Goal: Task Accomplishment & Management: Use online tool/utility

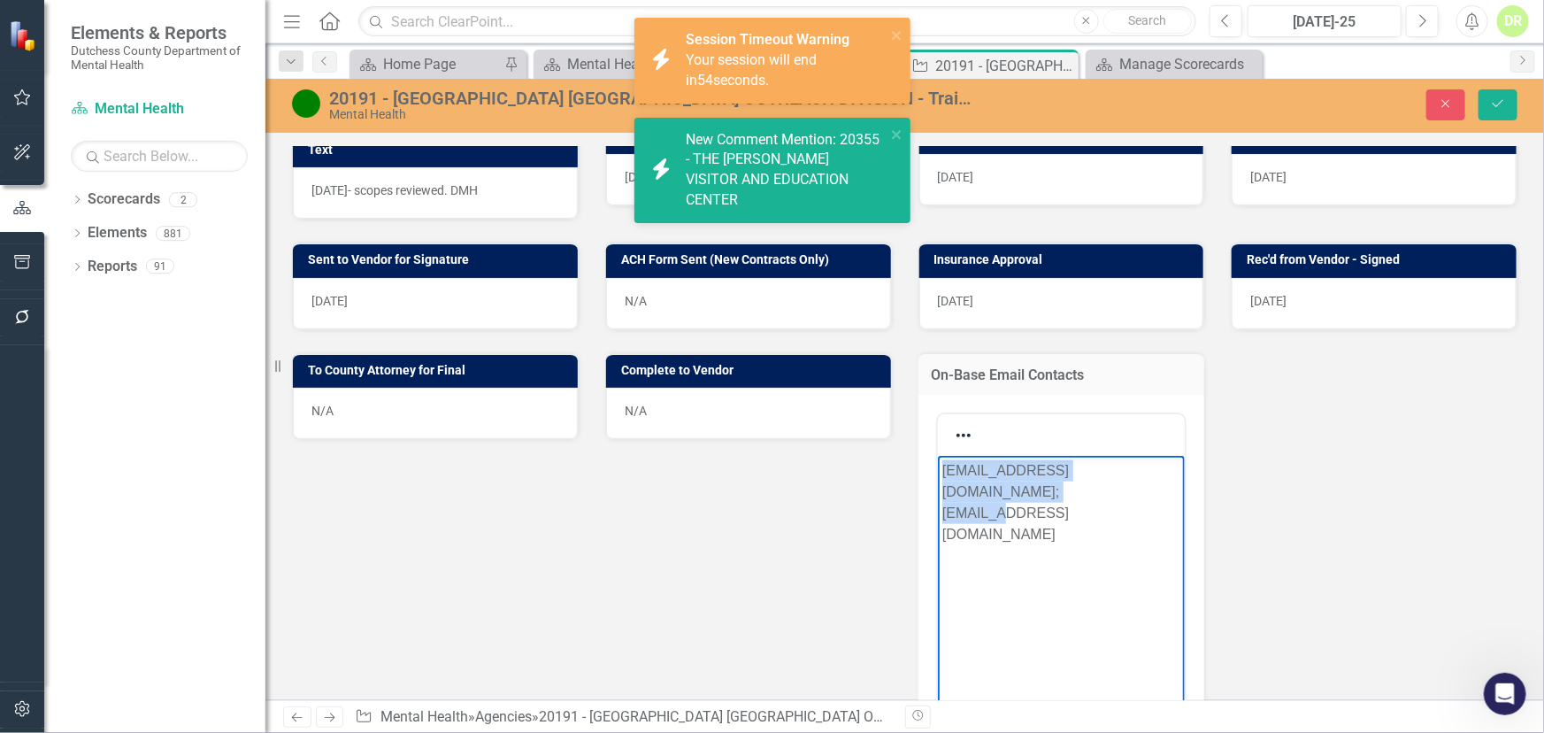
scroll to position [10310, 0]
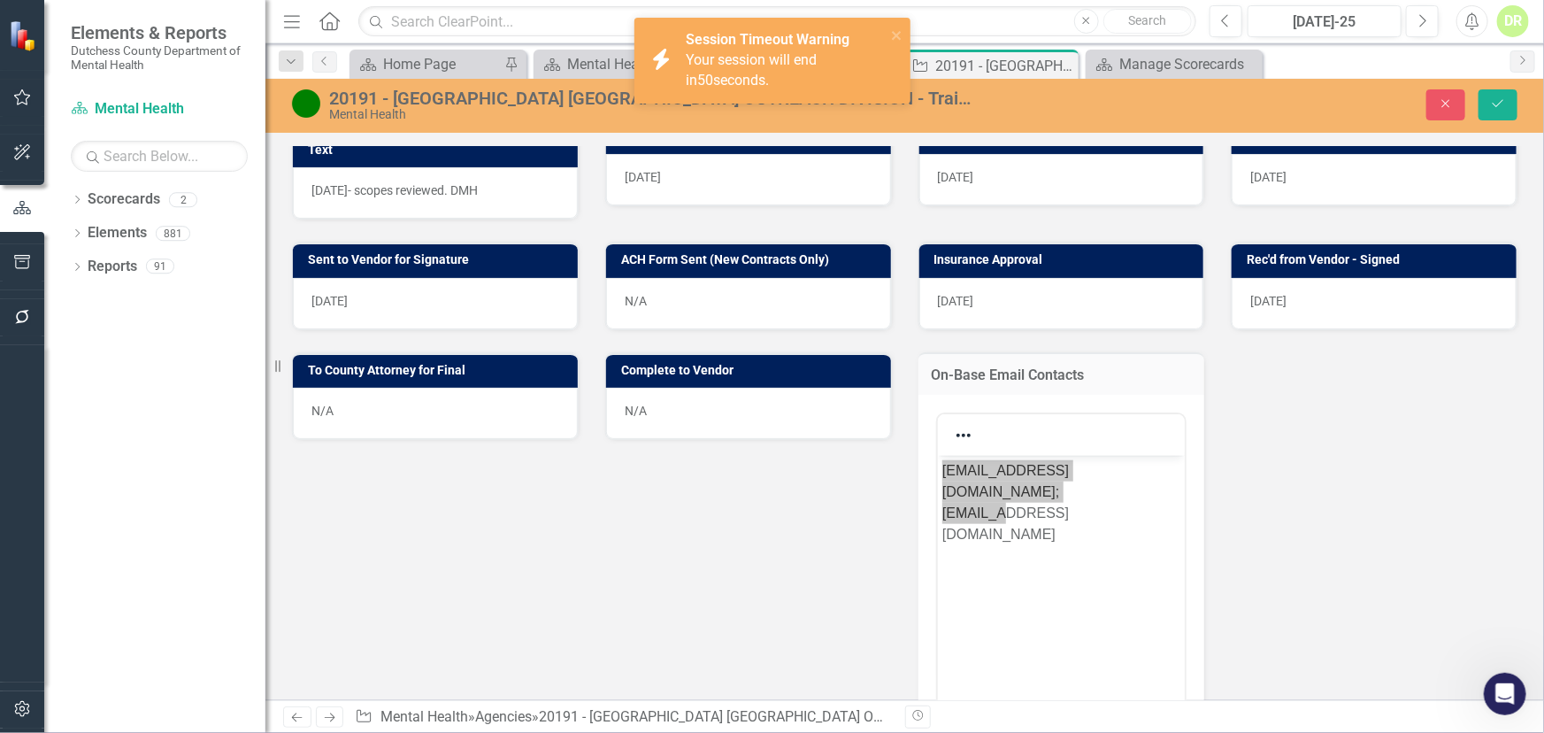
click at [696, 493] on div "Sent to Vendor for Signature [DATE] ACH Form Sent (New Contracts Only) N/A Insu…" at bounding box center [905, 635] width 1252 height 833
click at [1451, 97] on icon "Close" at bounding box center [1446, 103] width 16 height 12
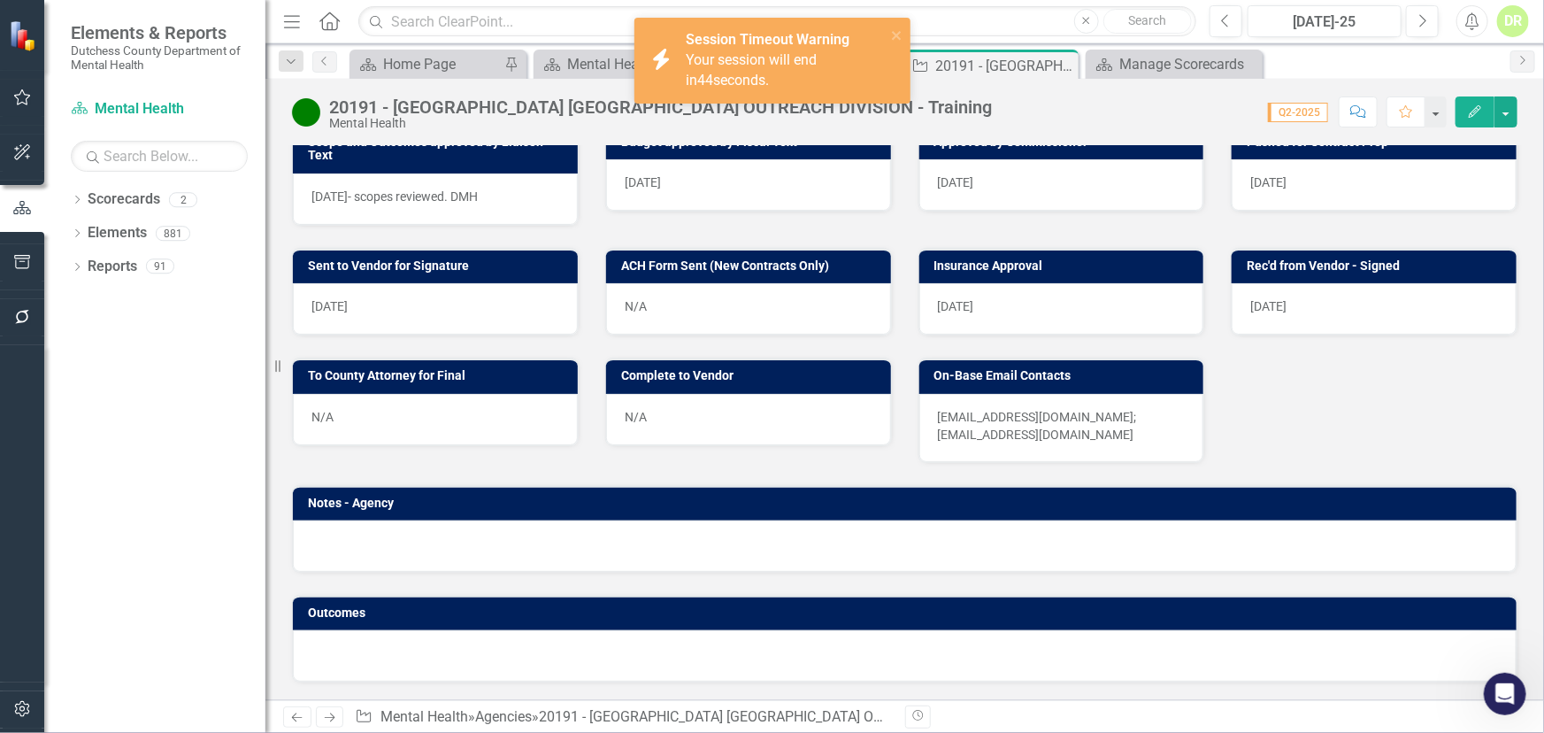
click at [852, 47] on div "Session Timeout Warning Your session will end in 44 seconds." at bounding box center [786, 60] width 200 height 61
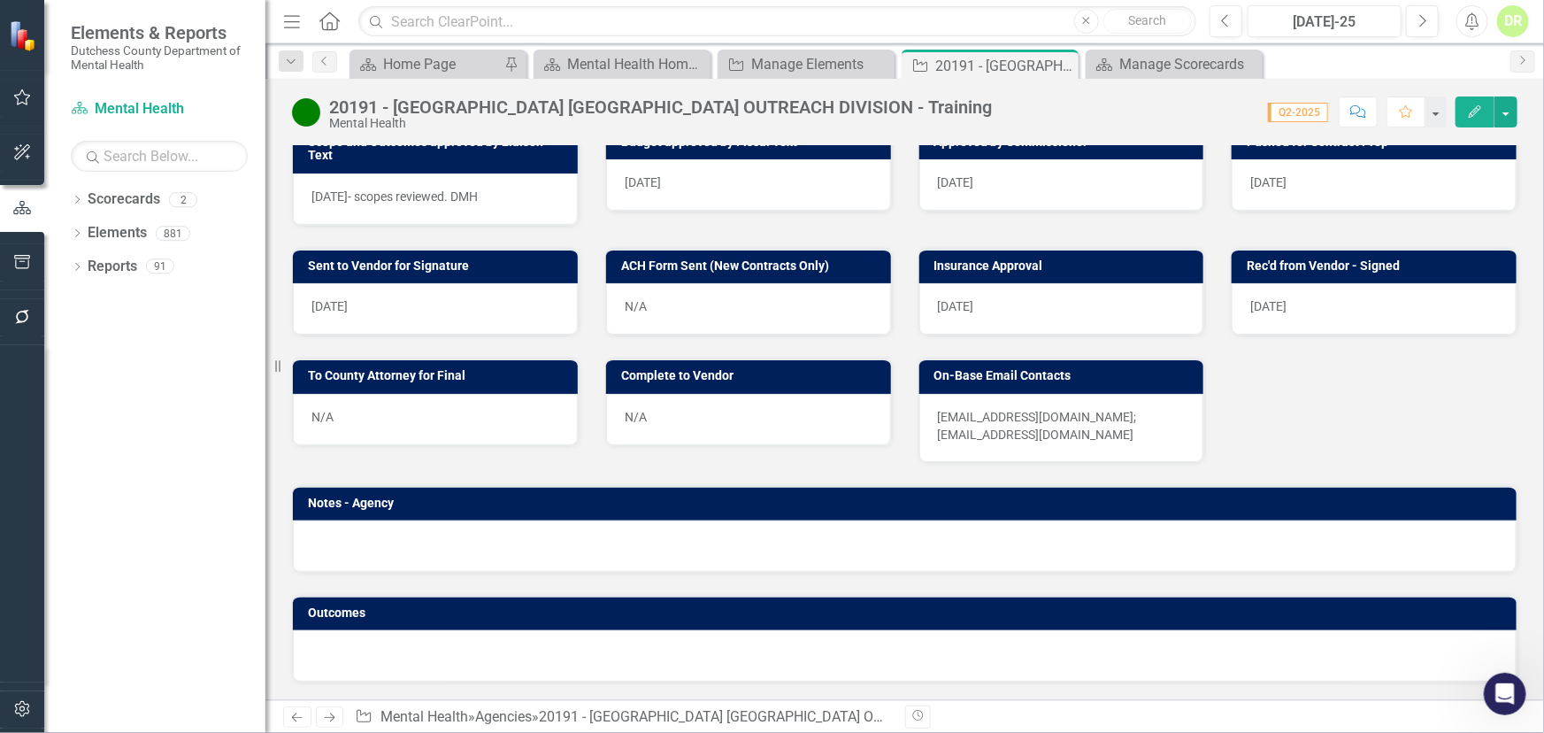
scroll to position [563, 0]
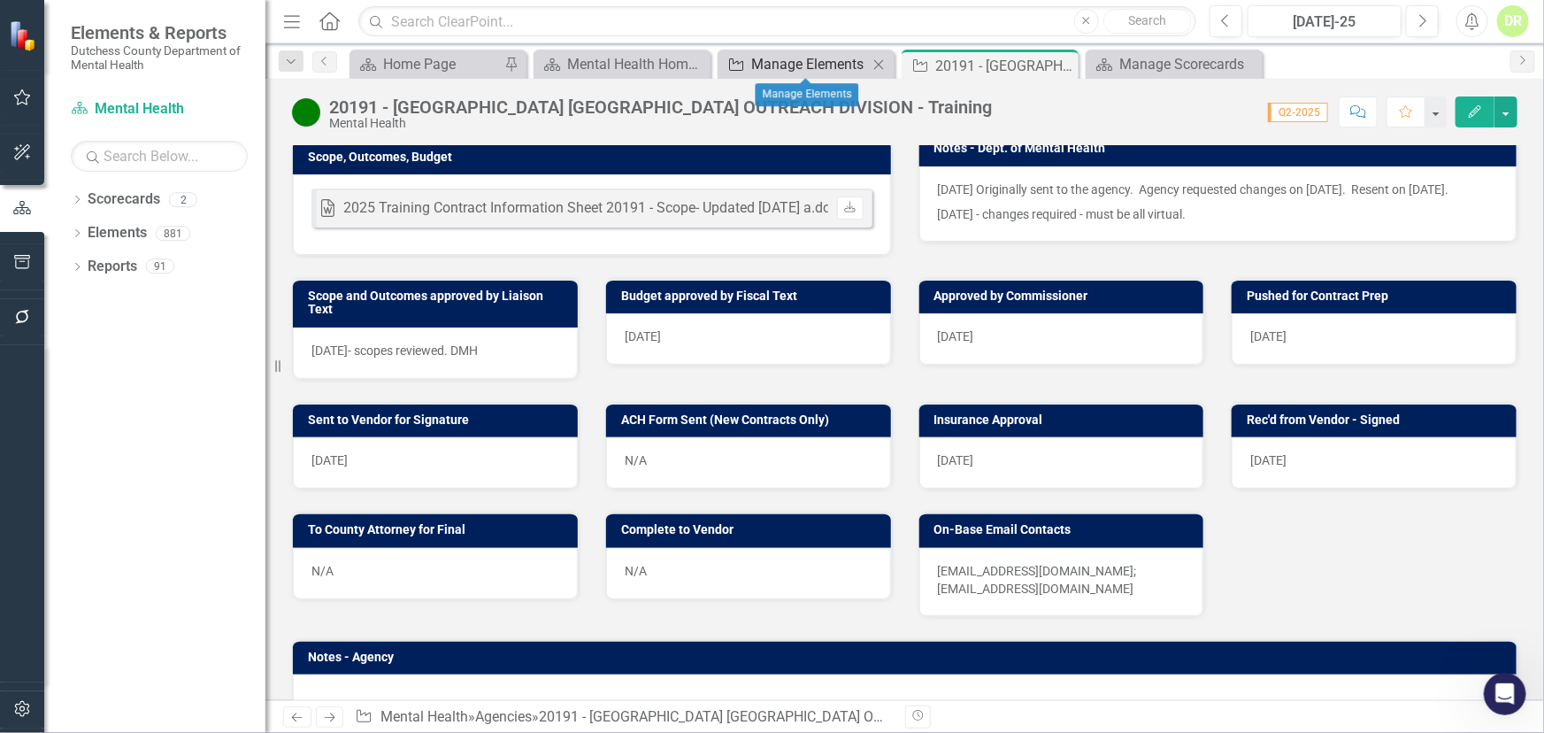
click at [795, 56] on div "Manage Elements" at bounding box center [809, 64] width 117 height 22
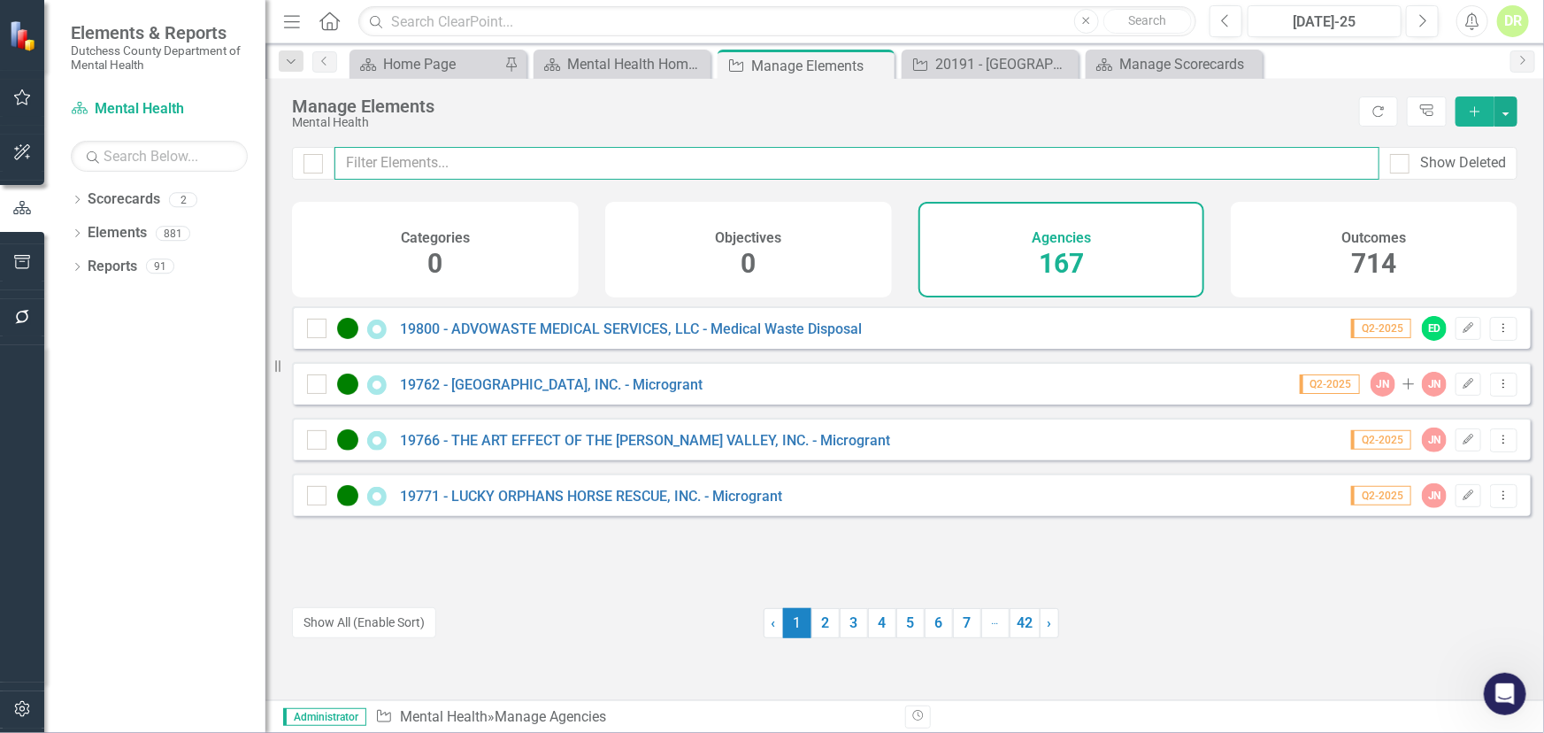
click at [452, 168] on input "text" at bounding box center [856, 163] width 1045 height 33
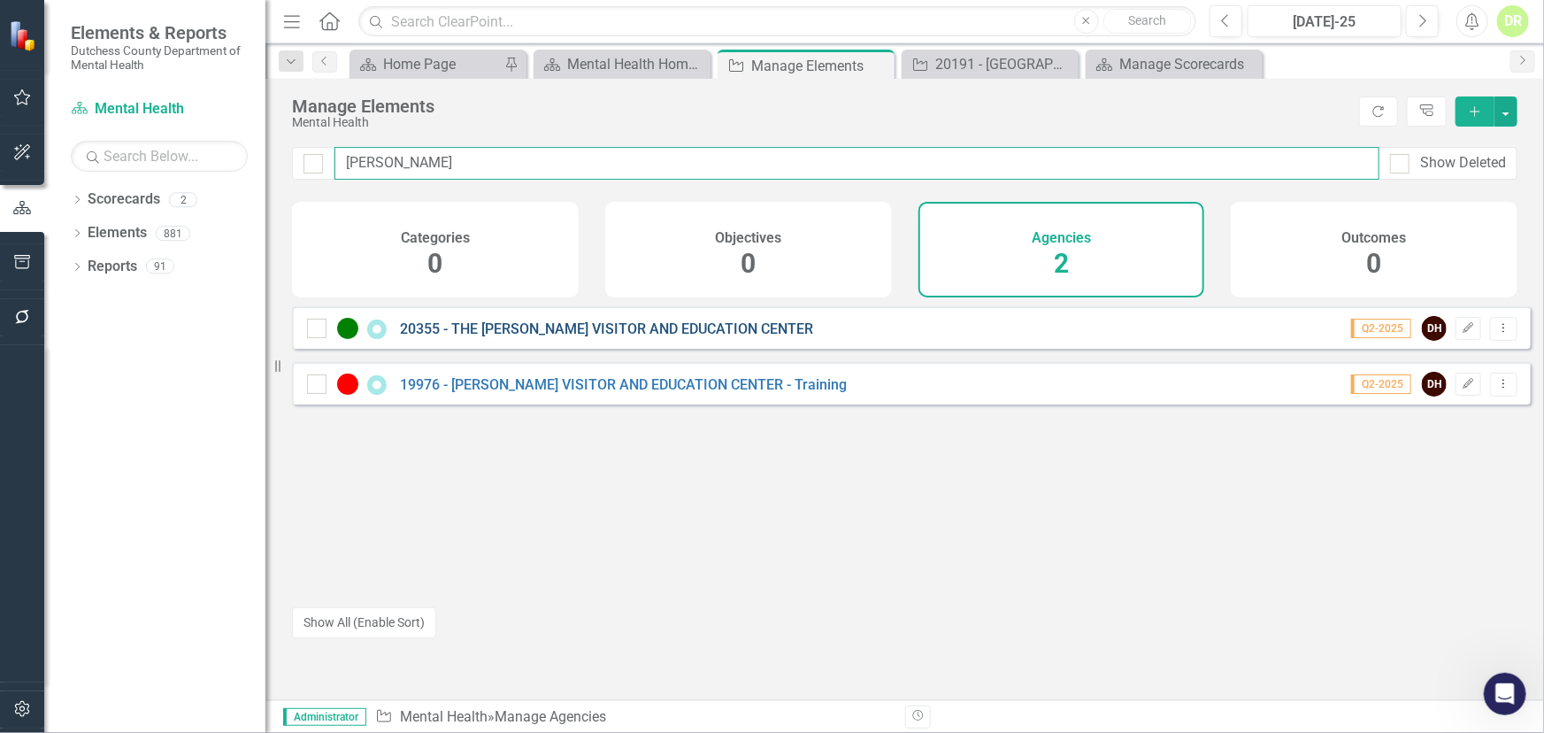
type input "[PERSON_NAME]"
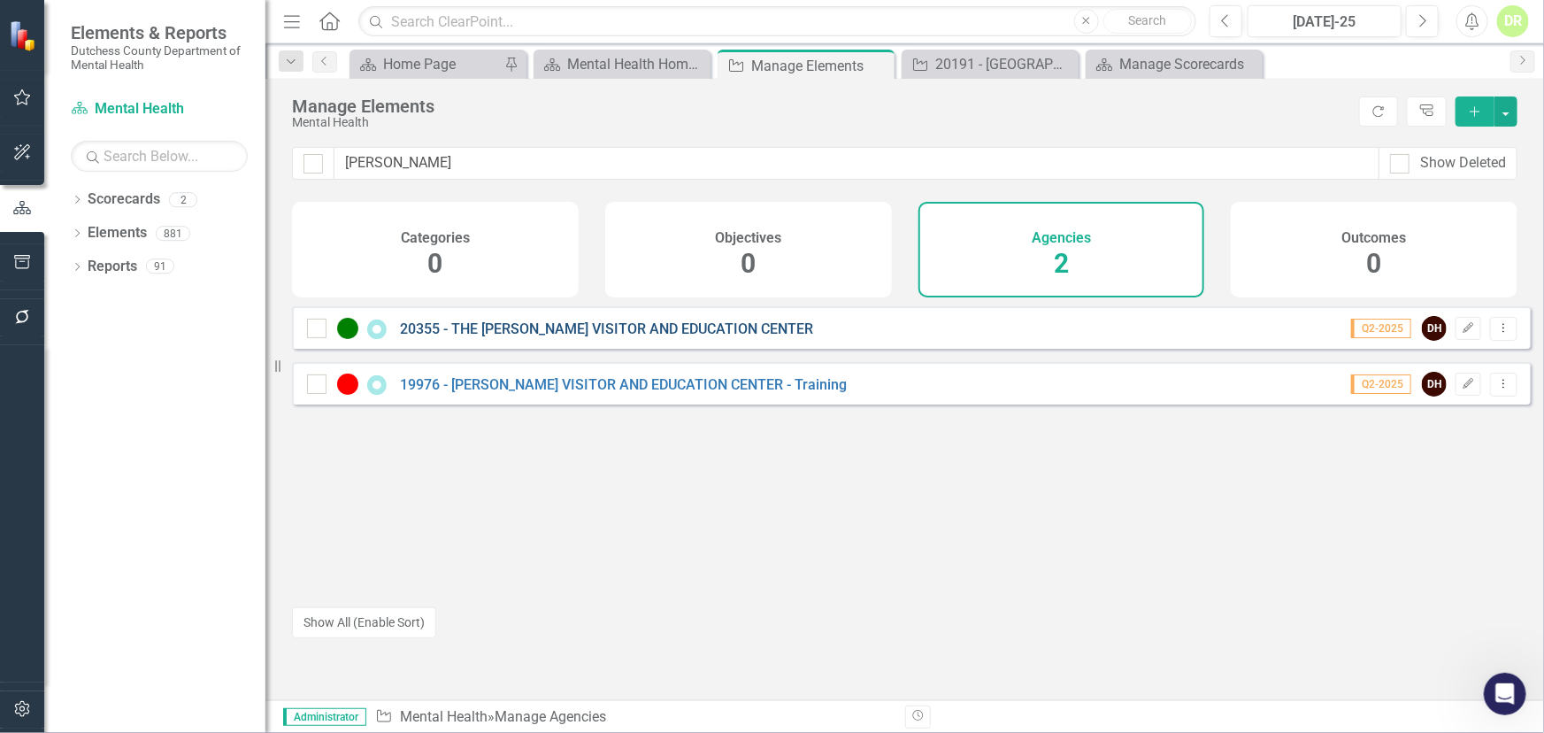
click at [513, 336] on link "20355 - THE [PERSON_NAME] VISITOR AND EDUCATION CENTER" at bounding box center [606, 328] width 413 height 17
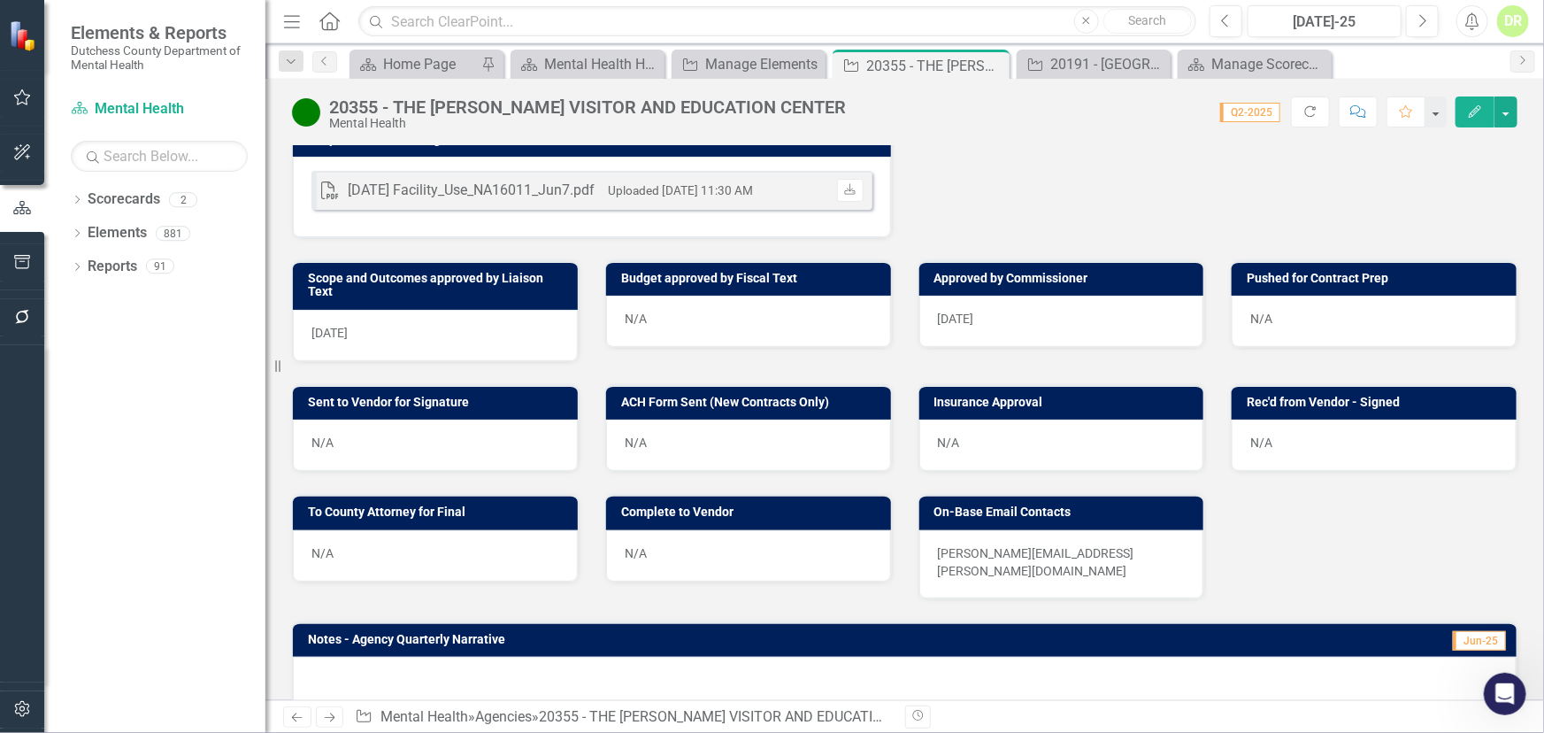
scroll to position [630, 0]
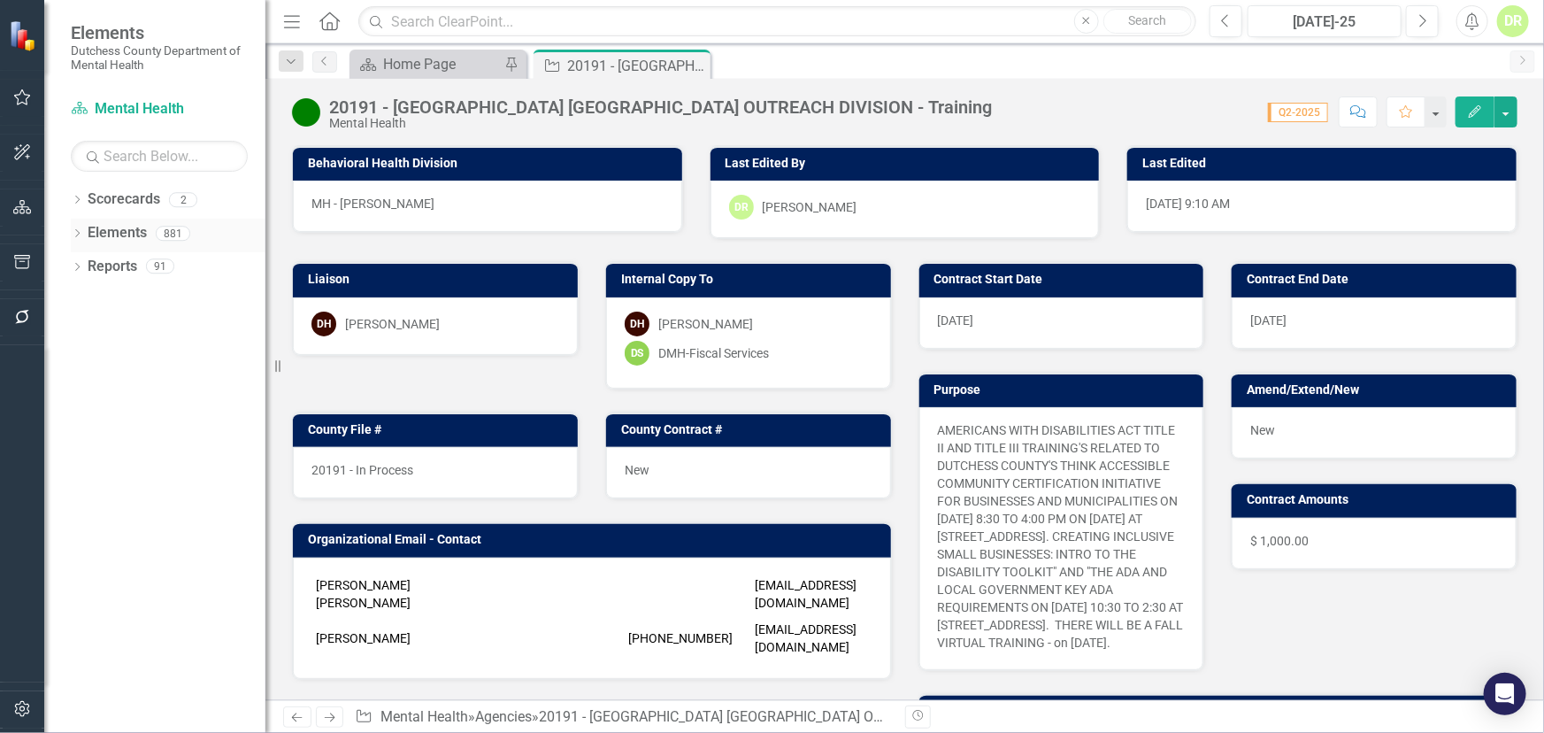
drag, startPoint x: 693, startPoint y: 62, endPoint x: 142, endPoint y: 218, distance: 572.8
click at [0, 0] on icon "Close" at bounding box center [0, 0] width 0 height 0
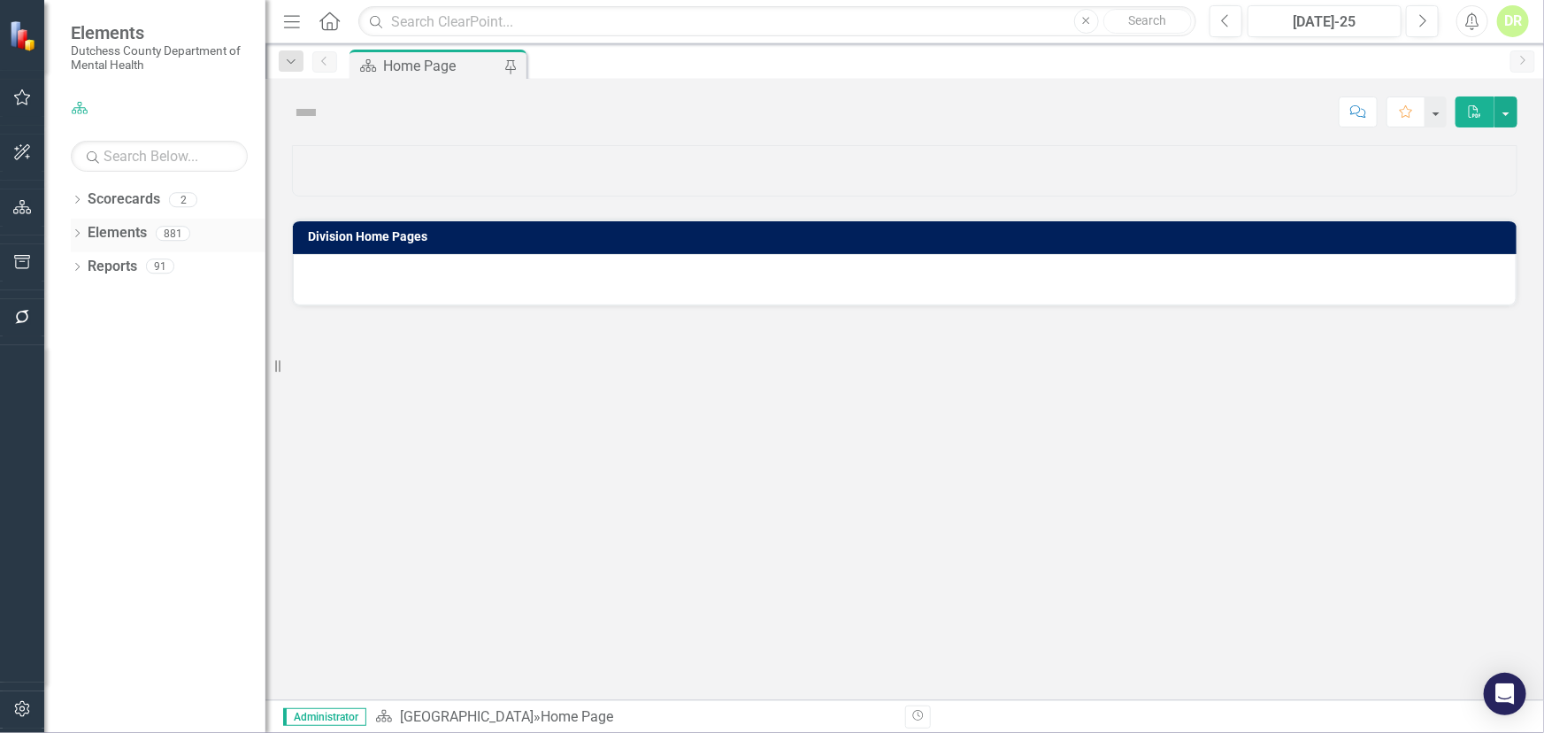
click at [110, 238] on link "Elements" at bounding box center [117, 233] width 59 height 20
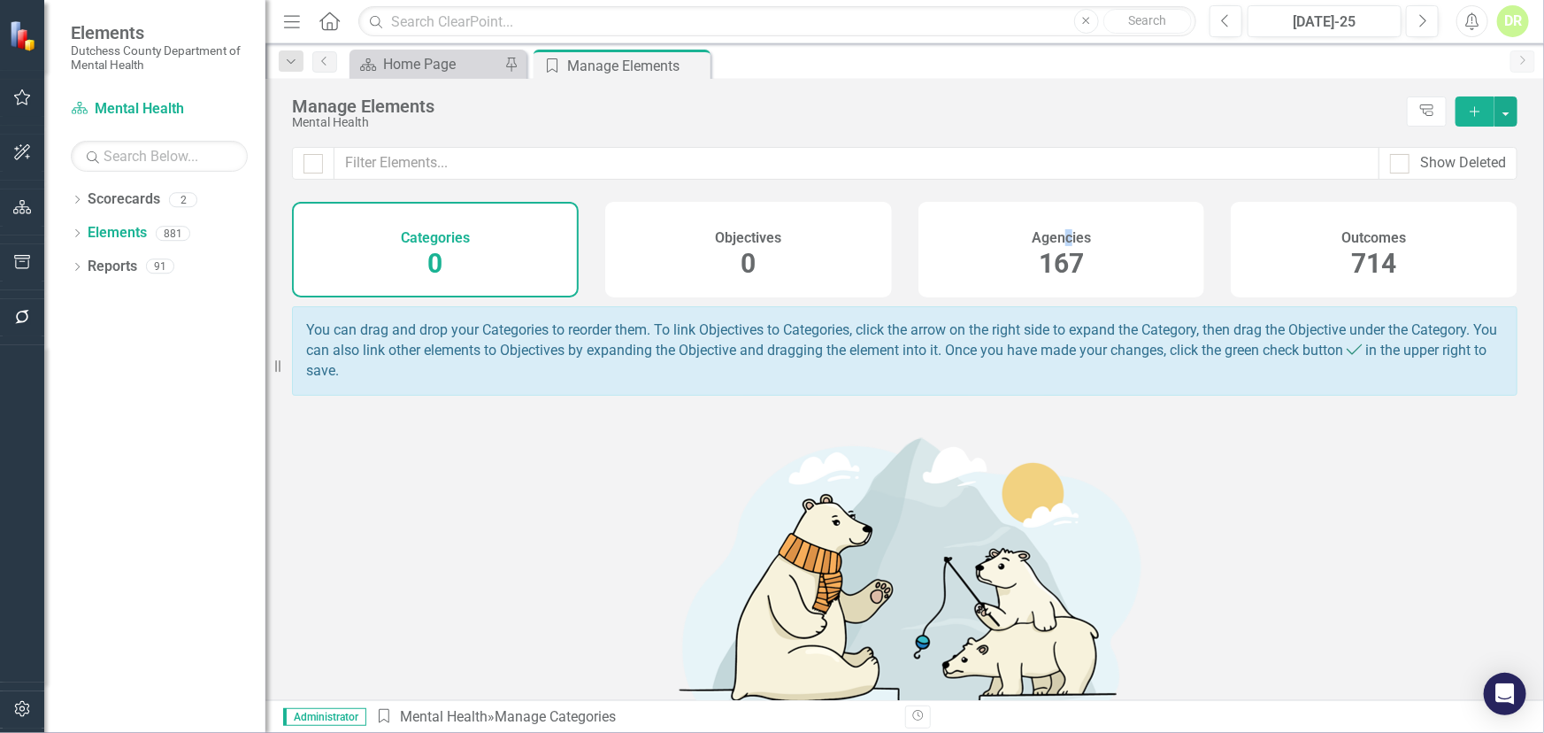
click at [1061, 233] on h4 "Agencies" at bounding box center [1061, 238] width 59 height 16
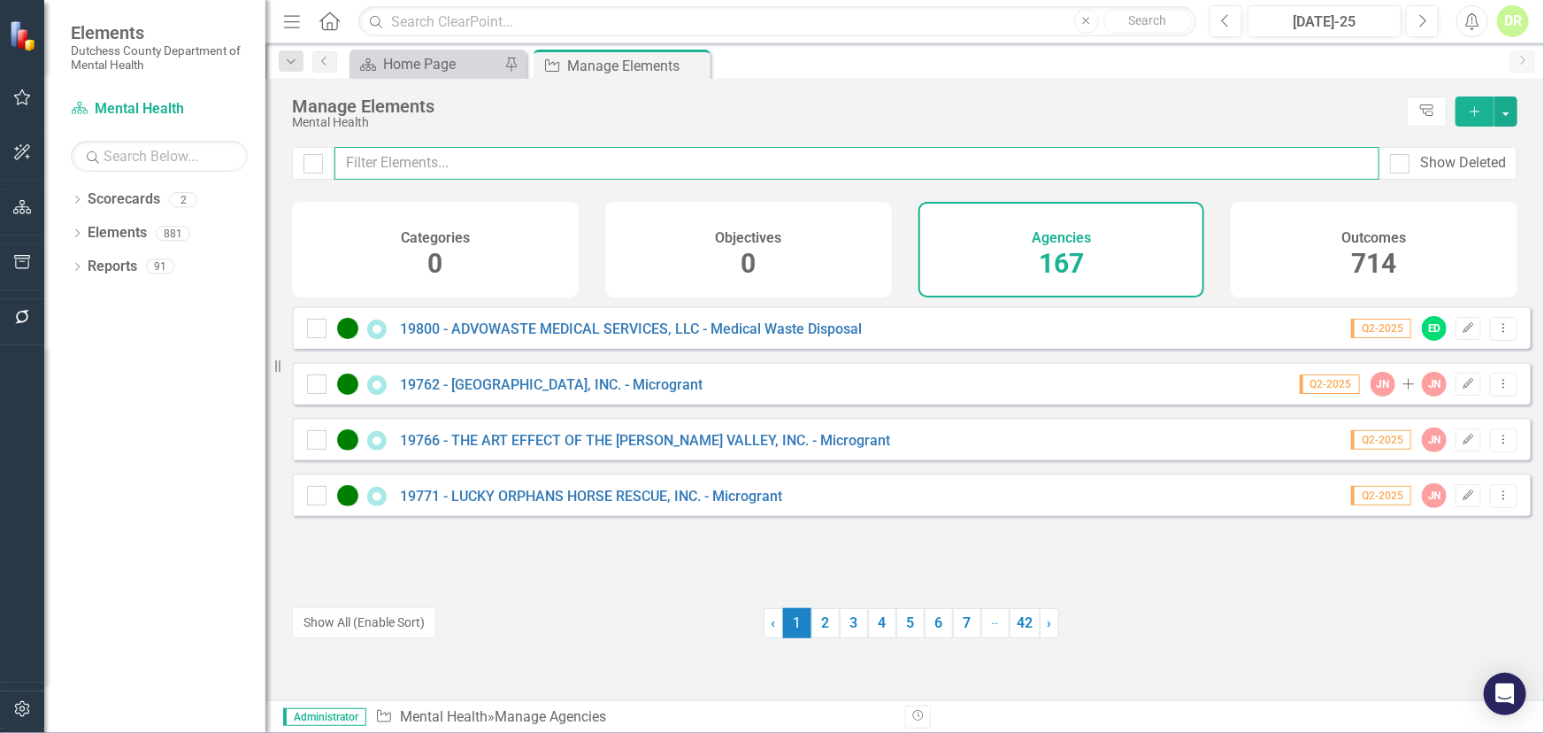
click at [388, 168] on input "text" at bounding box center [856, 163] width 1045 height 33
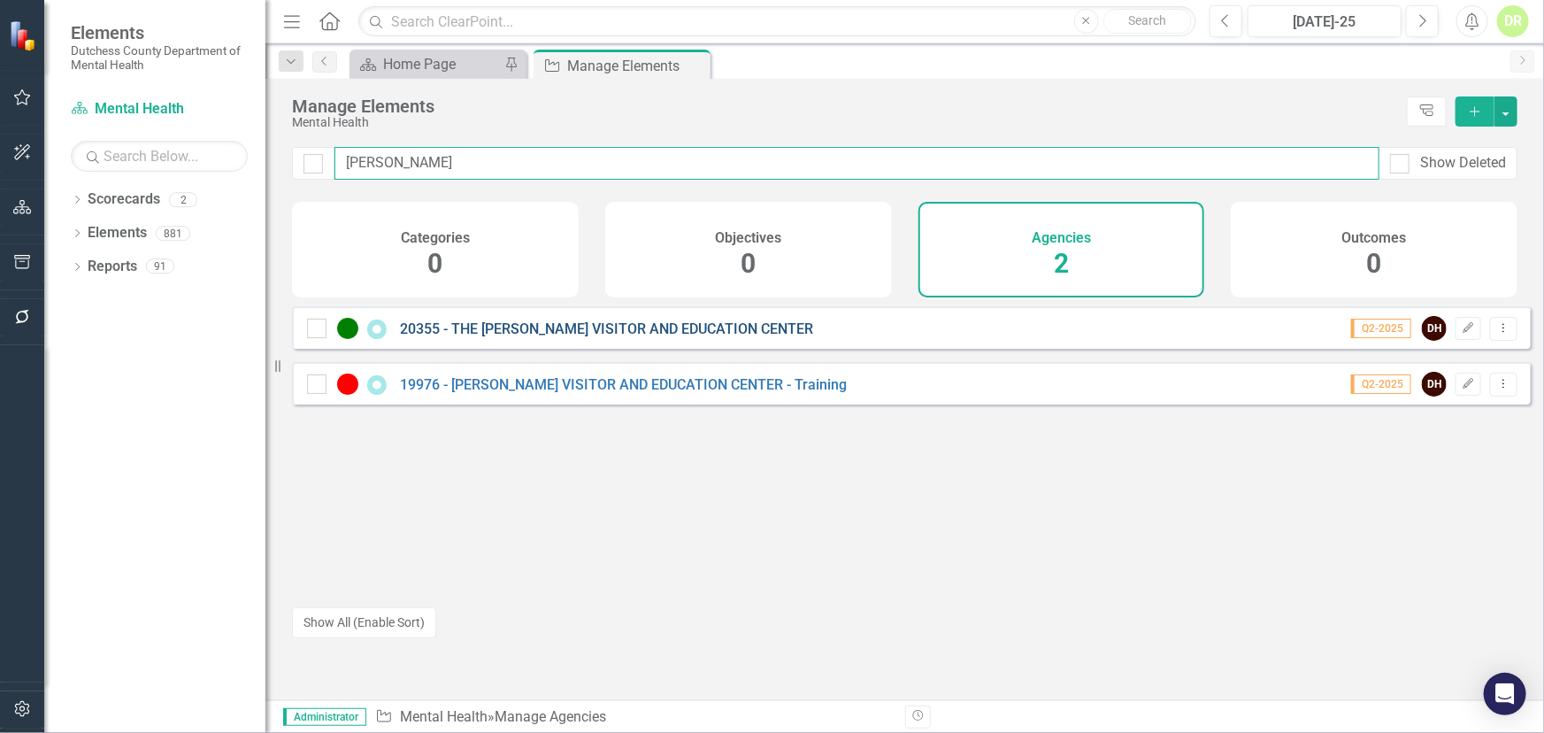
type input "[PERSON_NAME]"
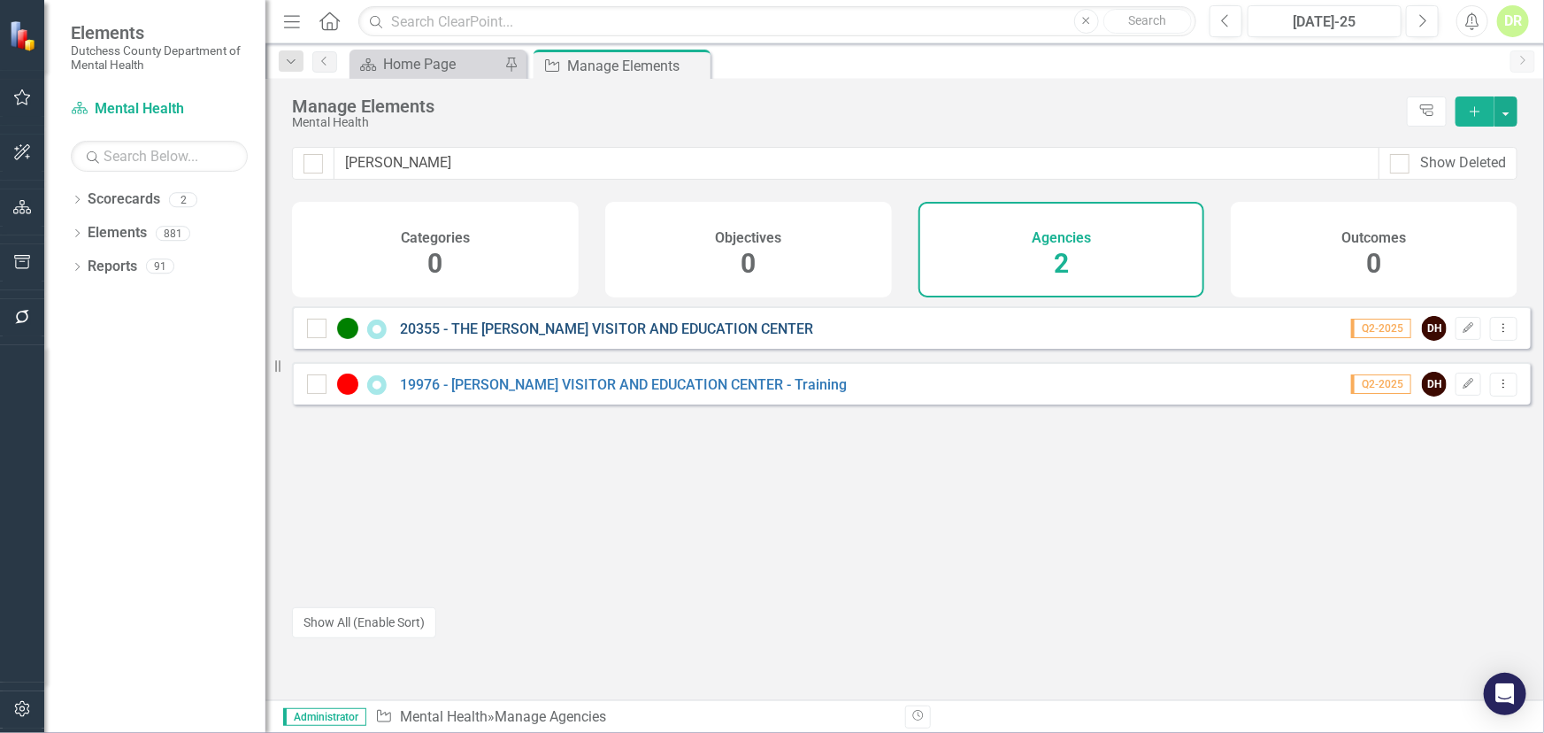
click at [643, 335] on link "20355 - THE [PERSON_NAME] VISITOR AND EDUCATION CENTER" at bounding box center [606, 328] width 413 height 17
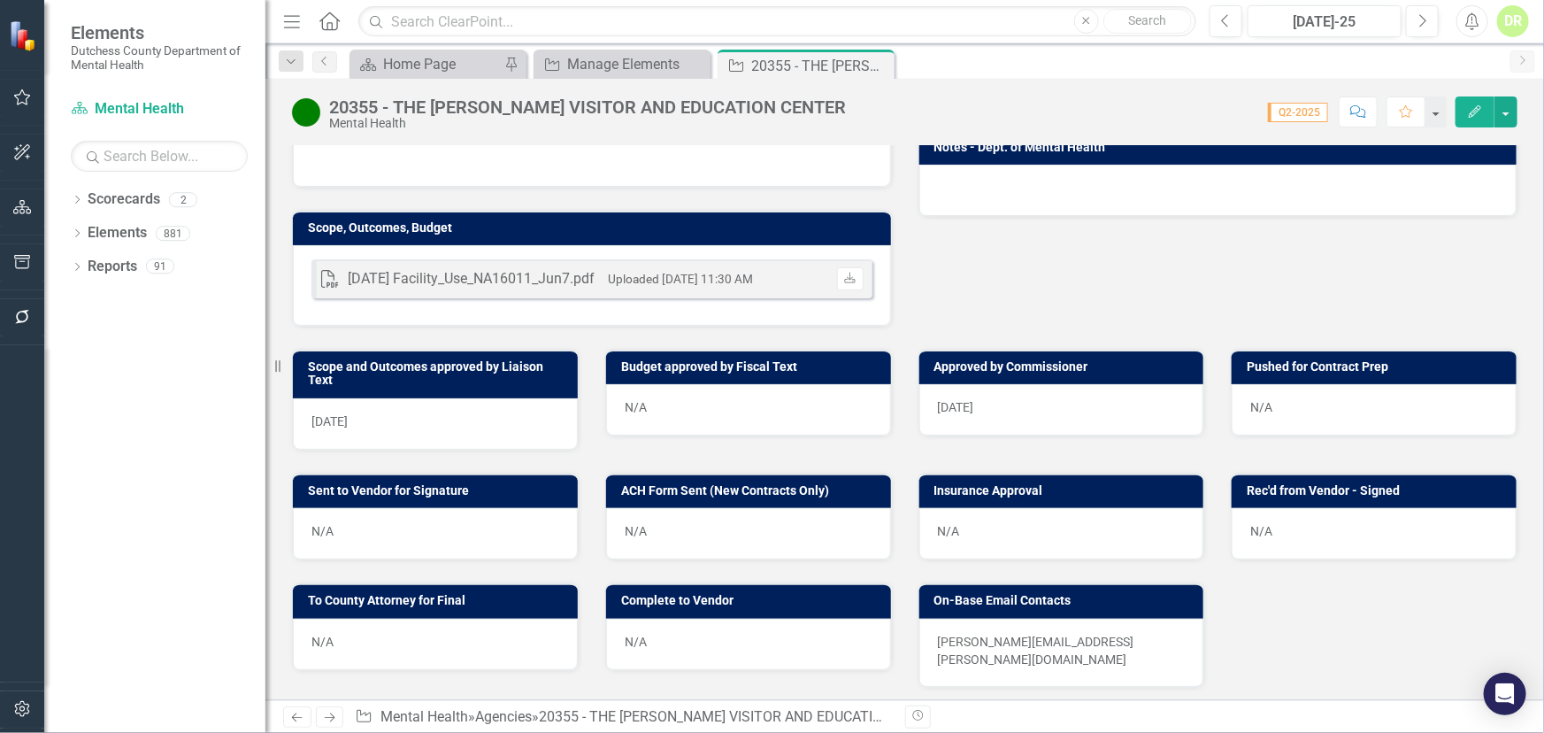
scroll to position [482, 0]
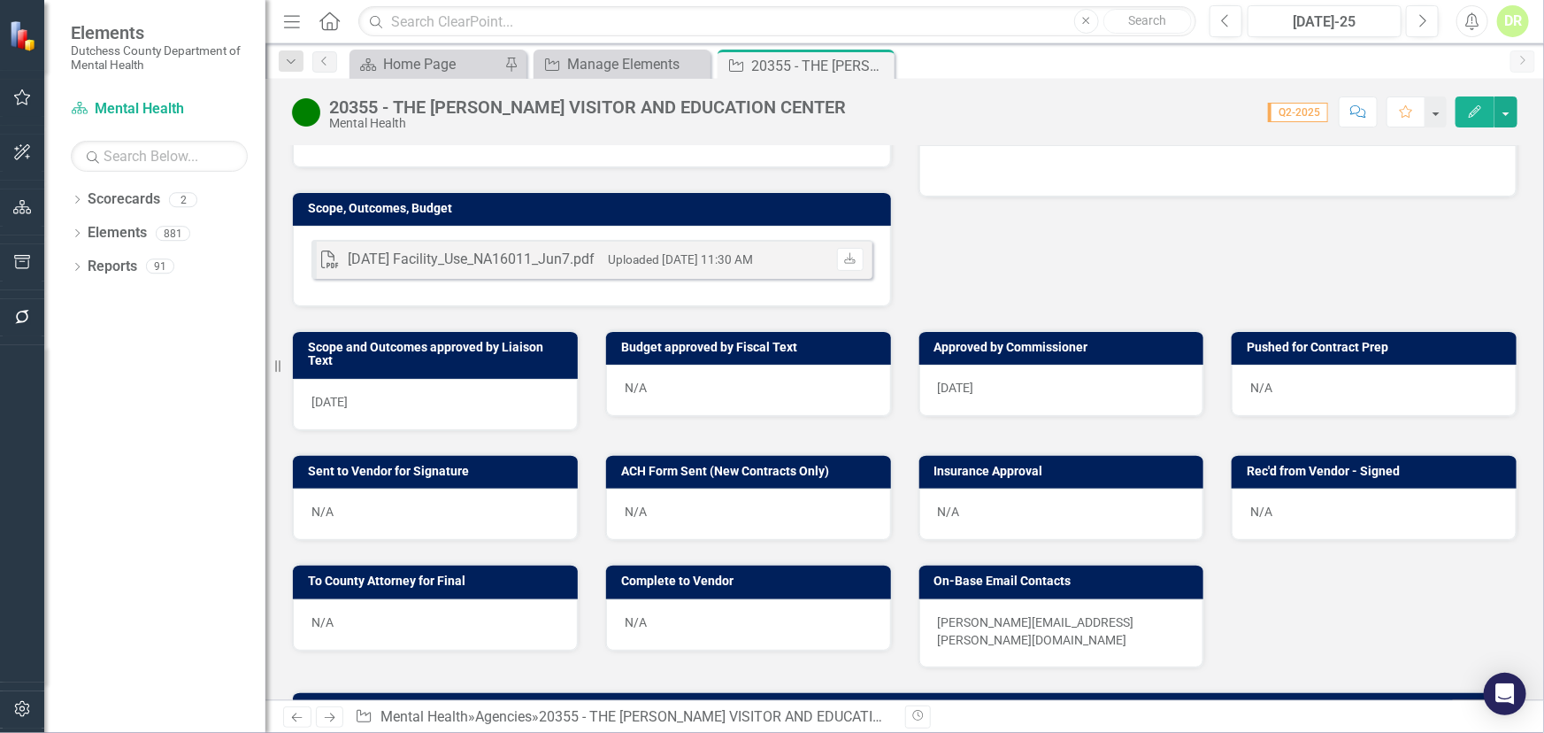
click at [1293, 365] on div "N/A" at bounding box center [1374, 390] width 285 height 51
click at [1292, 365] on div "N/A" at bounding box center [1374, 390] width 285 height 51
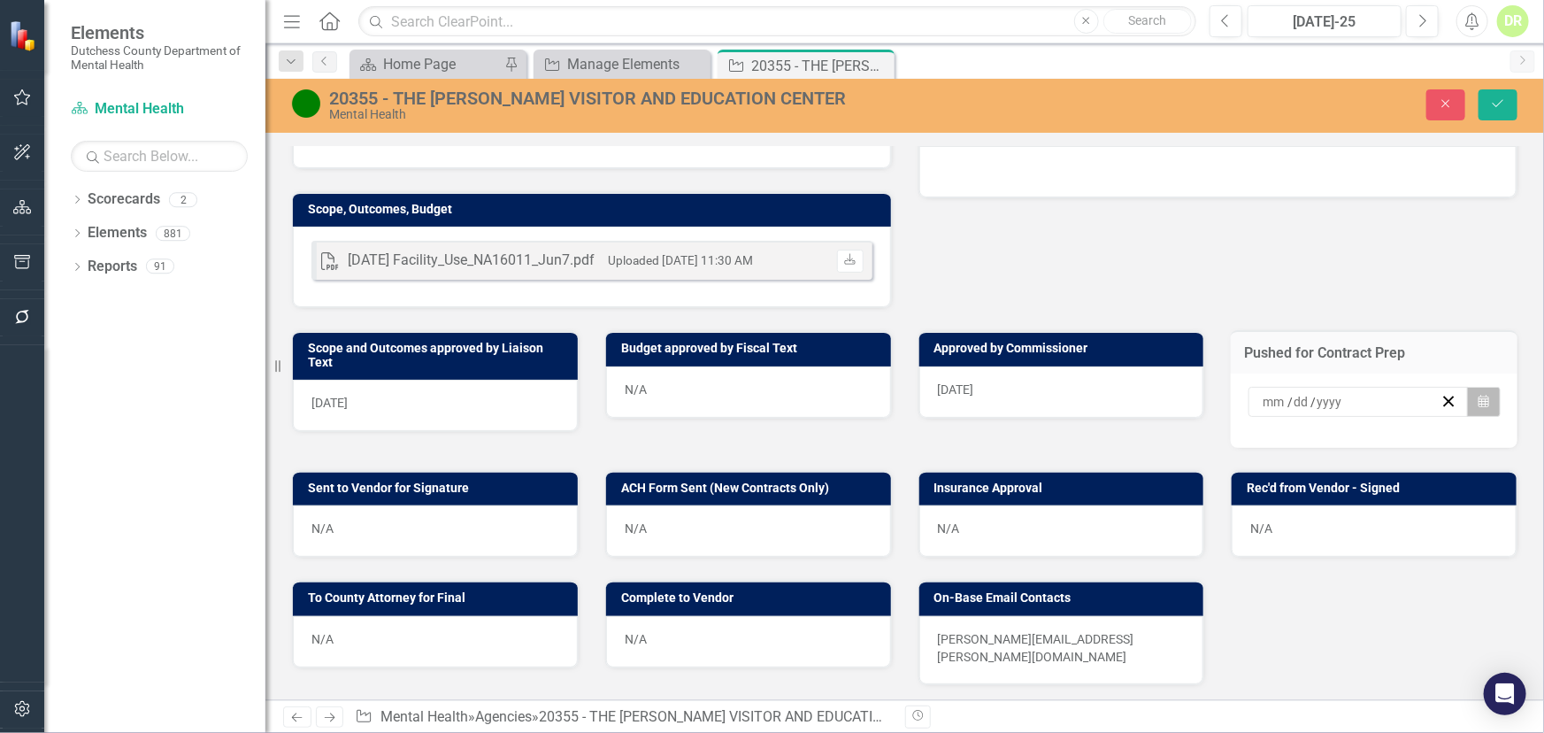
click at [1478, 395] on icon "button" at bounding box center [1483, 401] width 11 height 12
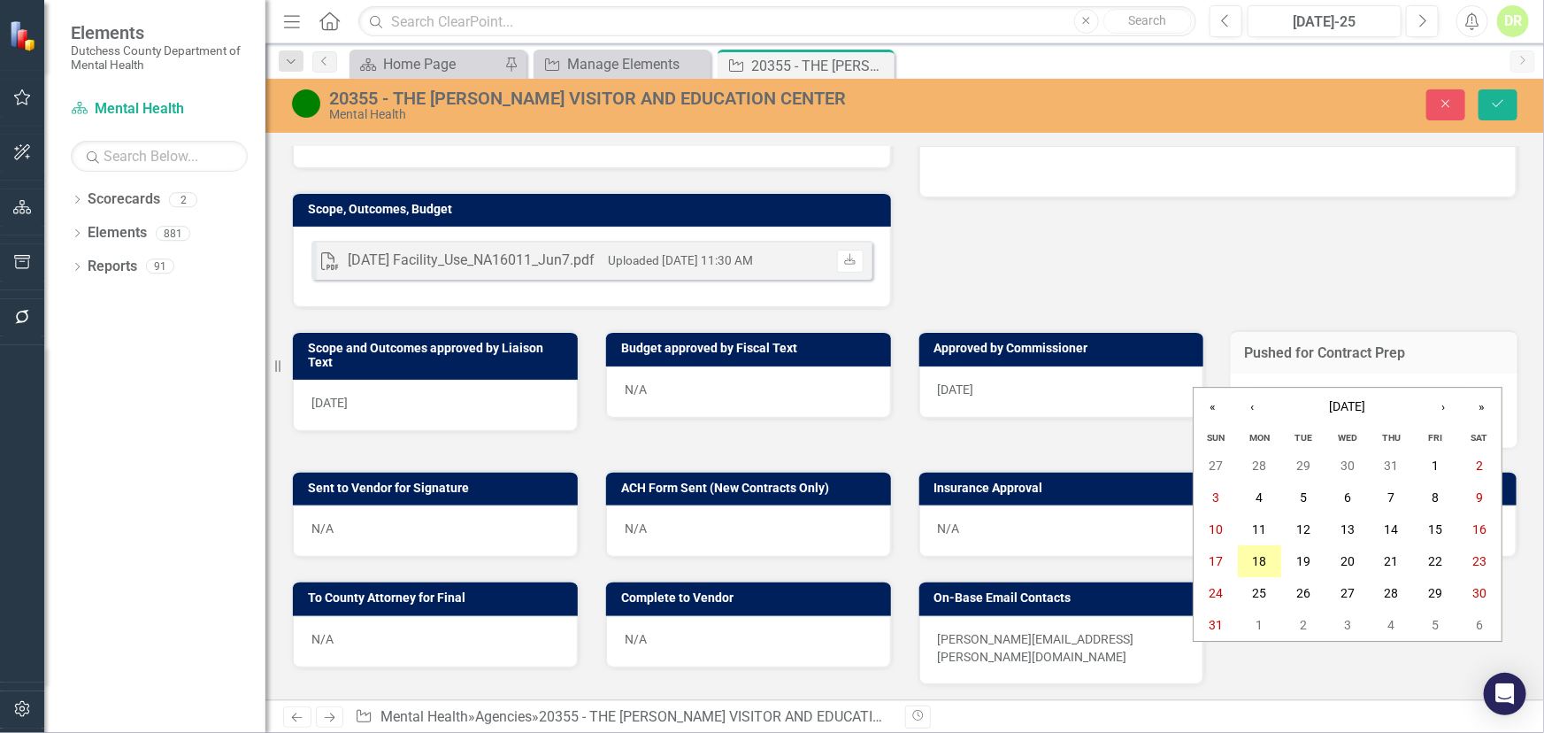
click at [1255, 564] on abbr "18" at bounding box center [1260, 562] width 14 height 14
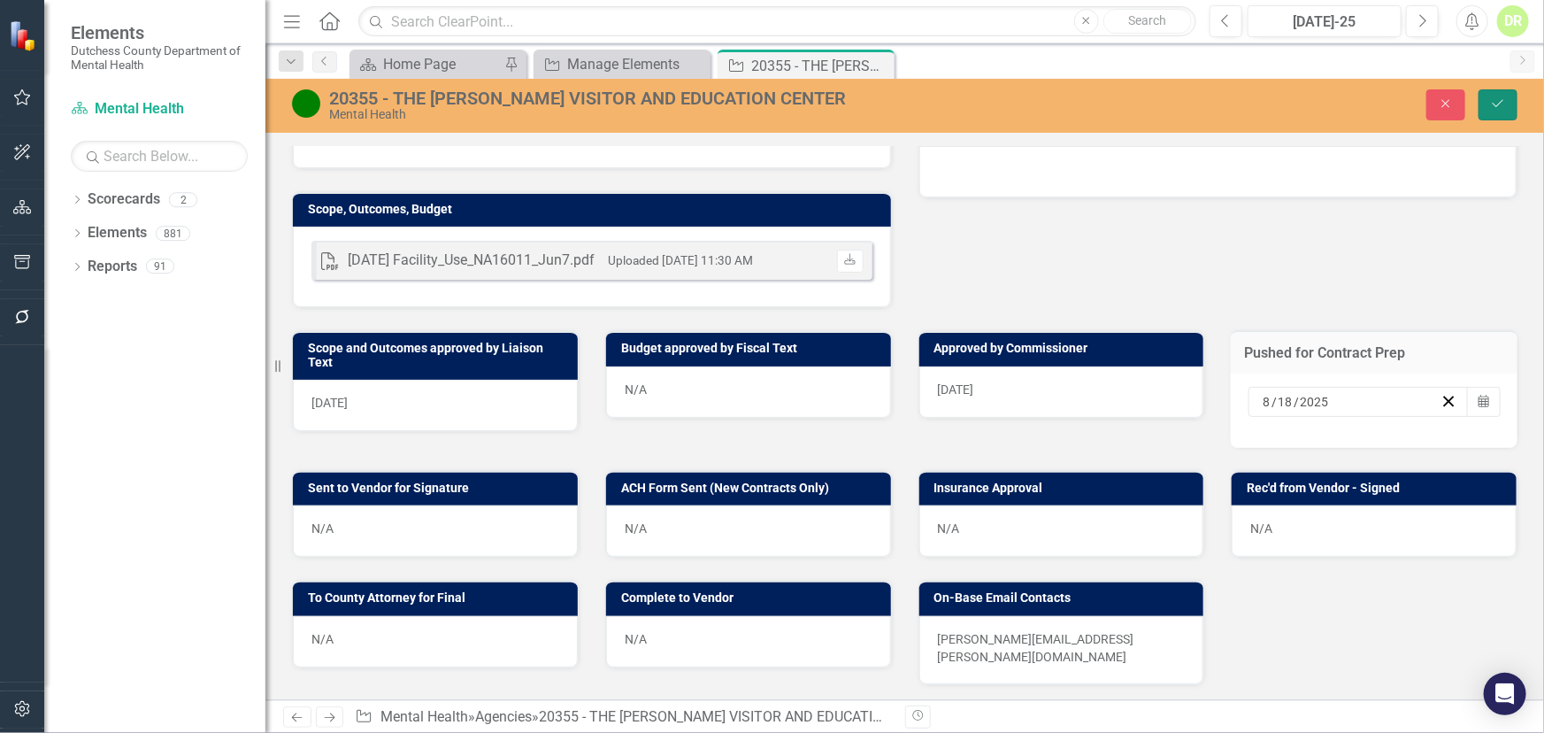
click at [1505, 100] on icon "Save" at bounding box center [1498, 103] width 16 height 12
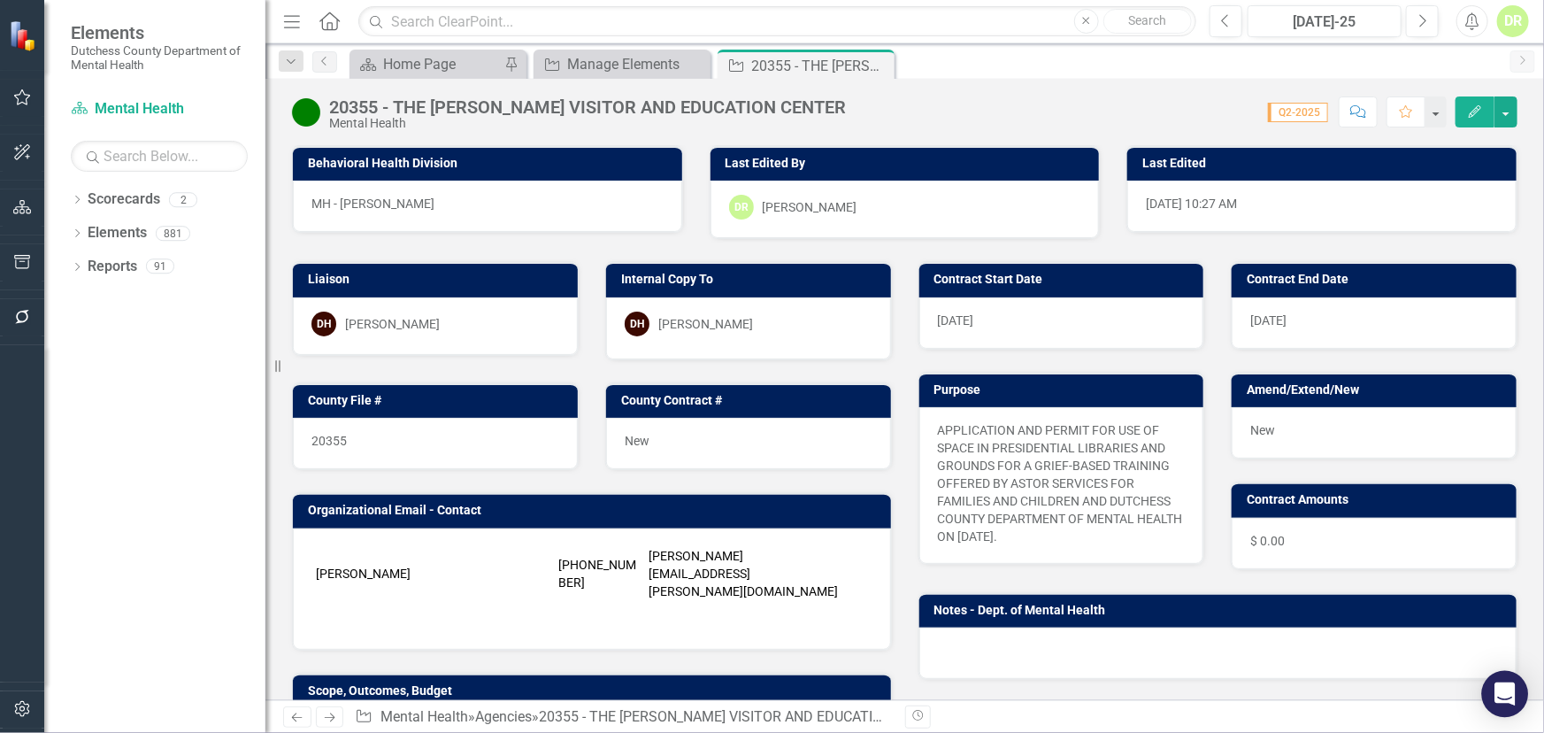
click at [1501, 688] on icon "Open Intercom Messenger" at bounding box center [1504, 693] width 20 height 23
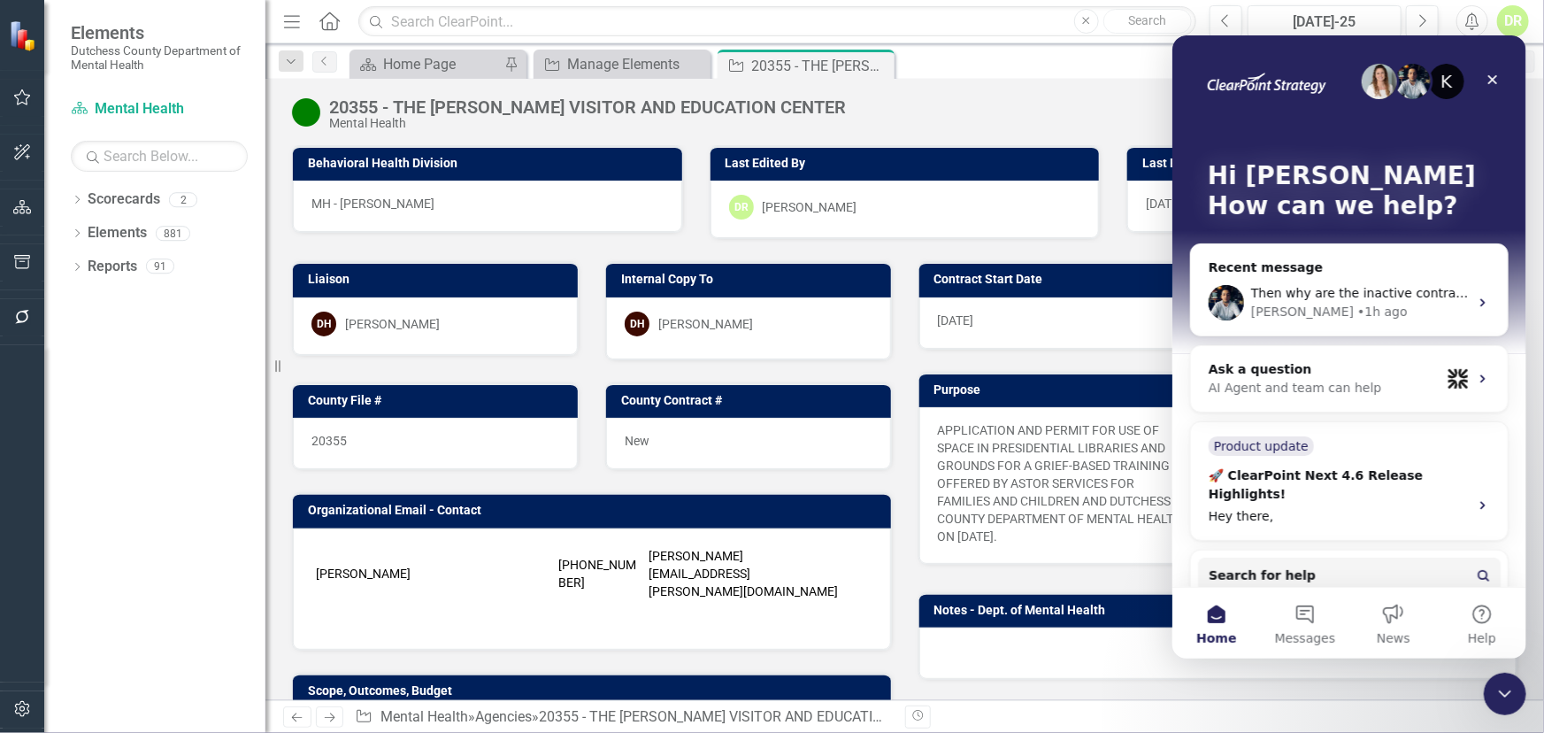
scroll to position [0, 0]
click at [1276, 297] on span "Then why are the inactive contracts showing in the list?" at bounding box center [1423, 292] width 347 height 14
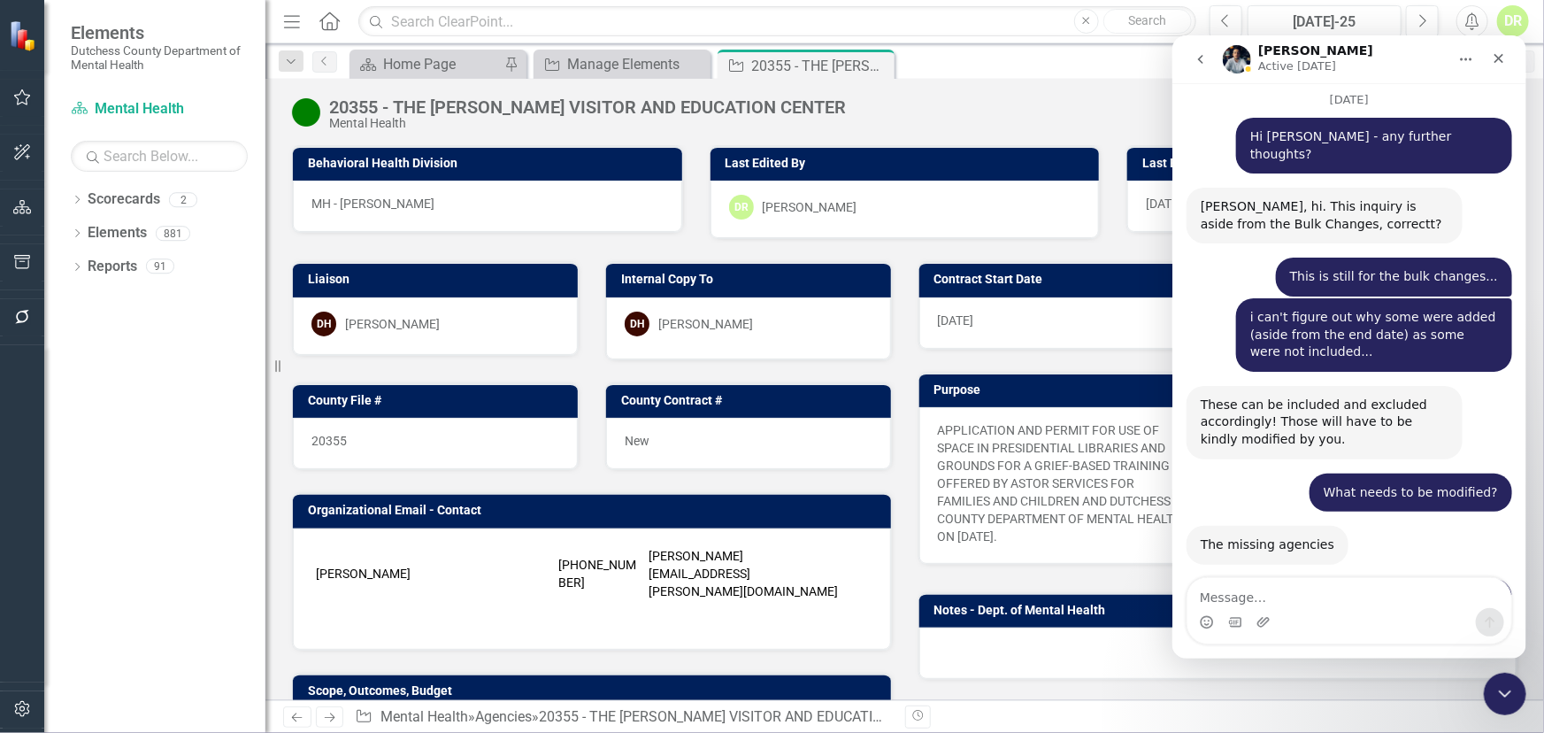
scroll to position [10310, 0]
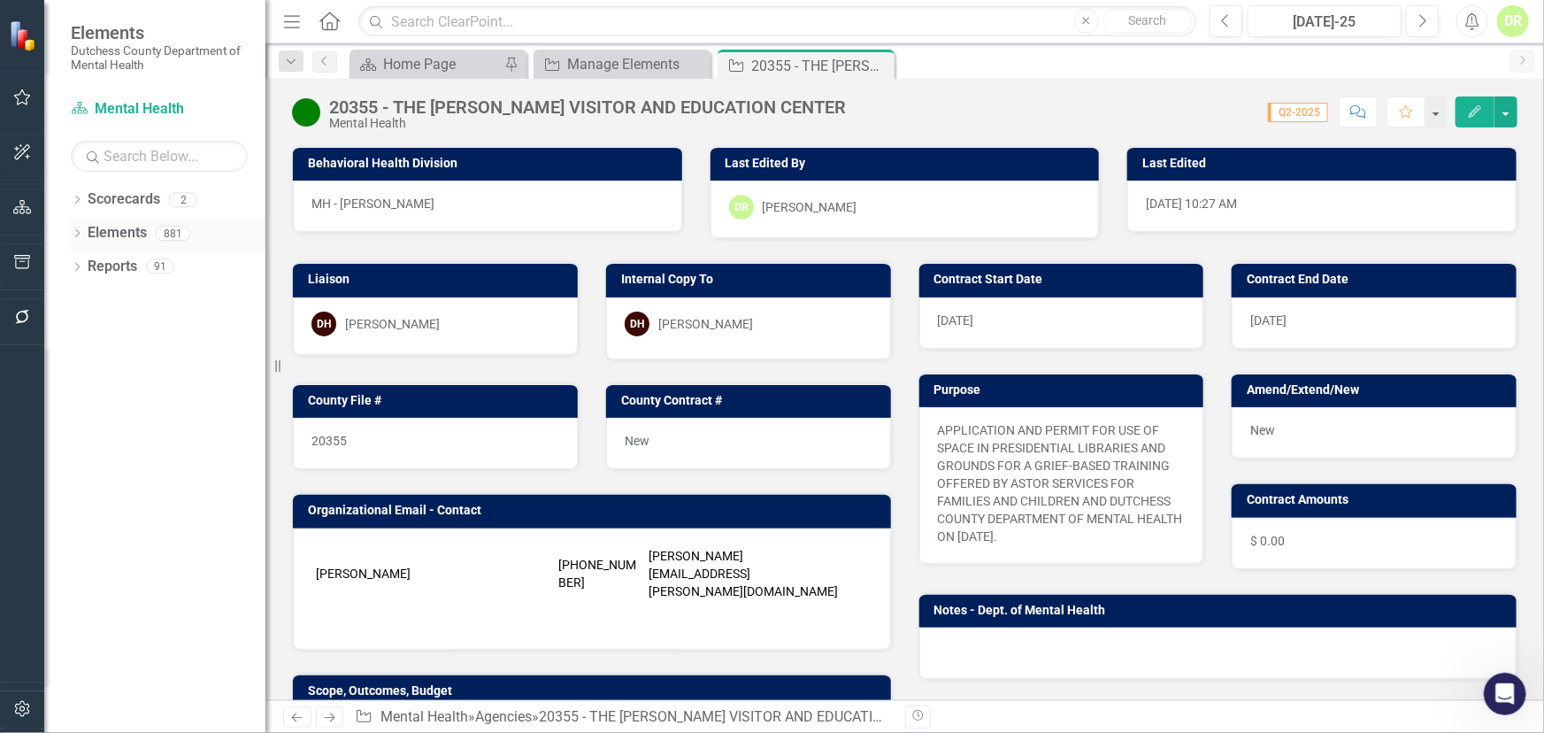
click at [118, 229] on link "Elements" at bounding box center [117, 233] width 59 height 20
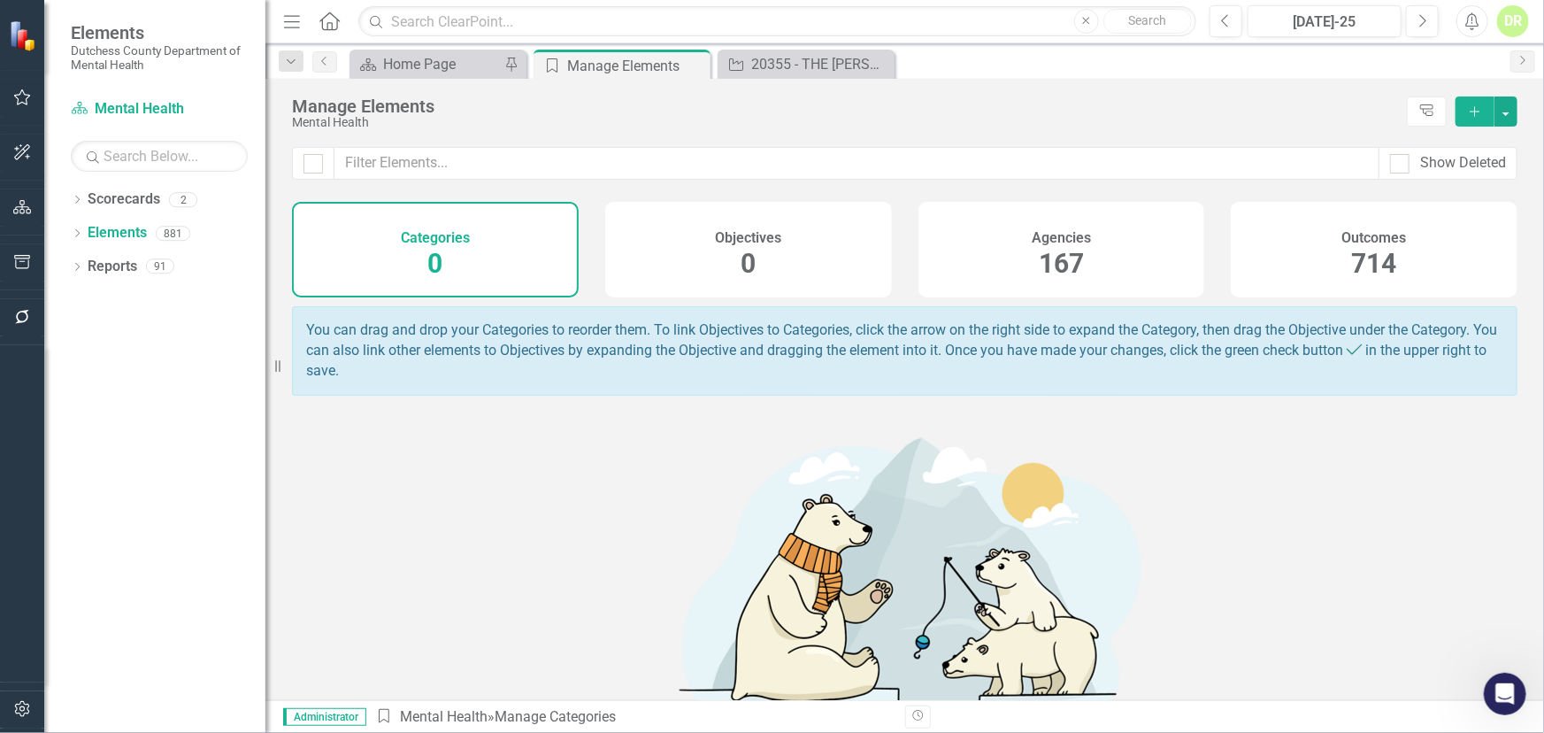
click at [433, 234] on h4 "Categories" at bounding box center [435, 238] width 69 height 16
click at [755, 242] on h4 "Objectives" at bounding box center [748, 238] width 66 height 16
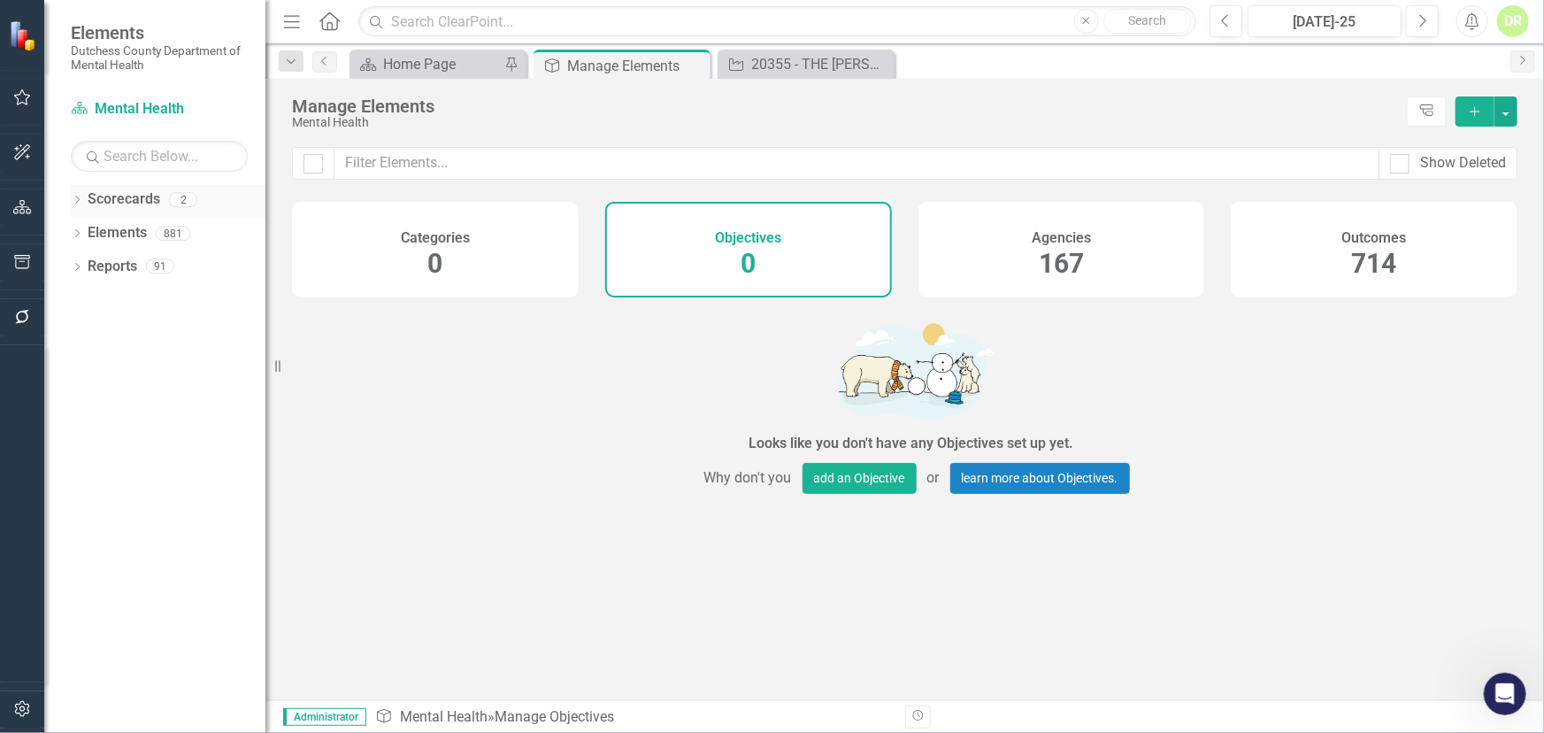
click at [143, 194] on link "Scorecards" at bounding box center [124, 199] width 73 height 20
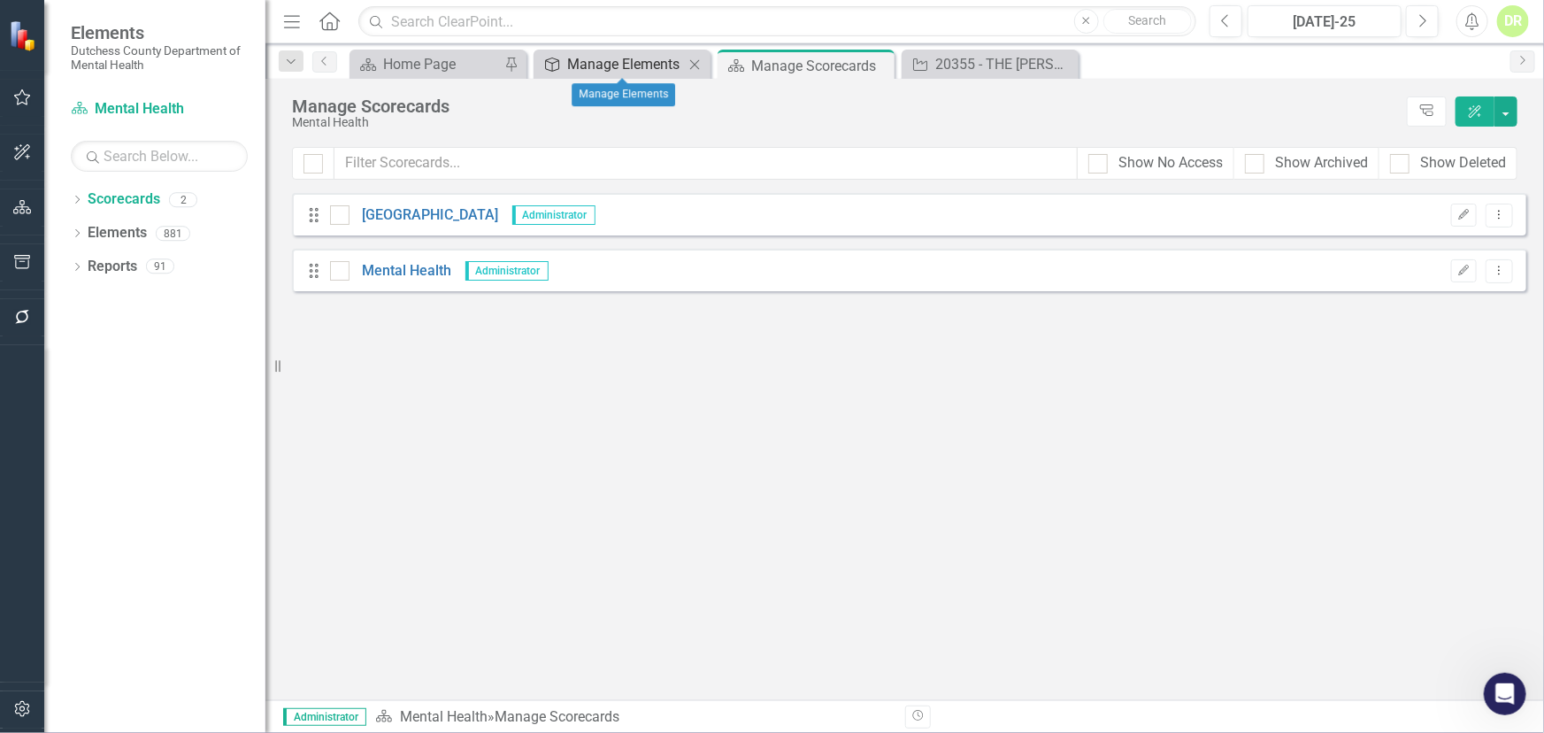
click at [594, 59] on div "Manage Elements" at bounding box center [625, 64] width 117 height 22
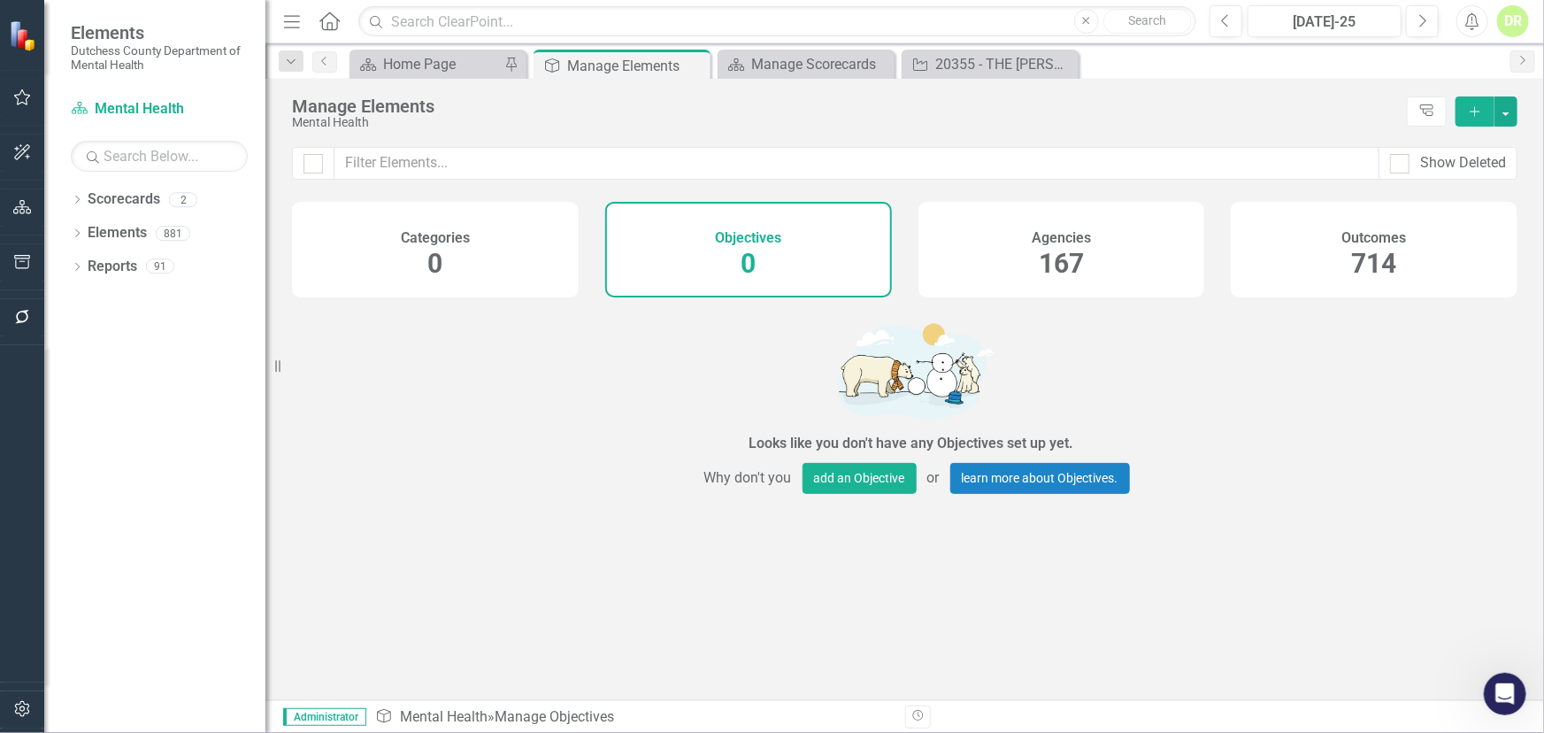
click at [1361, 223] on div "Outcomes 714" at bounding box center [1374, 250] width 287 height 96
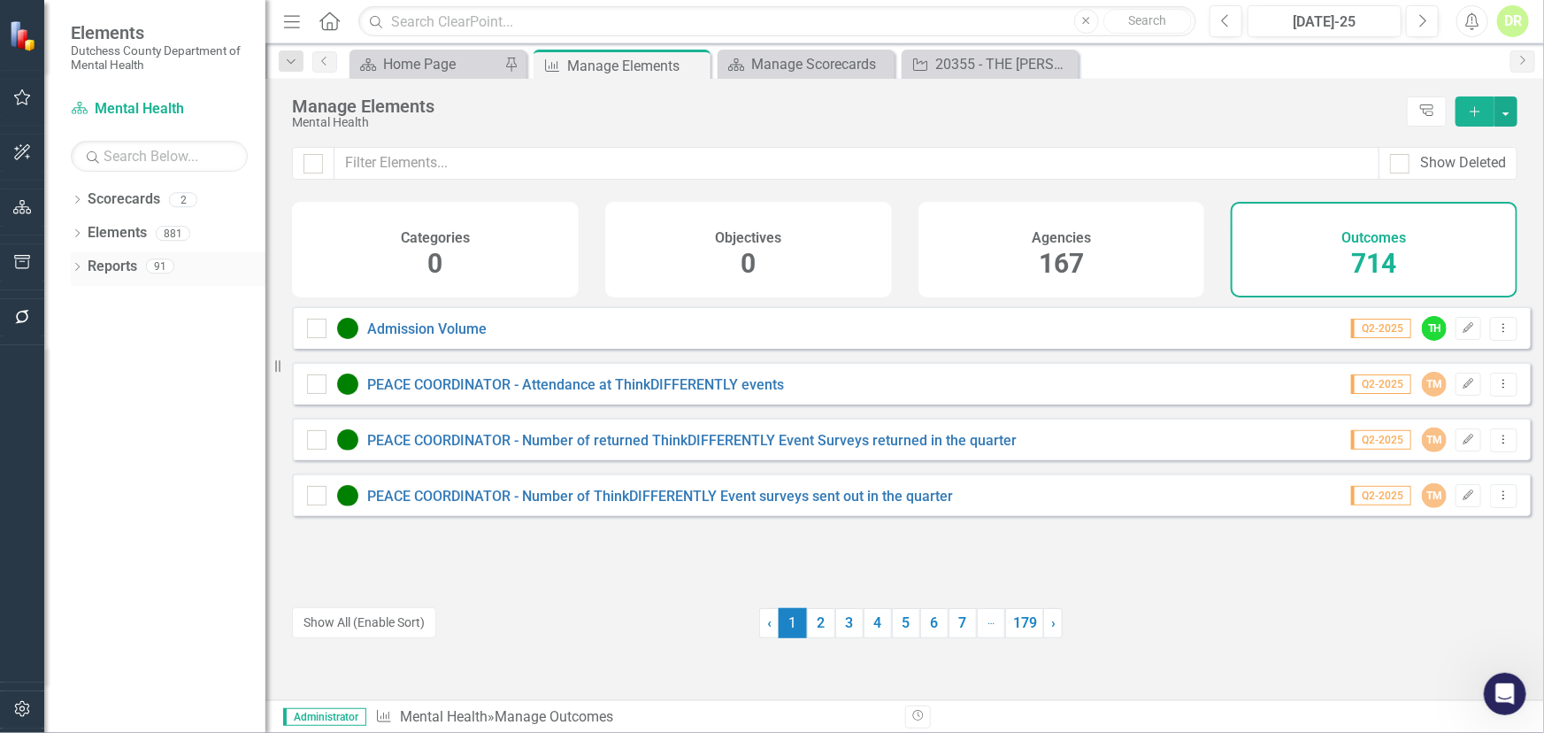
click at [105, 261] on link "Reports" at bounding box center [113, 267] width 50 height 20
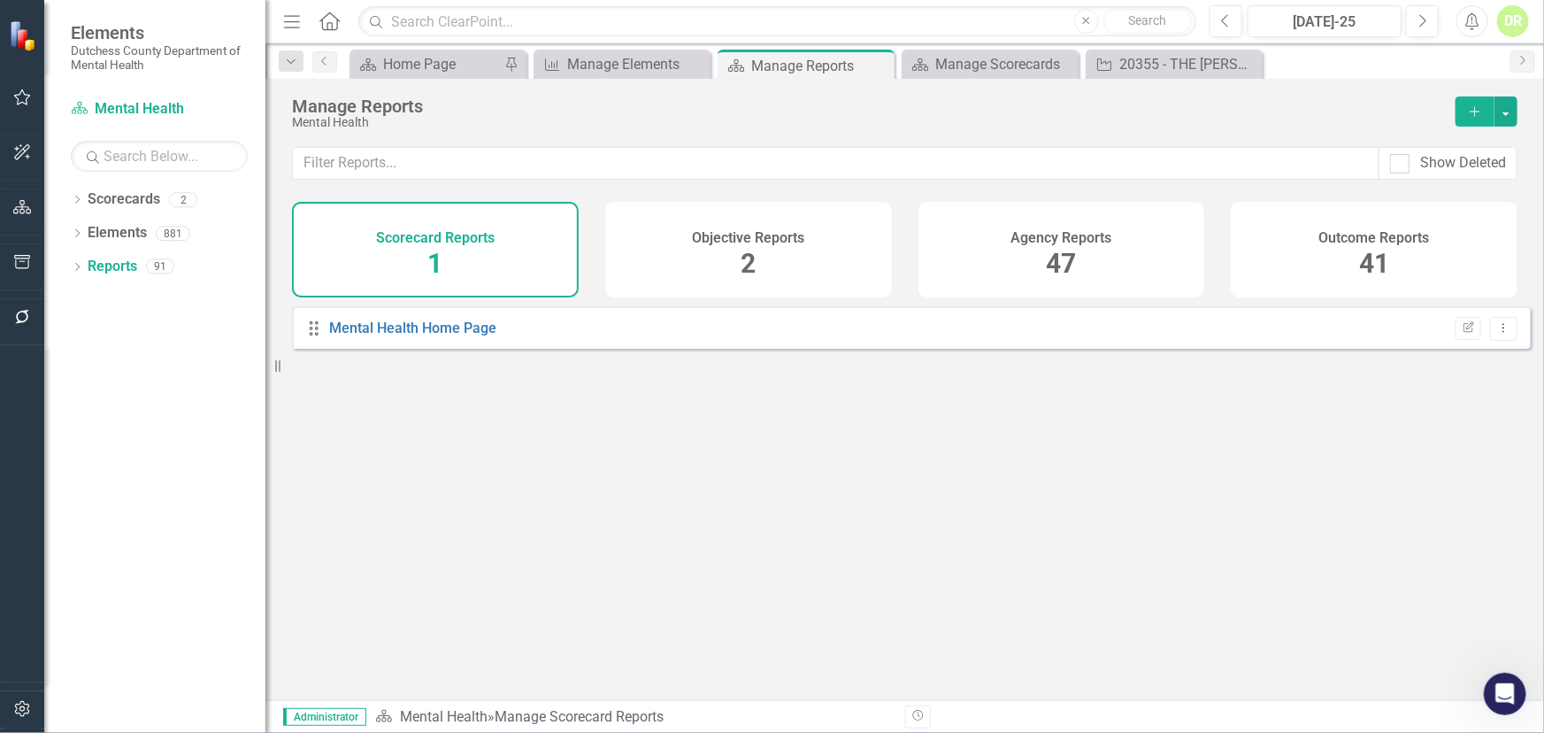
click at [1056, 257] on span "47" at bounding box center [1061, 263] width 30 height 31
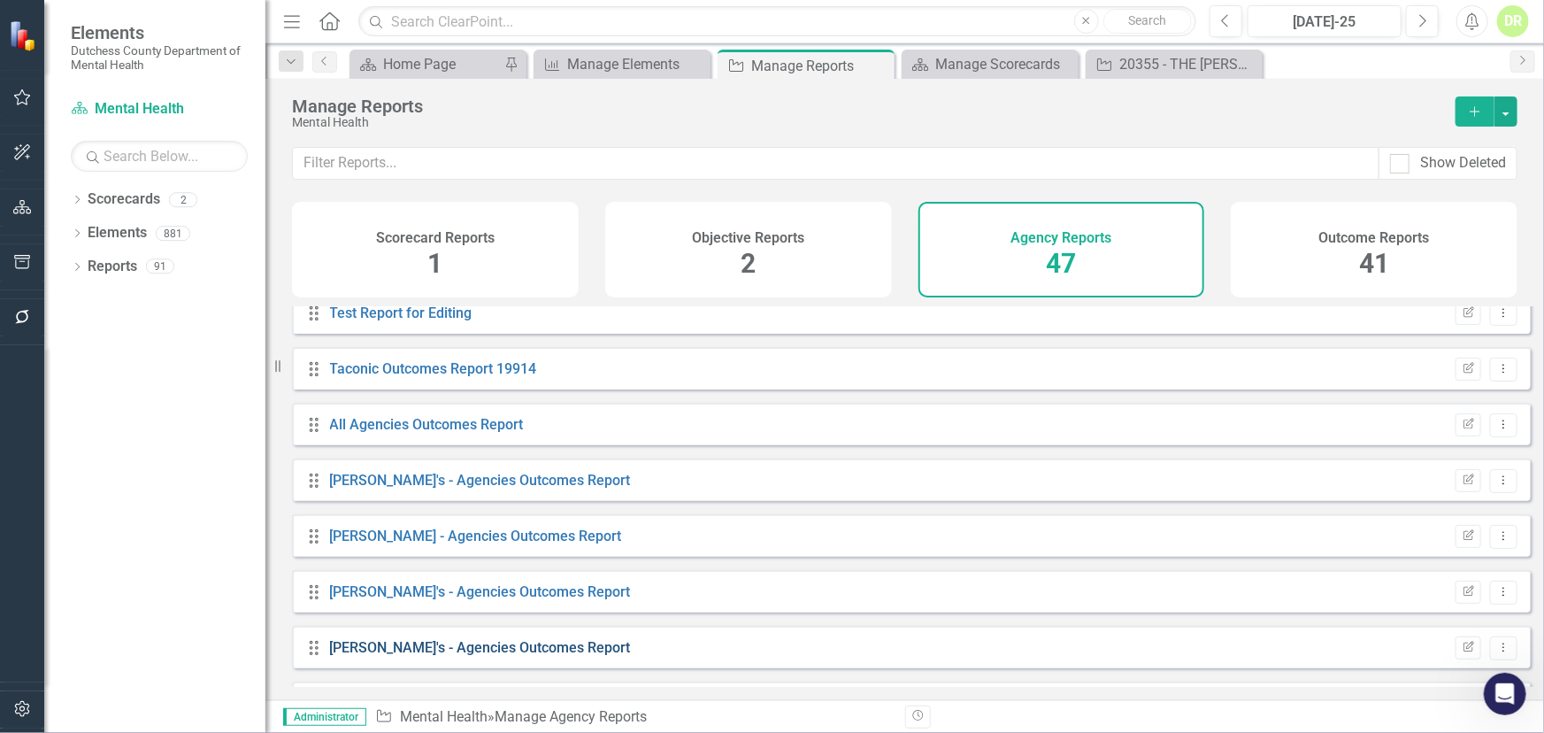
scroll to position [1997, 0]
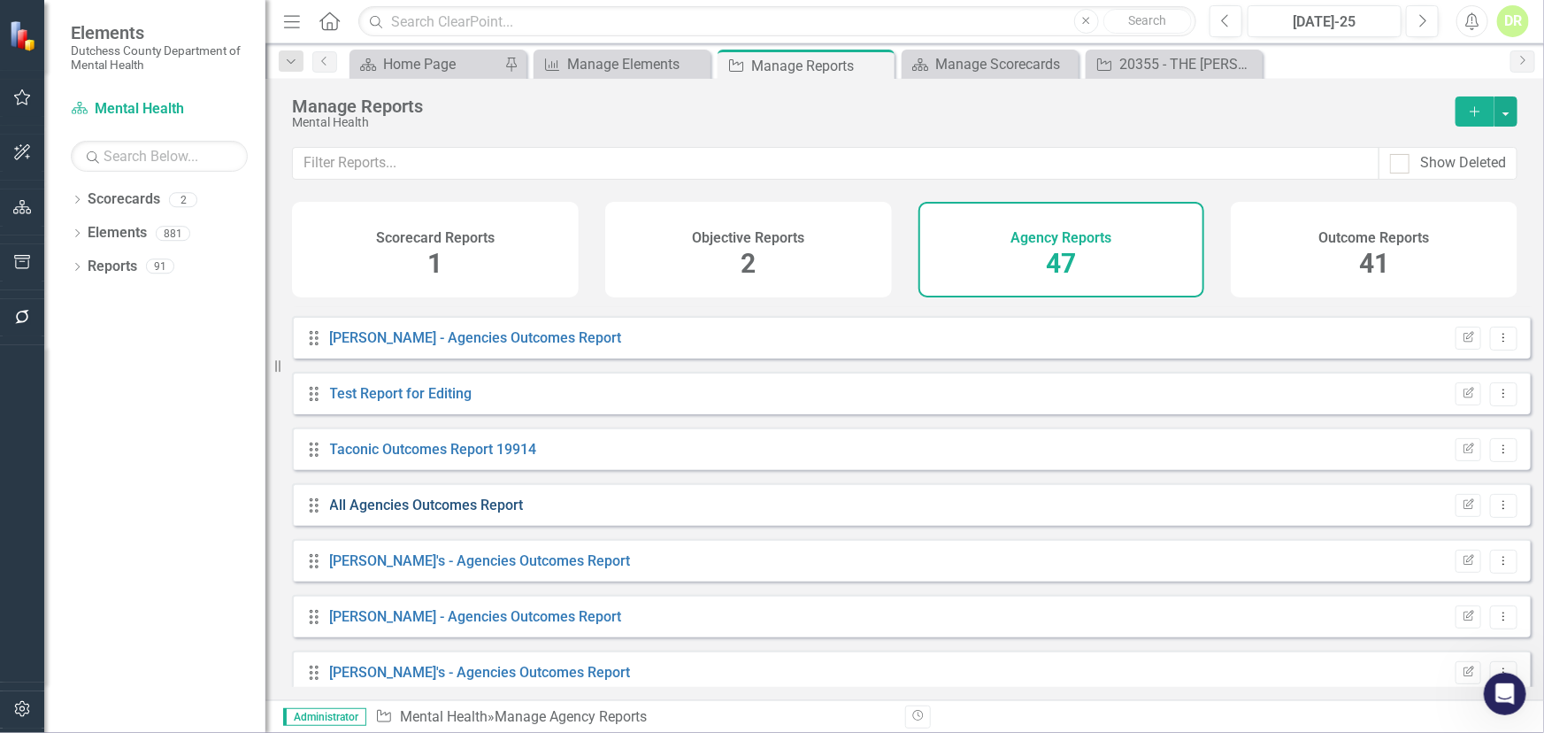
click at [456, 513] on link "All Agencies Outcomes Report" at bounding box center [427, 504] width 194 height 17
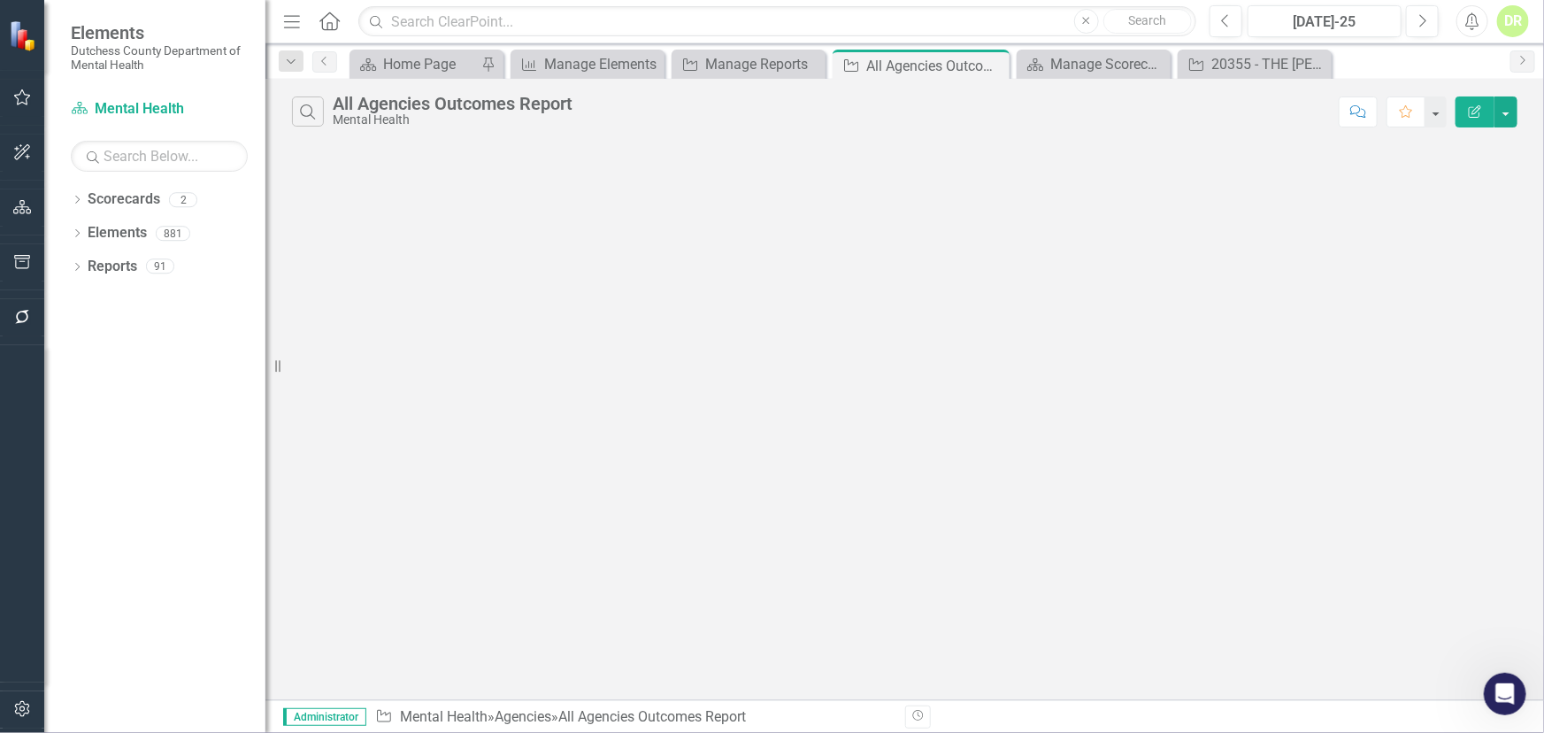
click at [863, 388] on div "Search All Agencies Outcomes Report Mental Health Comment Favorite Edit Report …" at bounding box center [904, 389] width 1279 height 621
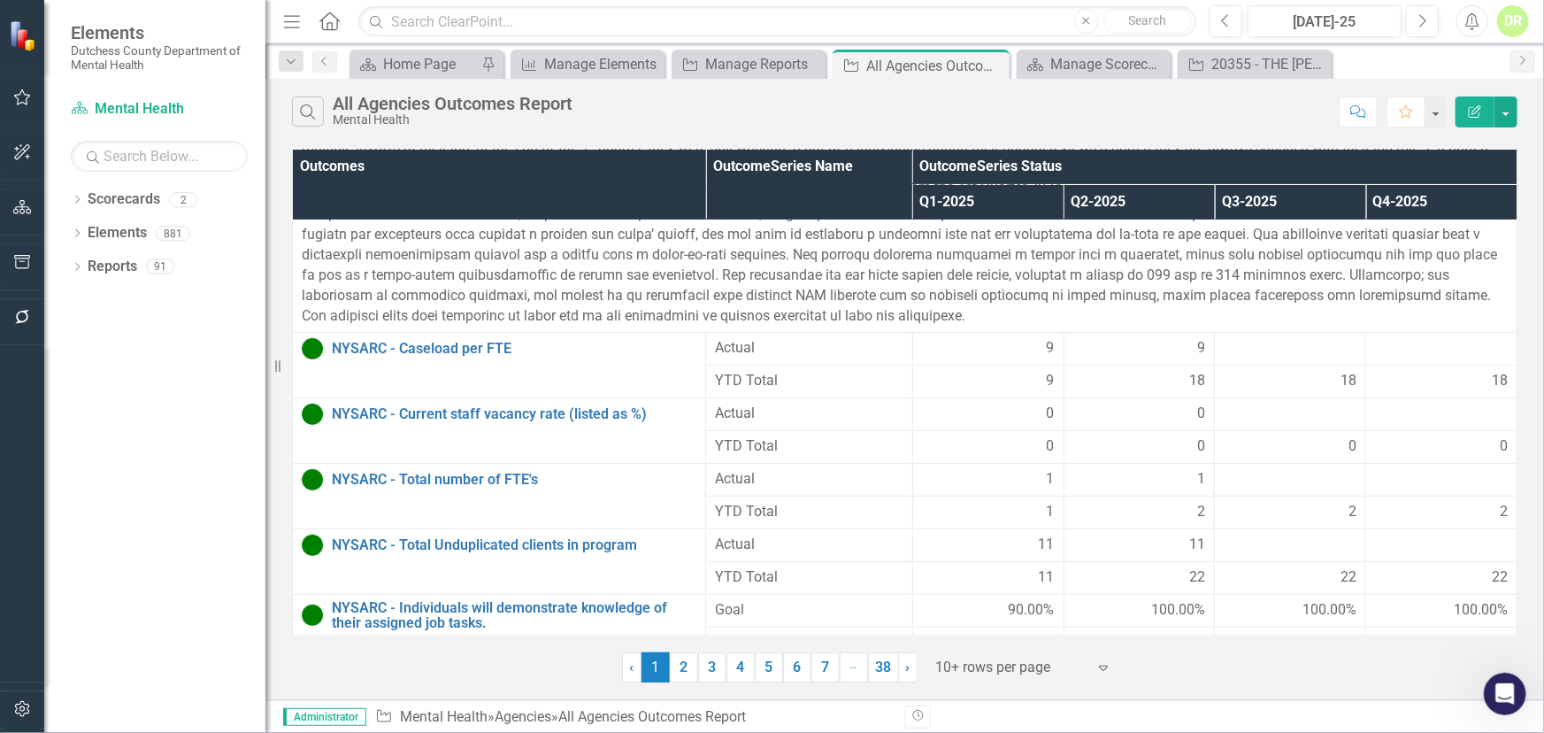
scroll to position [241, 0]
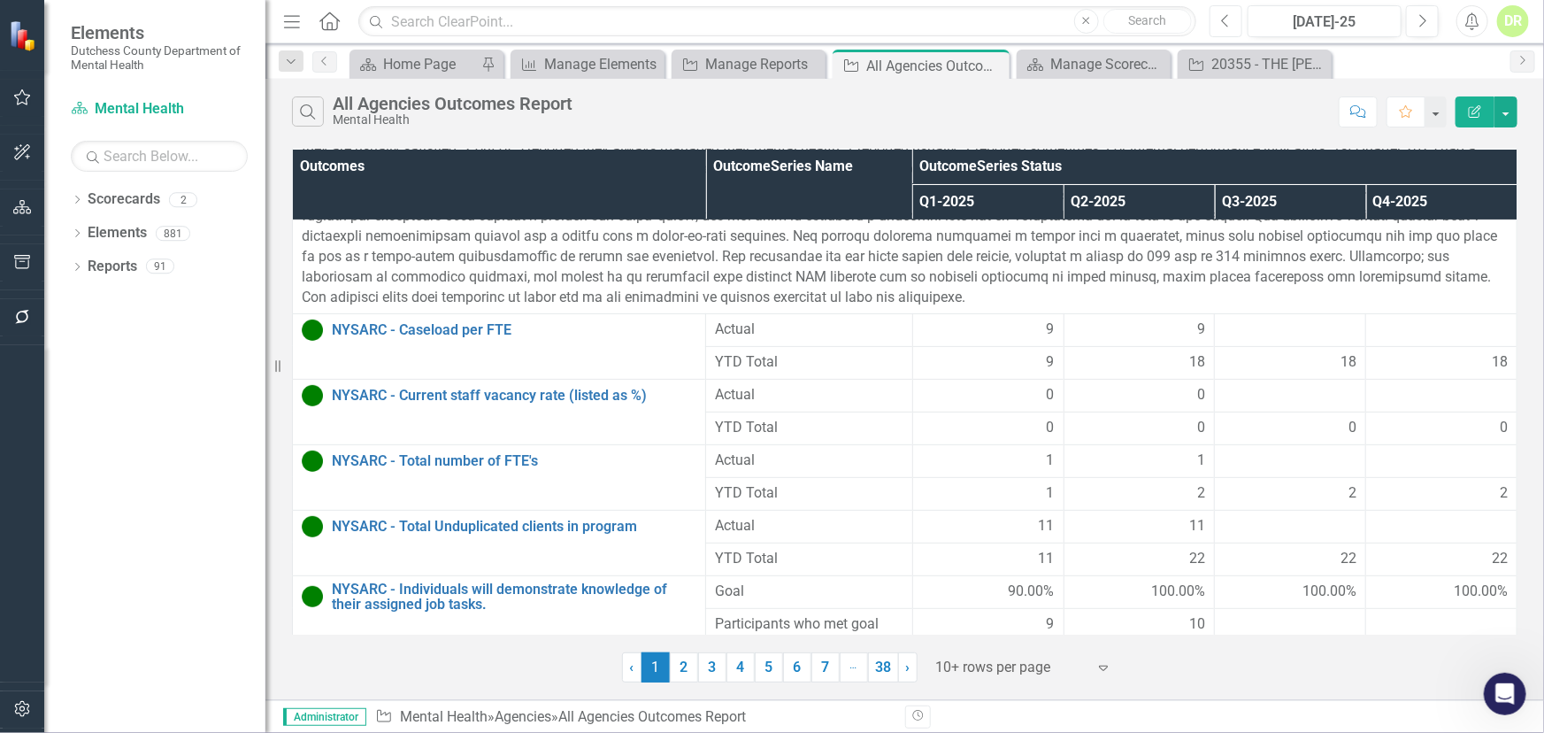
click at [1228, 21] on icon "Previous" at bounding box center [1226, 21] width 10 height 16
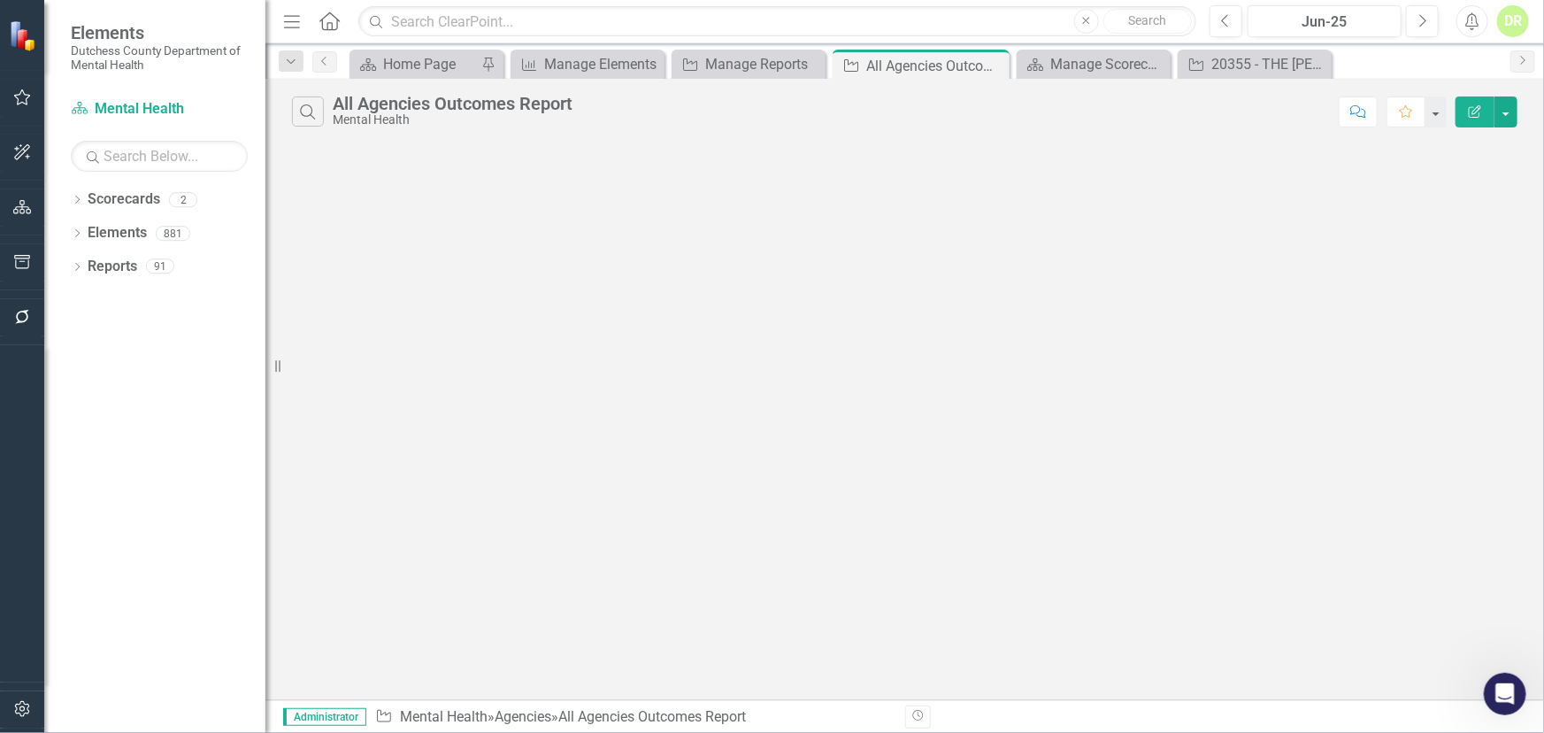
click at [907, 327] on div "Search All Agencies Outcomes Report Mental Health Comment Favorite Edit Report …" at bounding box center [904, 389] width 1279 height 621
click at [1313, 61] on icon at bounding box center [1316, 64] width 10 height 10
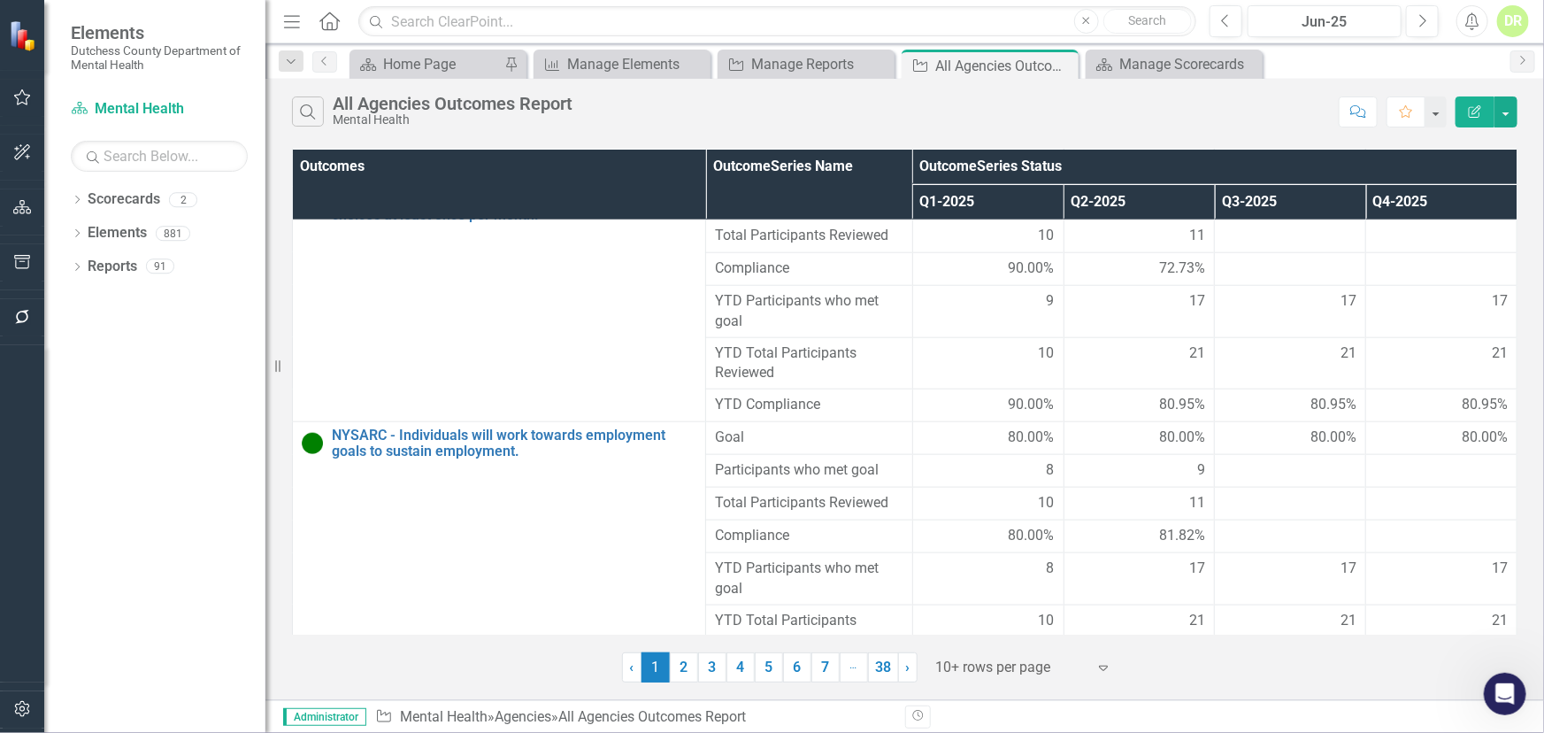
scroll to position [982, 0]
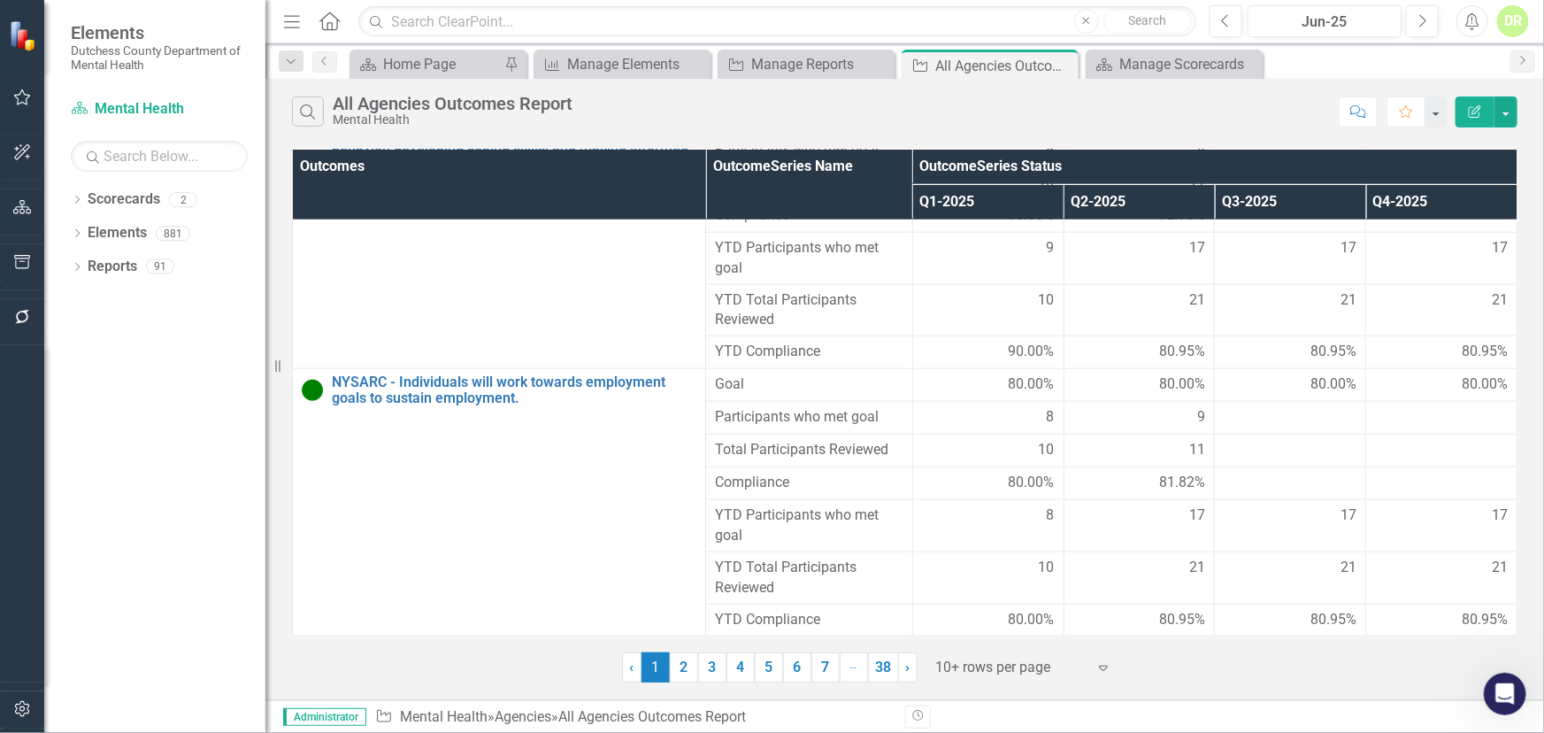
click at [1100, 668] on icon "Expand" at bounding box center [1103, 667] width 18 height 14
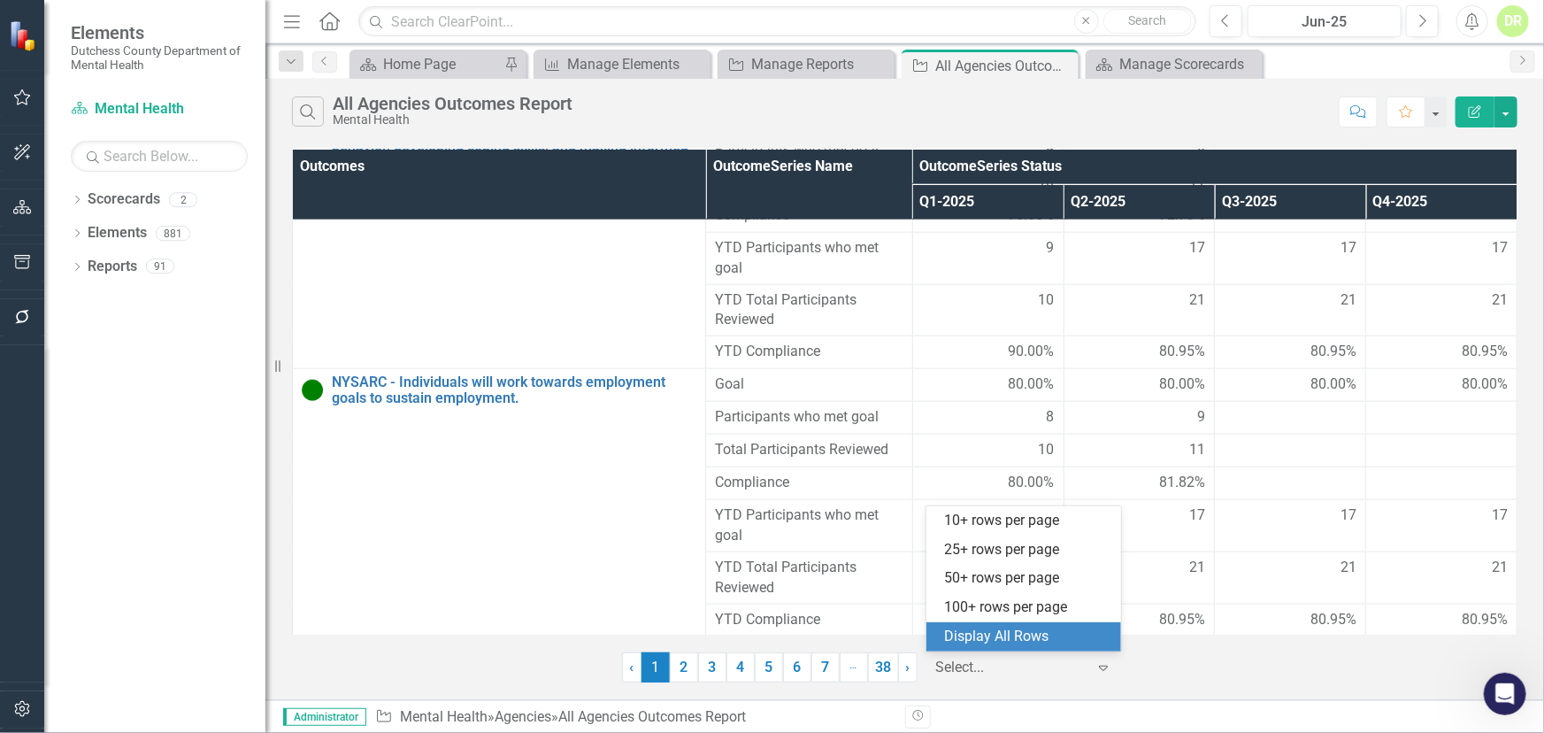
click at [1019, 643] on div "Display All Rows" at bounding box center [1027, 636] width 166 height 20
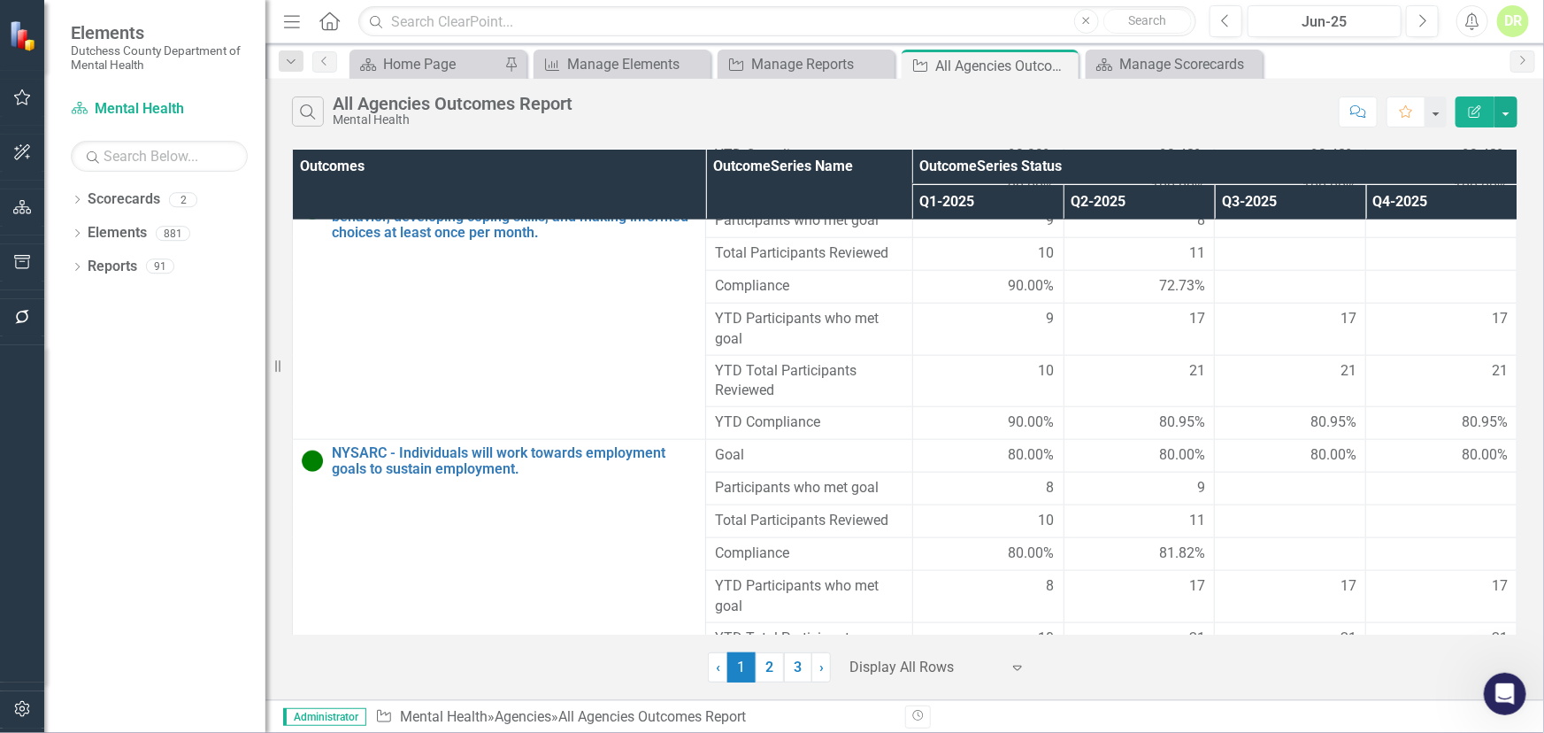
scroll to position [1125, 0]
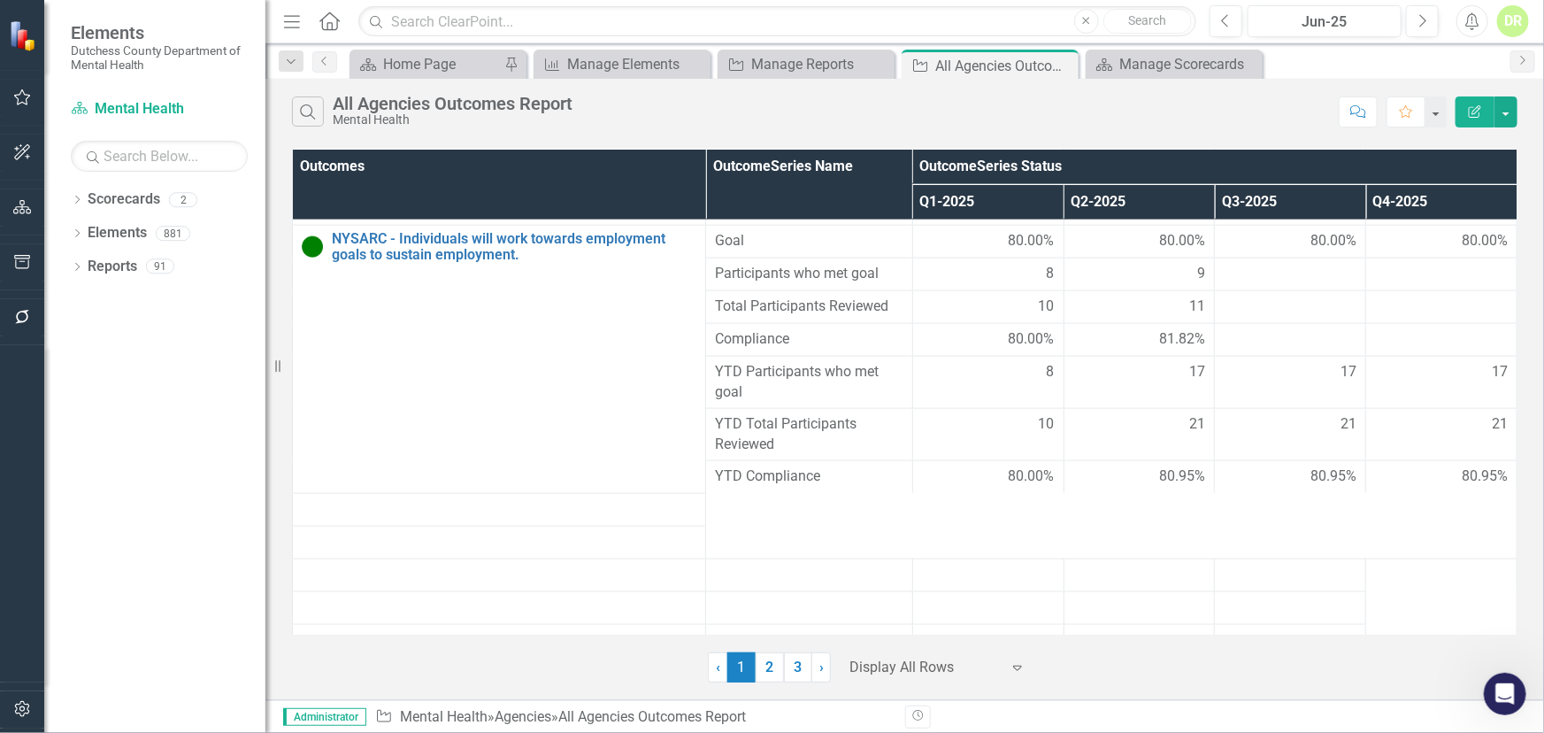
click at [1017, 672] on icon "Expand" at bounding box center [1018, 667] width 18 height 14
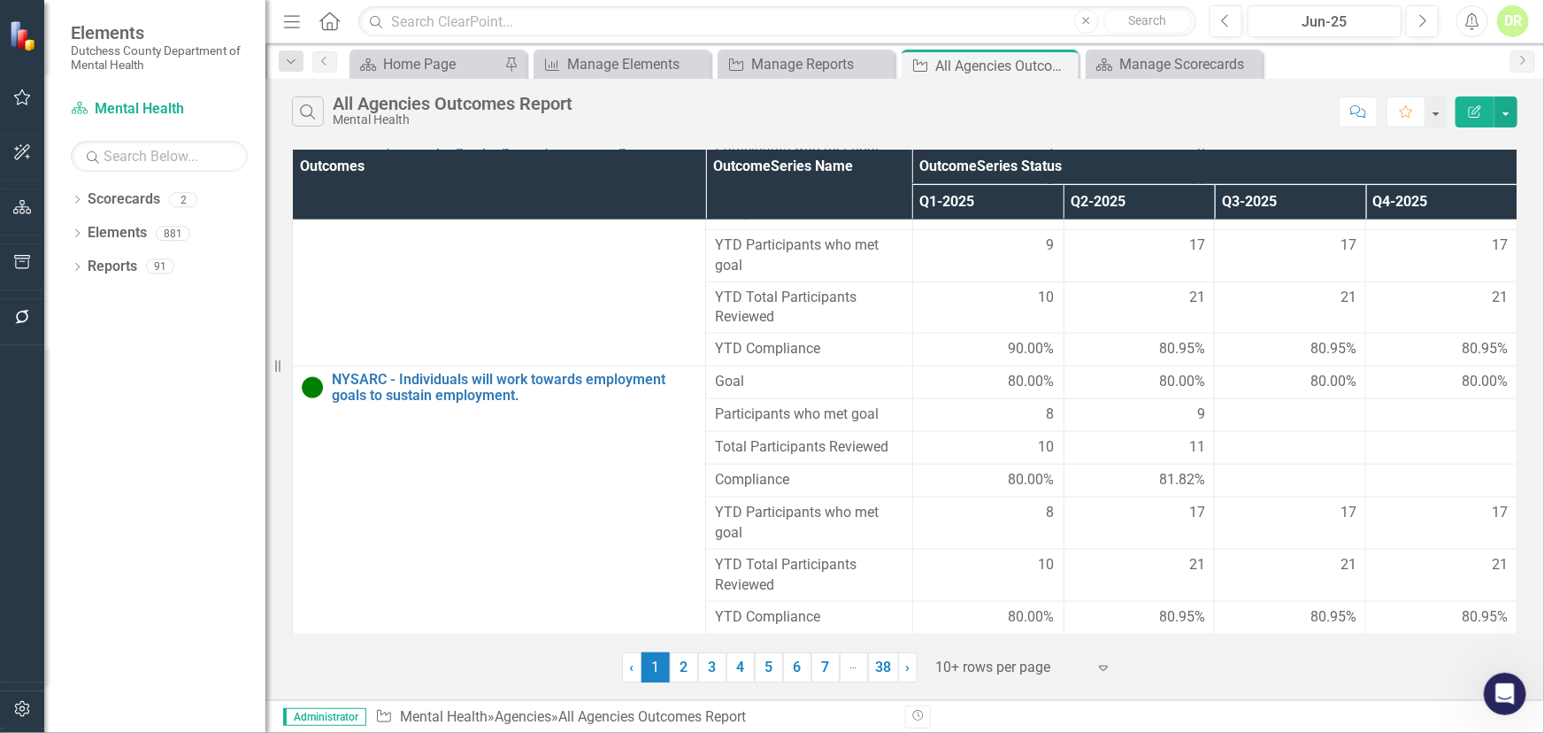
scroll to position [982, 0]
click at [680, 669] on link "2" at bounding box center [684, 667] width 28 height 30
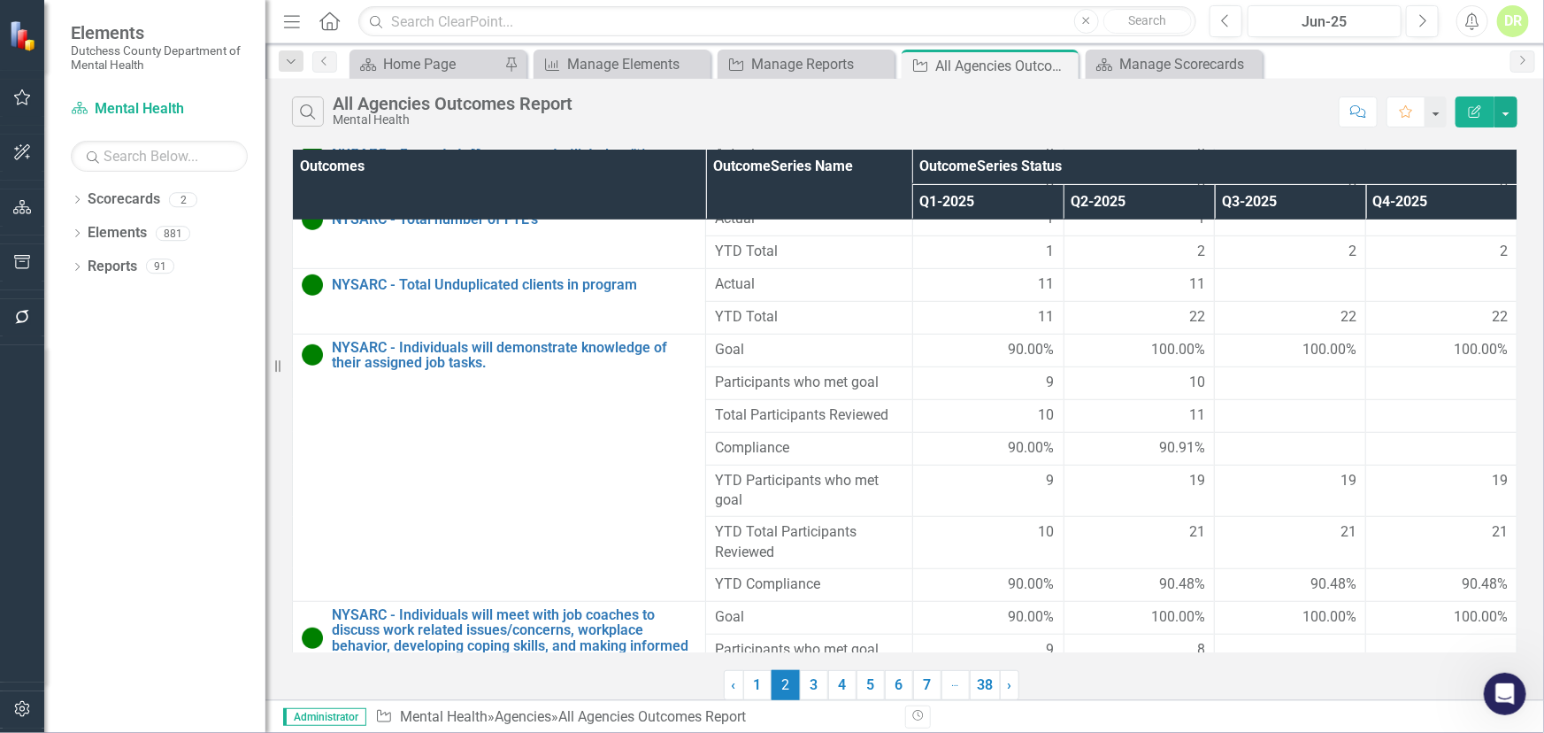
scroll to position [964, 0]
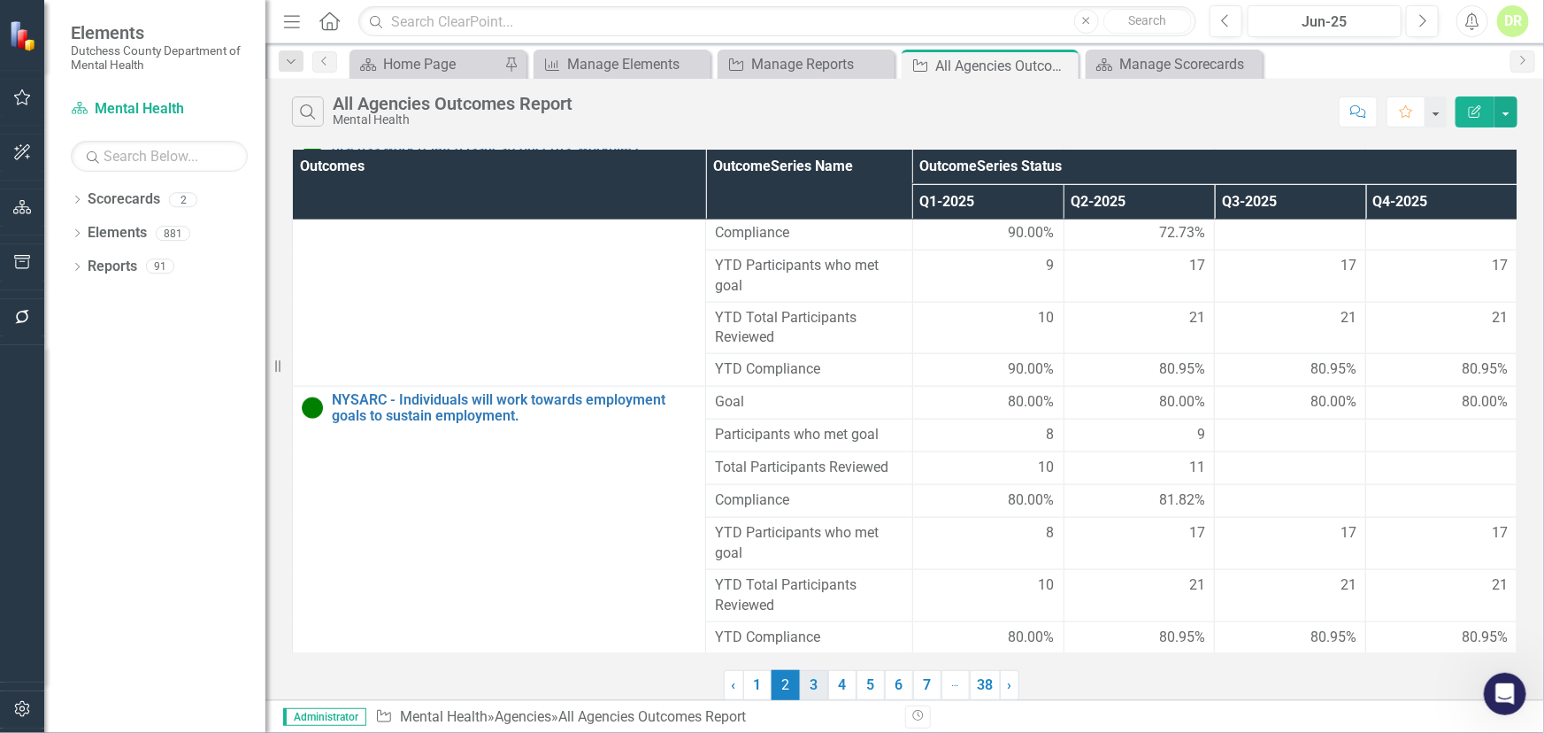
click at [815, 681] on link "3" at bounding box center [814, 685] width 28 height 30
click at [842, 684] on link "4" at bounding box center [842, 685] width 28 height 30
click at [874, 678] on link "5" at bounding box center [870, 685] width 28 height 30
click at [902, 688] on link "6" at bounding box center [899, 685] width 28 height 30
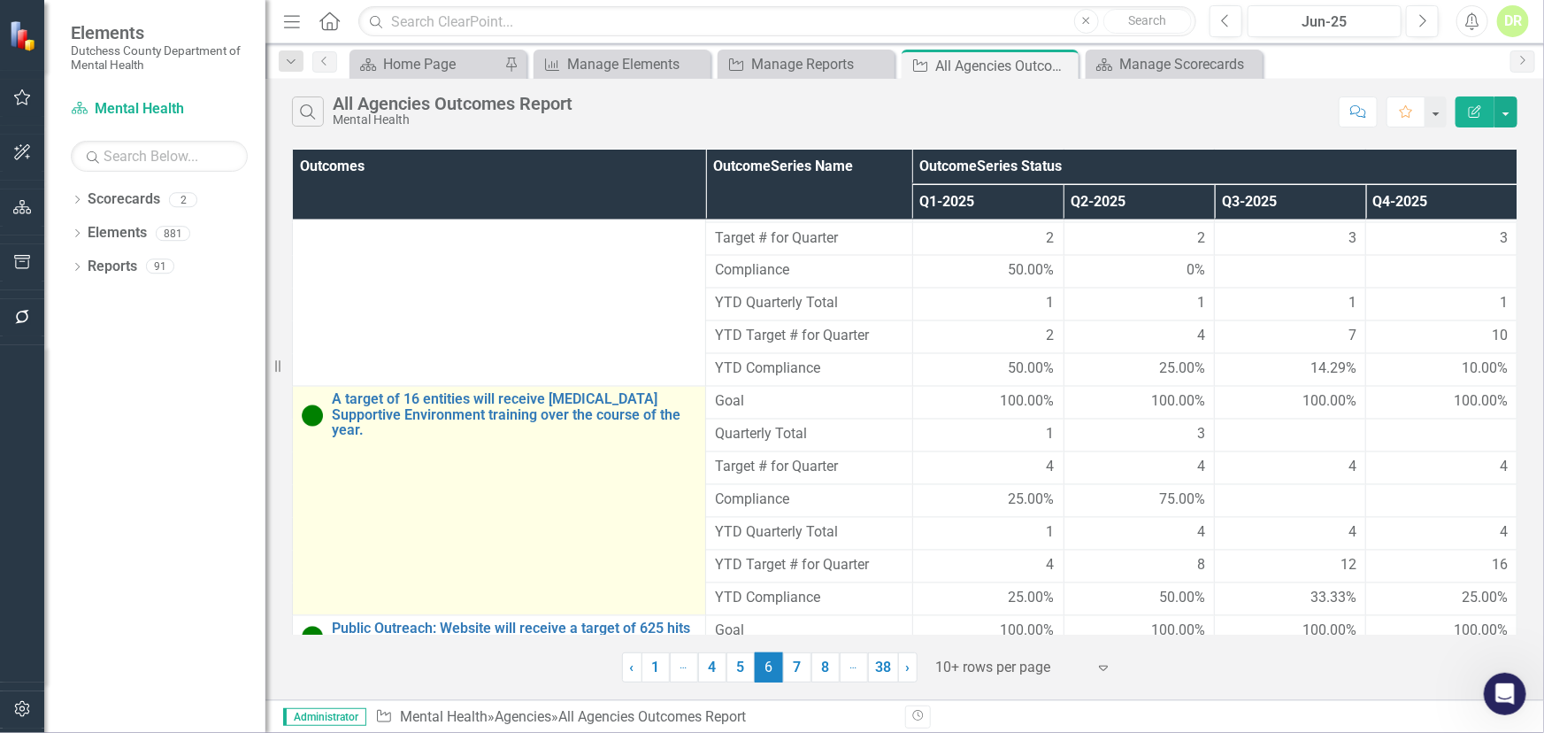
scroll to position [1790, 0]
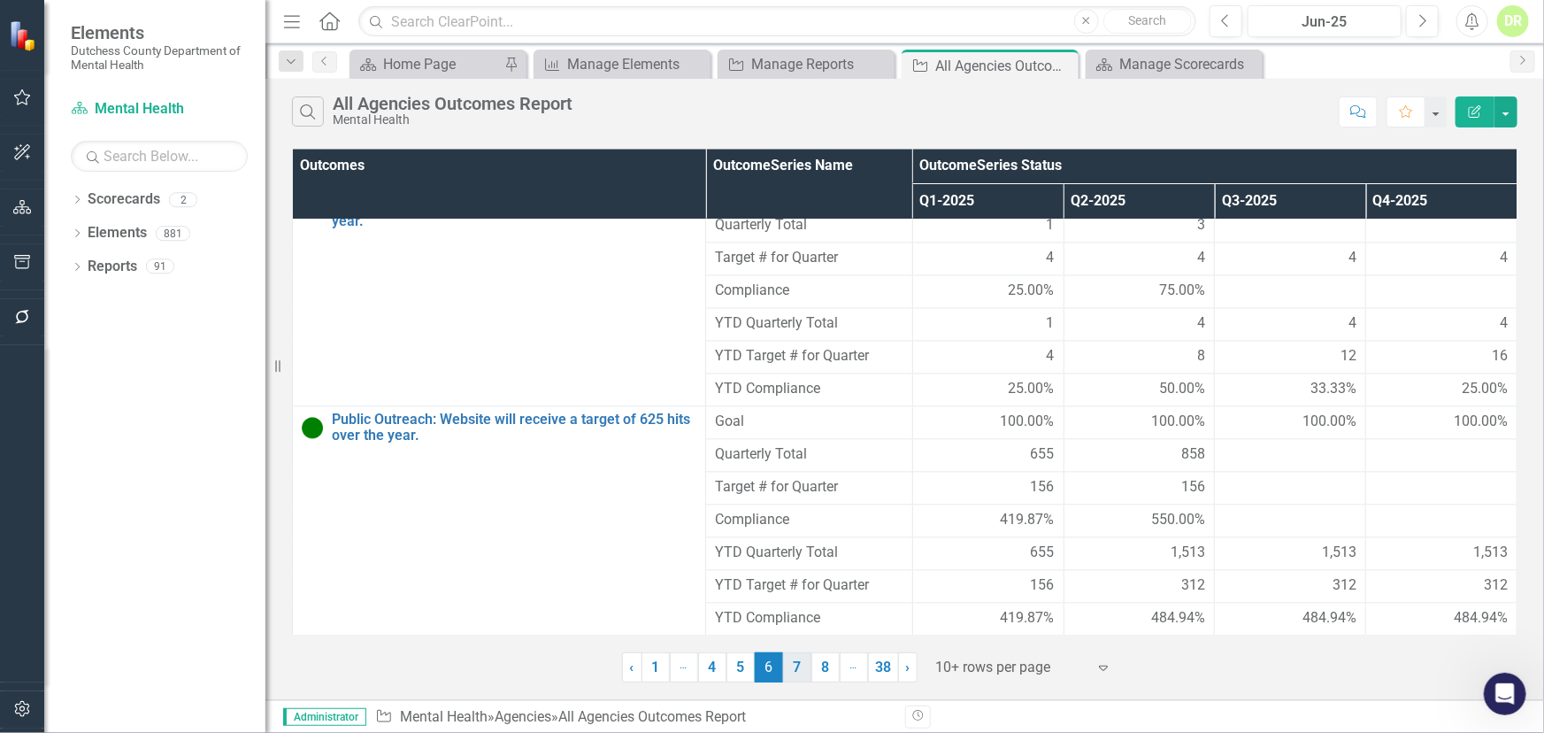
click at [798, 667] on link "7" at bounding box center [797, 667] width 28 height 30
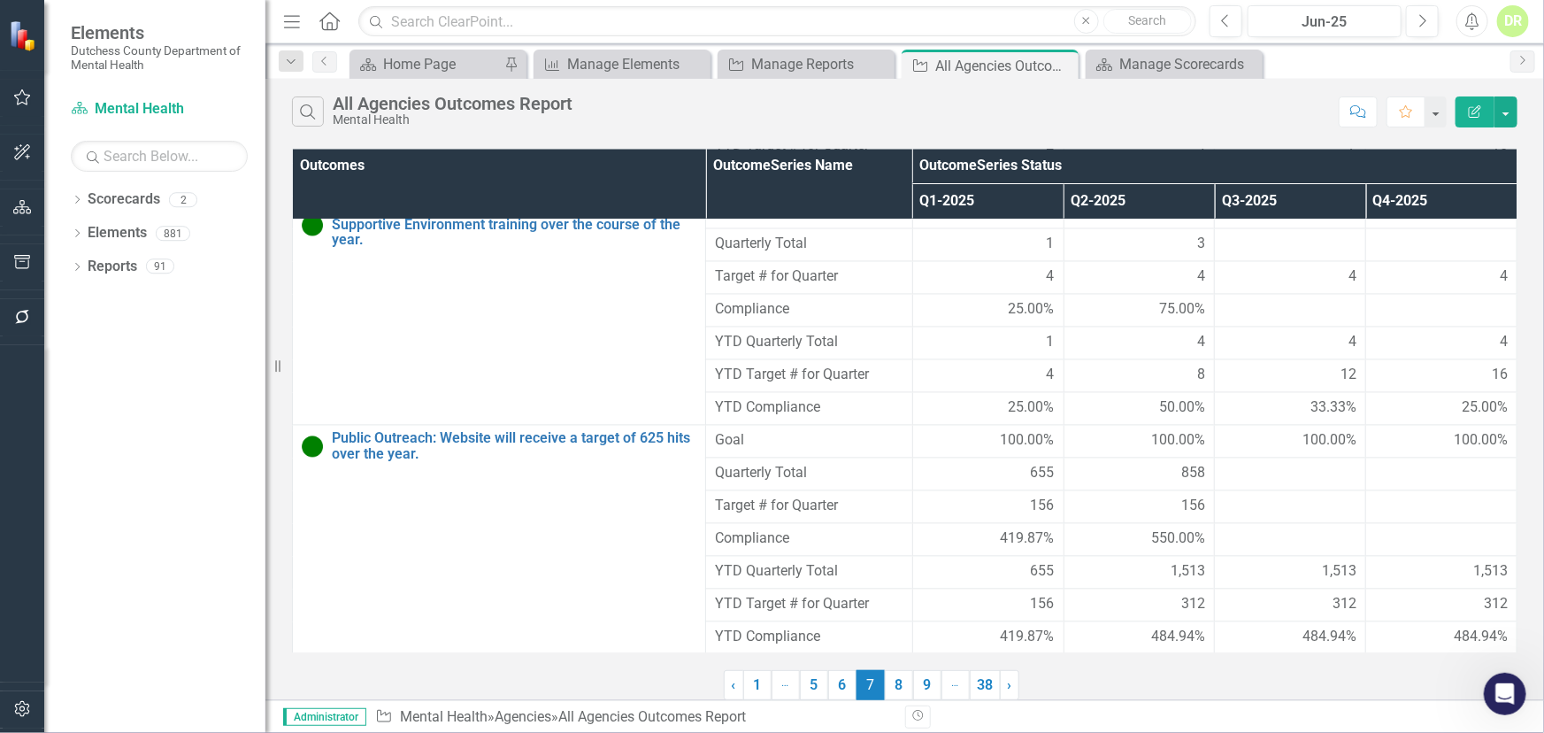
scroll to position [1772, 0]
click at [893, 682] on link "8" at bounding box center [899, 685] width 28 height 30
click at [887, 682] on link "9" at bounding box center [897, 685] width 28 height 30
click at [896, 690] on link "10" at bounding box center [897, 685] width 31 height 30
click at [897, 685] on link "11" at bounding box center [898, 685] width 31 height 30
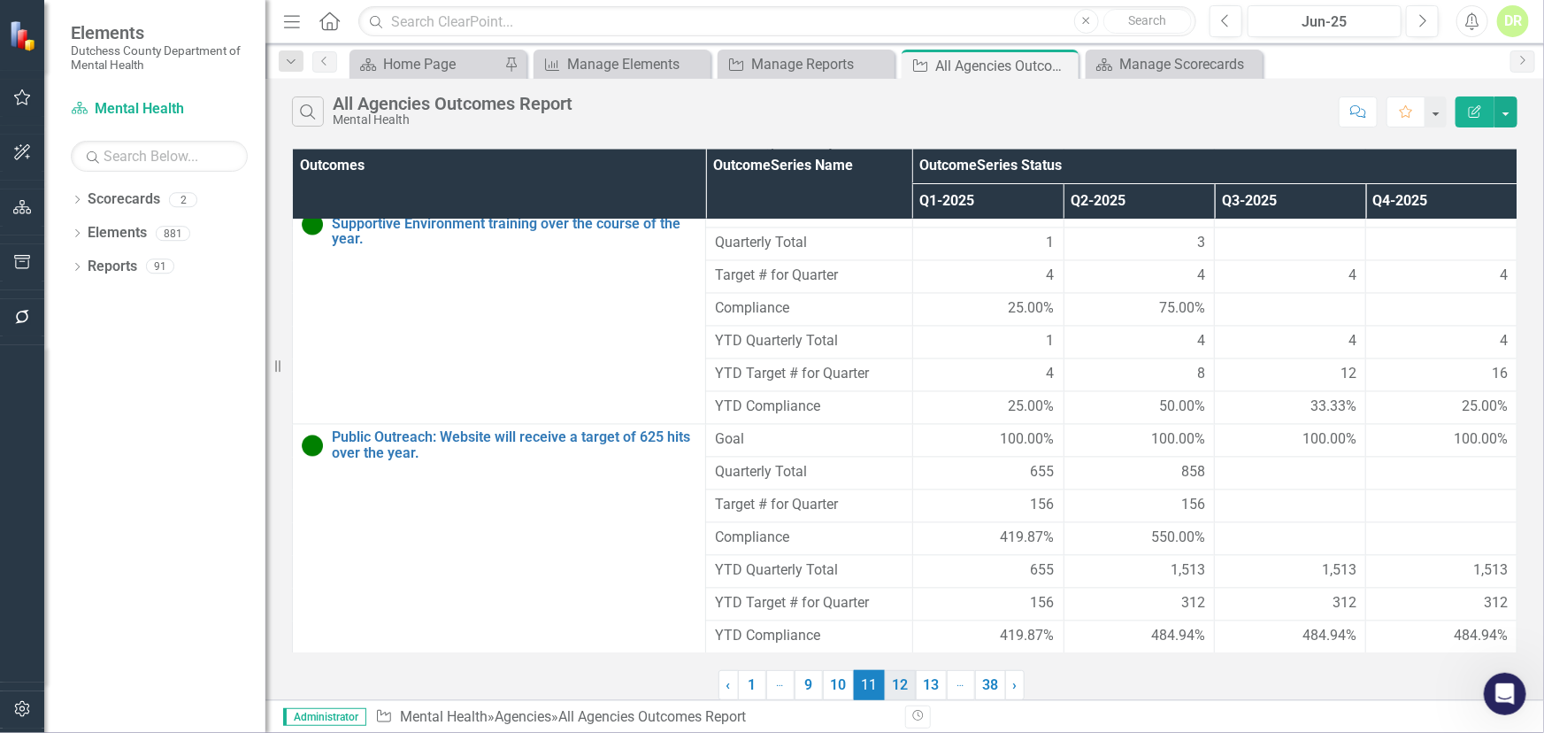
click at [894, 682] on link "12" at bounding box center [900, 685] width 31 height 30
click at [906, 683] on link "13" at bounding box center [901, 685] width 31 height 30
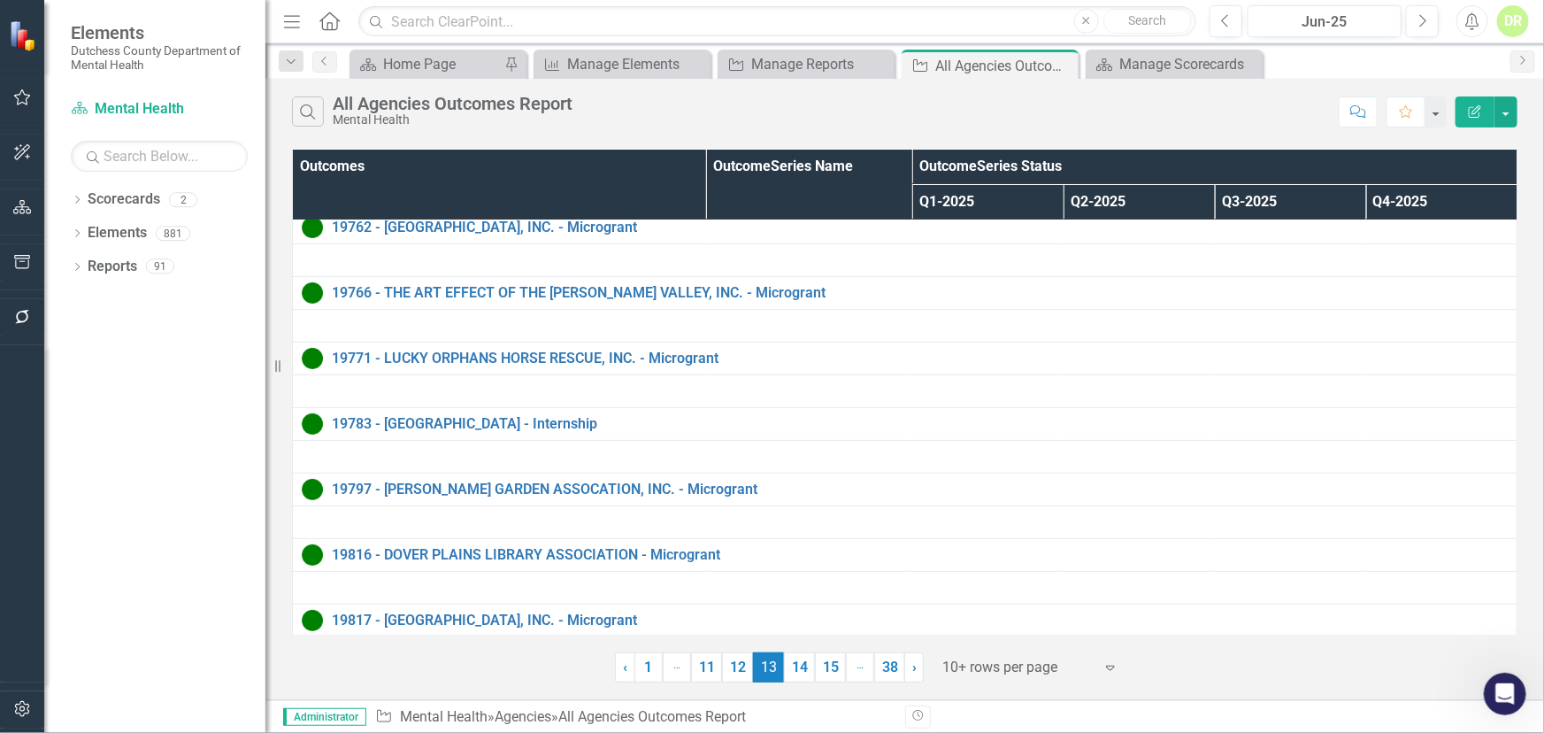
scroll to position [239, 0]
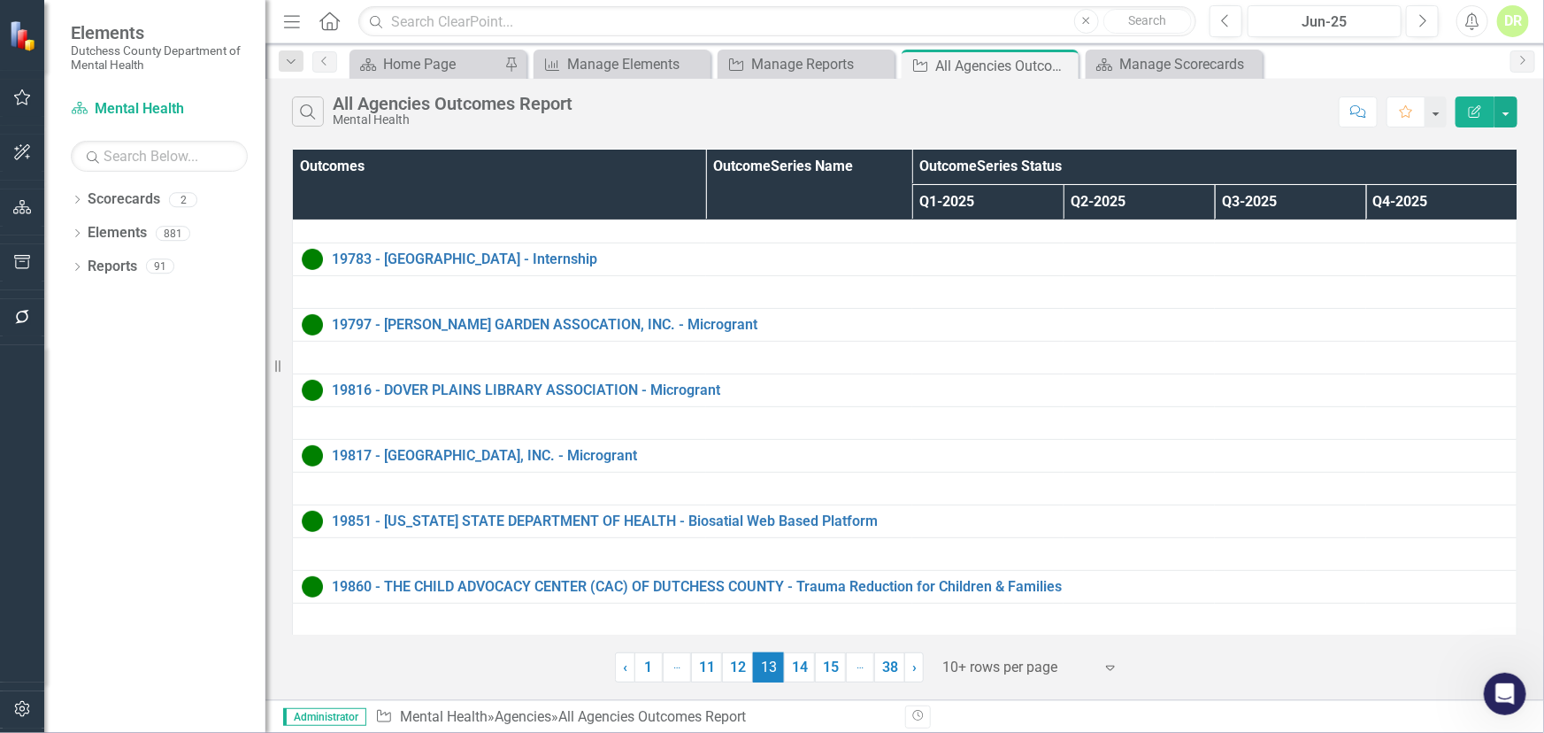
drag, startPoint x: 801, startPoint y: 666, endPoint x: 822, endPoint y: 664, distance: 21.4
click at [801, 666] on link "14" at bounding box center [799, 667] width 31 height 30
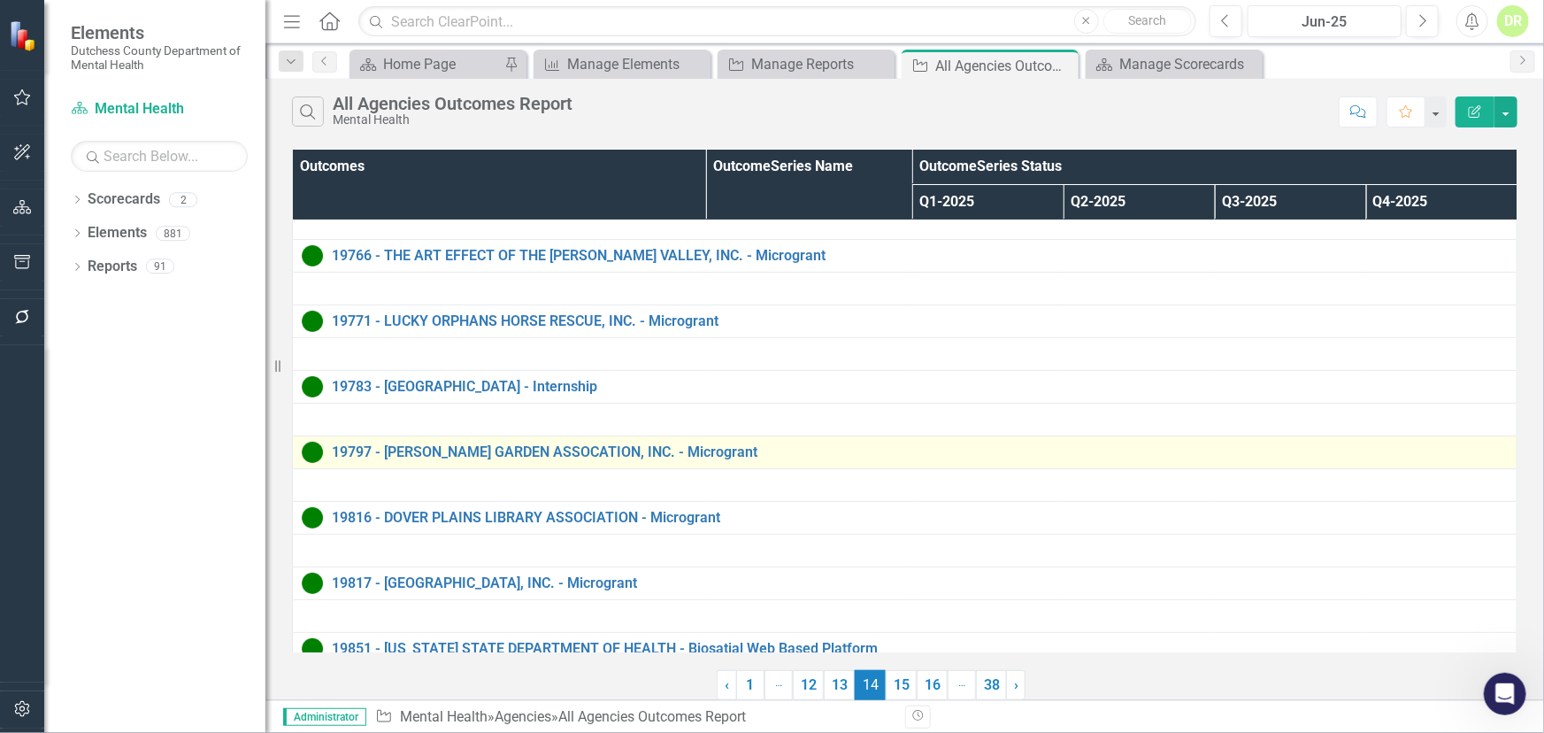
scroll to position [0, 0]
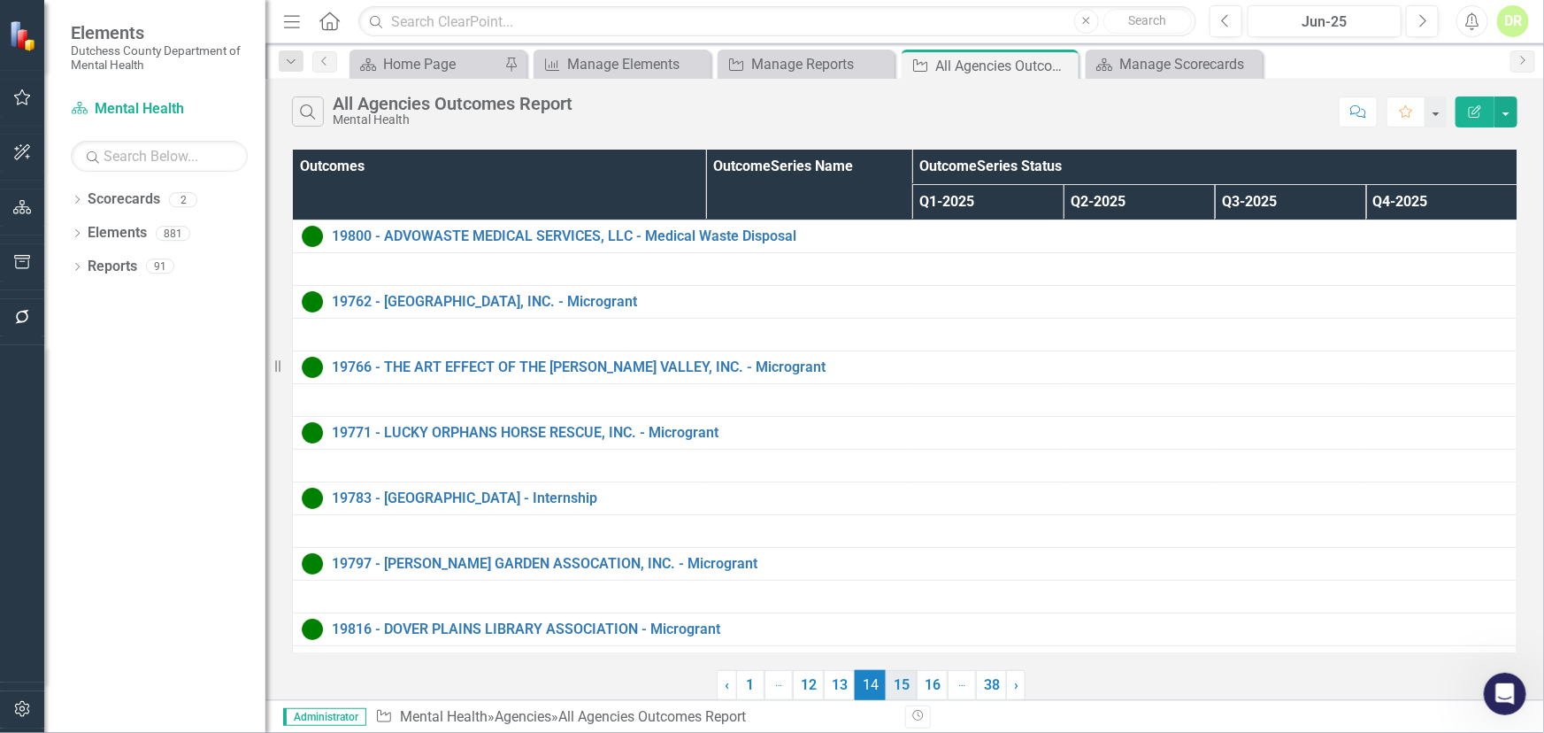
click at [902, 687] on link "15" at bounding box center [901, 685] width 31 height 30
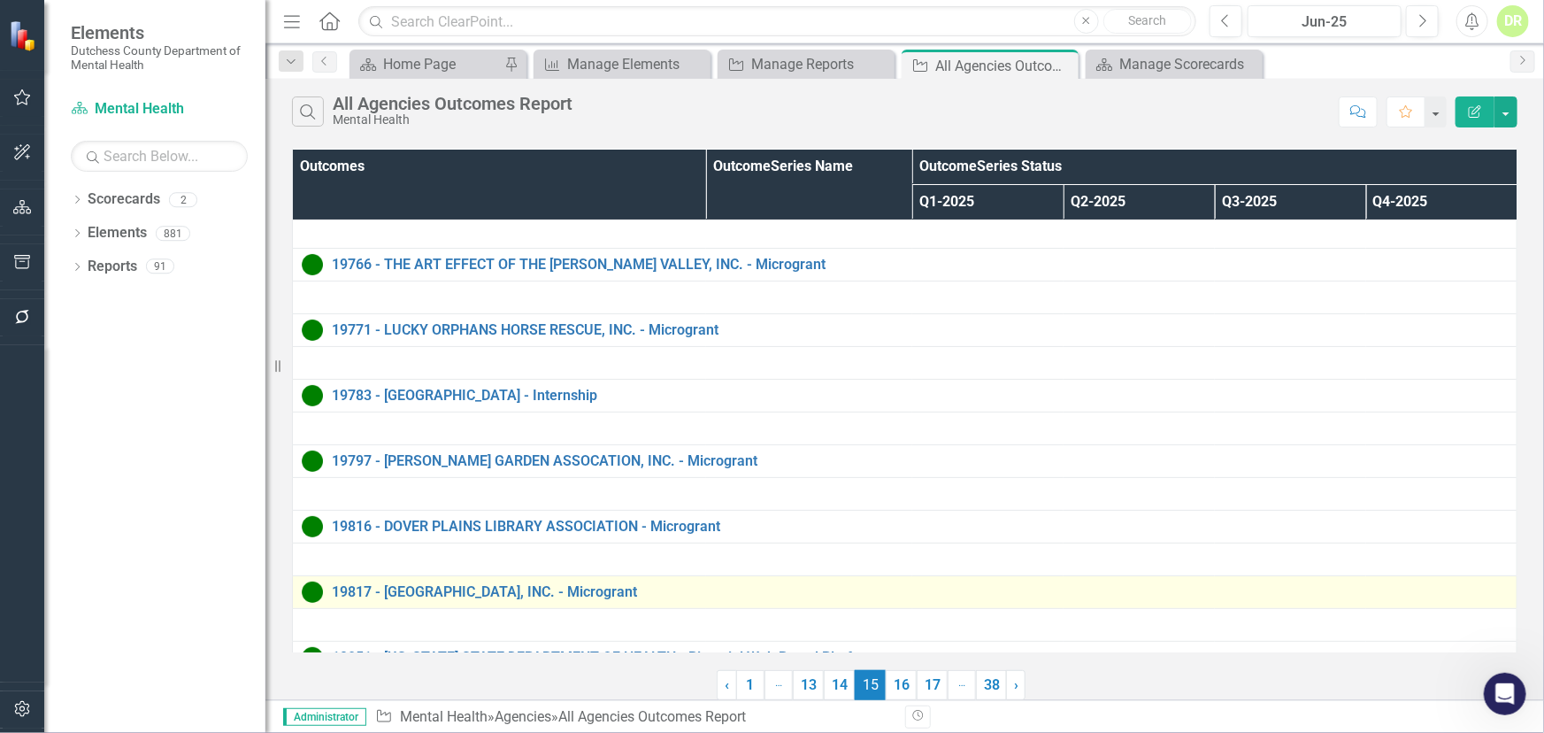
scroll to position [221, 0]
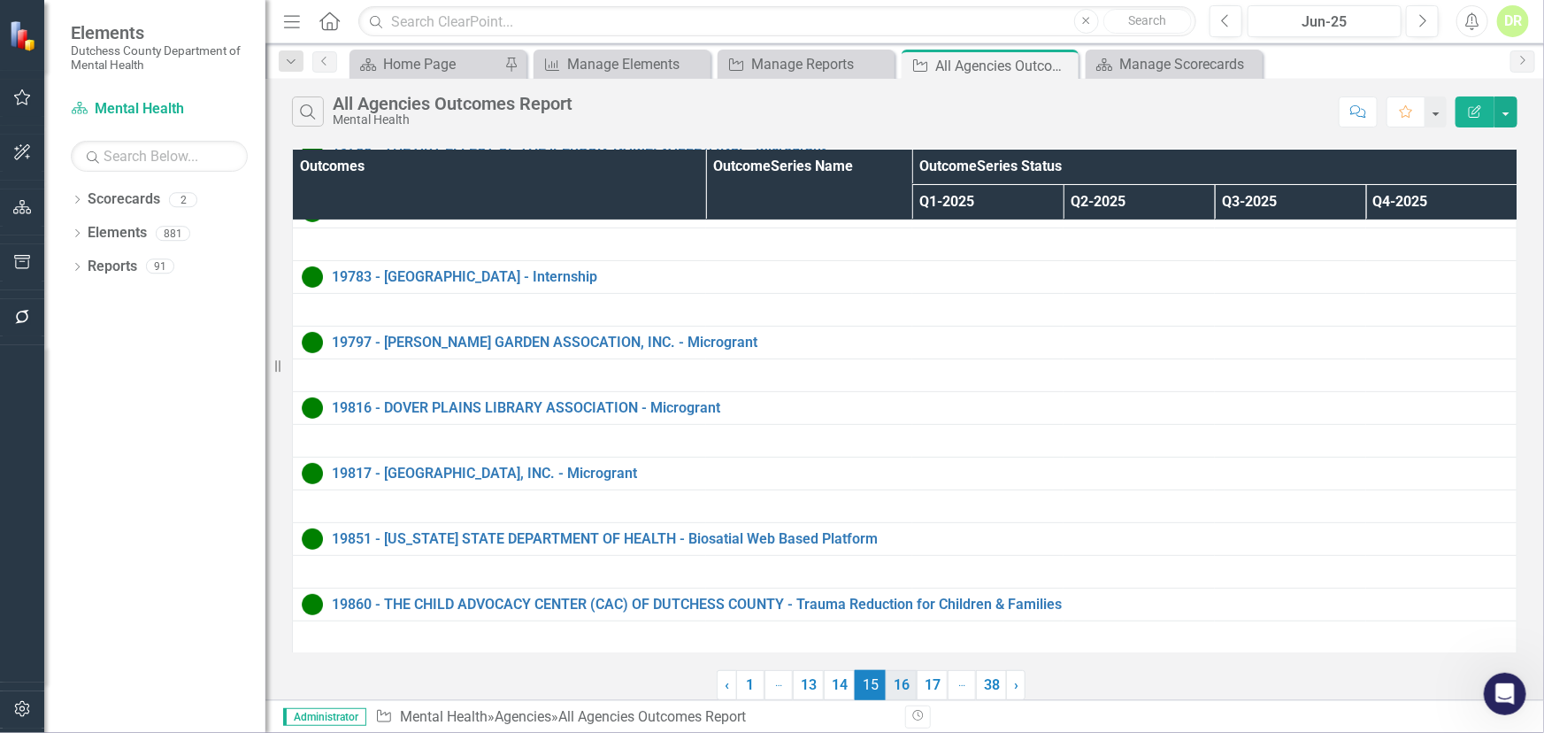
click at [902, 675] on link "16" at bounding box center [901, 685] width 31 height 30
click at [893, 689] on link "17" at bounding box center [901, 685] width 31 height 30
click at [902, 684] on link "18" at bounding box center [901, 685] width 31 height 30
click at [903, 680] on link "19" at bounding box center [901, 685] width 31 height 30
click at [894, 688] on link "20" at bounding box center [901, 685] width 31 height 30
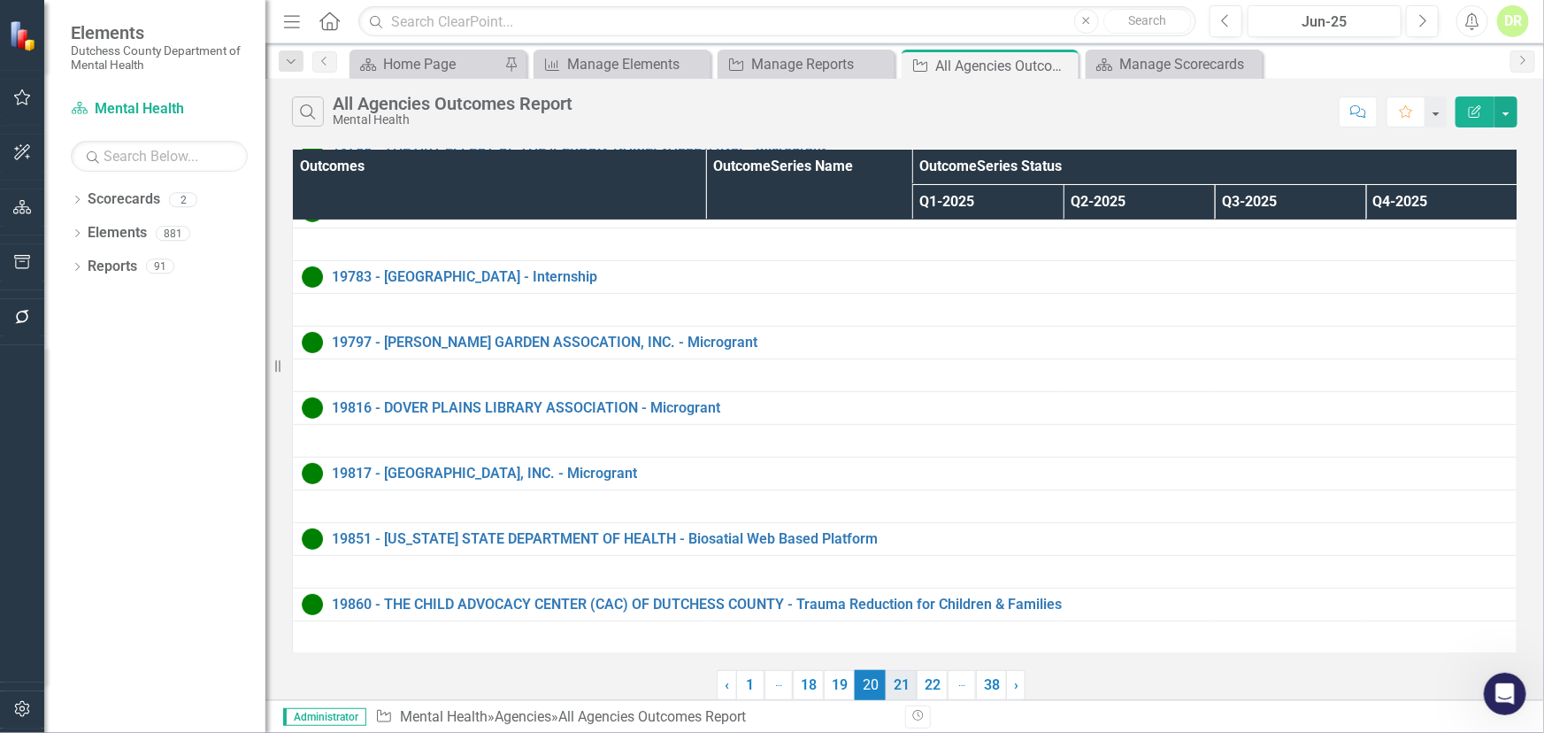
click at [897, 688] on link "21" at bounding box center [901, 685] width 31 height 30
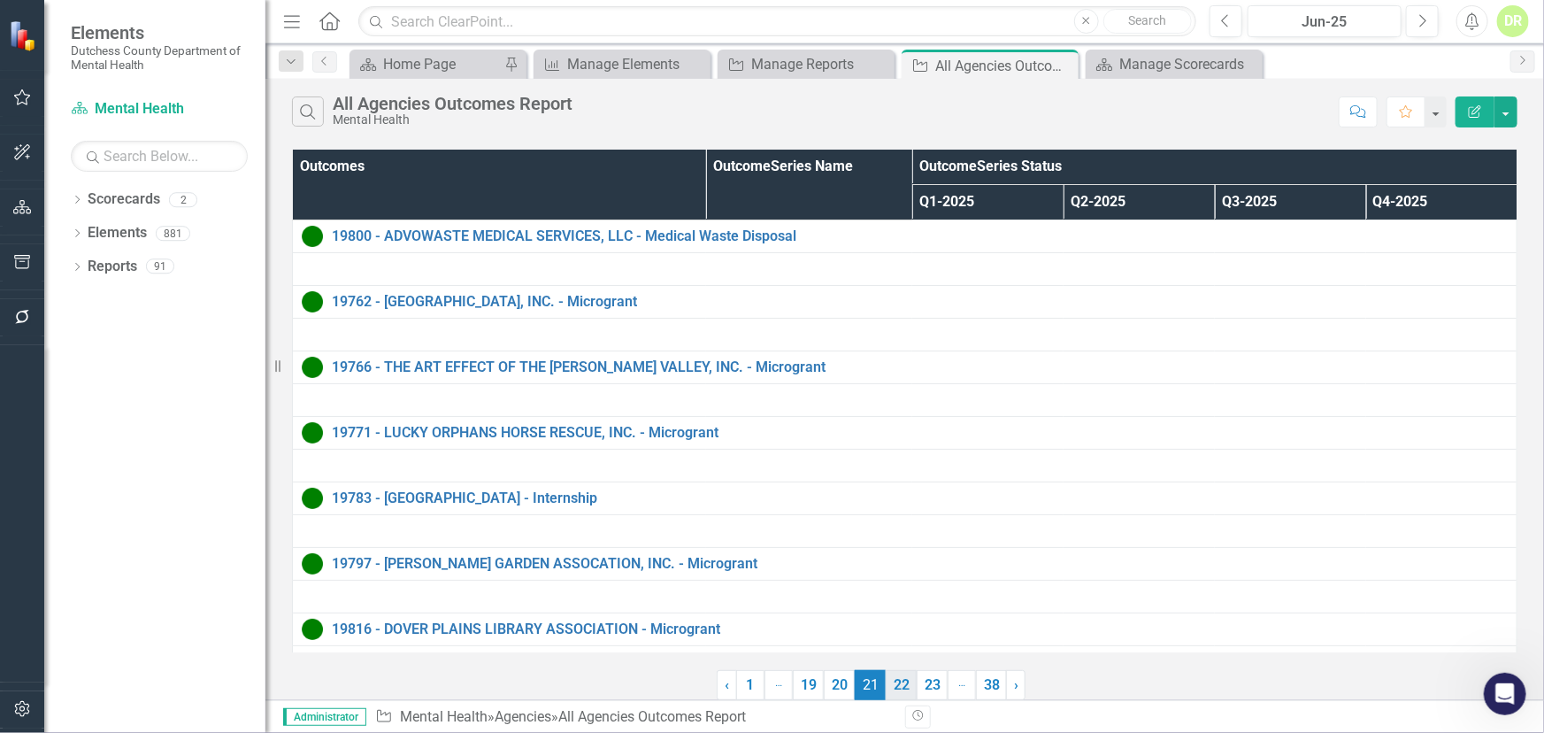
click at [906, 686] on link "22" at bounding box center [901, 685] width 31 height 30
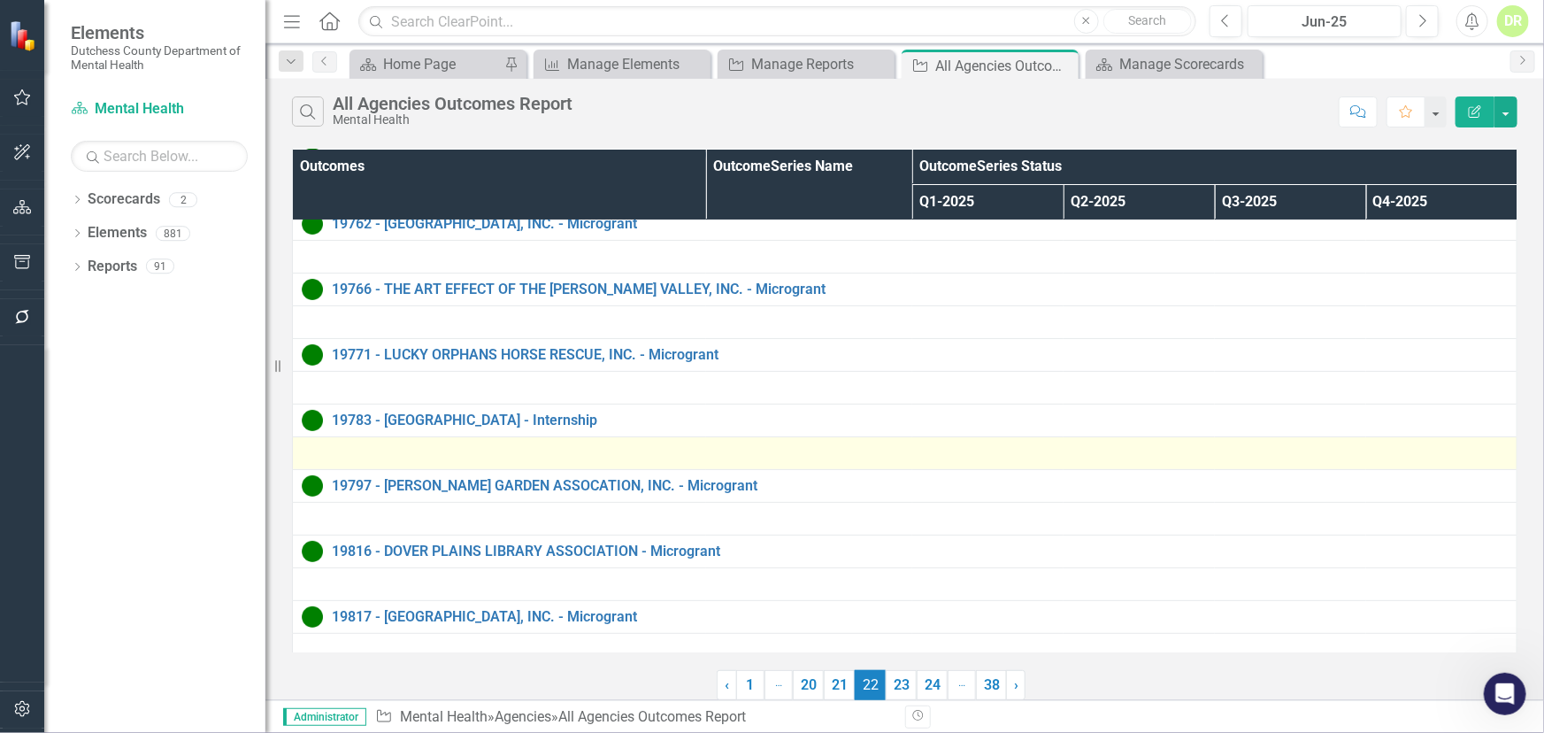
scroll to position [221, 0]
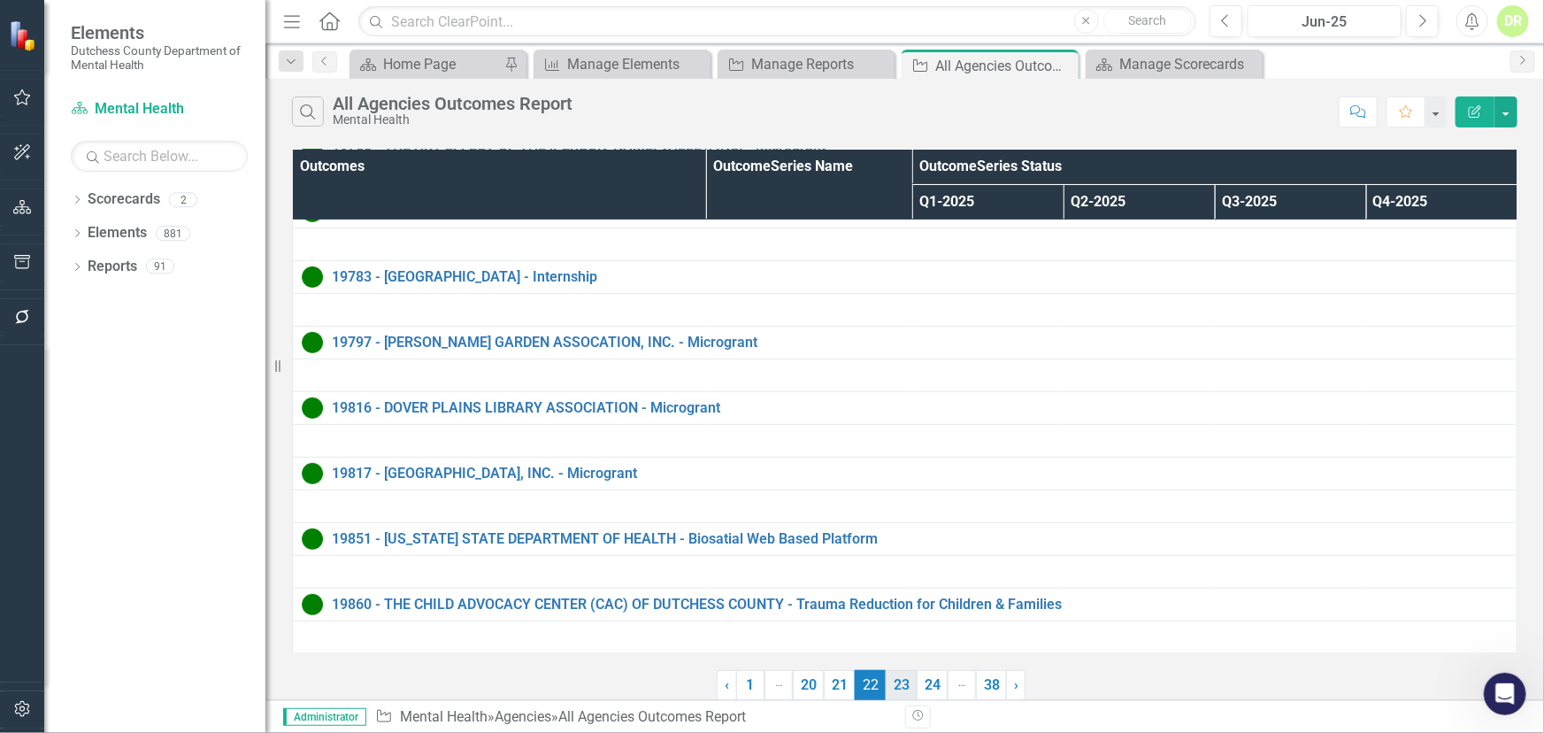
click at [896, 681] on link "23" at bounding box center [901, 685] width 31 height 30
click at [902, 681] on link "24" at bounding box center [901, 685] width 31 height 30
click at [899, 689] on link "25" at bounding box center [901, 685] width 31 height 30
click at [903, 683] on link "26" at bounding box center [901, 685] width 31 height 30
click at [902, 686] on link "27" at bounding box center [901, 685] width 31 height 30
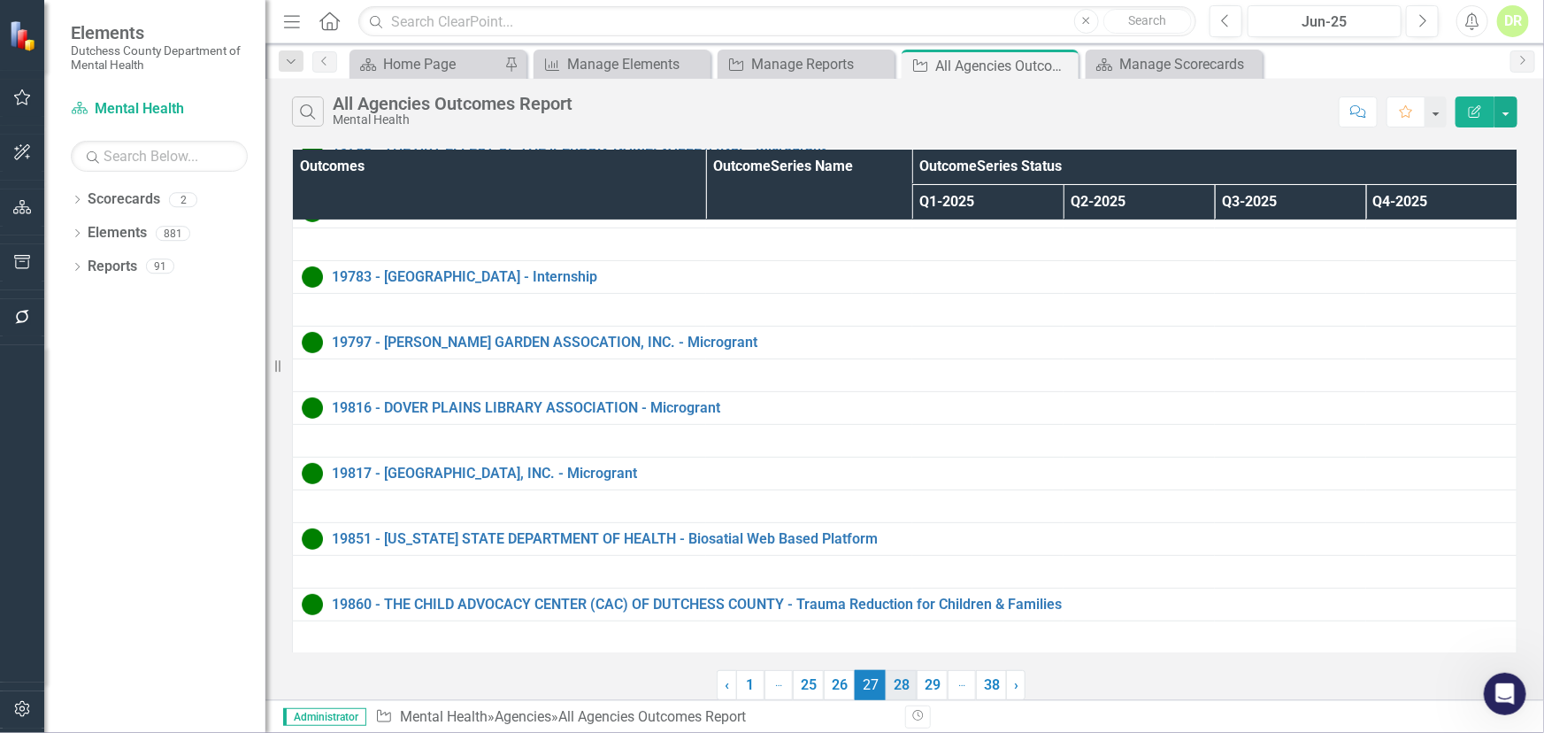
click at [908, 681] on link "28" at bounding box center [901, 685] width 31 height 30
click at [902, 675] on link "29" at bounding box center [901, 685] width 31 height 30
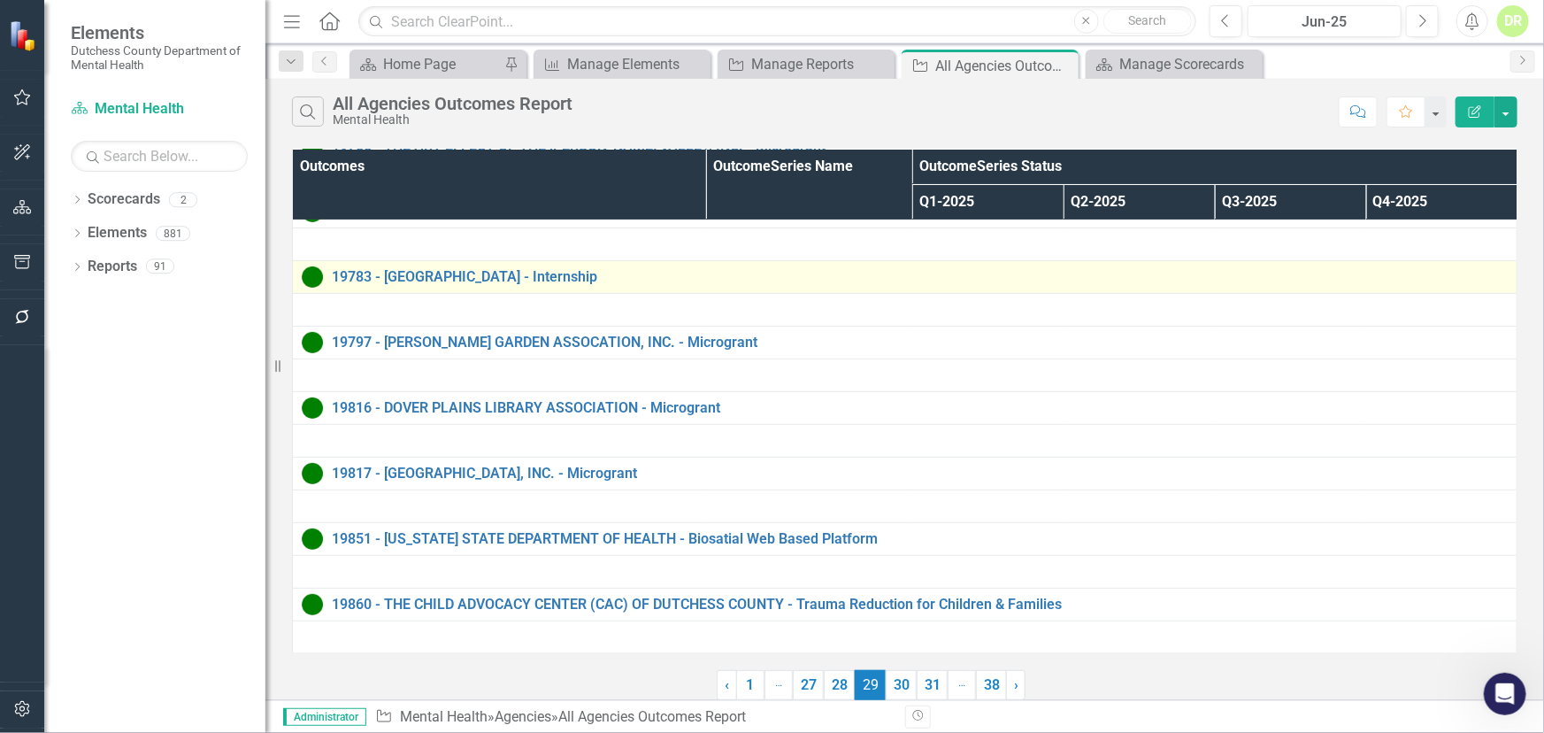
scroll to position [0, 0]
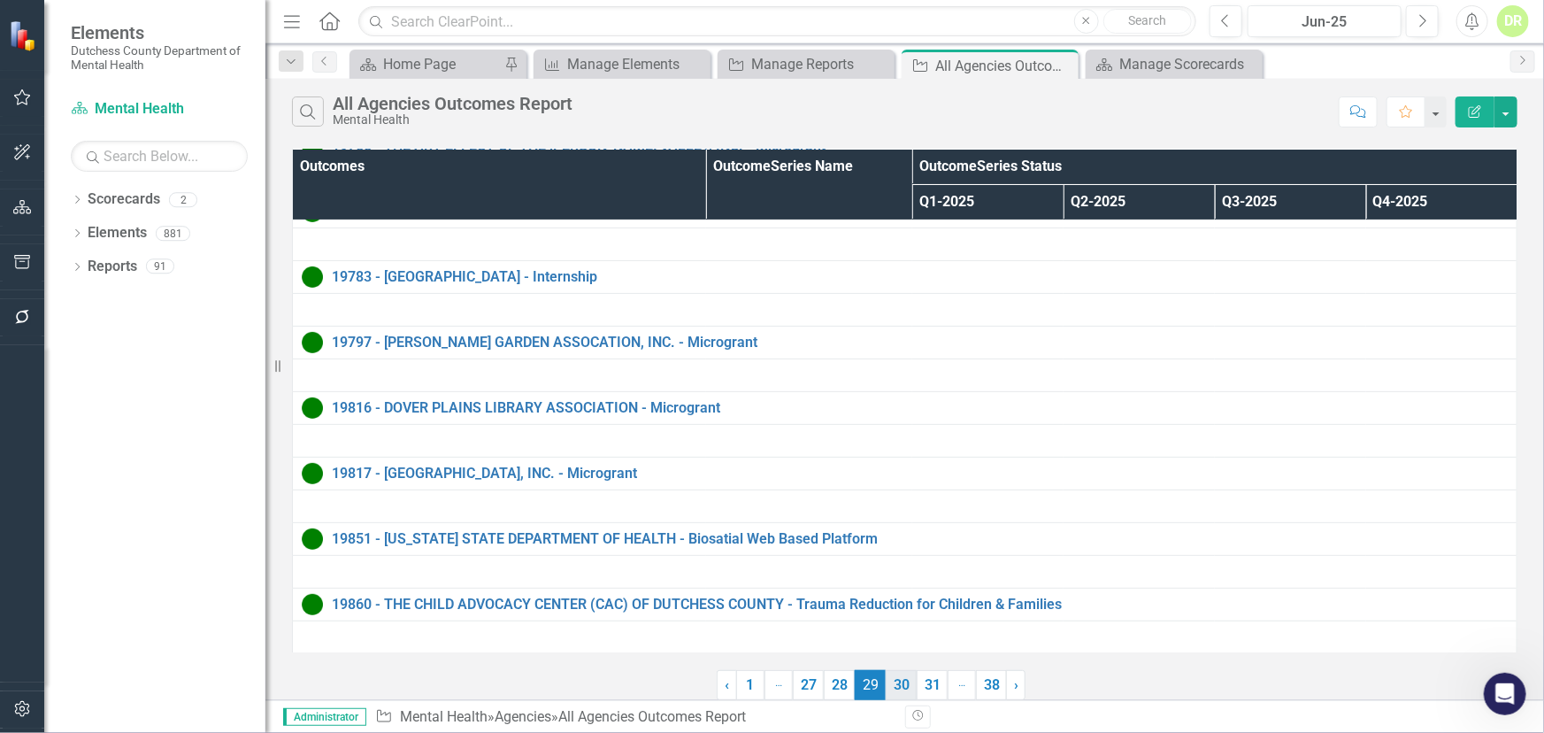
click at [906, 684] on link "30" at bounding box center [901, 685] width 31 height 30
click at [906, 687] on link "31" at bounding box center [901, 685] width 31 height 30
click at [896, 690] on link "32" at bounding box center [901, 685] width 31 height 30
click at [907, 691] on link "33" at bounding box center [901, 685] width 31 height 30
click at [902, 689] on link "34" at bounding box center [901, 685] width 31 height 30
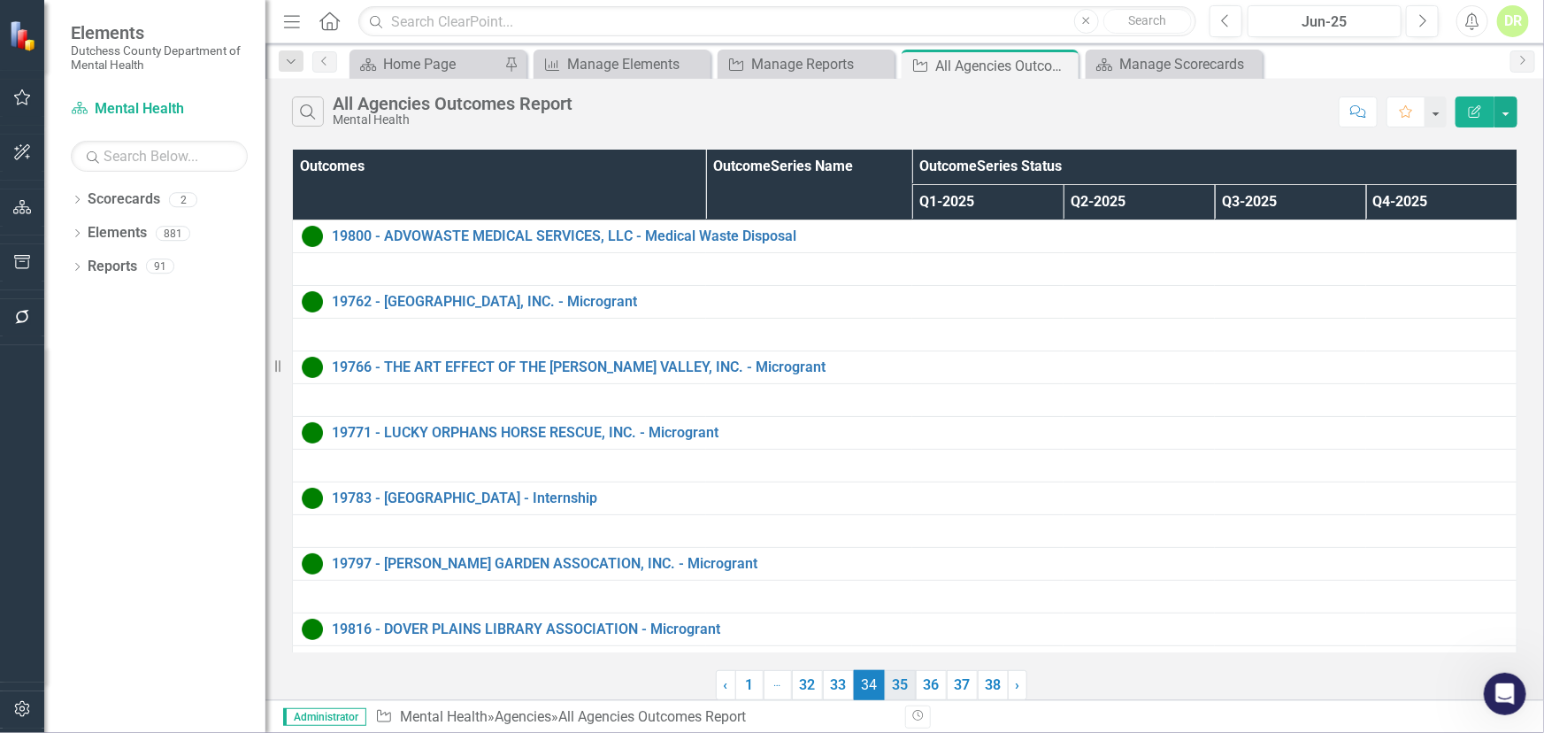
click at [895, 678] on link "35" at bounding box center [900, 685] width 31 height 30
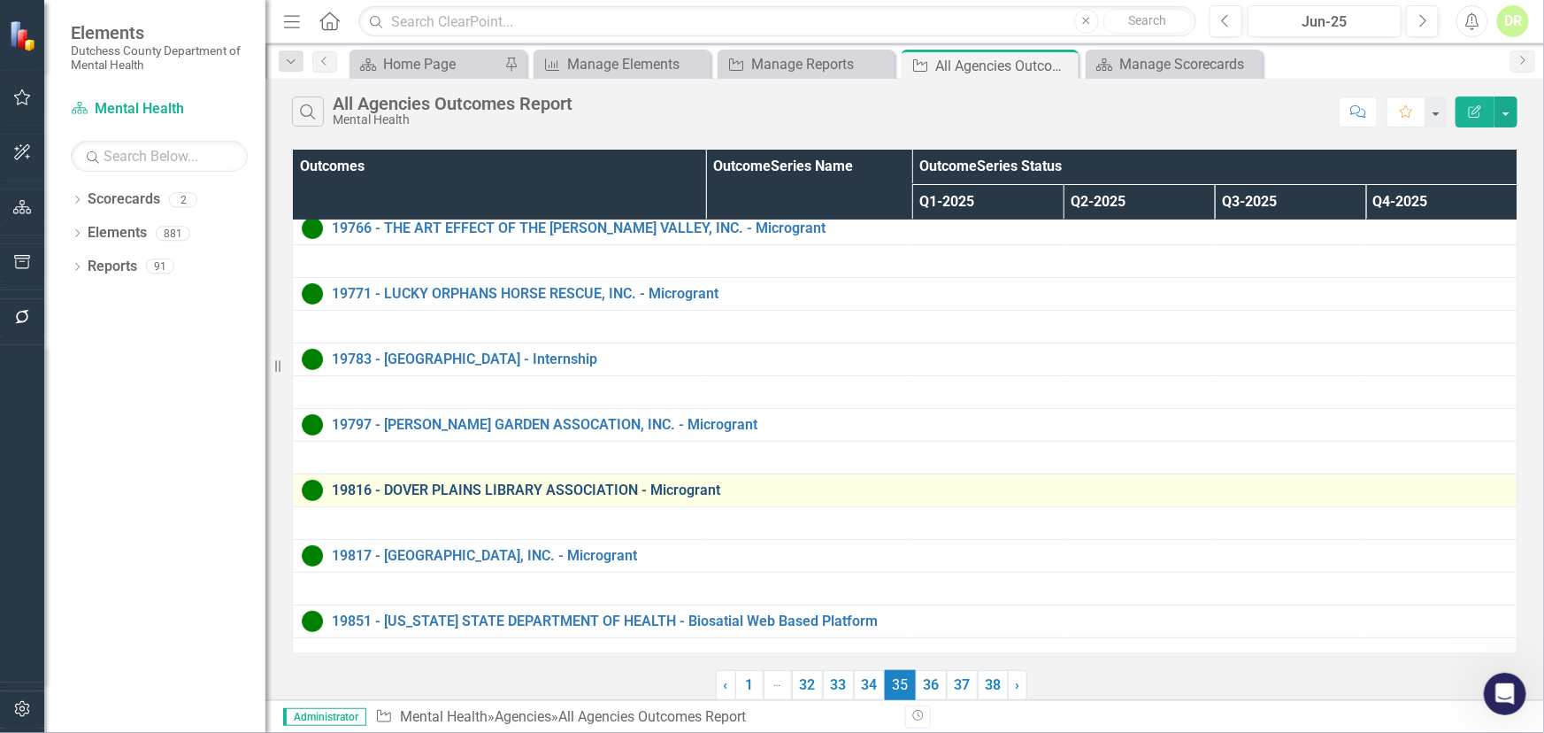
scroll to position [221, 0]
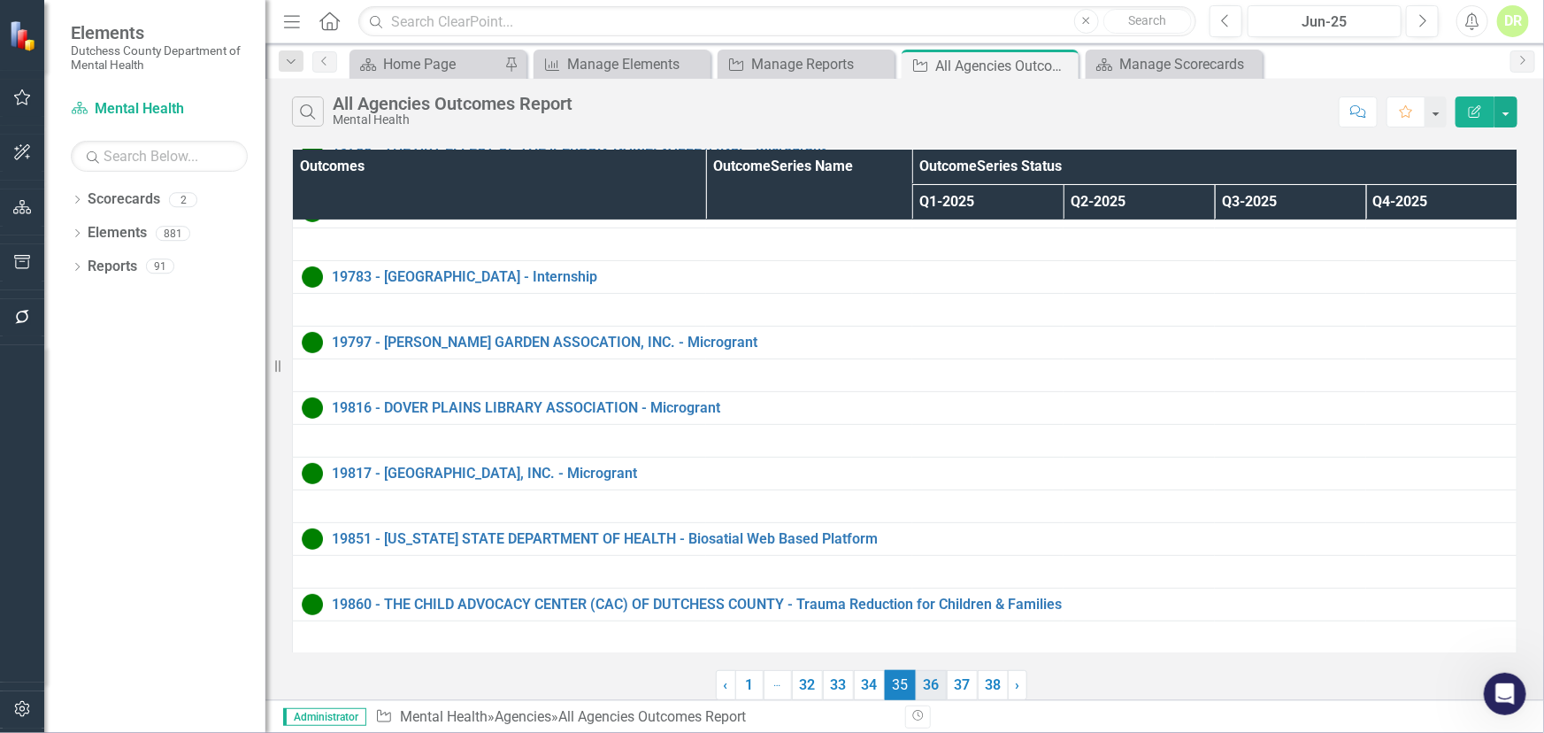
click at [923, 678] on link "36" at bounding box center [931, 685] width 31 height 30
click at [963, 681] on link "37" at bounding box center [962, 685] width 31 height 30
click at [992, 684] on link "38" at bounding box center [993, 685] width 31 height 30
click at [1018, 687] on span "›" at bounding box center [1018, 684] width 4 height 17
click at [1012, 686] on link "› Next" at bounding box center [1017, 685] width 19 height 30
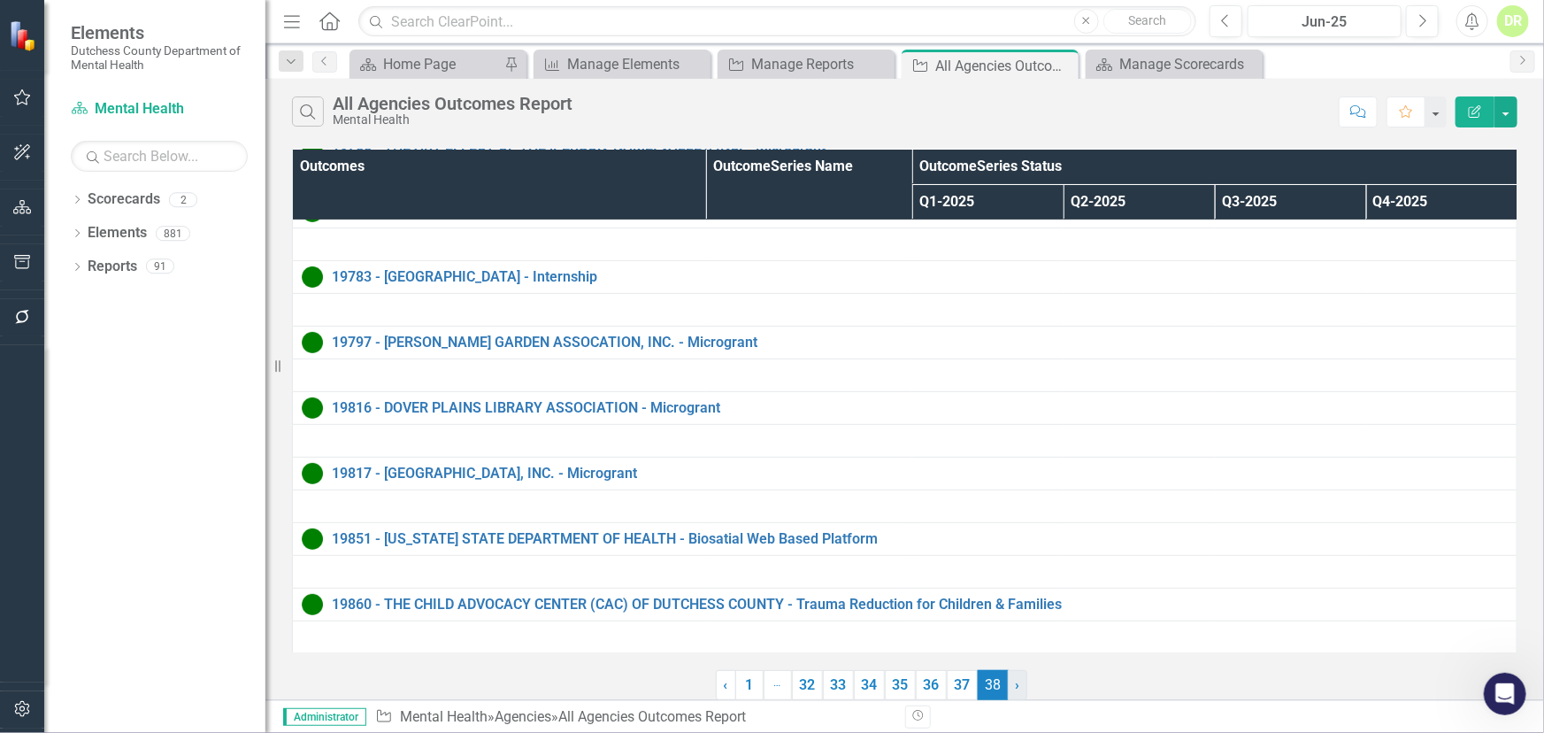
click at [1013, 686] on link "› Next" at bounding box center [1017, 685] width 19 height 30
click at [745, 678] on link "1" at bounding box center [749, 685] width 28 height 30
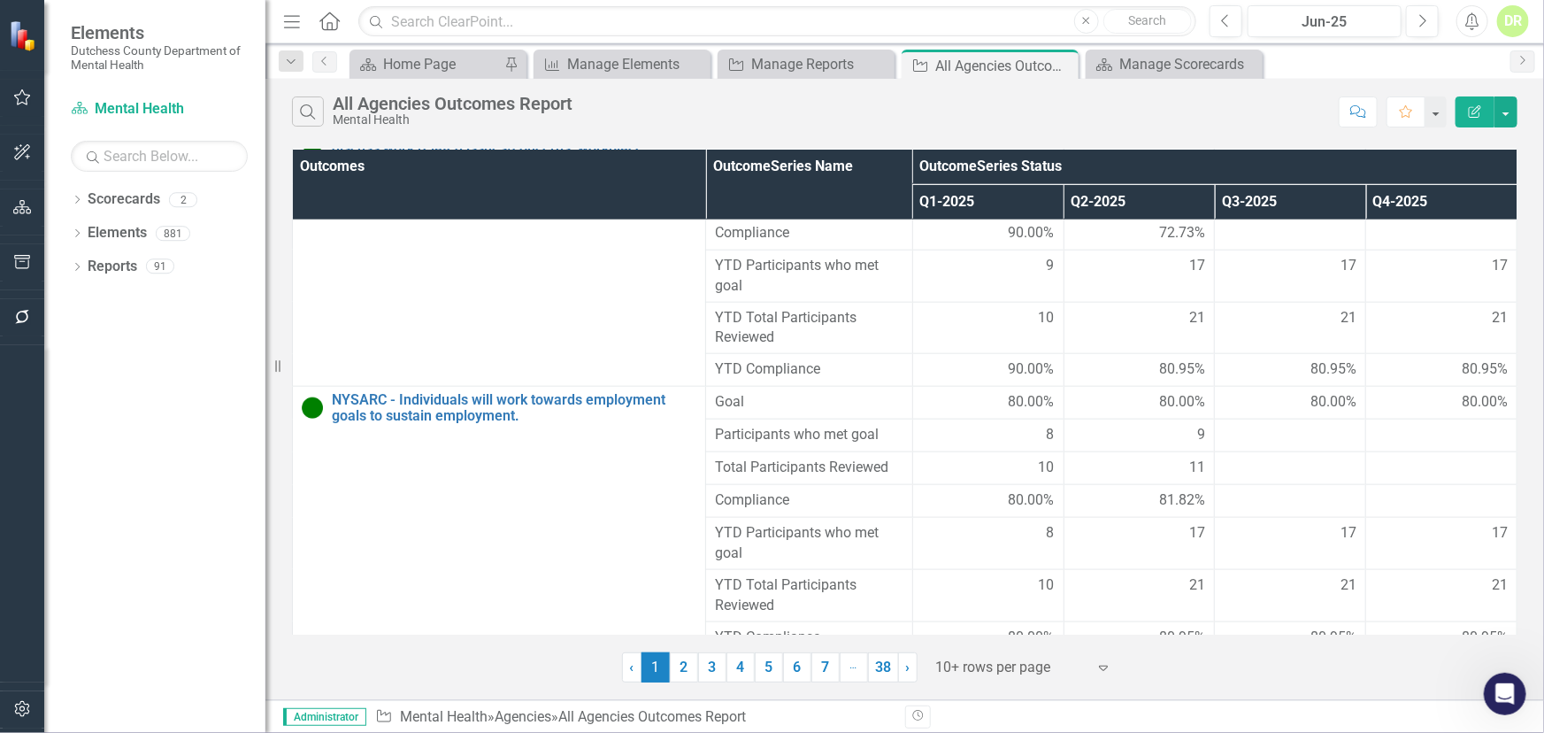
scroll to position [982, 0]
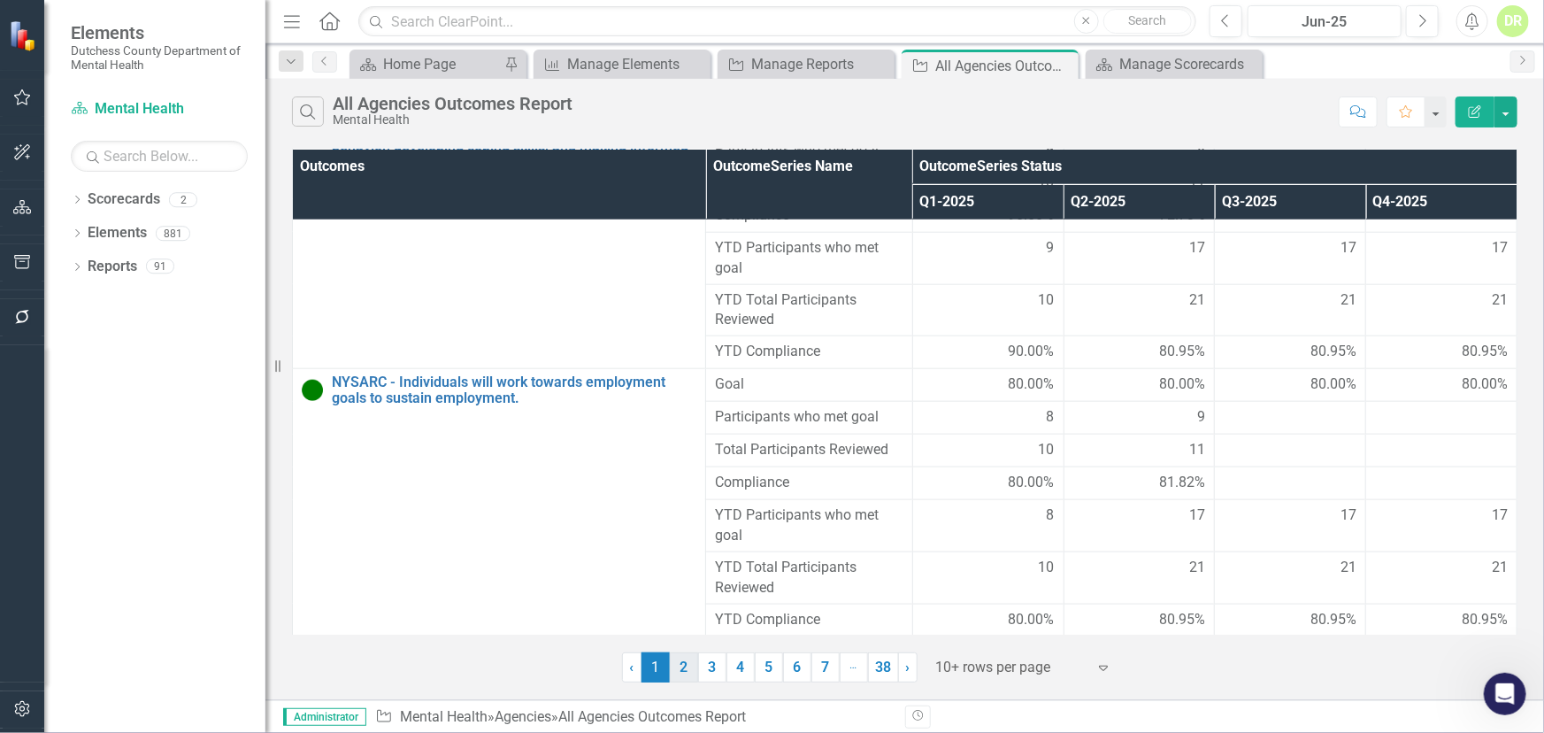
click at [687, 671] on link "2" at bounding box center [684, 667] width 28 height 30
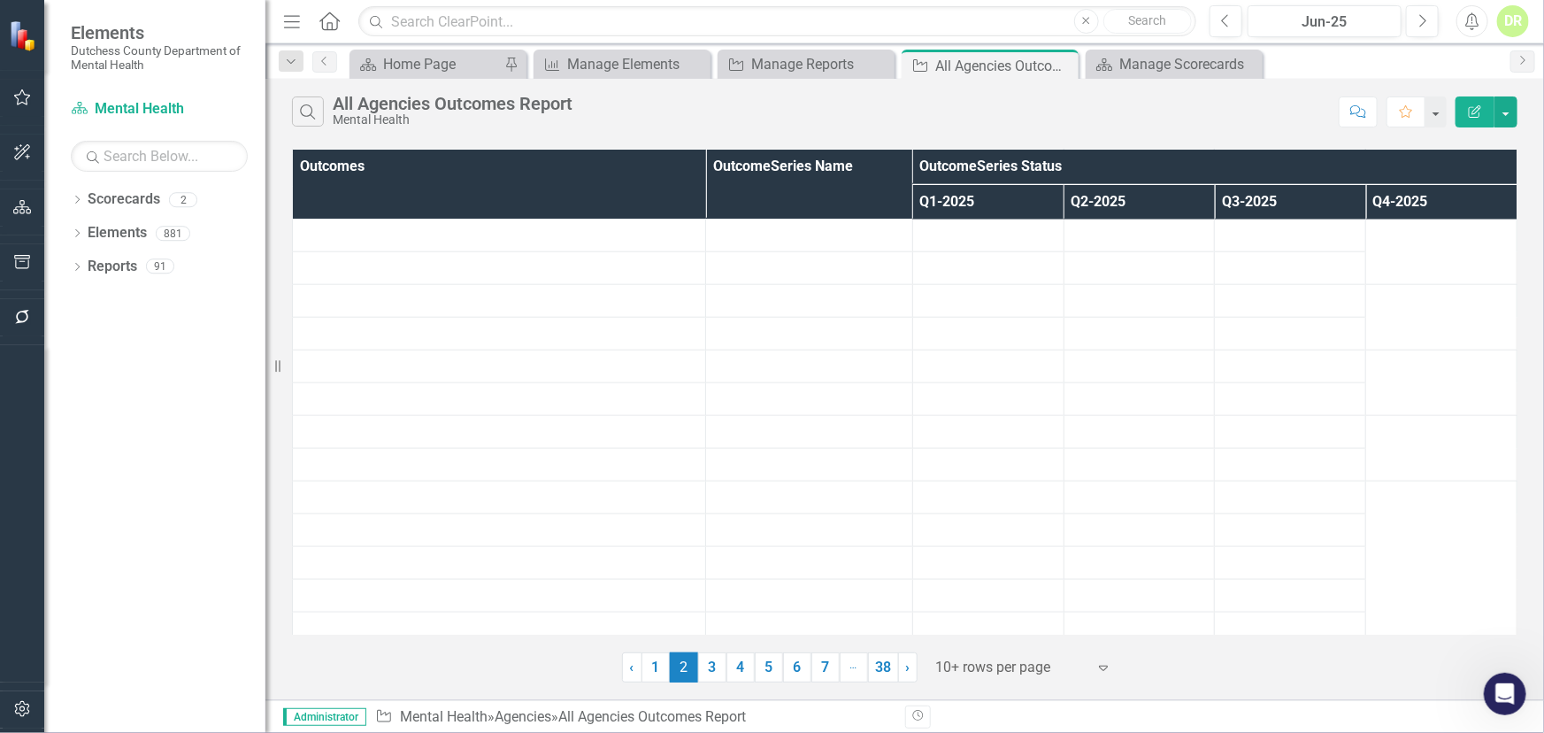
scroll to position [0, 0]
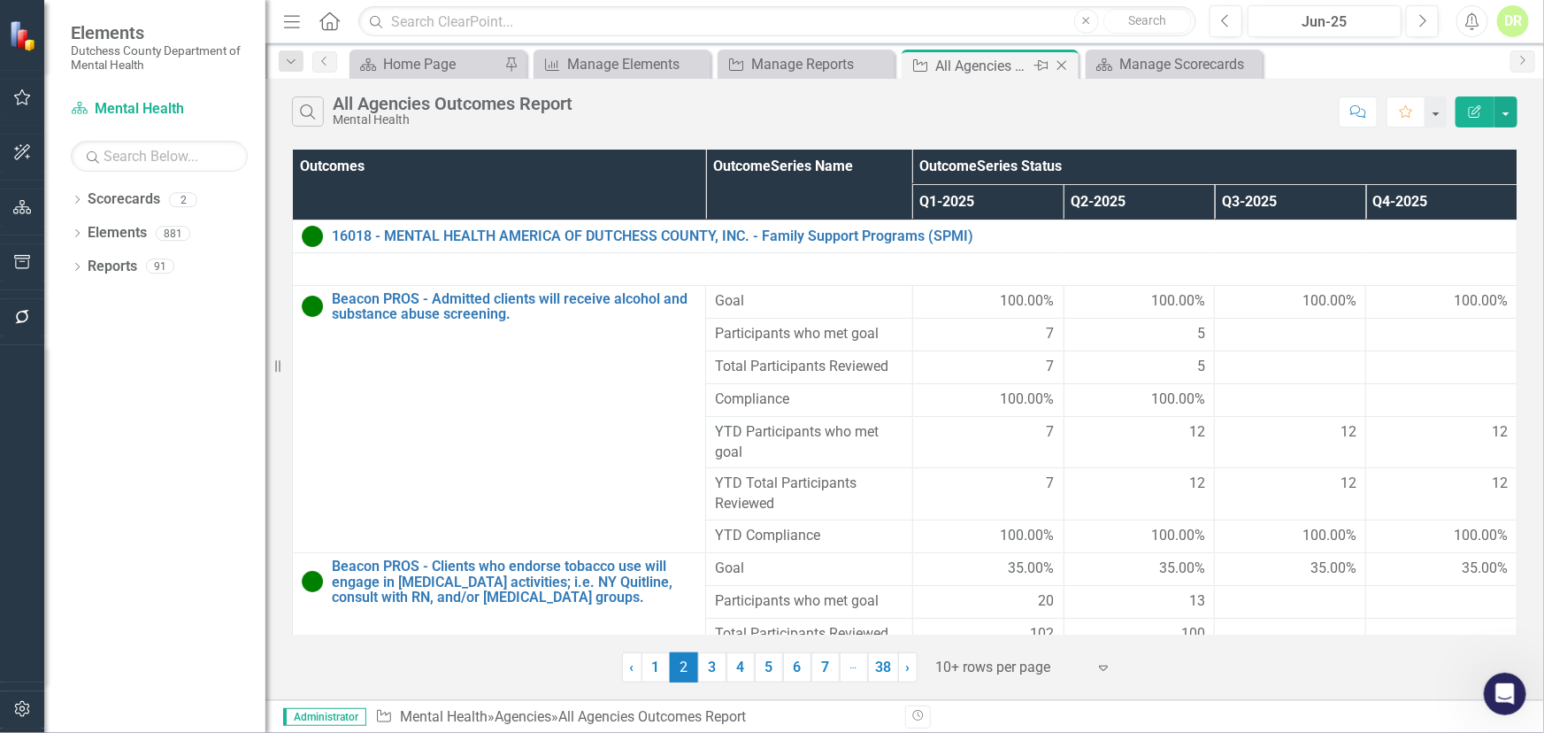
click at [1061, 61] on icon "Close" at bounding box center [1062, 65] width 18 height 14
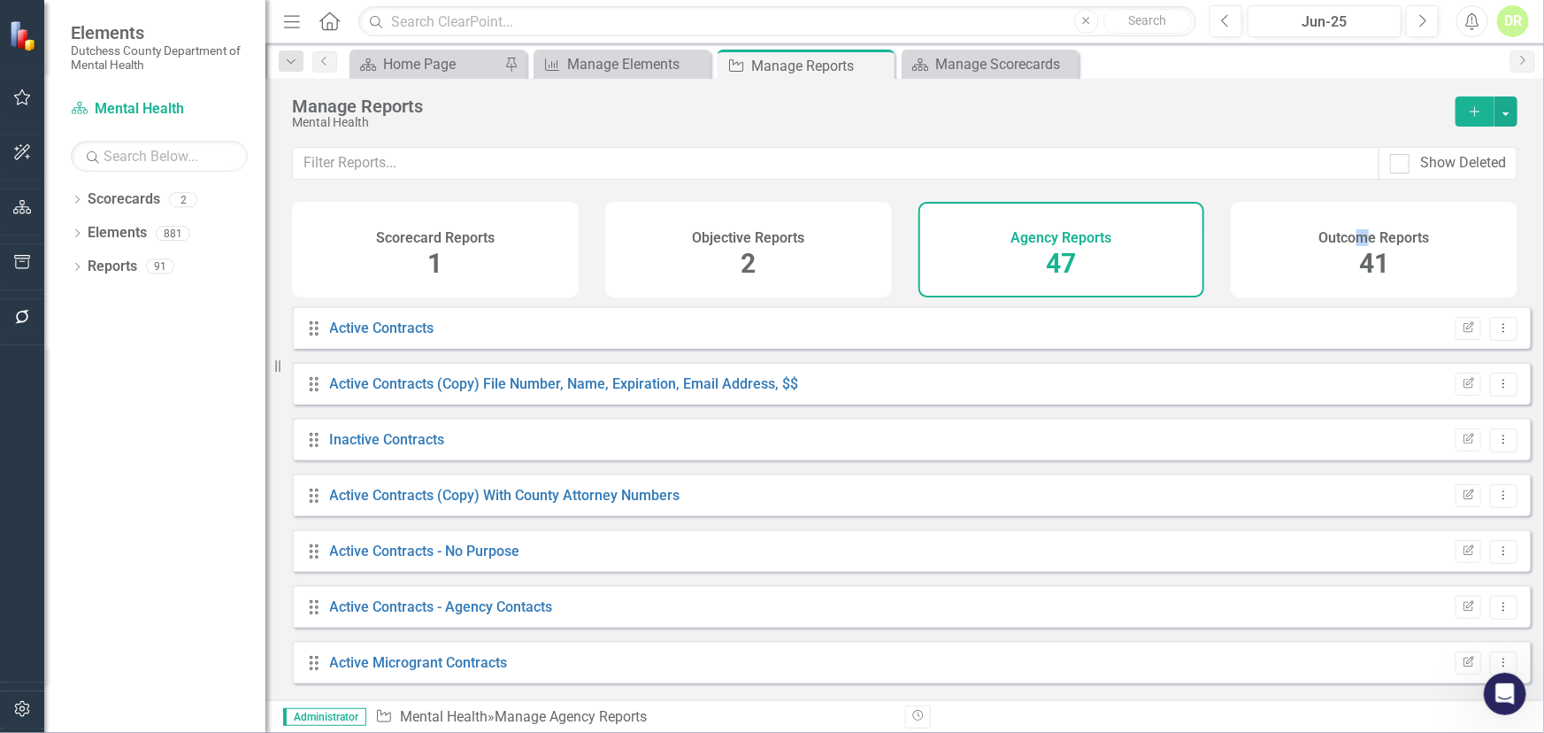
click at [1363, 231] on h4 "Outcome Reports" at bounding box center [1374, 238] width 111 height 16
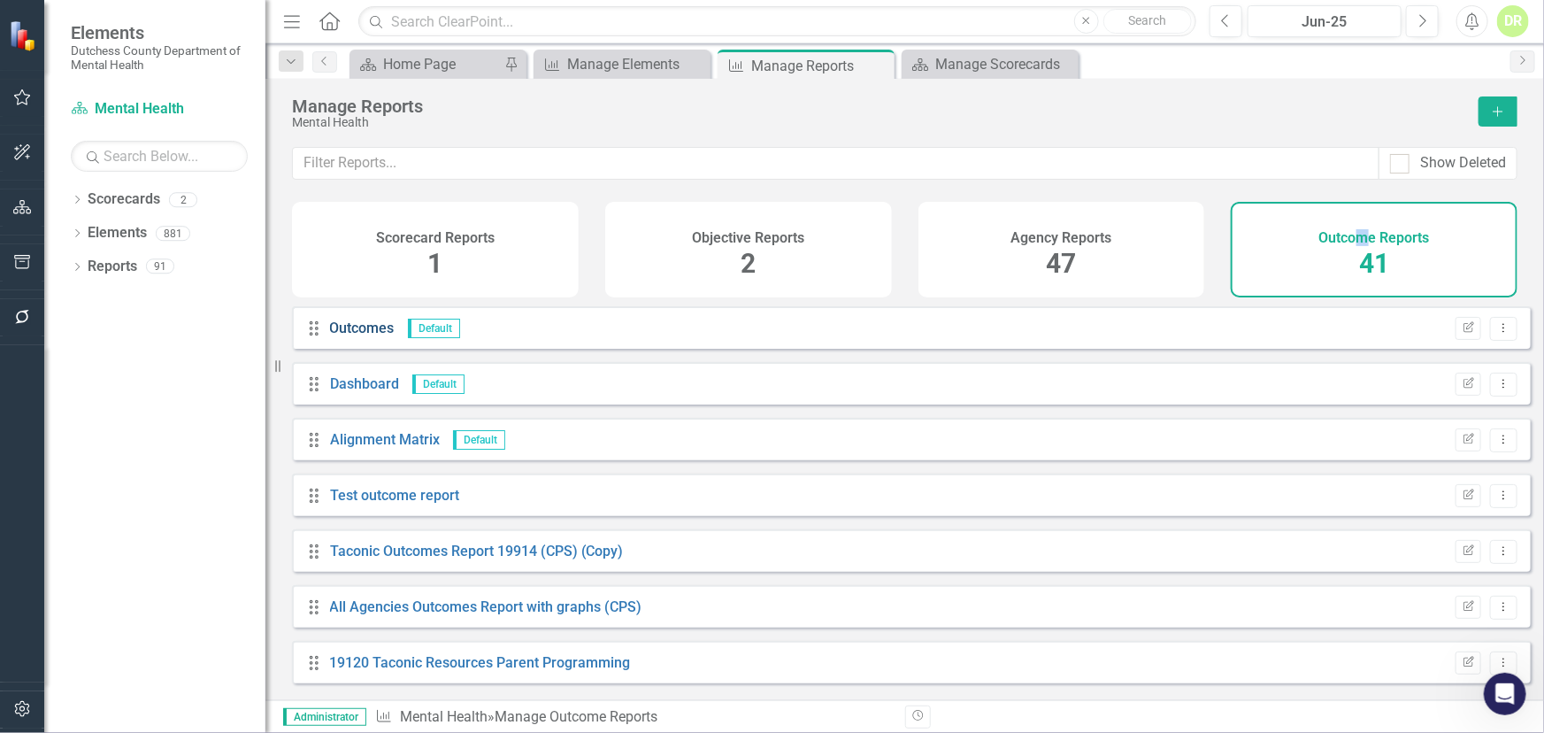
click at [357, 336] on link "Outcomes" at bounding box center [362, 327] width 65 height 17
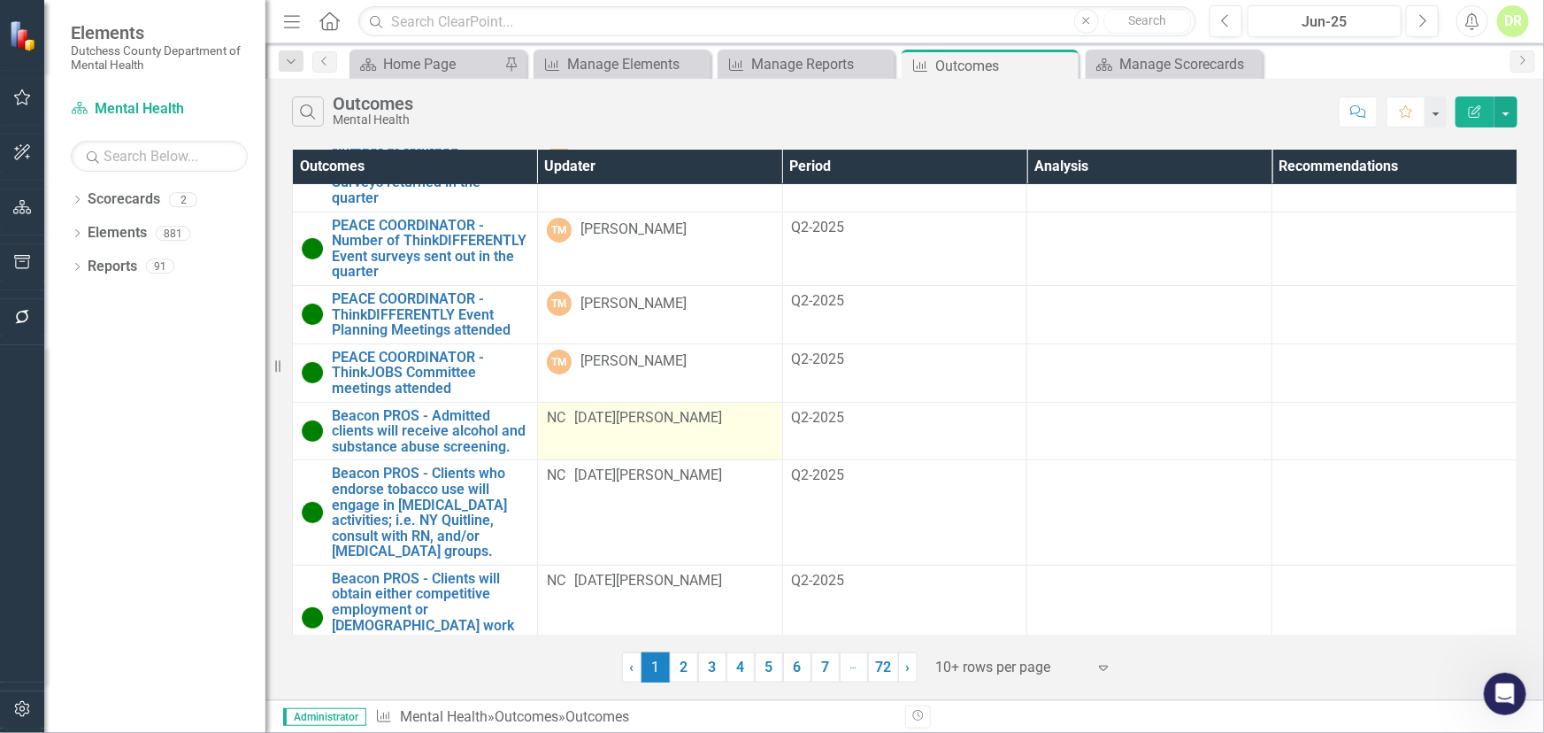
scroll to position [171, 0]
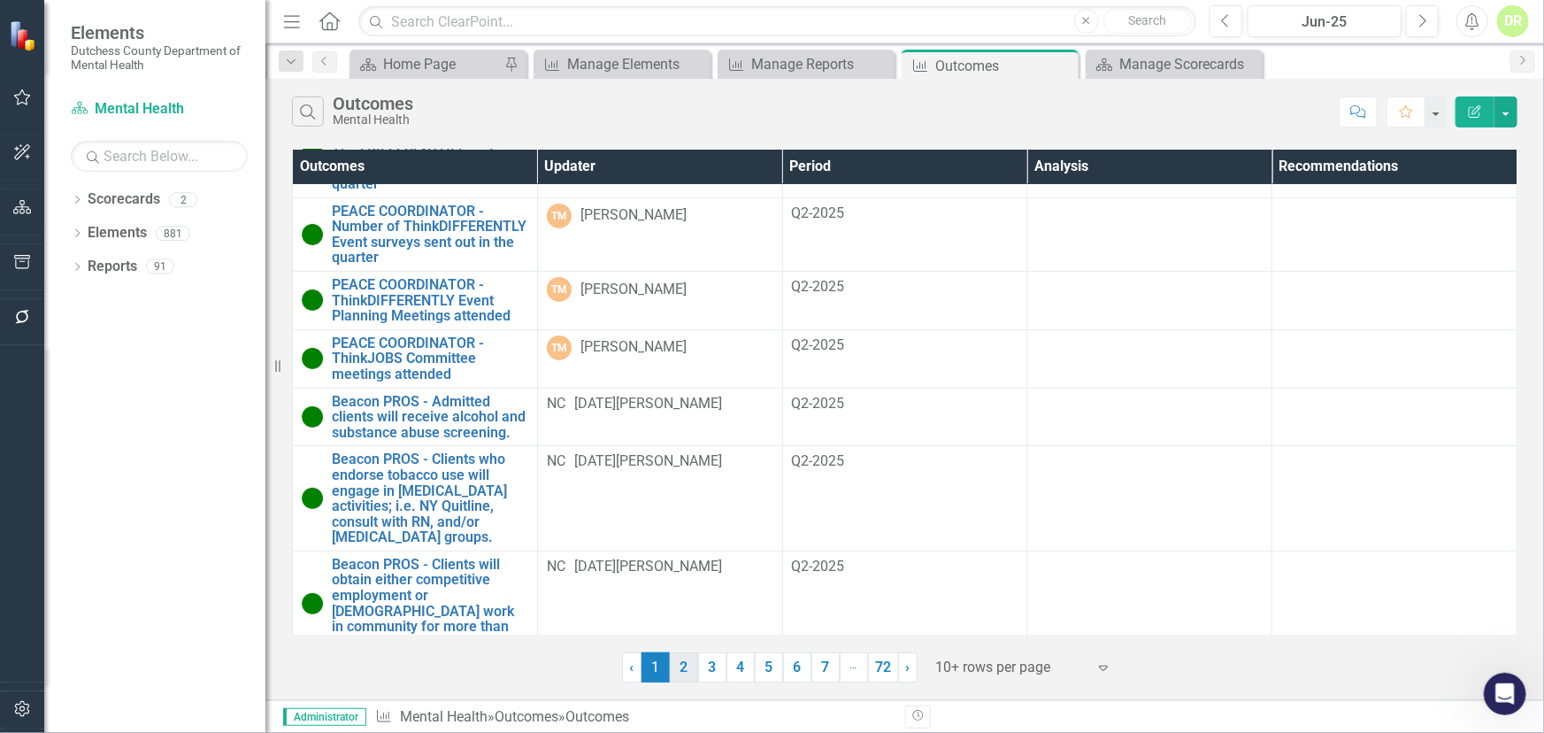
click at [680, 676] on link "2" at bounding box center [684, 667] width 28 height 30
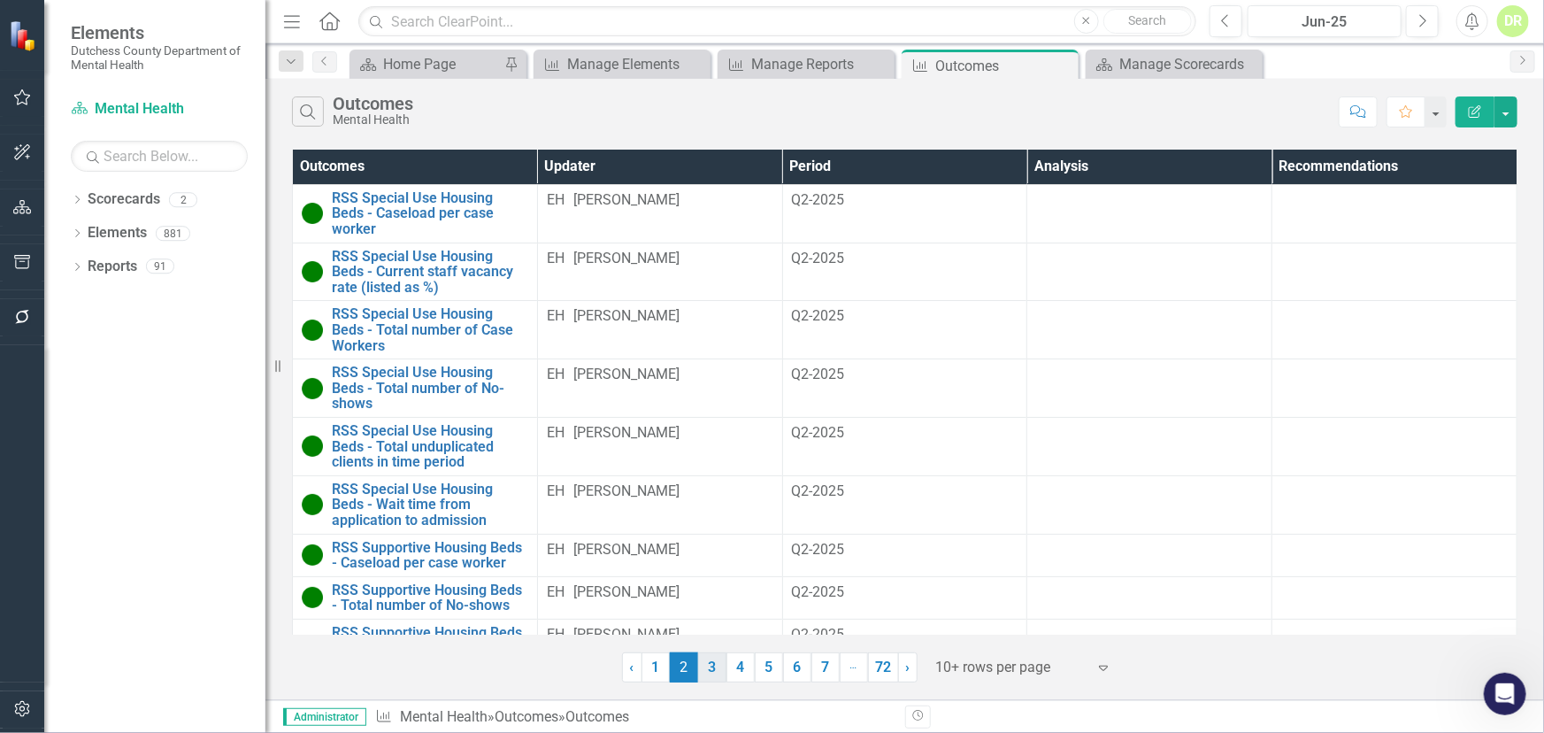
click at [710, 663] on link "3" at bounding box center [712, 667] width 28 height 30
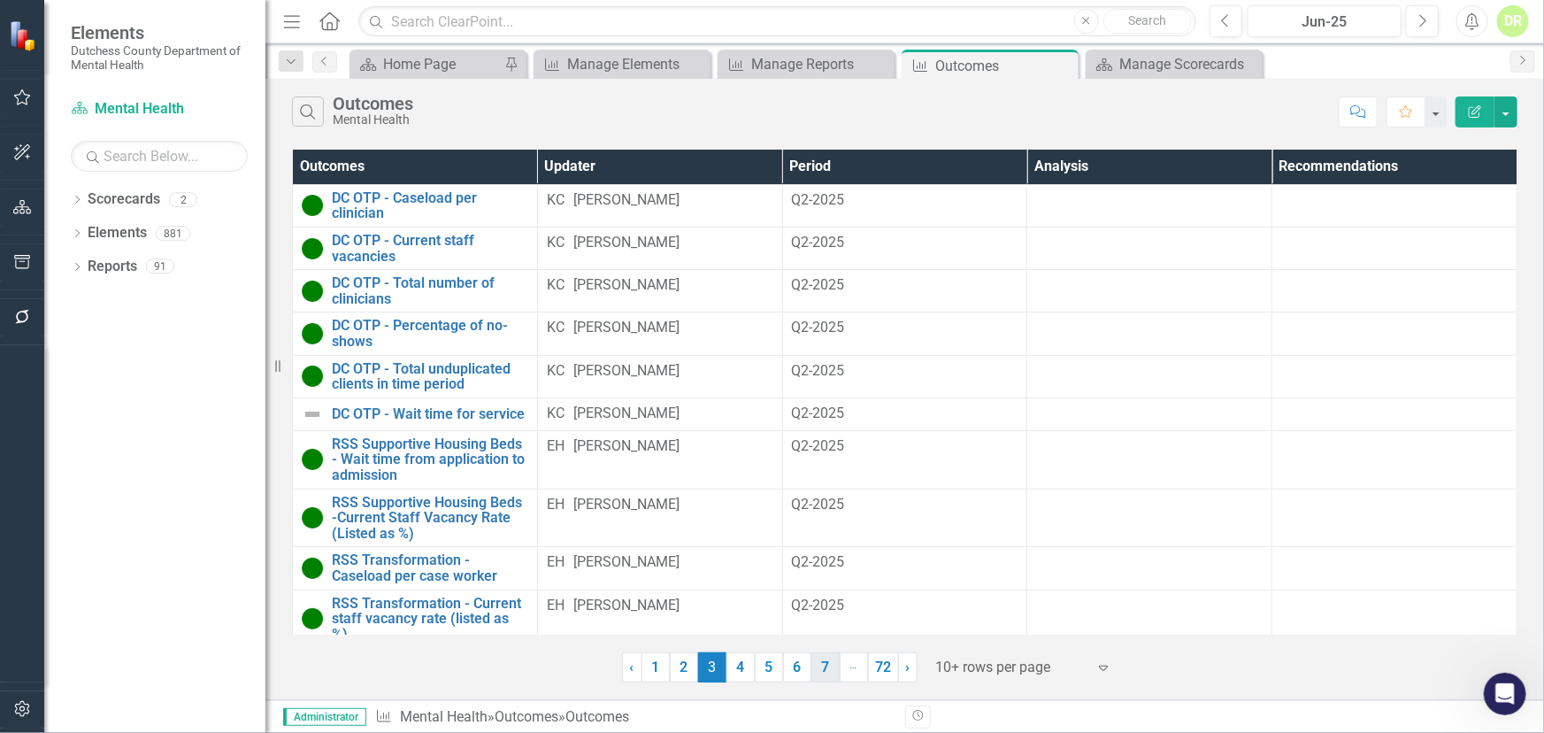
click at [822, 668] on link "7" at bounding box center [825, 667] width 28 height 30
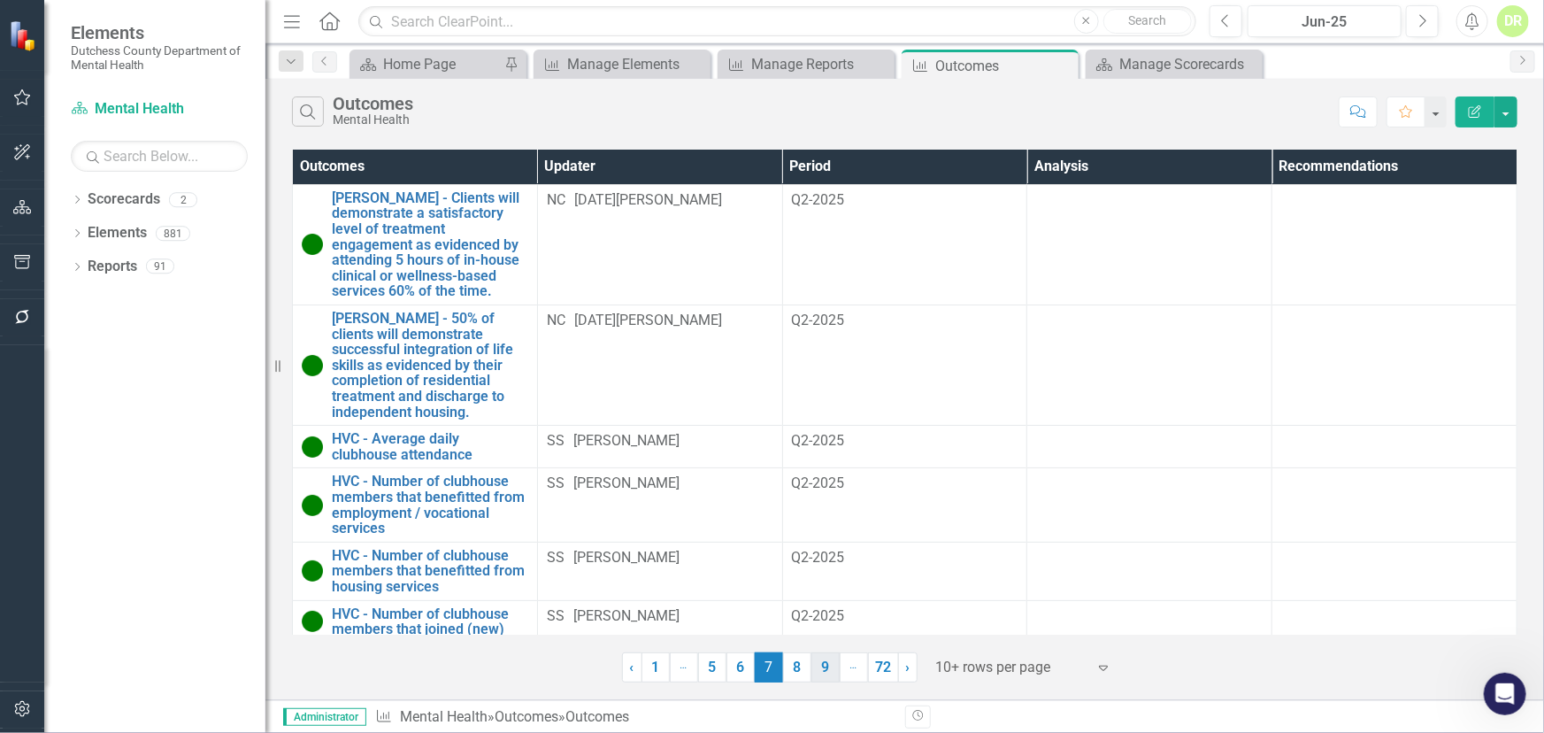
click at [824, 668] on link "9" at bounding box center [825, 667] width 28 height 30
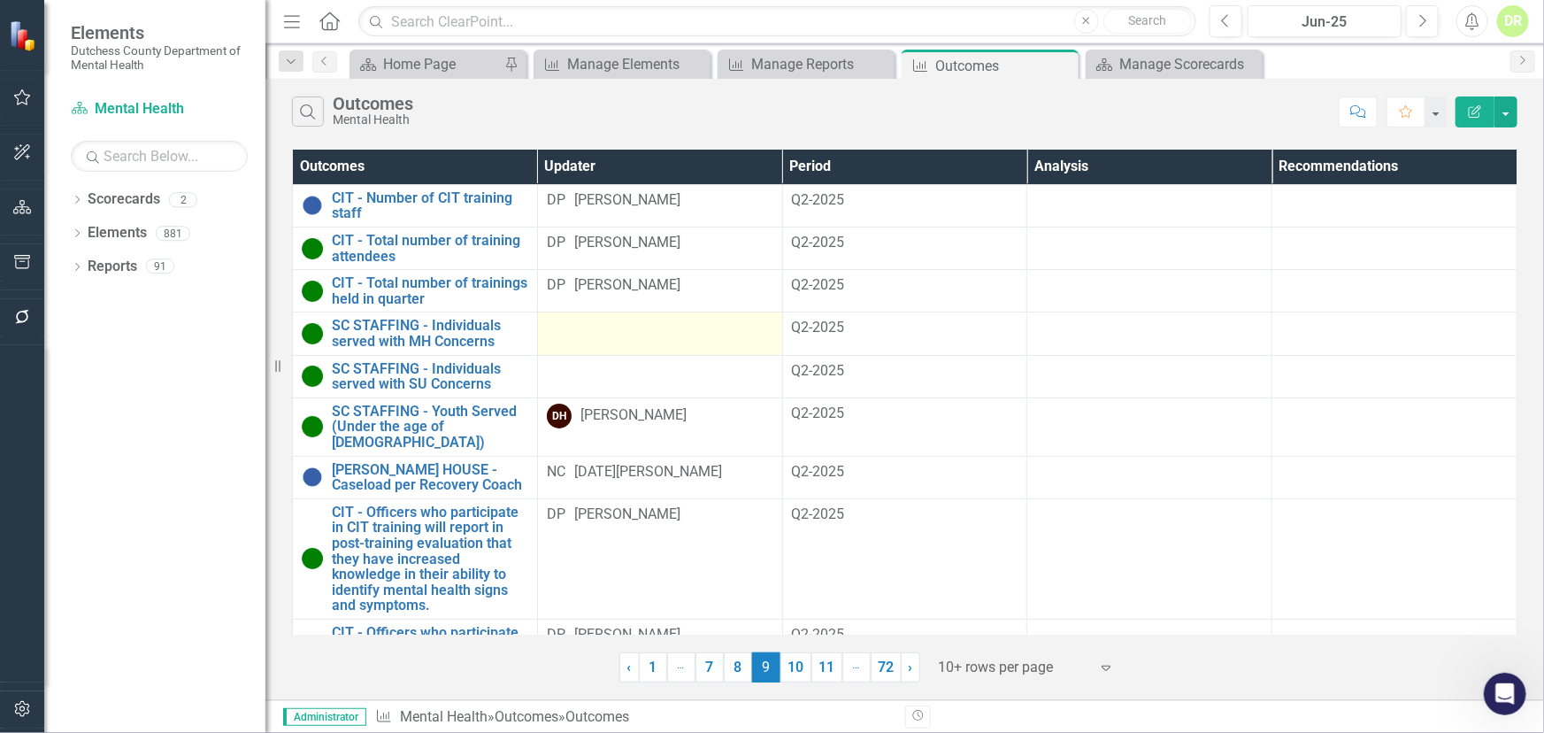
click at [639, 321] on div at bounding box center [660, 328] width 227 height 21
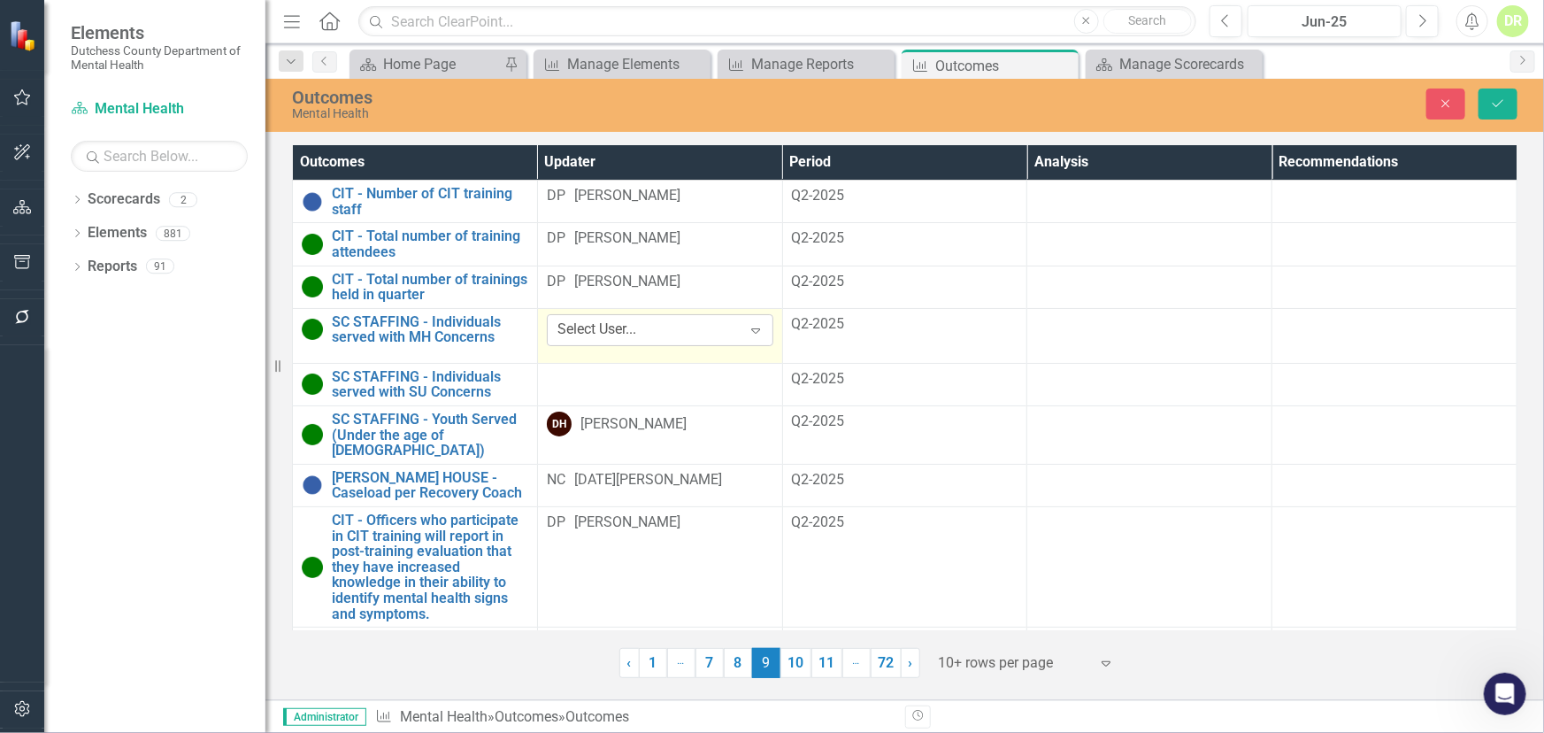
click at [636, 329] on div "Select User..." at bounding box center [596, 329] width 79 height 20
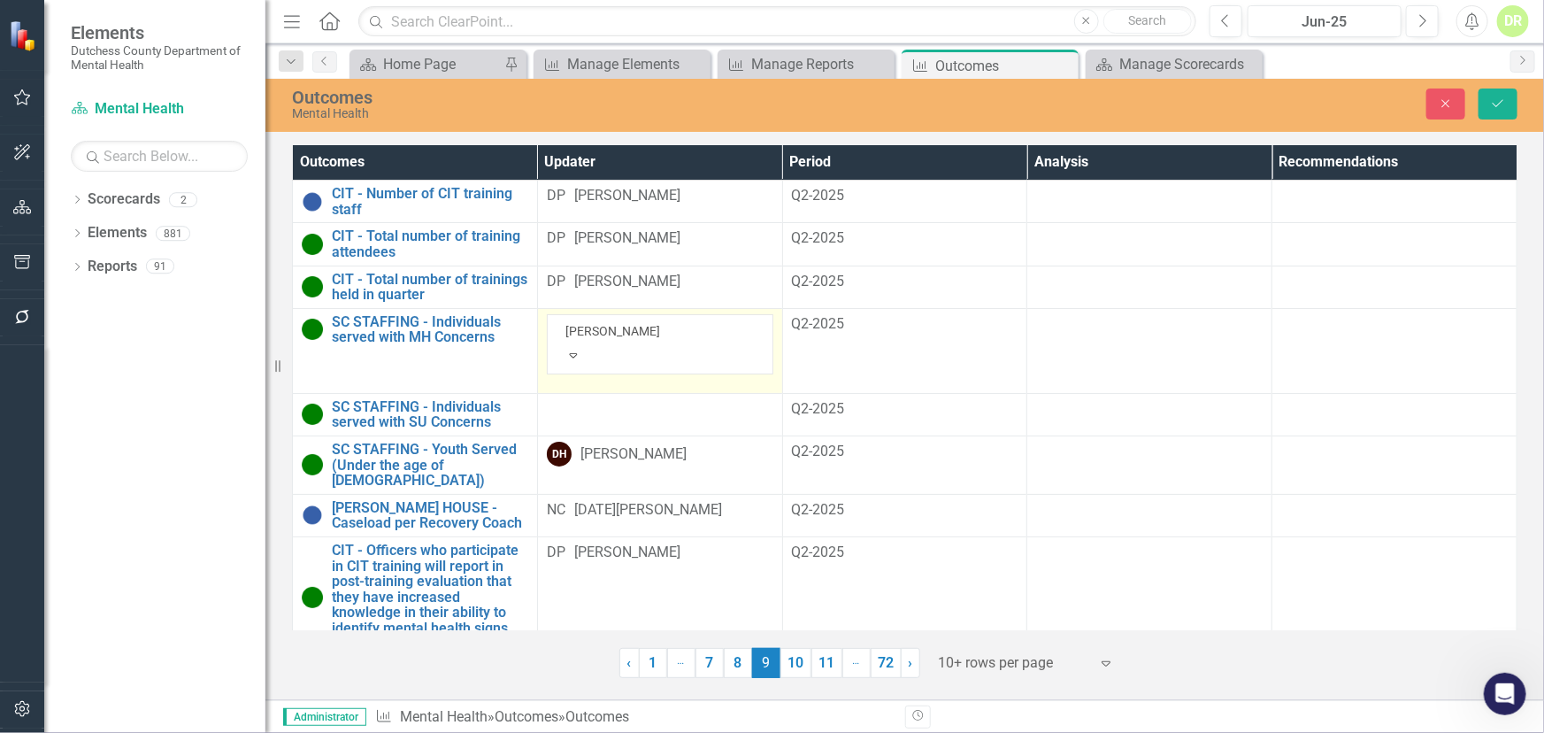
type input "dana"
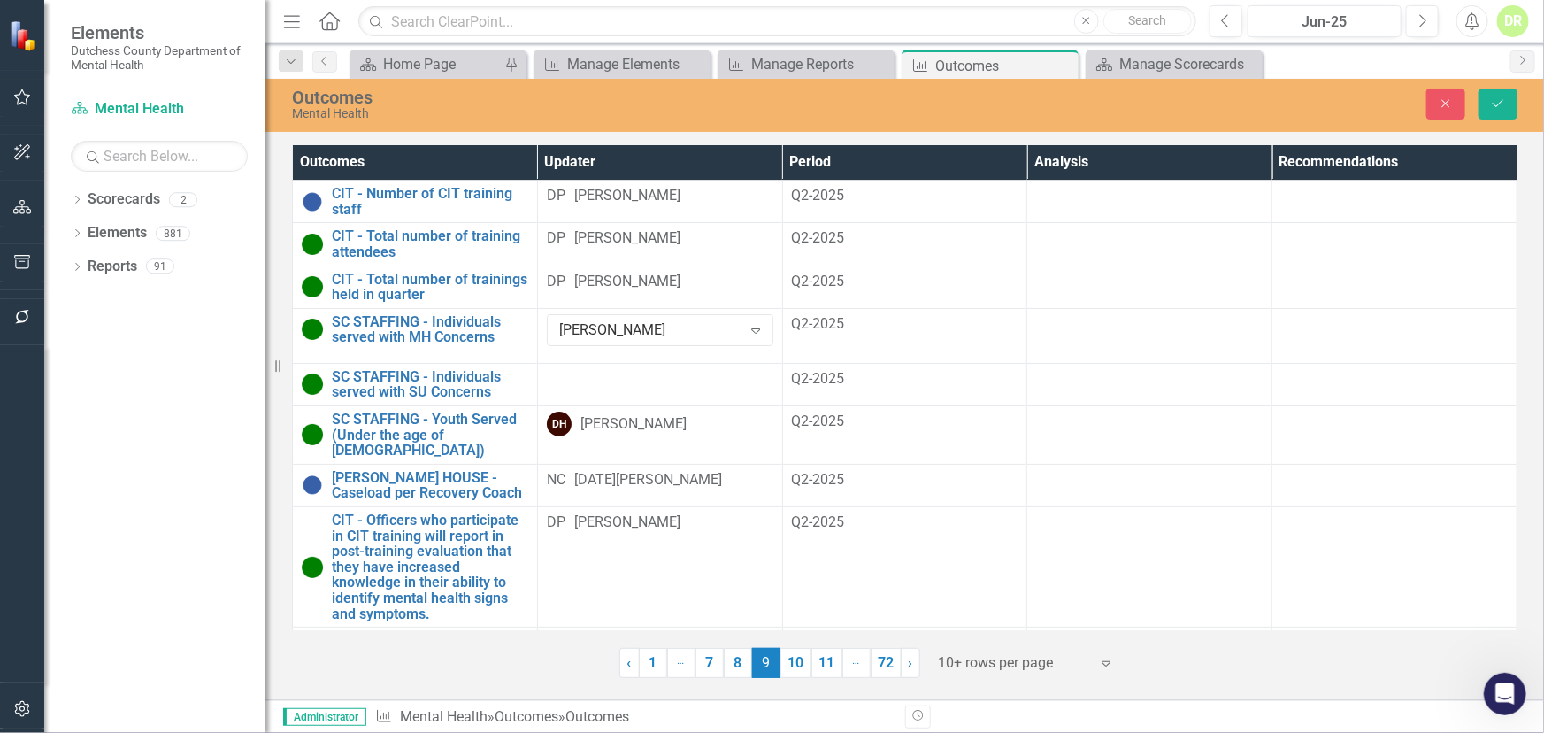
click at [947, 331] on div "Q2-2025" at bounding box center [905, 324] width 227 height 21
click at [1487, 109] on button "Save" at bounding box center [1497, 103] width 39 height 31
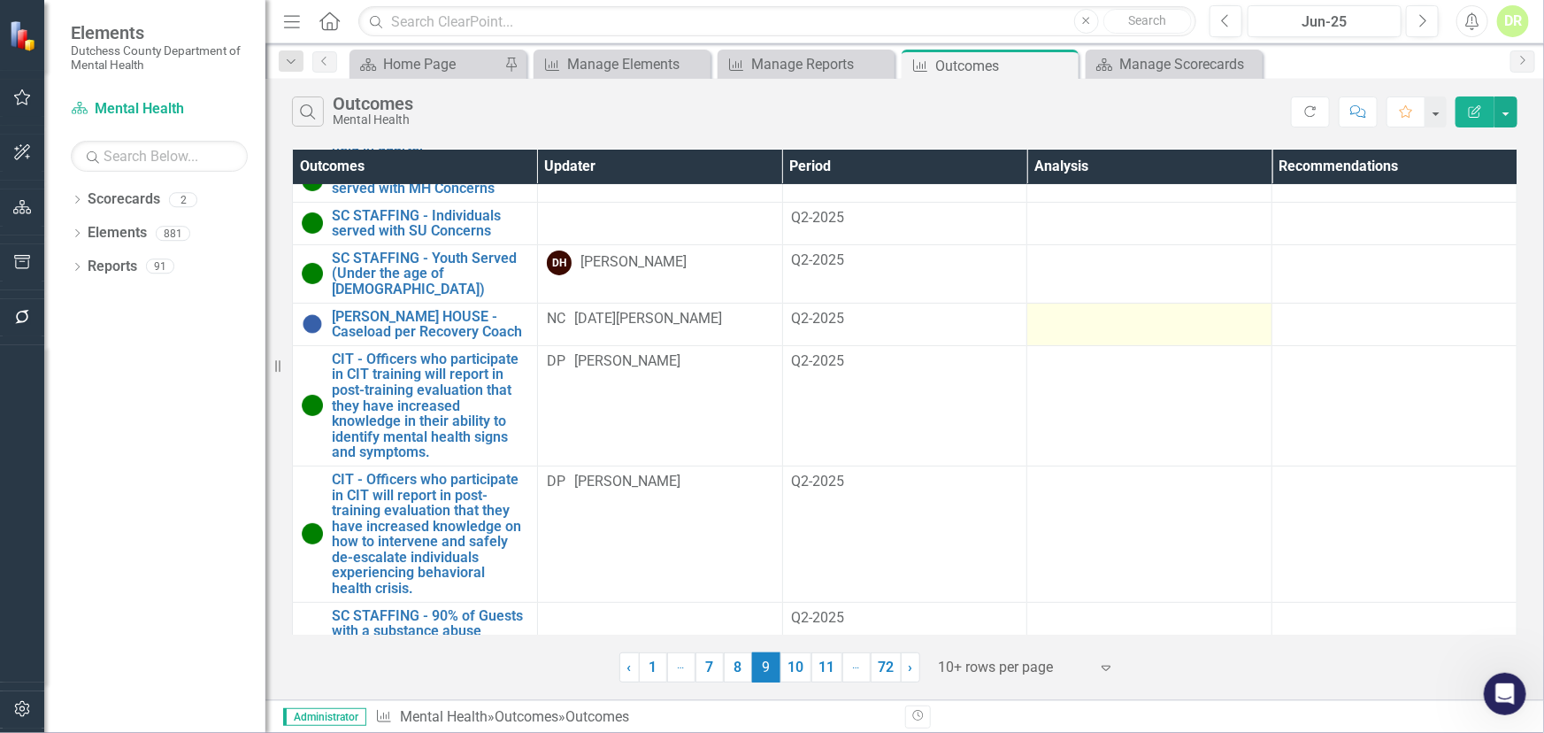
scroll to position [155, 0]
click at [833, 664] on link "11" at bounding box center [826, 667] width 31 height 30
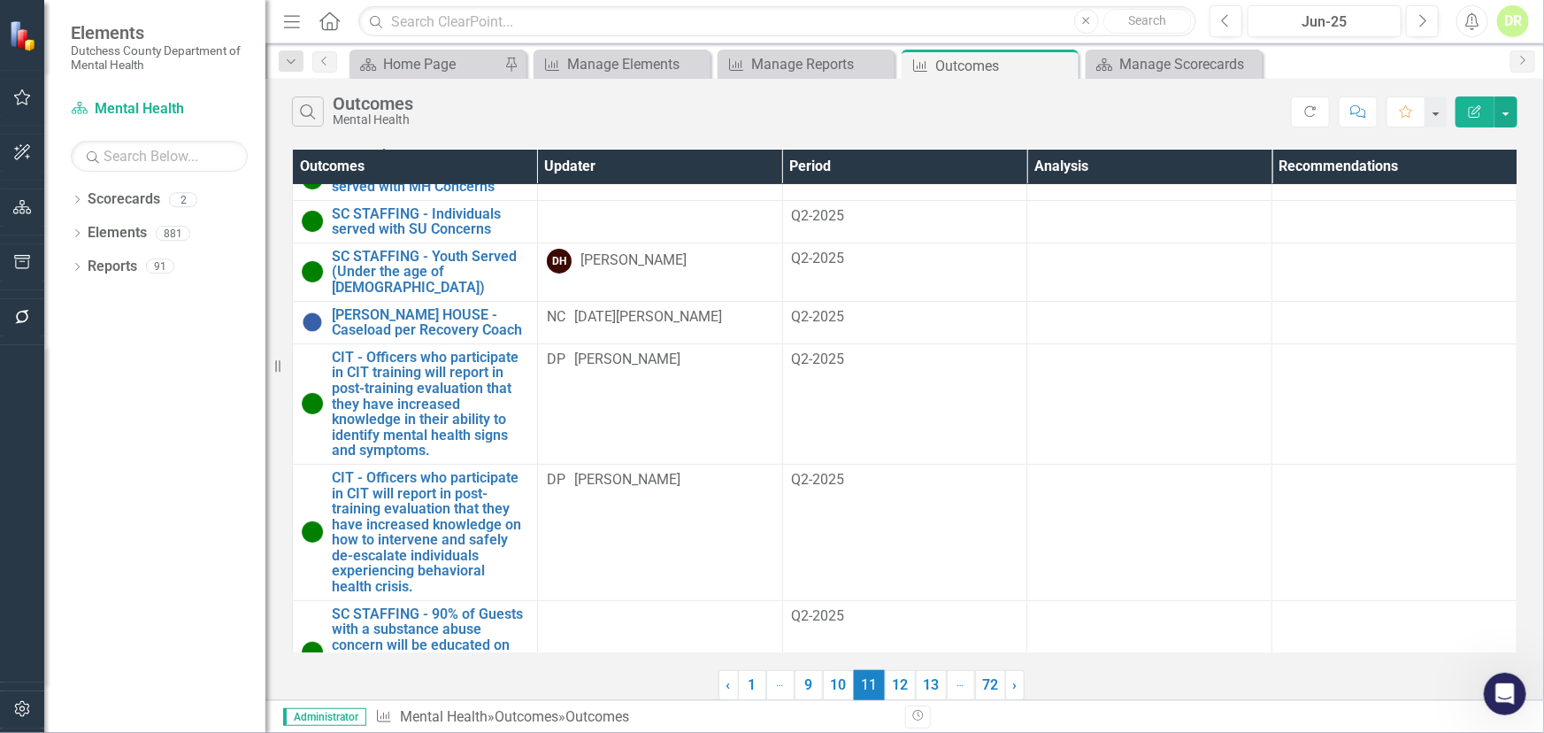
scroll to position [0, 0]
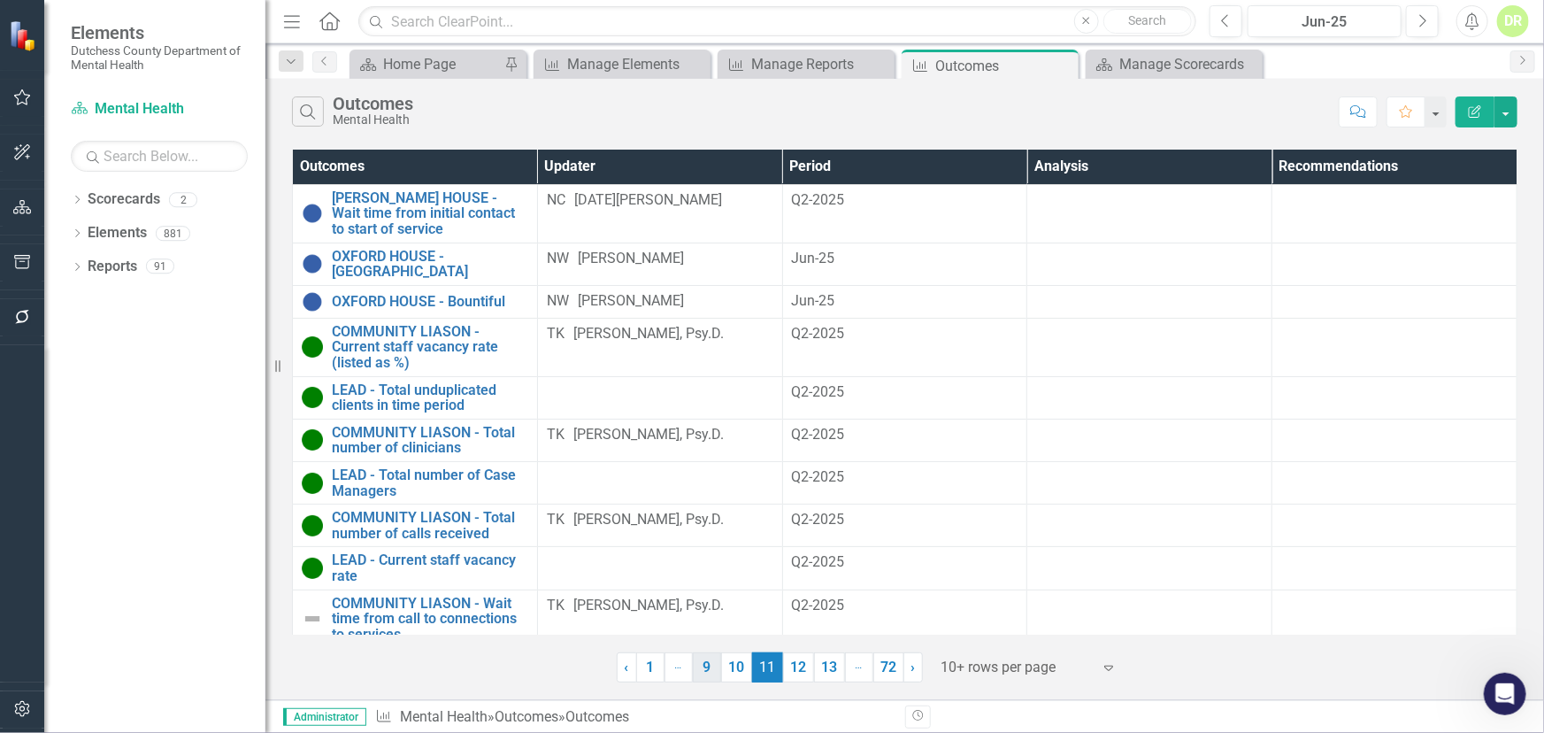
click at [709, 664] on link "9" at bounding box center [707, 667] width 28 height 30
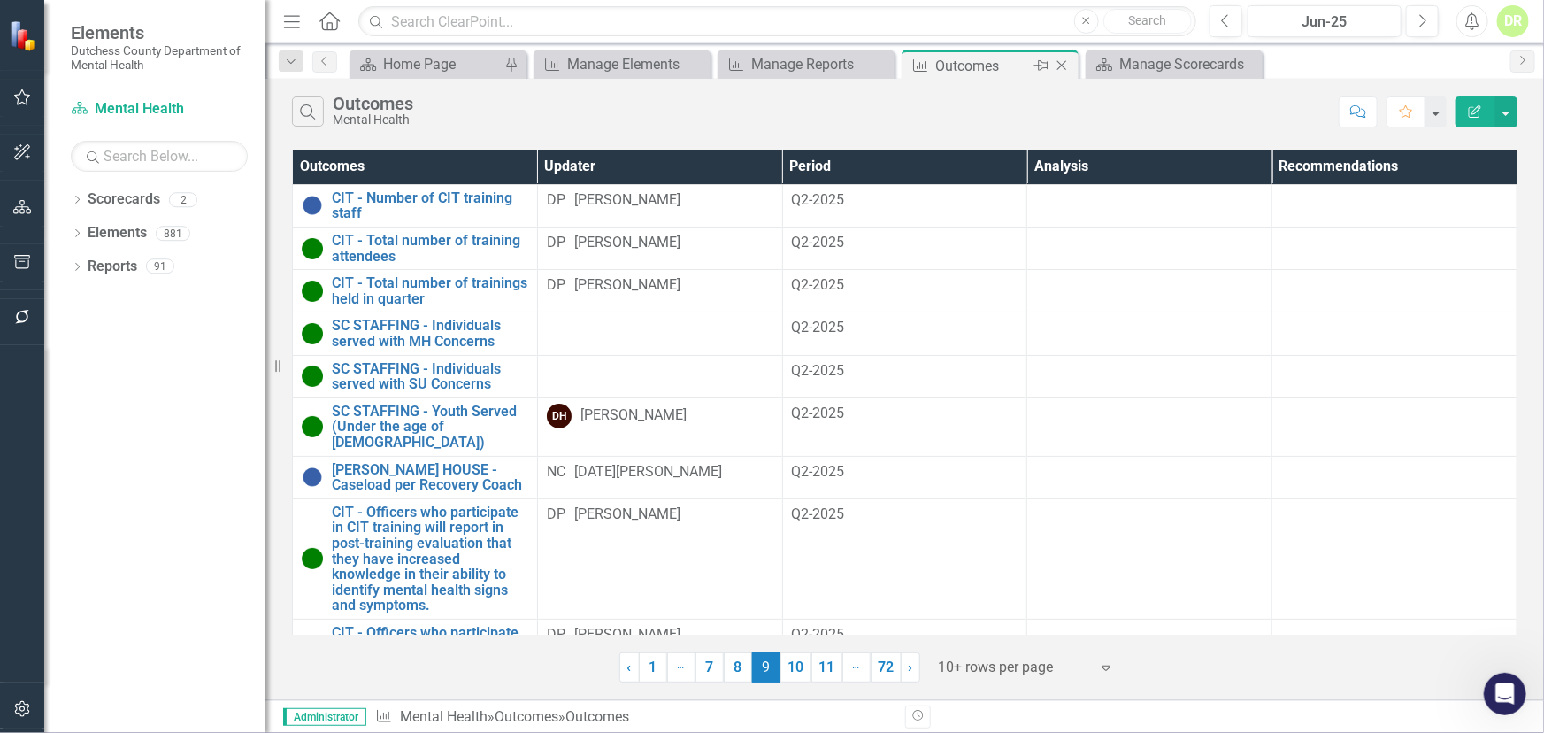
click at [1067, 62] on icon "Close" at bounding box center [1062, 65] width 18 height 14
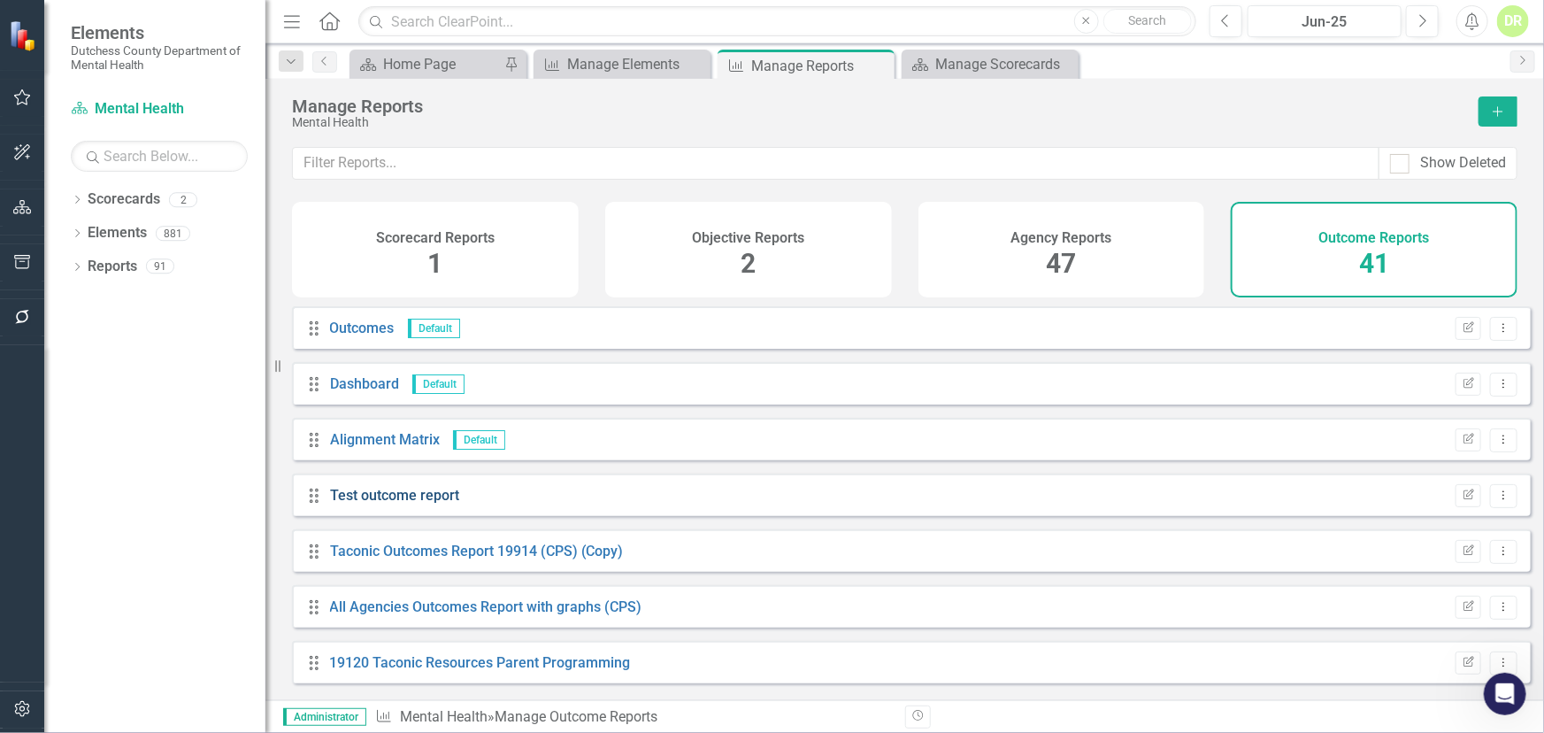
click at [424, 503] on link "Test outcome report" at bounding box center [394, 495] width 129 height 17
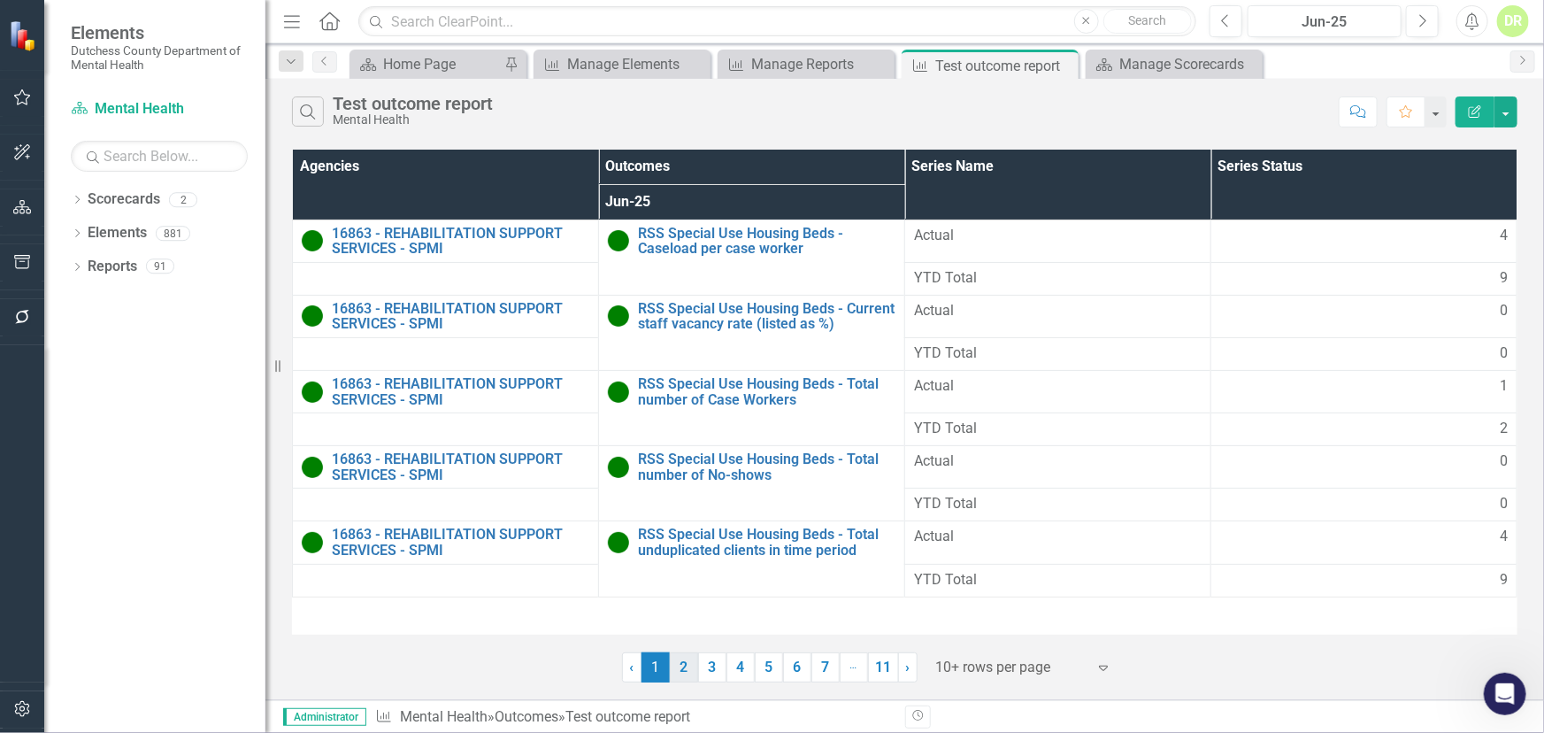
click at [685, 667] on link "2" at bounding box center [684, 667] width 28 height 30
click at [713, 657] on link "3" at bounding box center [712, 667] width 28 height 30
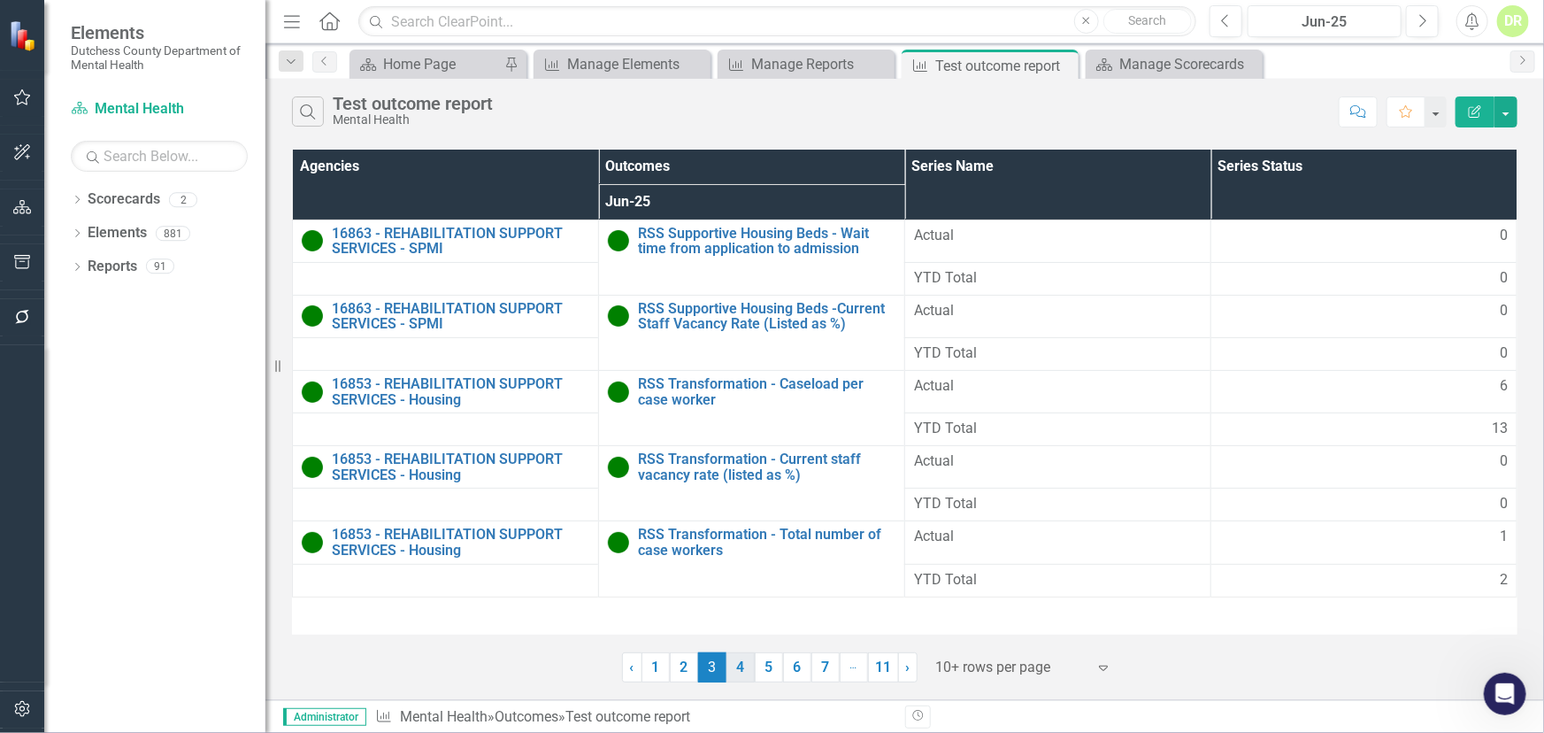
click at [740, 665] on link "4" at bounding box center [740, 667] width 28 height 30
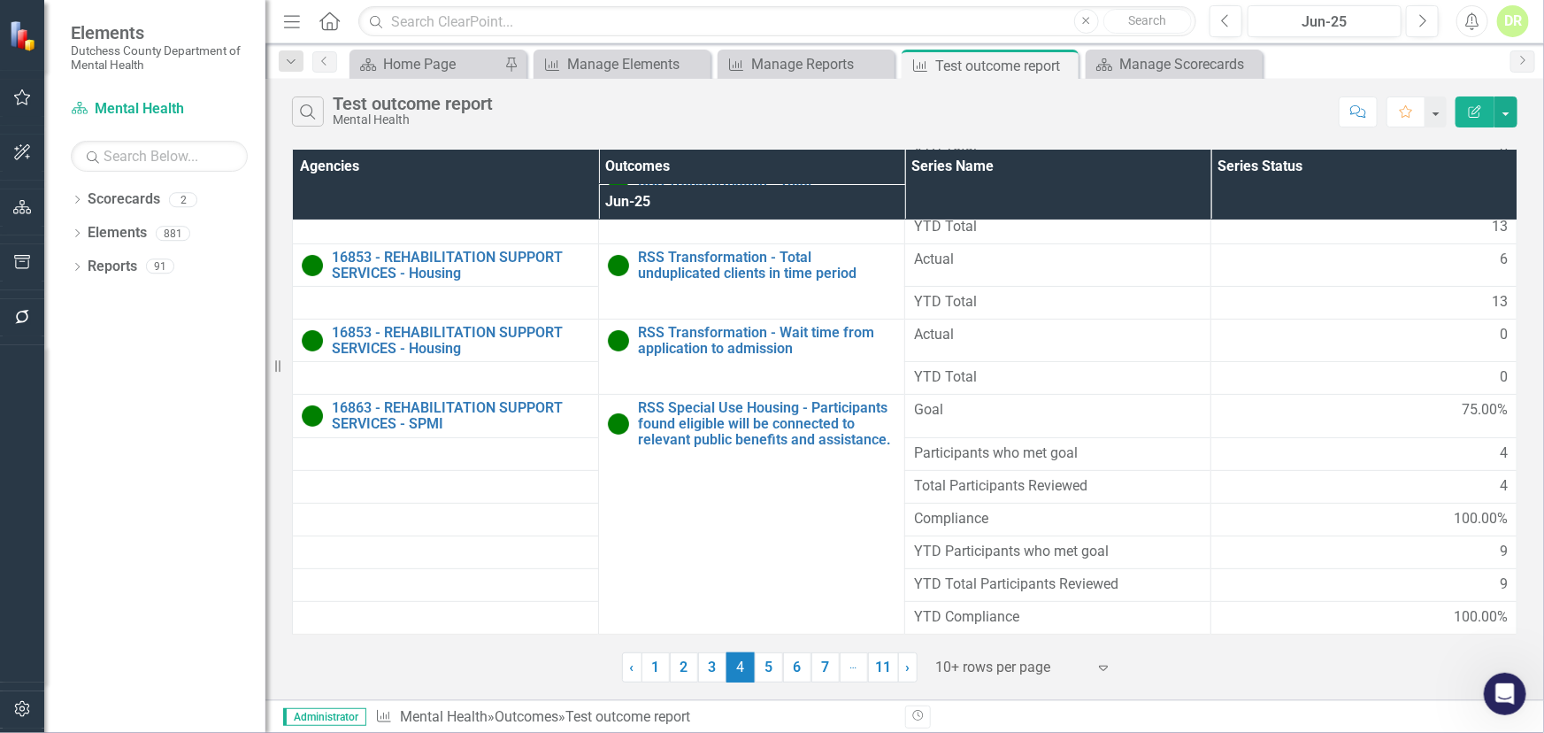
scroll to position [137, 12]
click at [773, 664] on link "5" at bounding box center [769, 667] width 28 height 30
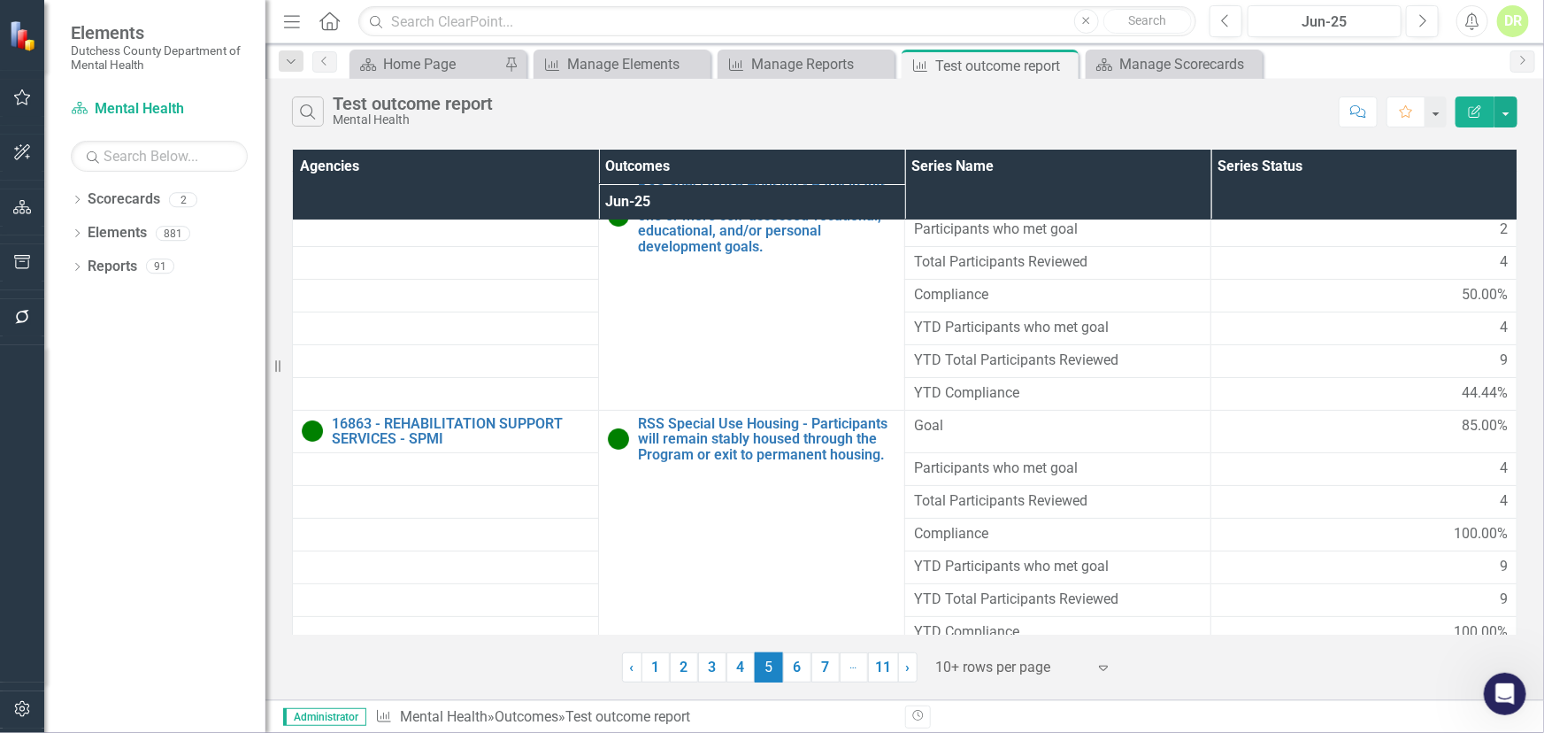
scroll to position [75, 12]
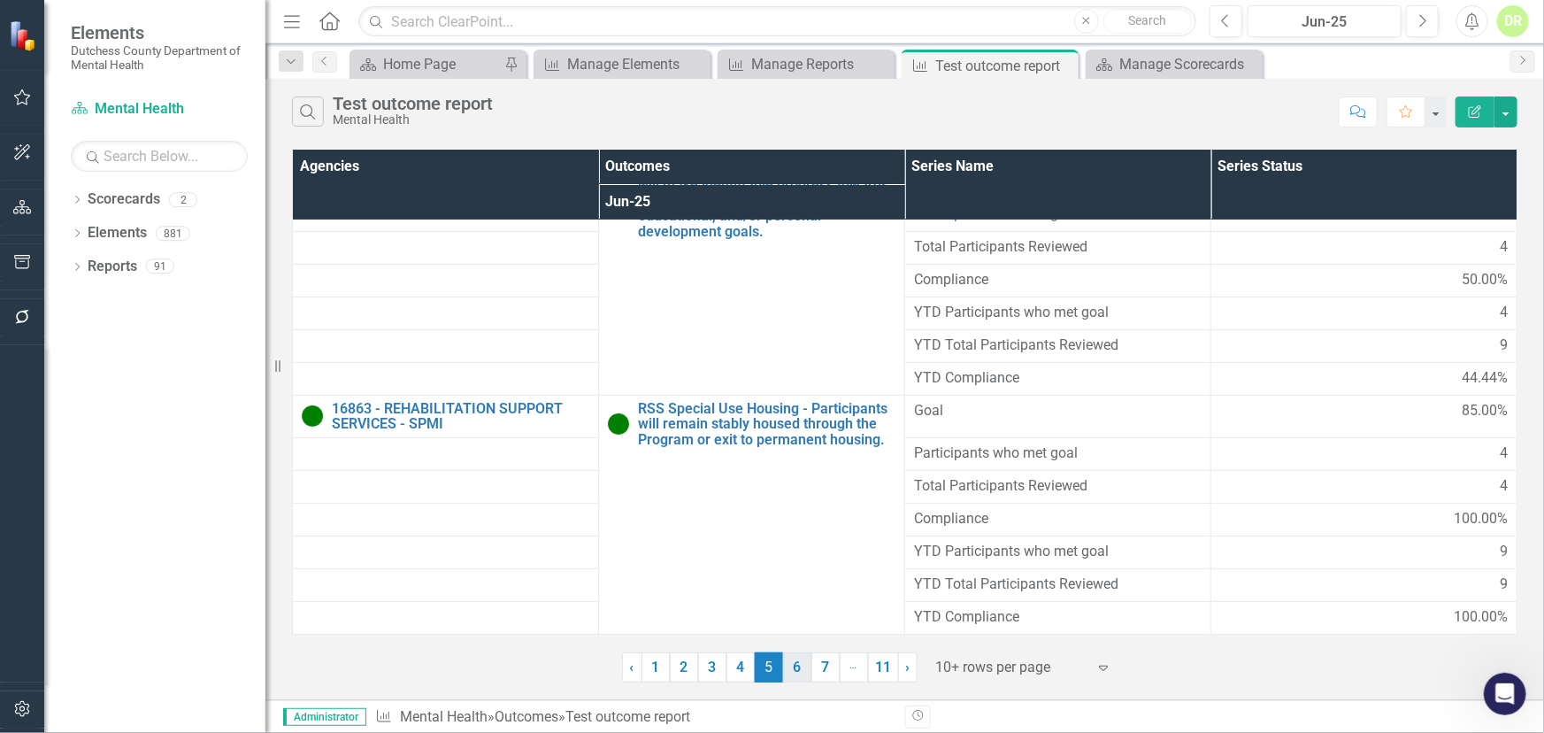
click at [805, 662] on link "6" at bounding box center [797, 667] width 28 height 30
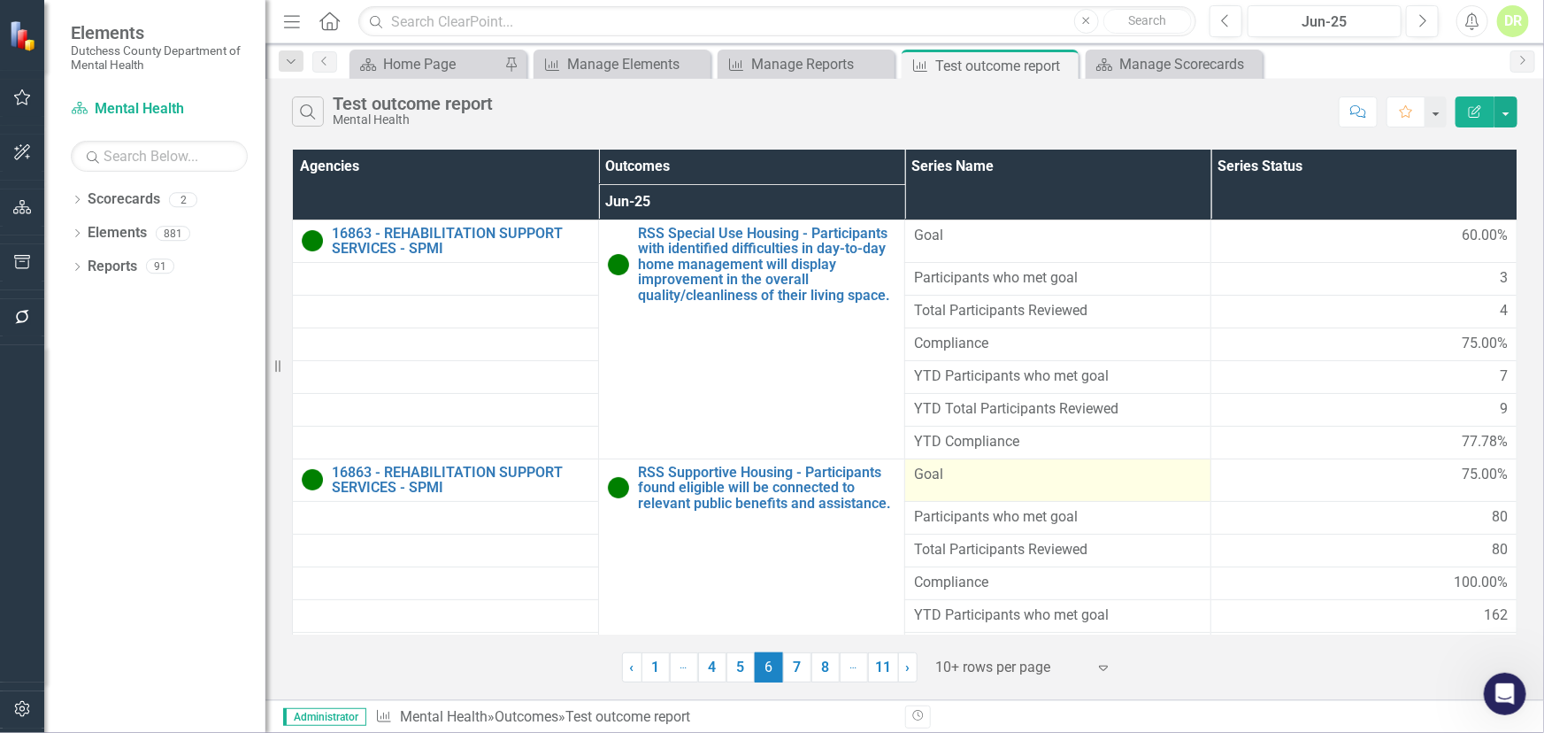
scroll to position [75, 0]
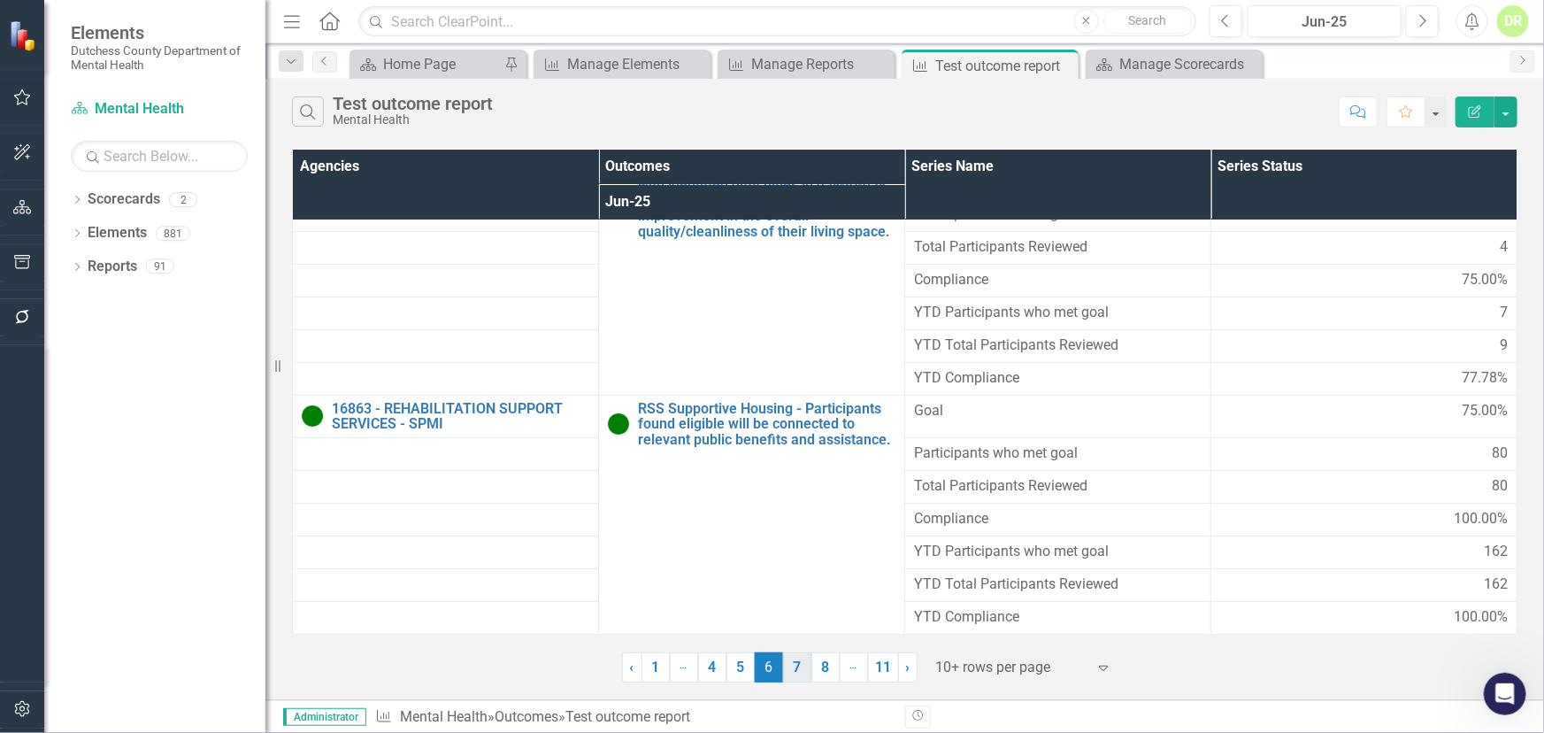
click at [801, 670] on link "7" at bounding box center [797, 667] width 28 height 30
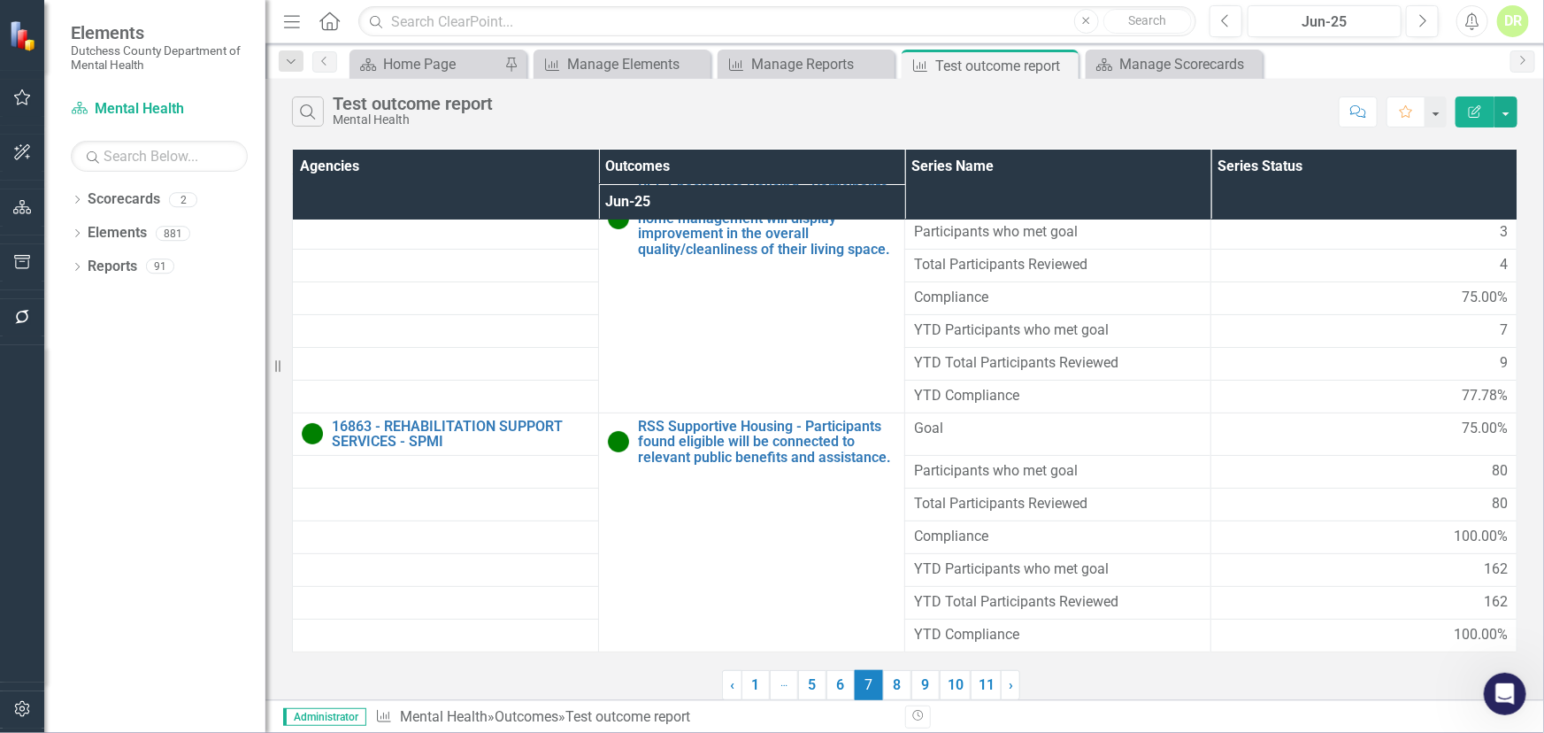
scroll to position [0, 0]
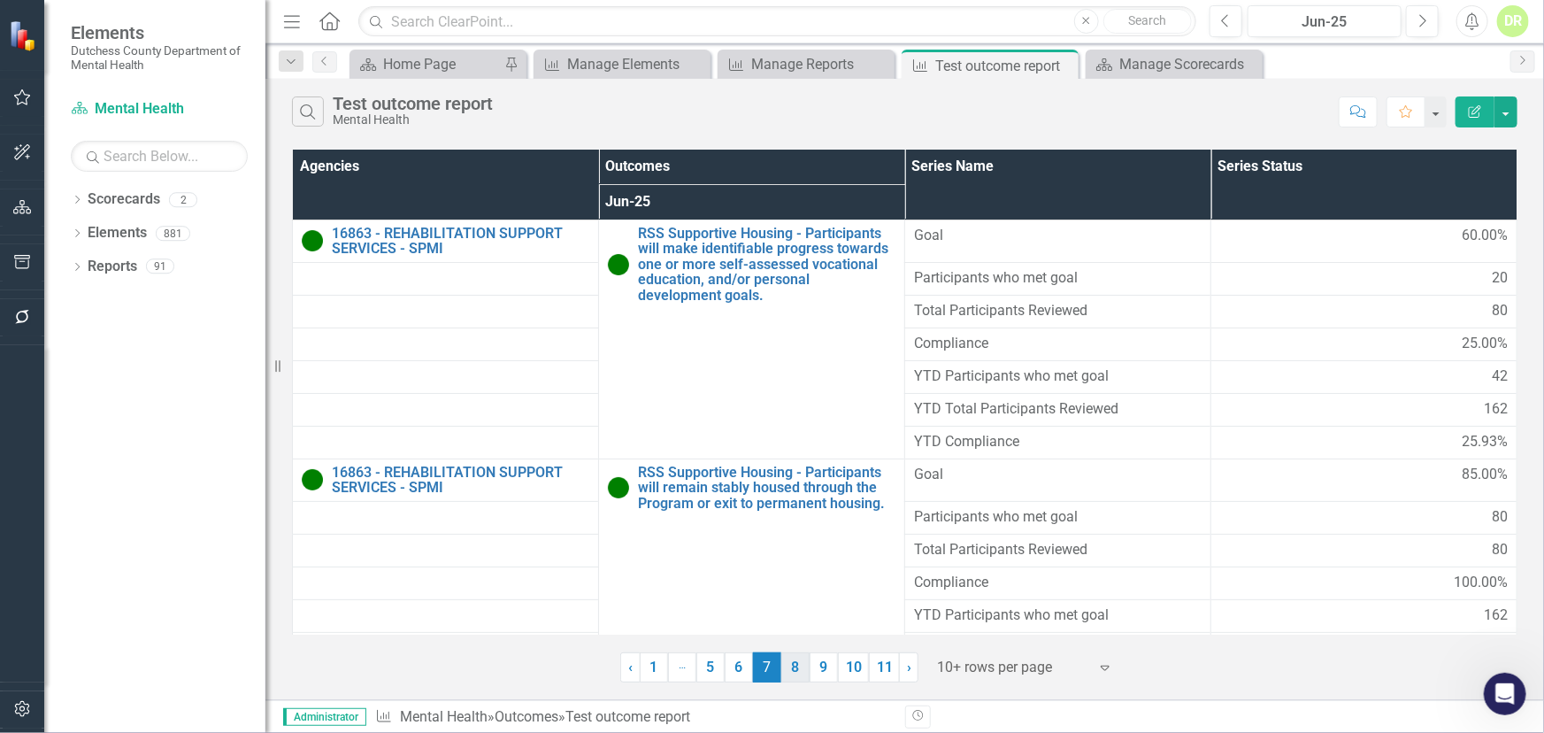
click at [795, 672] on link "8" at bounding box center [795, 667] width 28 height 30
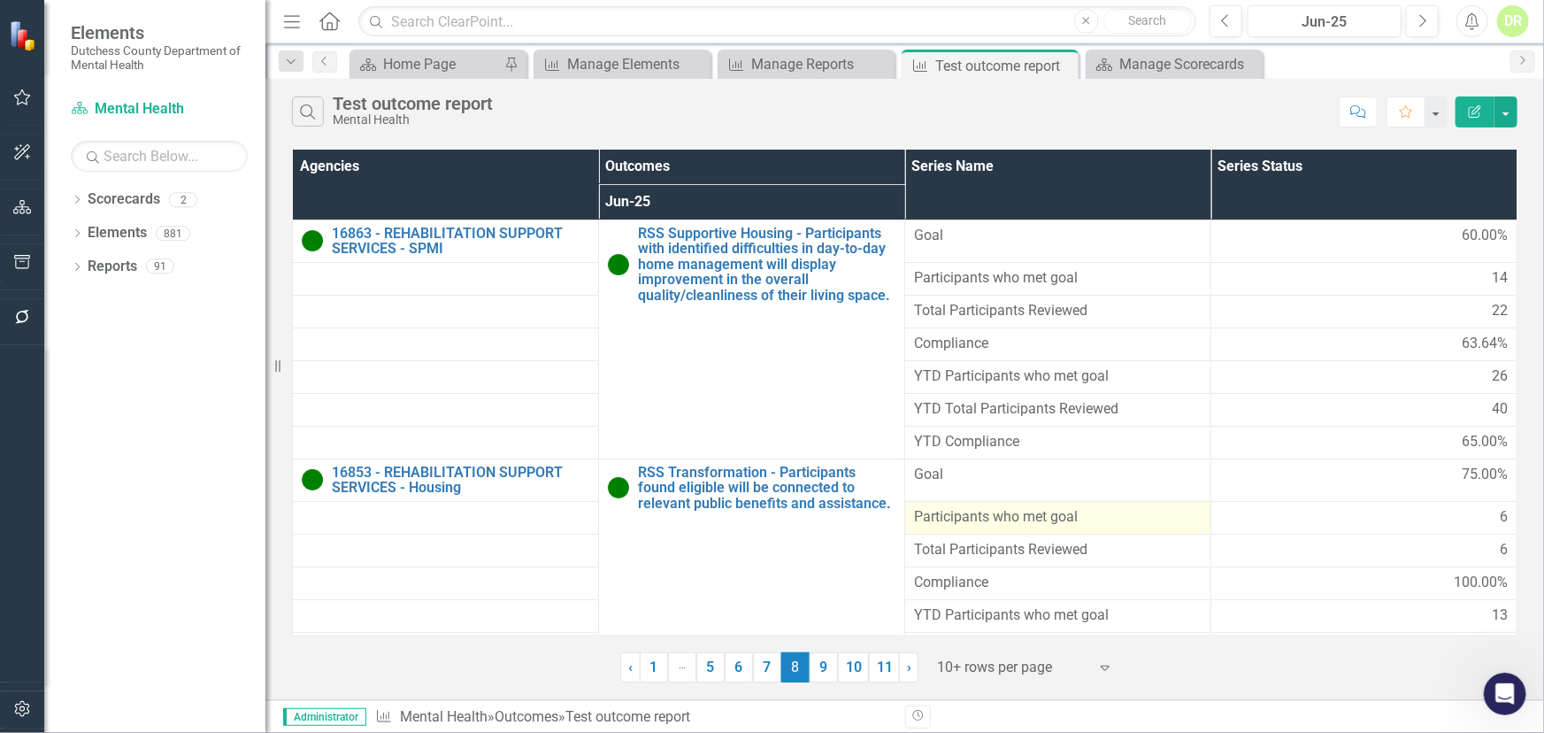
scroll to position [75, 0]
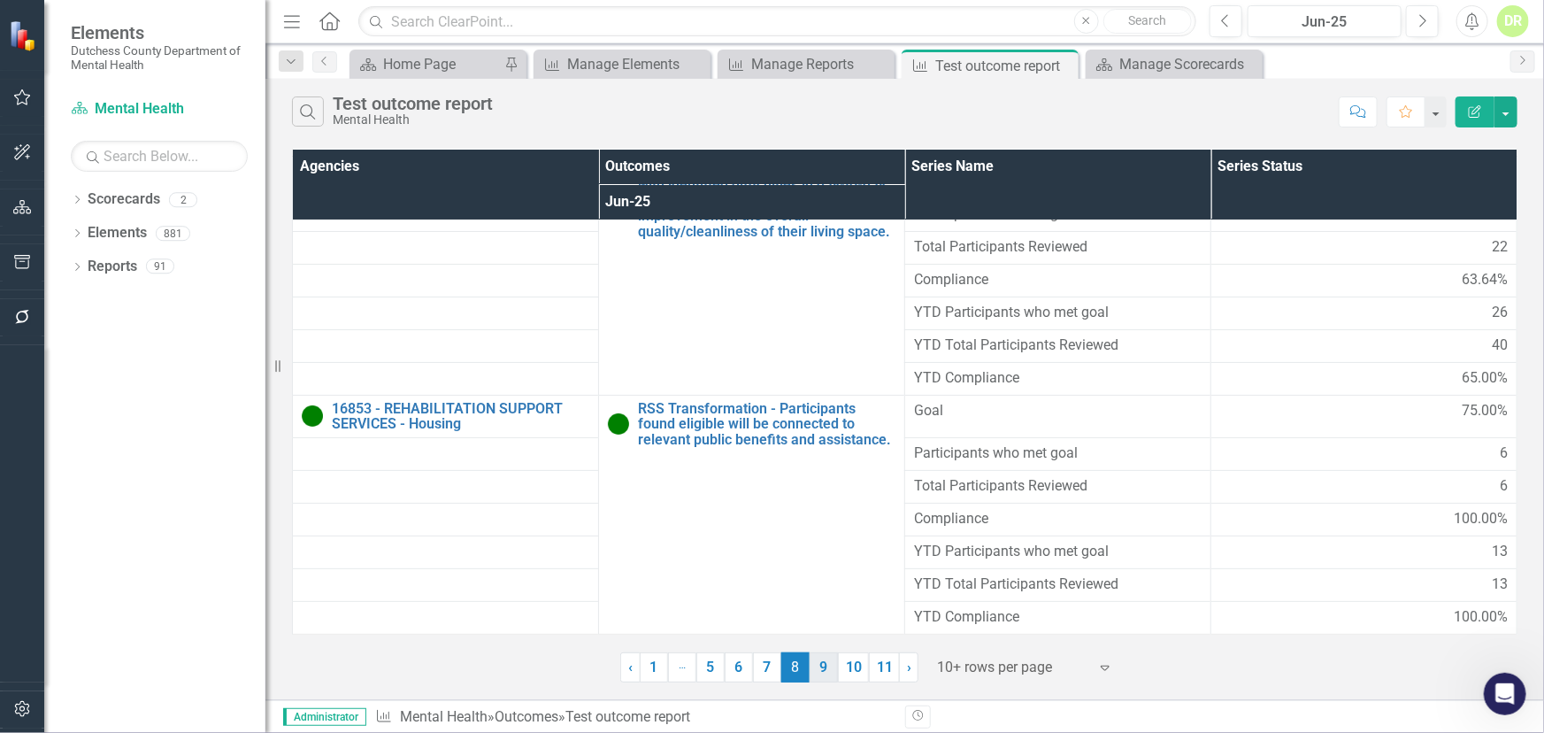
click at [819, 664] on link "9" at bounding box center [824, 667] width 28 height 30
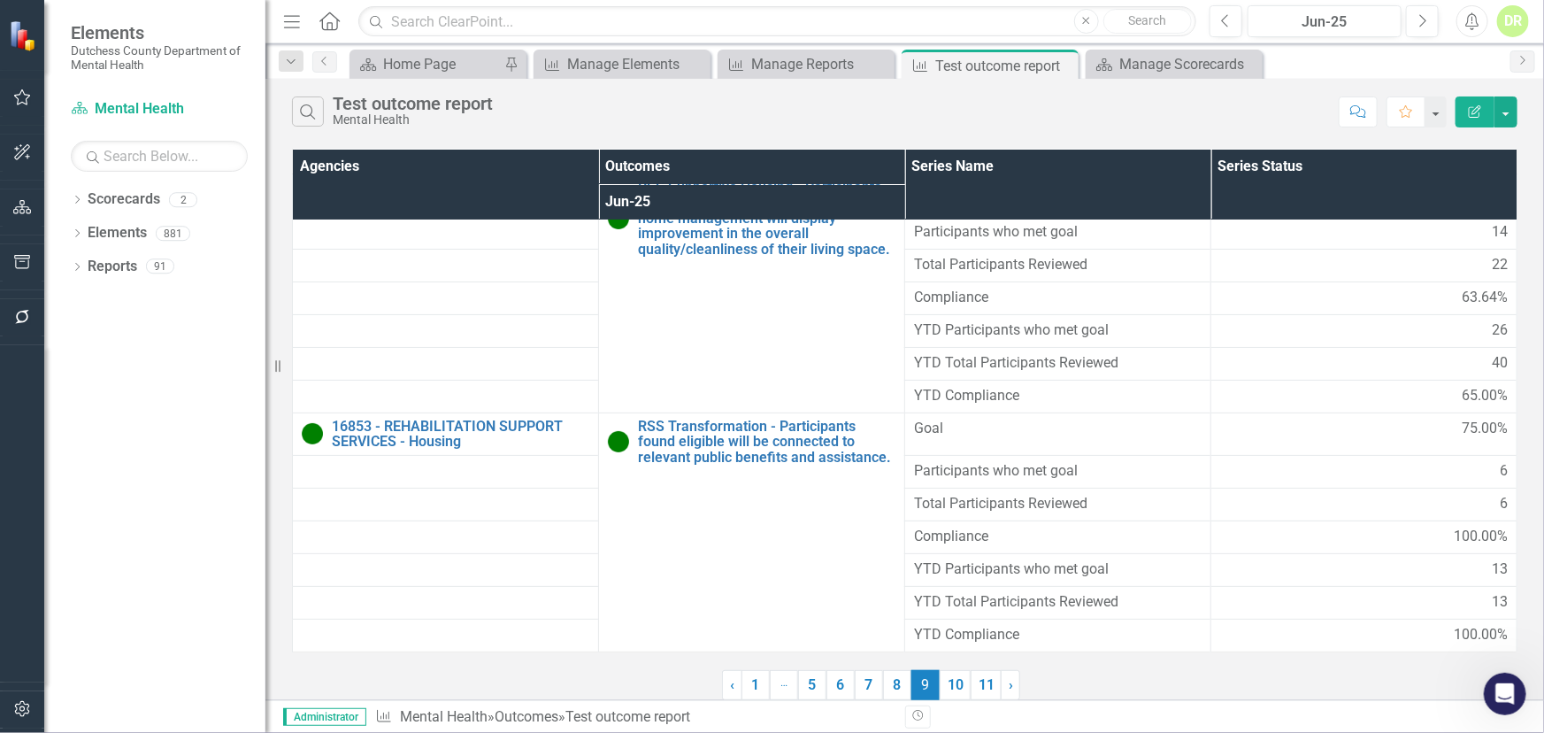
scroll to position [0, 0]
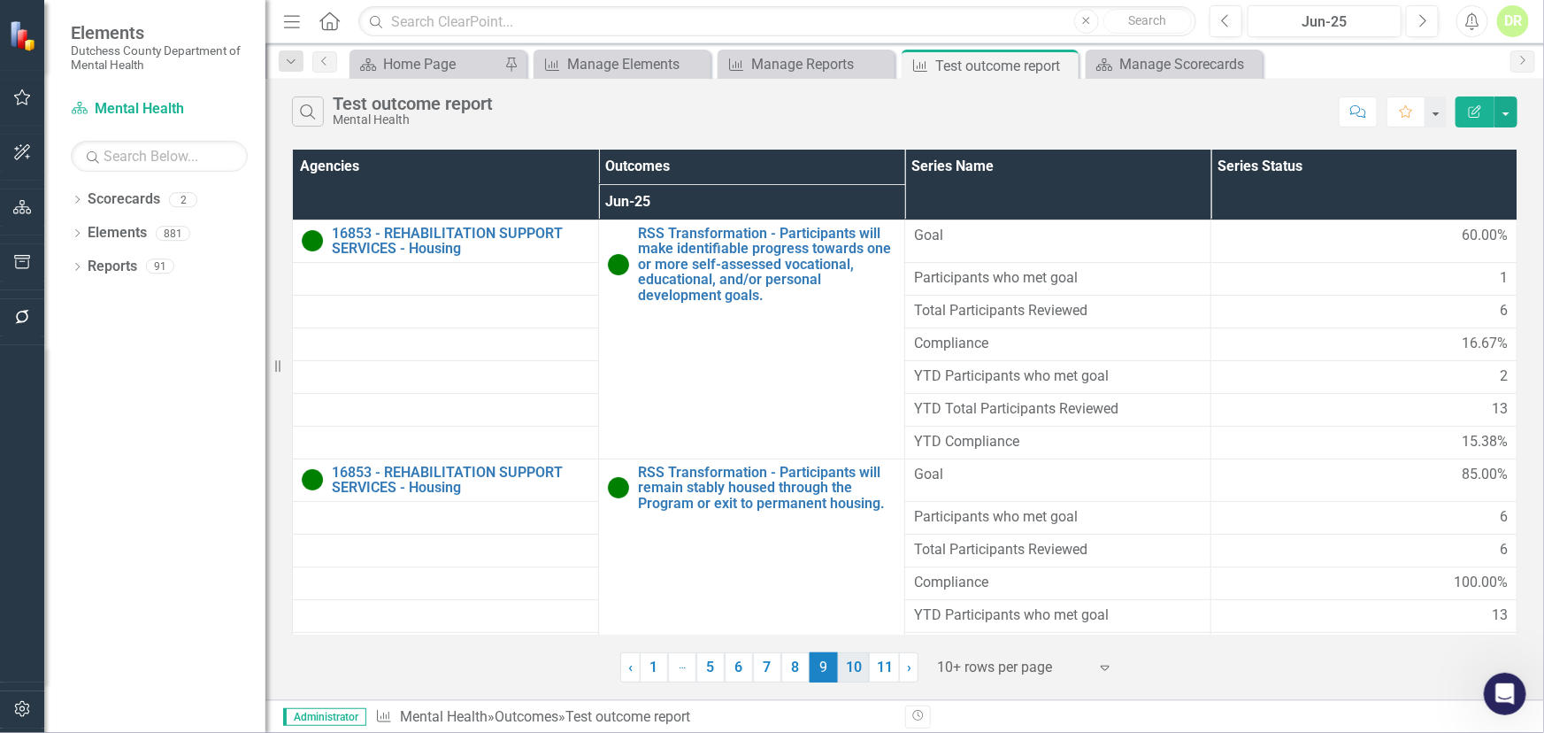
click at [853, 672] on link "10" at bounding box center [853, 667] width 31 height 30
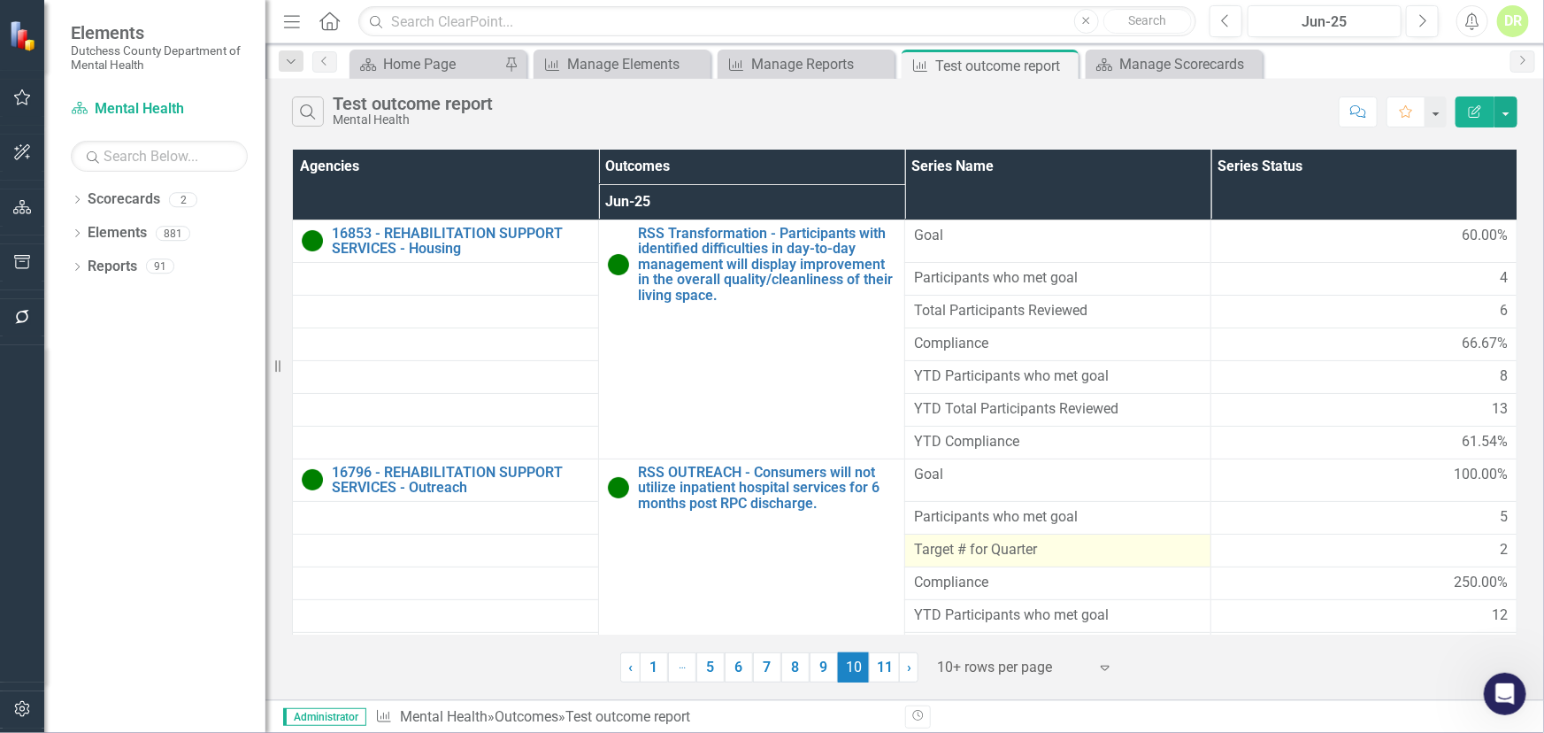
scroll to position [75, 0]
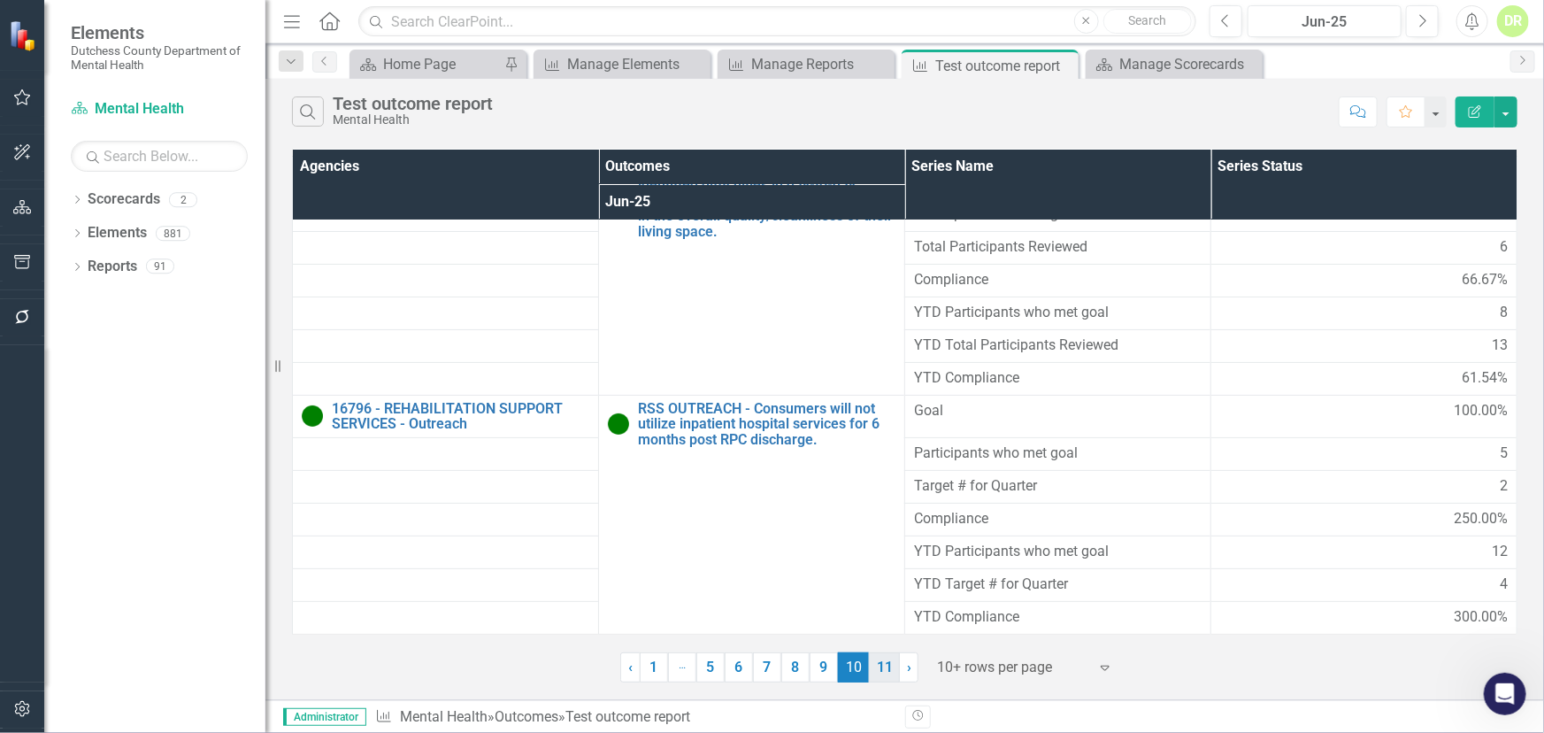
click at [894, 664] on link "11" at bounding box center [884, 667] width 31 height 30
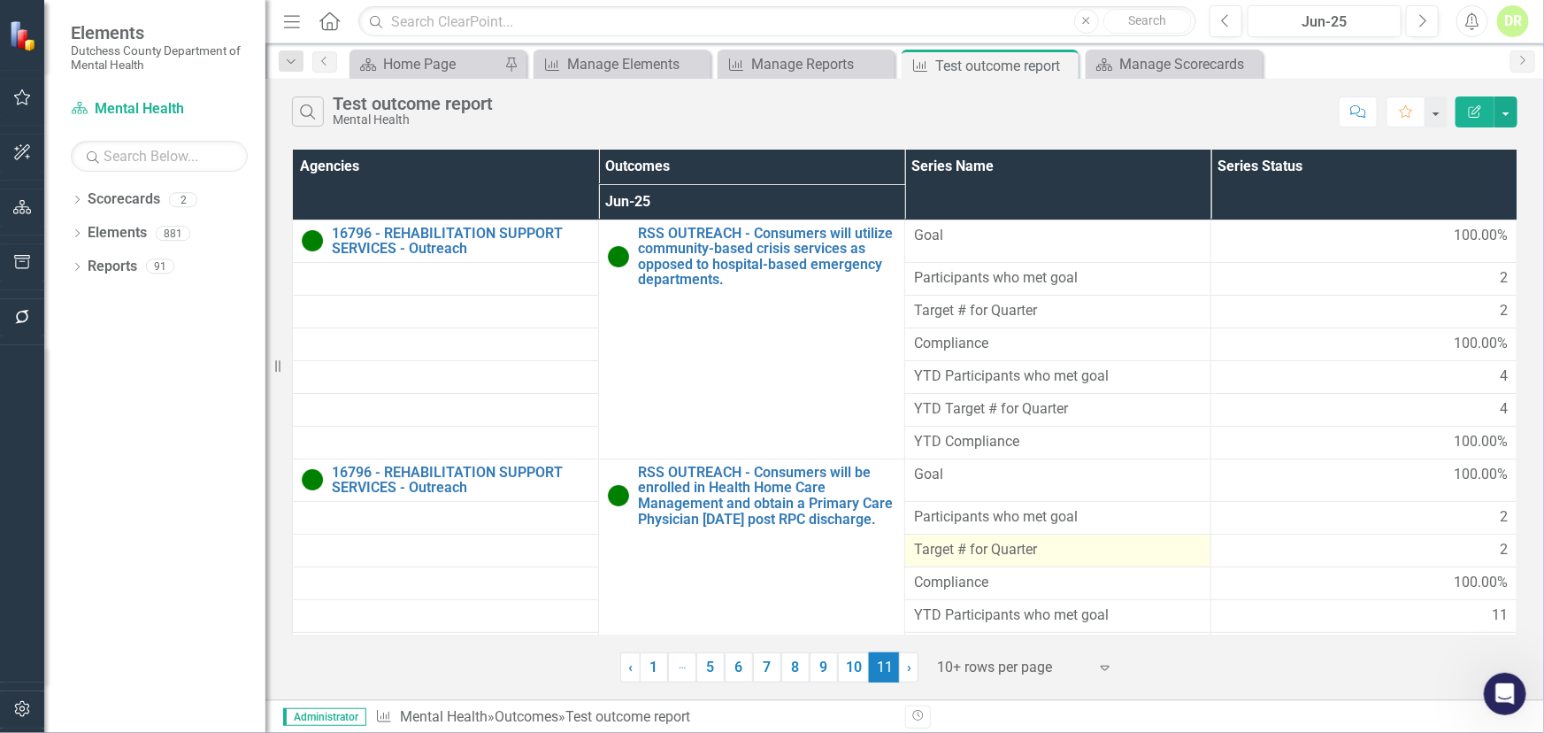
scroll to position [75, 12]
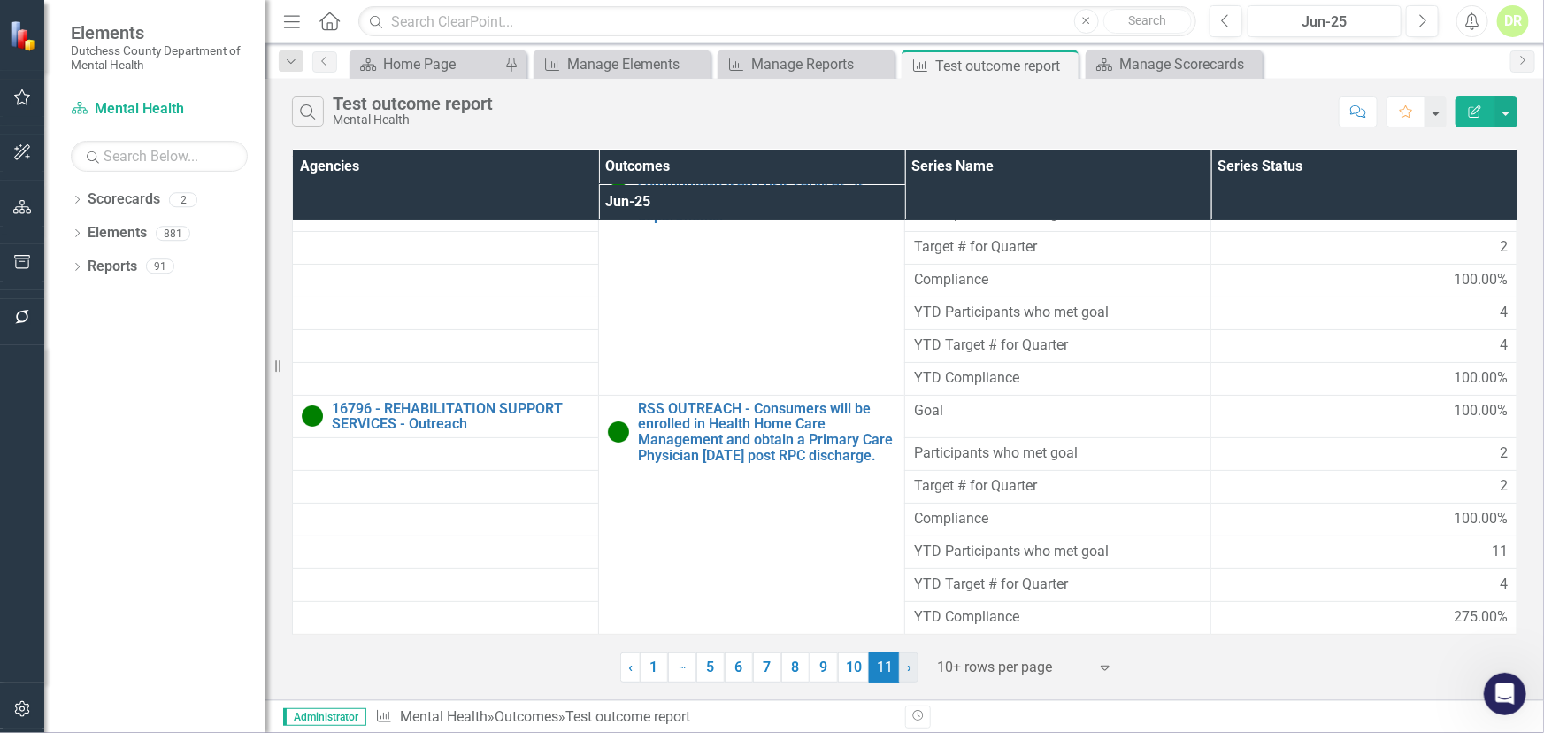
click at [907, 663] on span "›" at bounding box center [909, 666] width 4 height 17
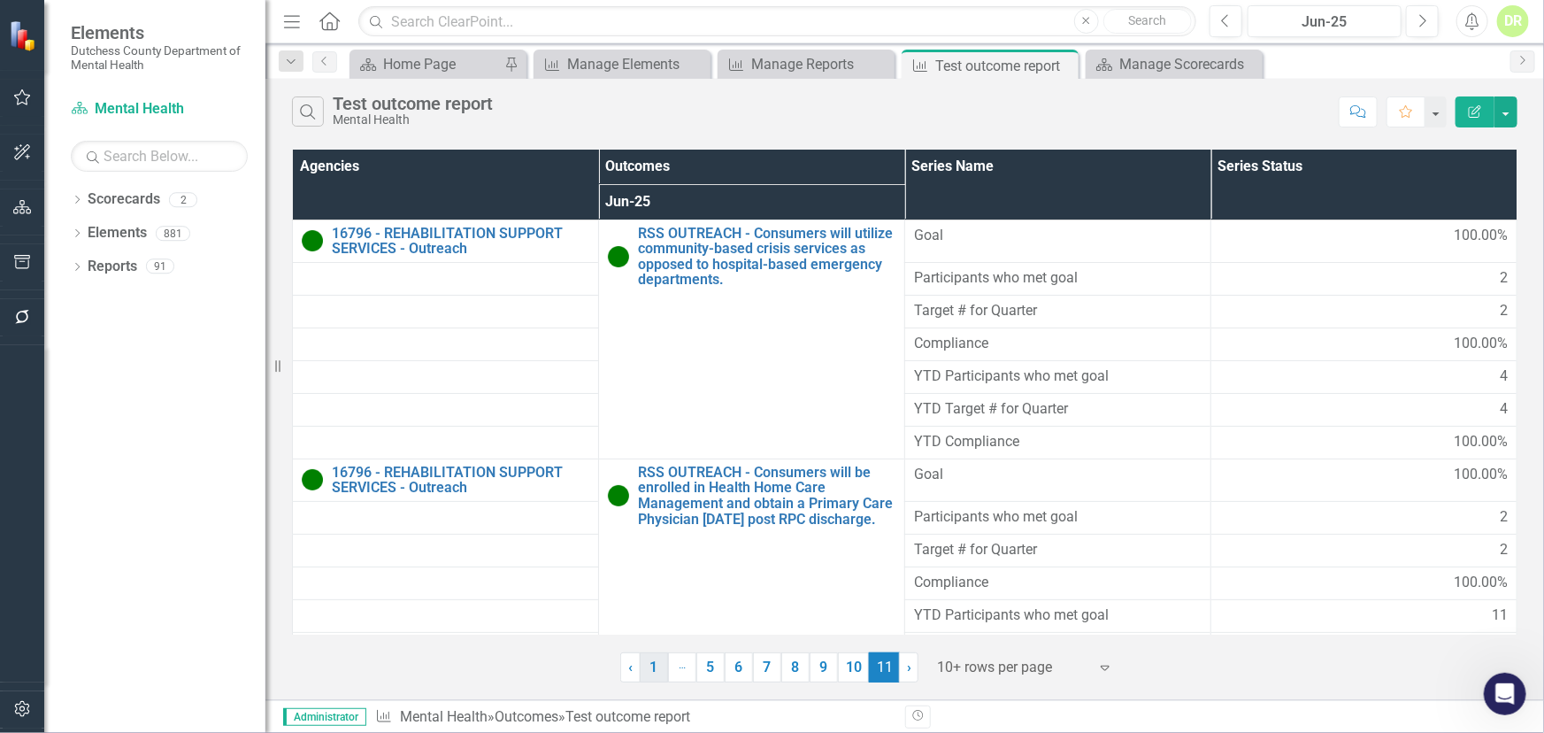
click at [655, 668] on link "1" at bounding box center [654, 667] width 28 height 30
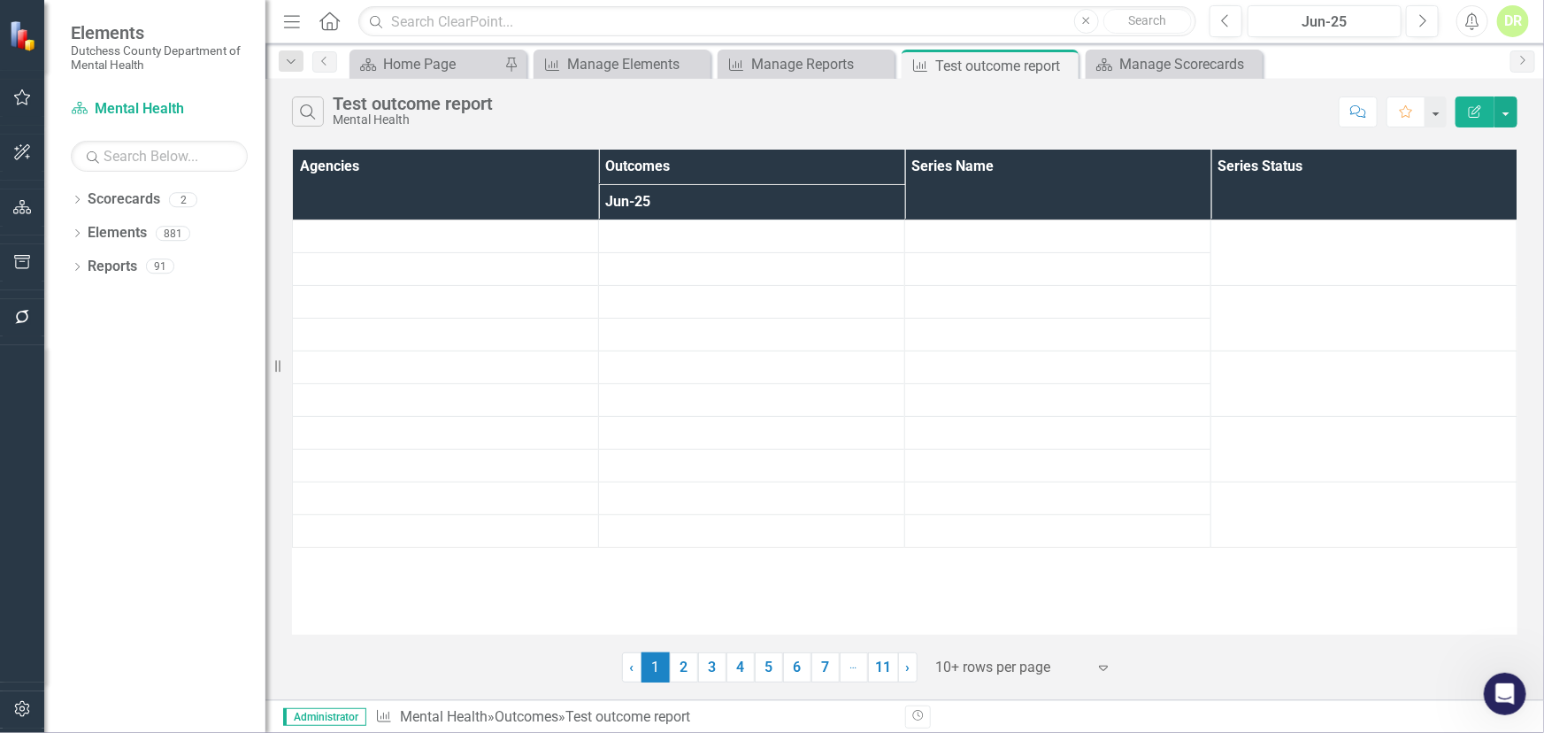
scroll to position [0, 0]
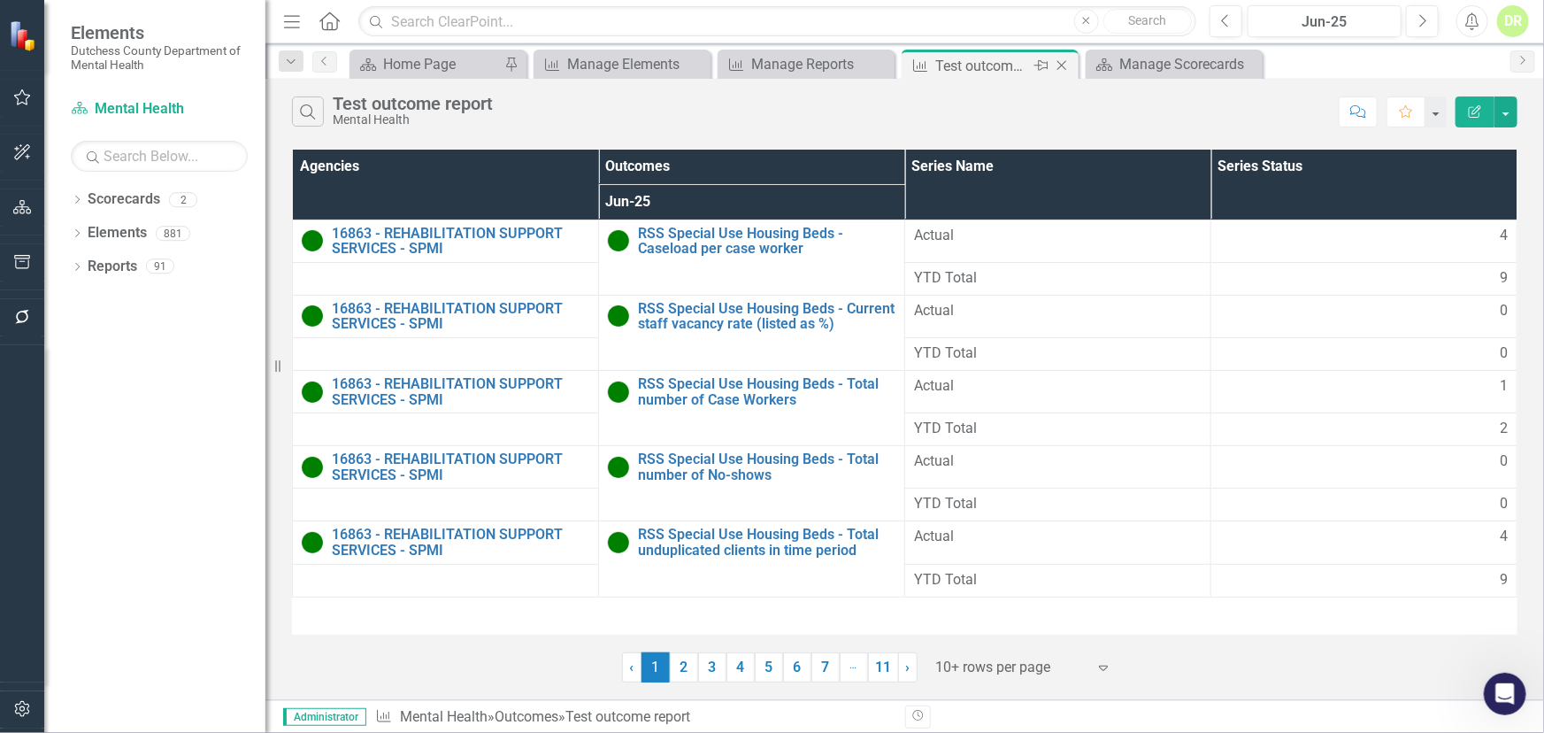
click at [1060, 62] on icon "Close" at bounding box center [1062, 65] width 18 height 14
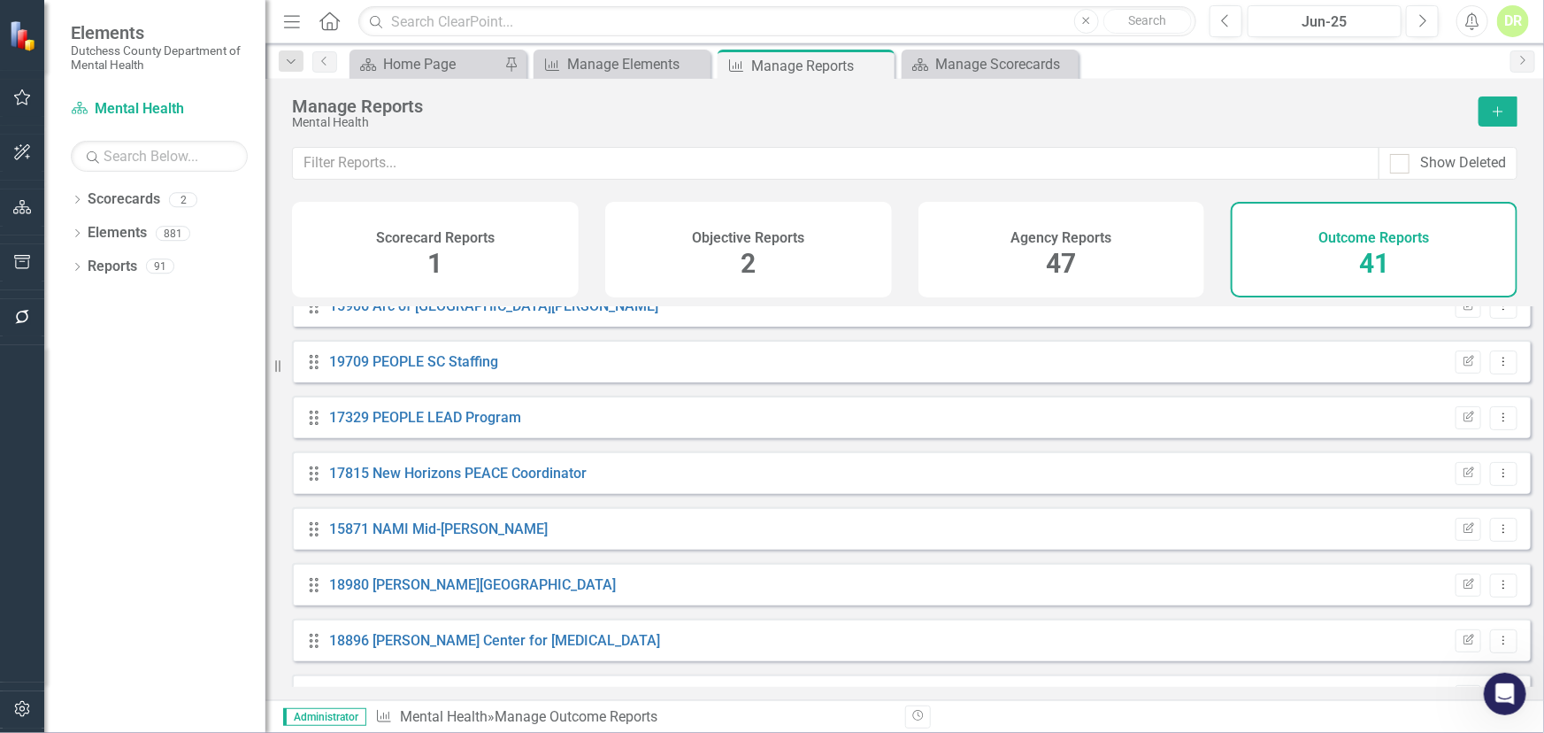
scroll to position [804, 0]
click at [428, 424] on link "17329 PEOPLE LEAD Program" at bounding box center [426, 415] width 192 height 17
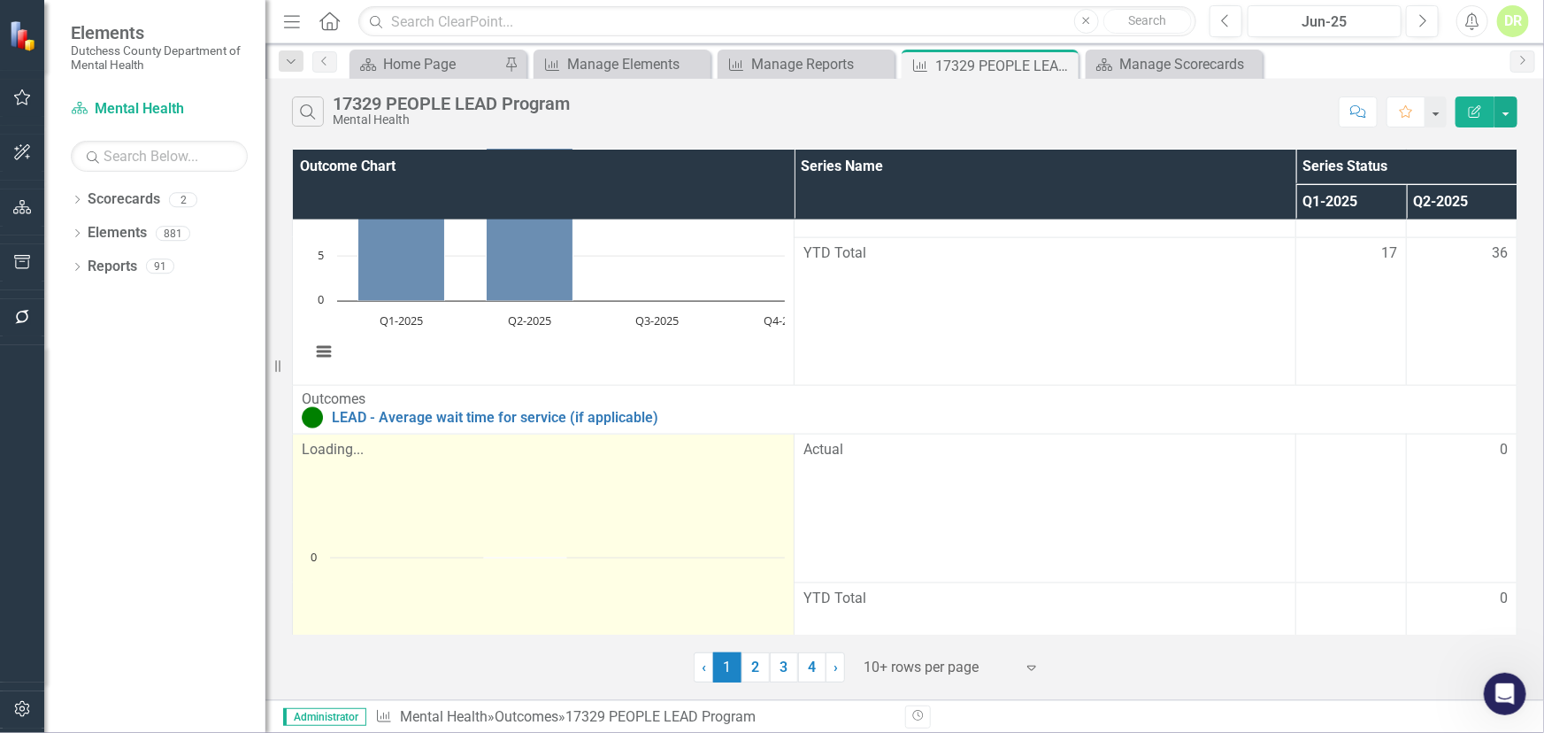
scroll to position [1217, 0]
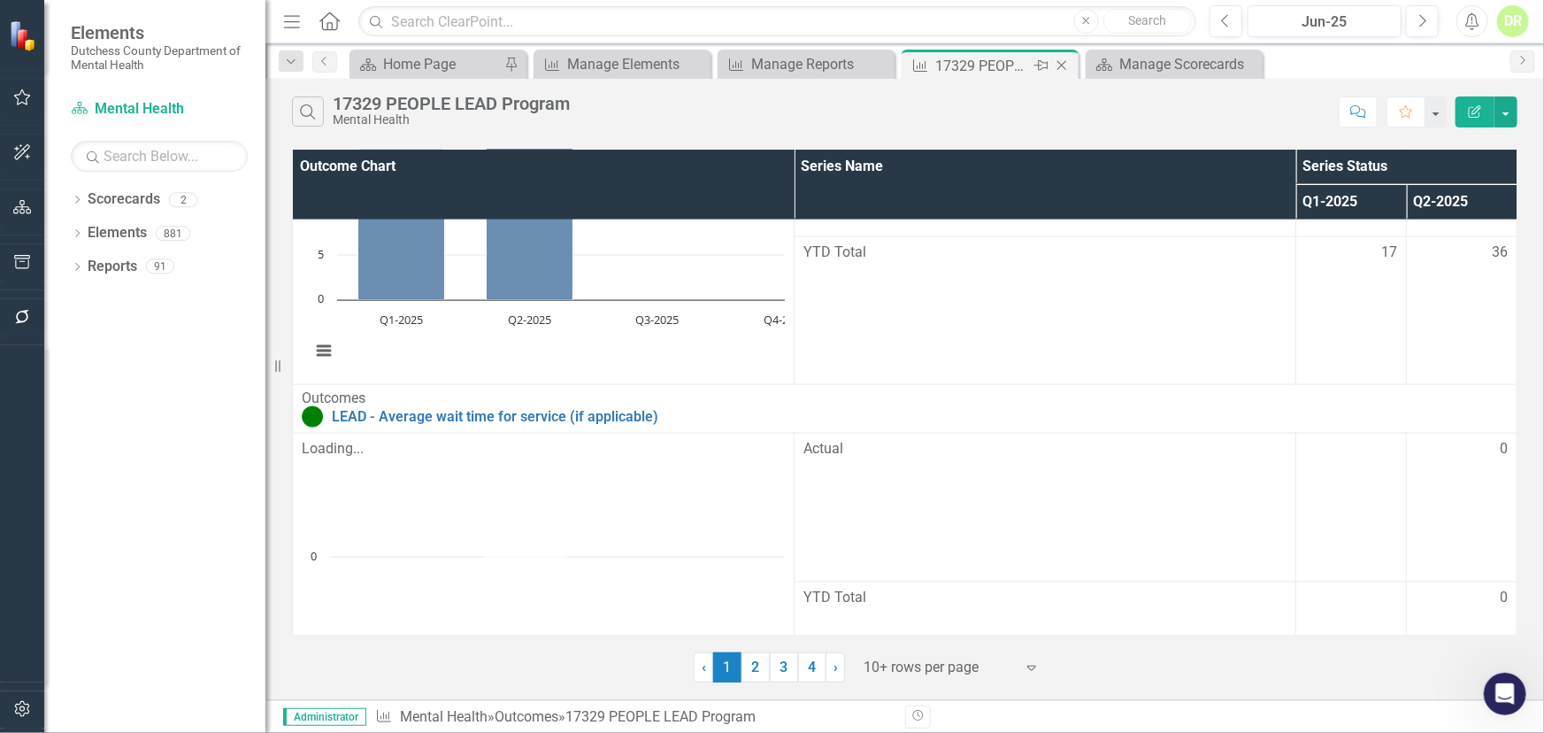
click at [1055, 63] on icon "Close" at bounding box center [1062, 65] width 18 height 14
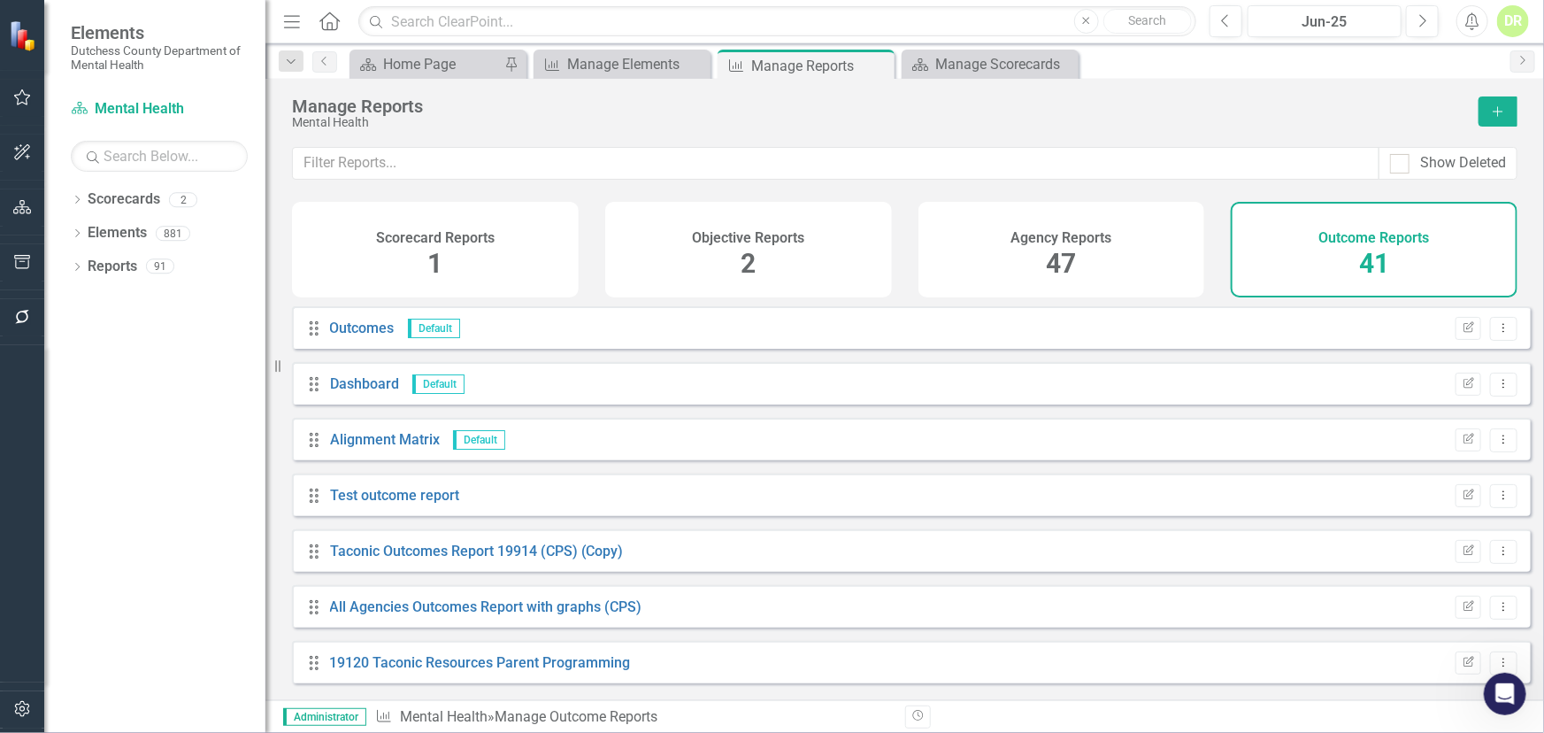
click at [1071, 242] on h4 "Agency Reports" at bounding box center [1060, 238] width 101 height 16
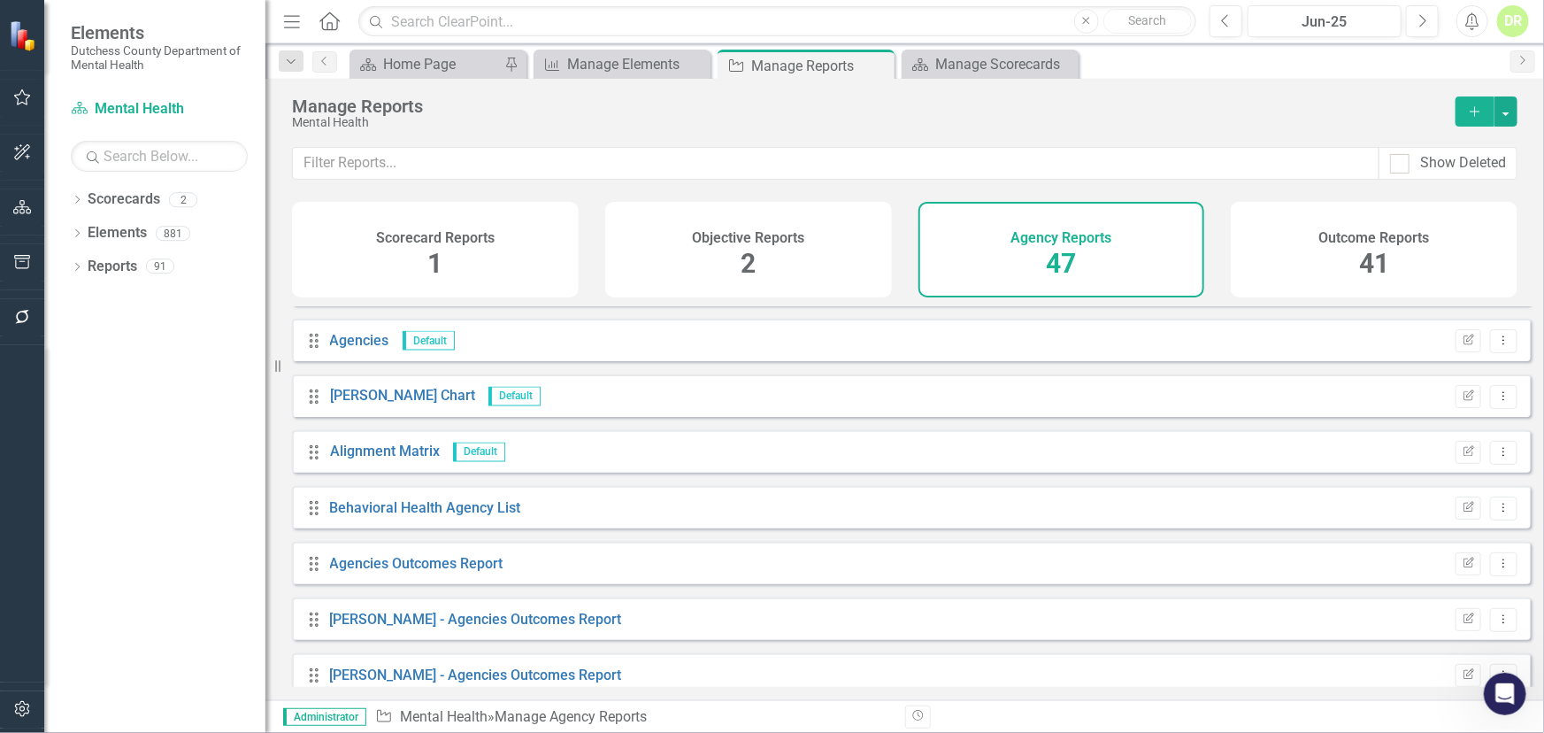
scroll to position [1689, 0]
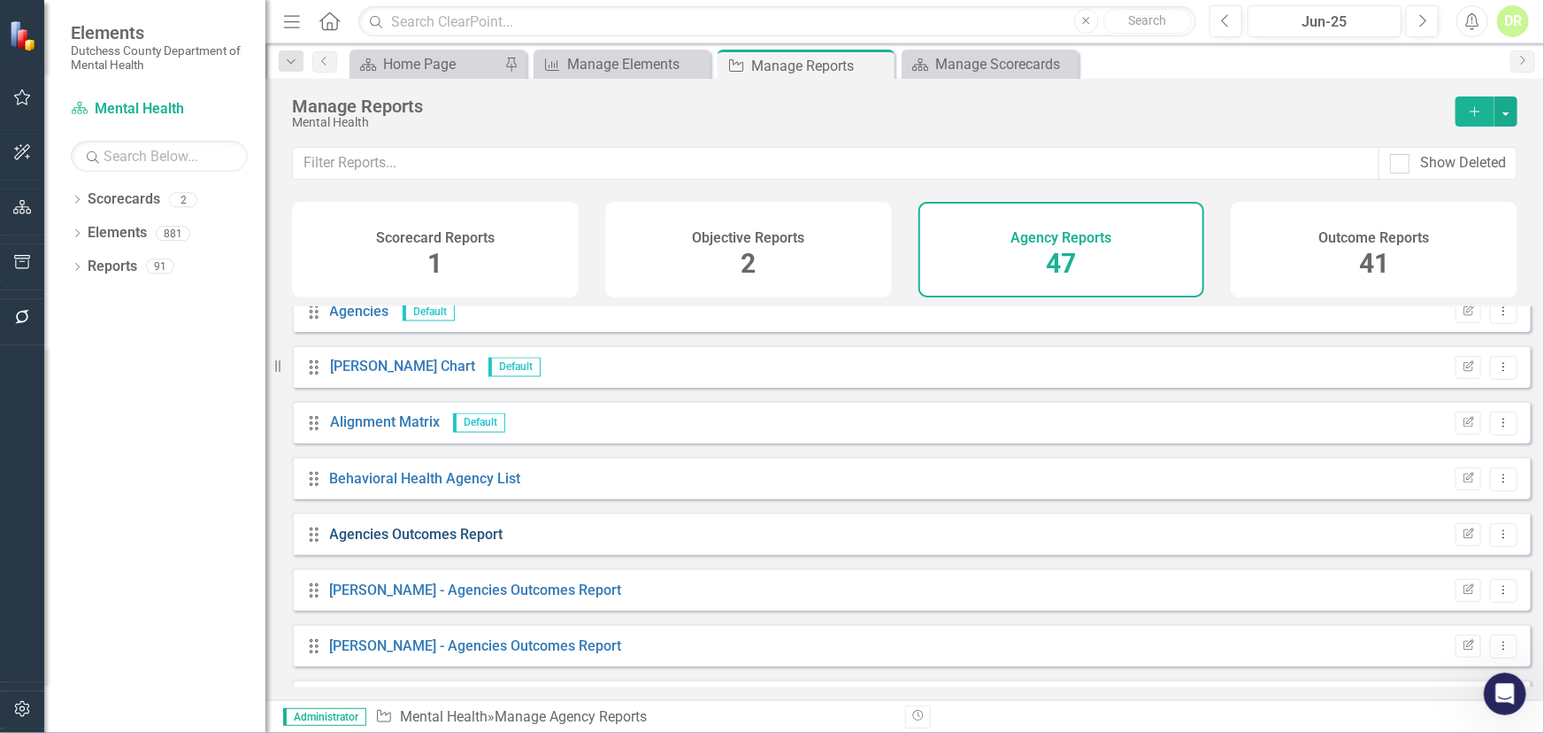
click at [439, 542] on link "Agencies Outcomes Report" at bounding box center [416, 534] width 173 height 17
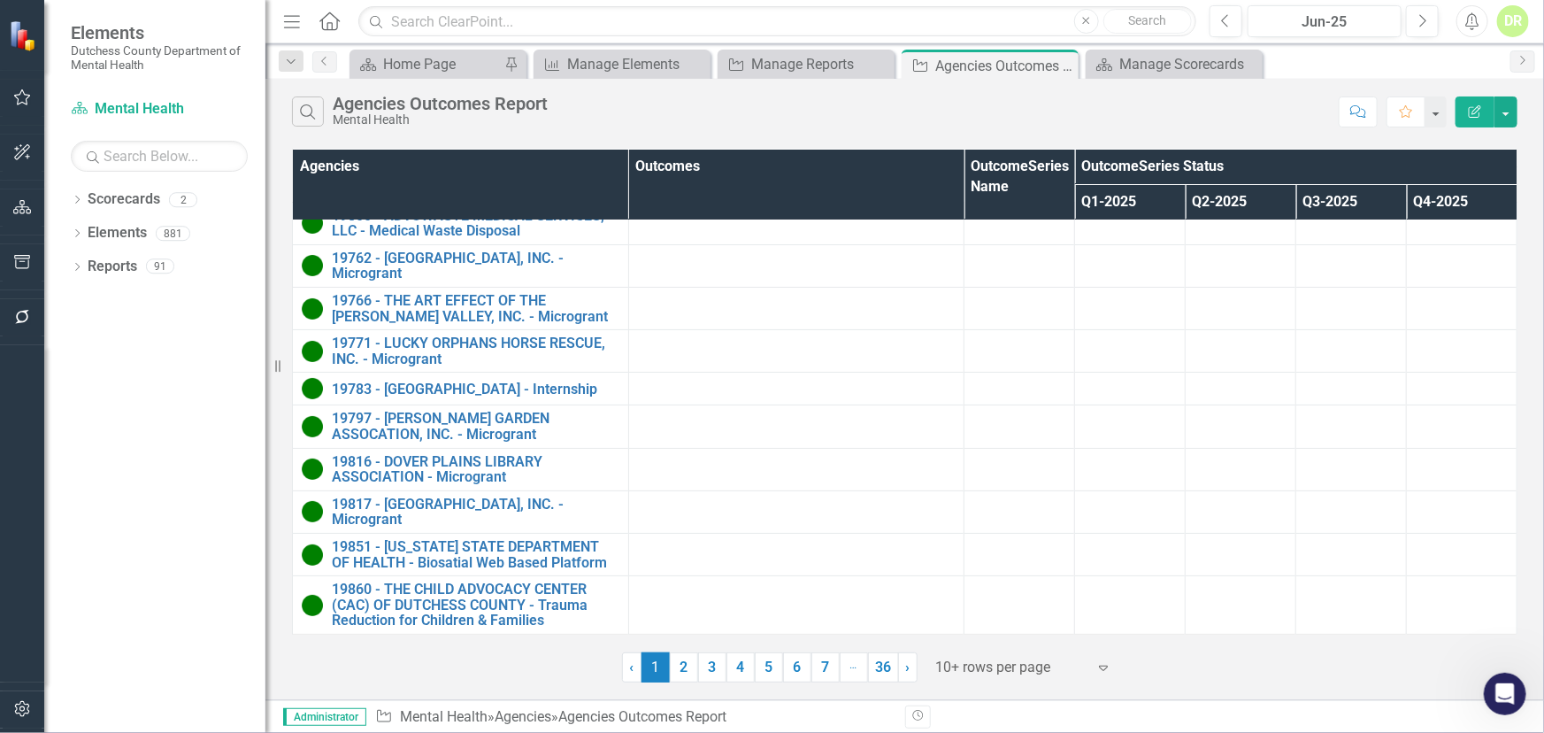
scroll to position [165, 0]
click at [687, 662] on link "2" at bounding box center [684, 667] width 28 height 30
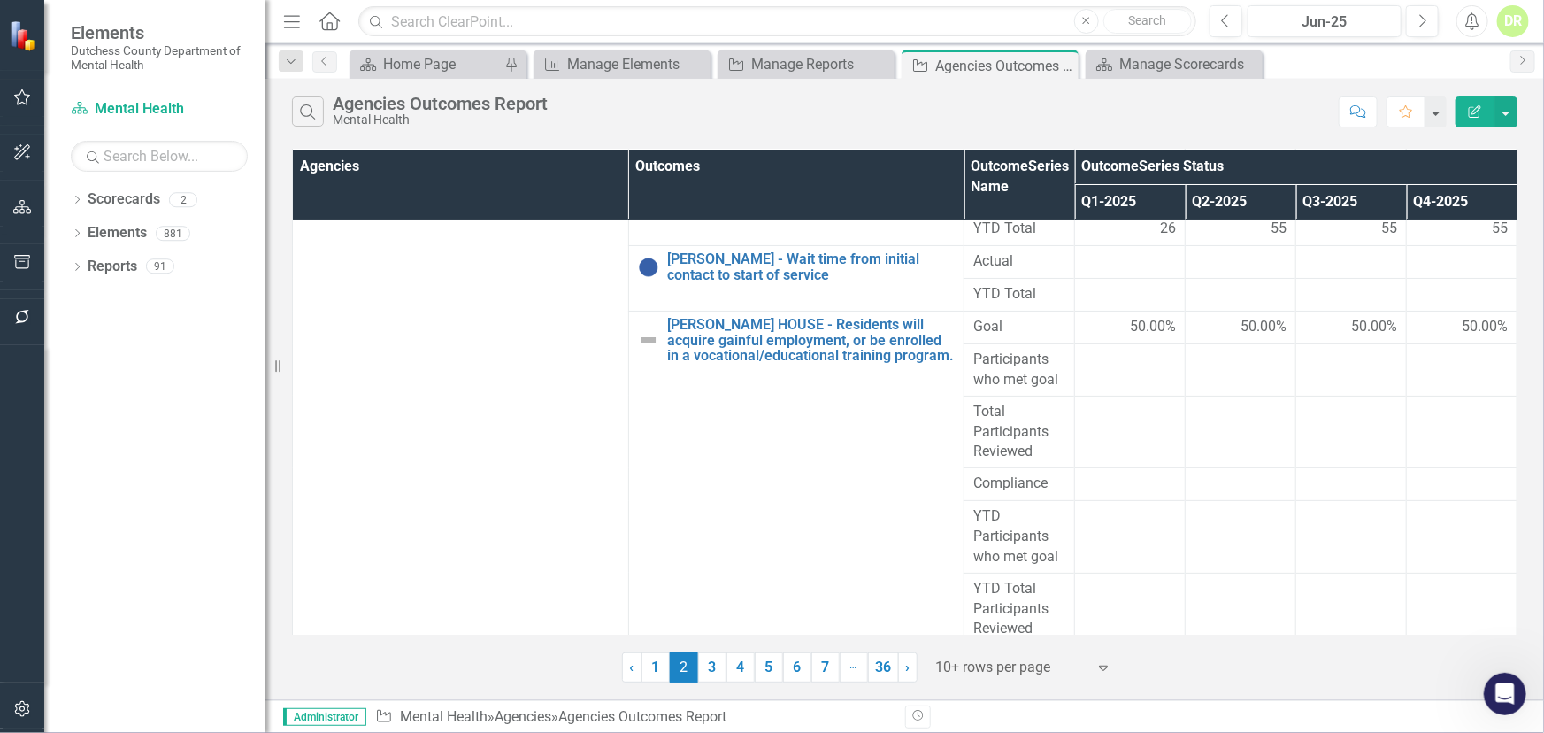
scroll to position [3526, 0]
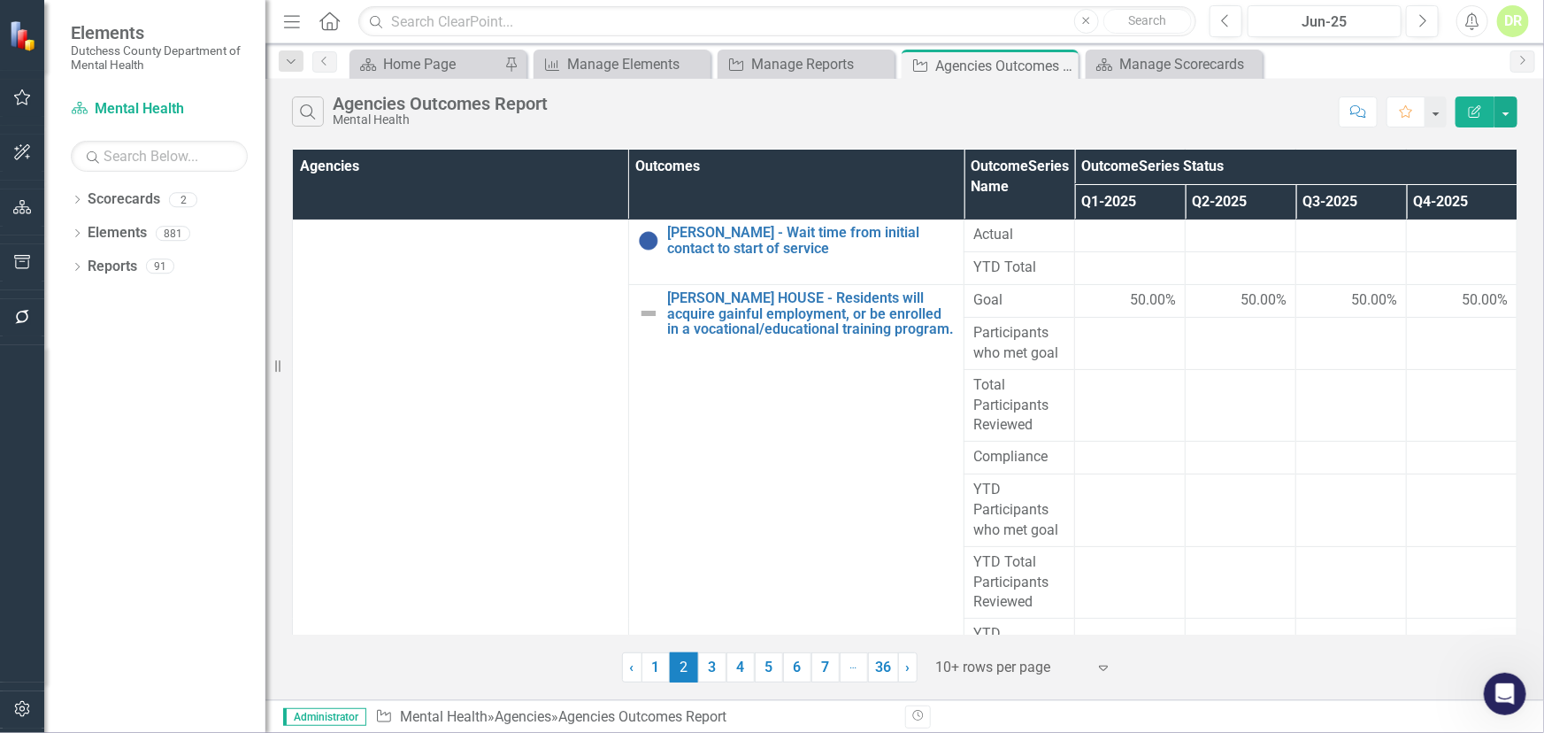
click at [638, 696] on img at bounding box center [648, 706] width 21 height 21
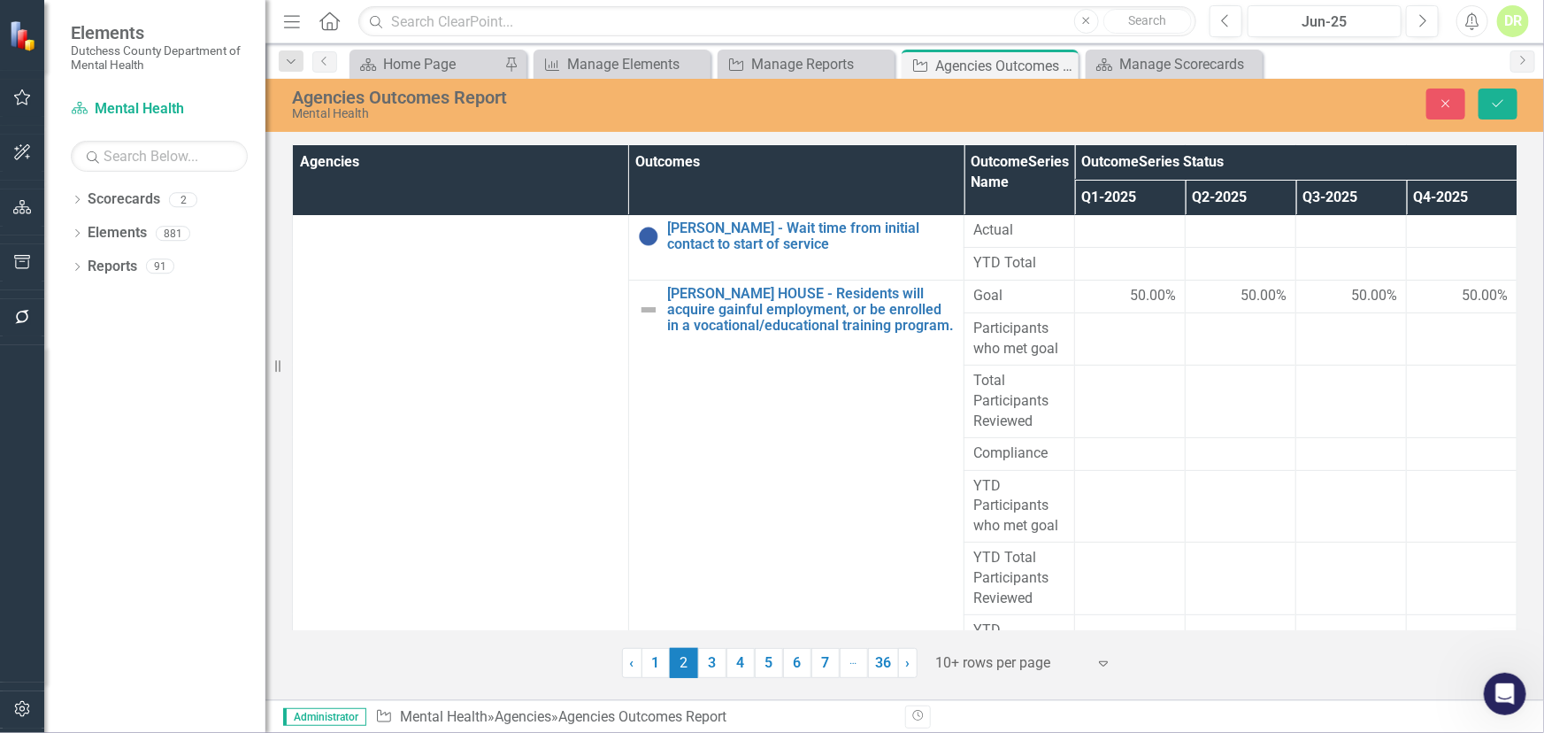
click at [843, 707] on icon "Expand" at bounding box center [852, 714] width 18 height 14
click at [1495, 109] on icon "Save" at bounding box center [1498, 103] width 16 height 12
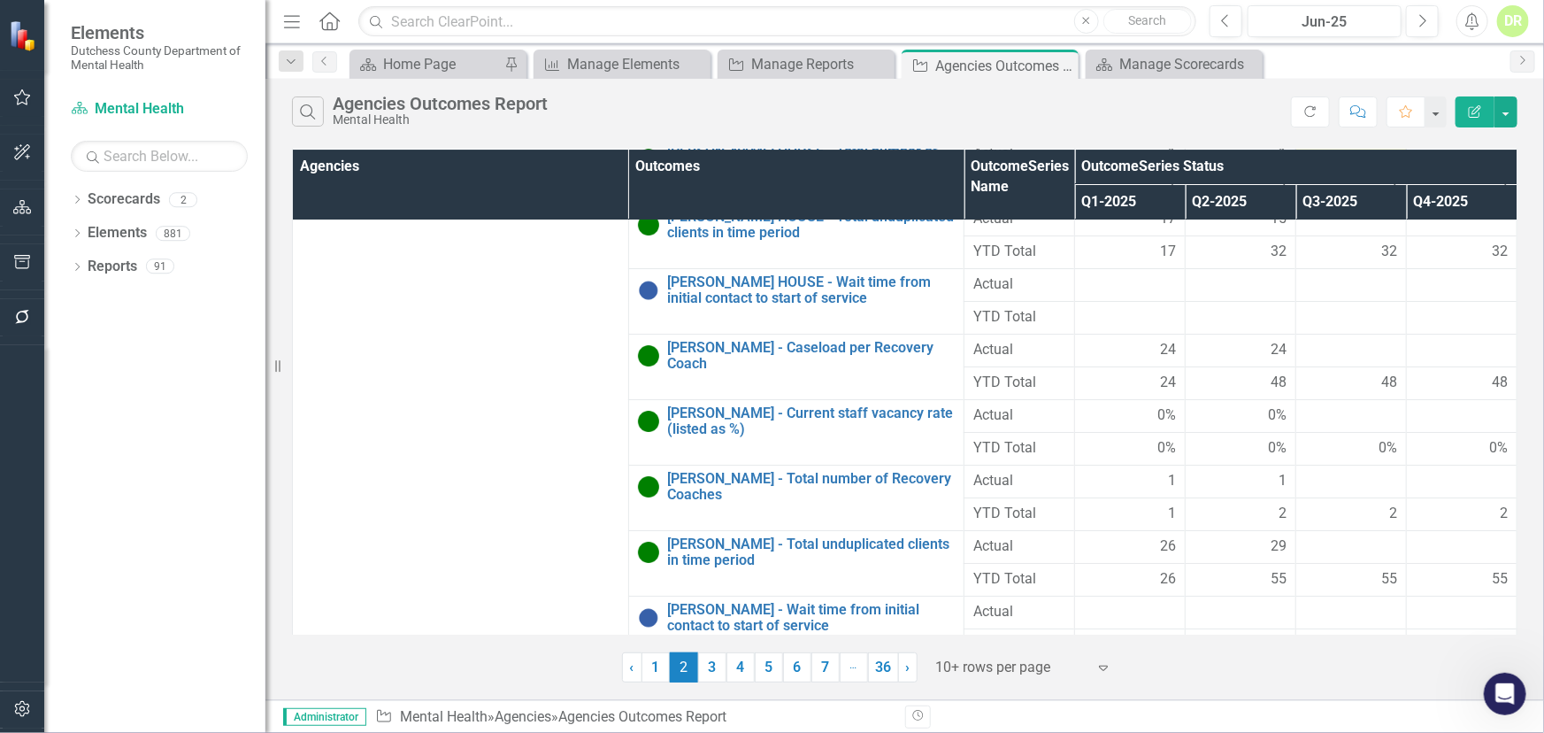
scroll to position [3137, 0]
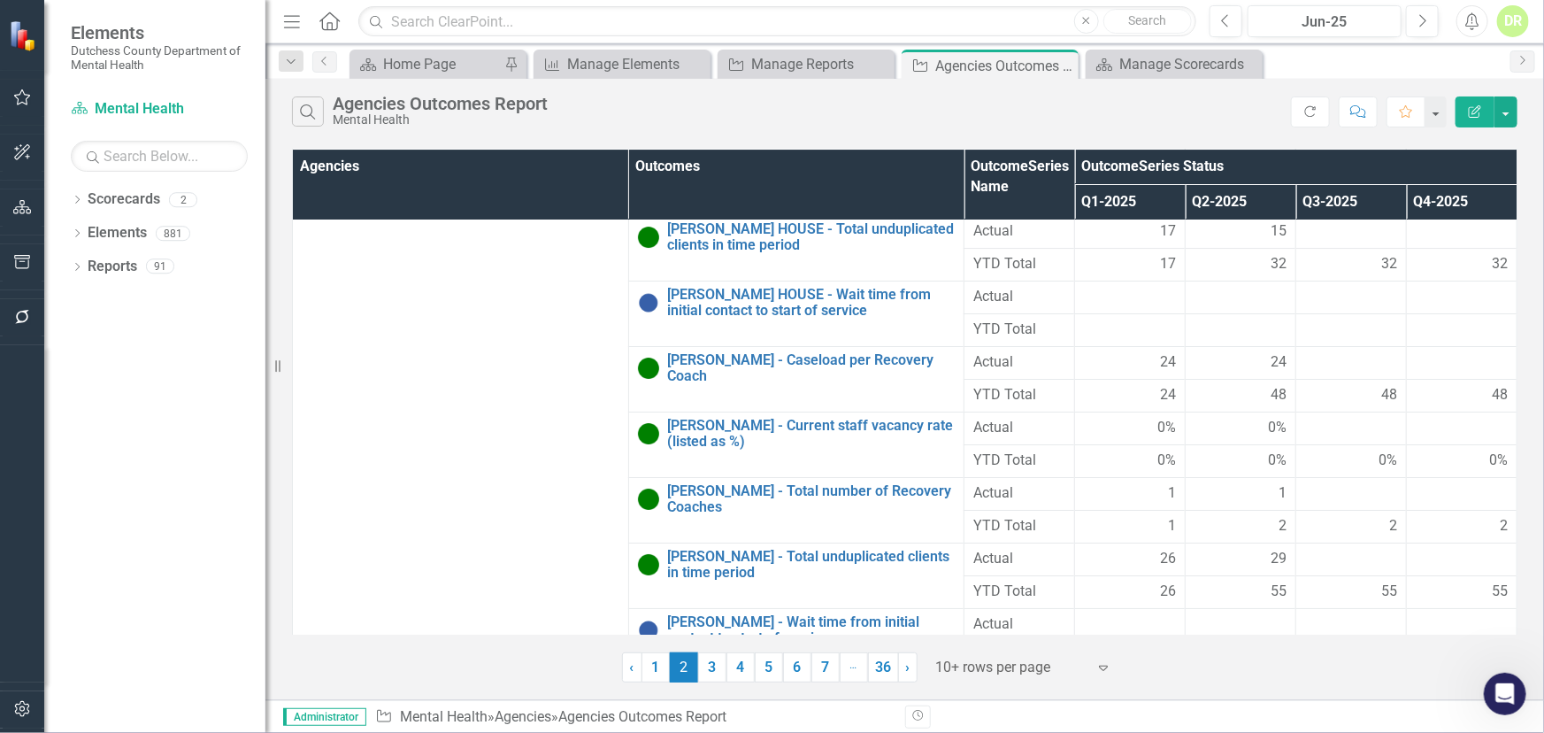
click at [668, 680] on link "[PERSON_NAME] HOUSE - Residents will acquire gainful employment, or be enrolled…" at bounding box center [812, 703] width 288 height 47
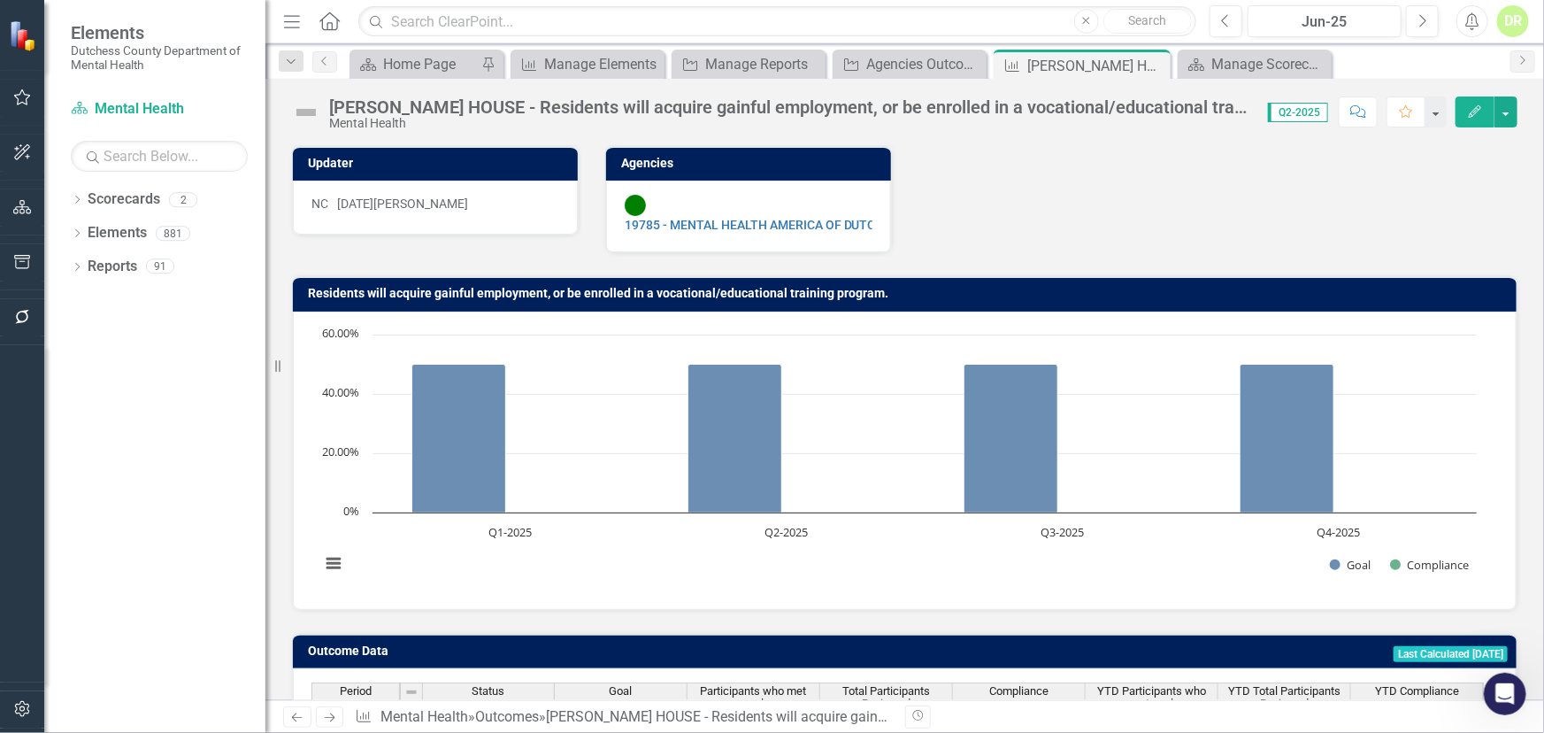
click at [465, 108] on div "[PERSON_NAME] HOUSE - Residents will acquire gainful employment, or be enrolled…" at bounding box center [789, 106] width 921 height 19
click at [334, 104] on div "[PERSON_NAME] HOUSE - Residents will acquire gainful employment, or be enrolled…" at bounding box center [789, 106] width 921 height 19
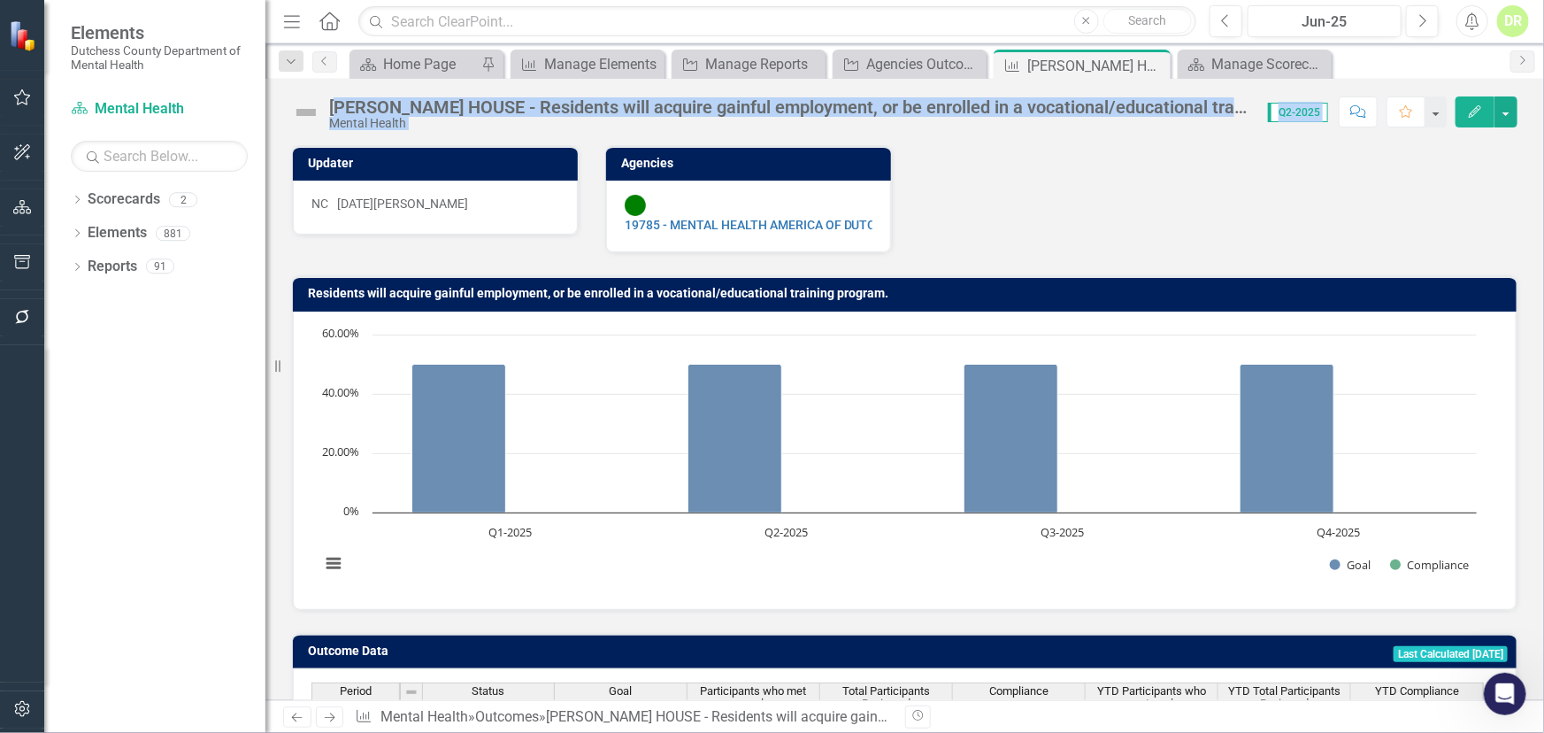
drag, startPoint x: 335, startPoint y: 104, endPoint x: 973, endPoint y: 160, distance: 640.4
click at [1339, 112] on div "BOLGER HOUSE - Residents will acquire gainful employment, or be enrolled in a v…" at bounding box center [904, 105] width 1279 height 53
copy div "OLGER HOUSE - Residents will acquire gainful employment, or be enrolled in a vo…"
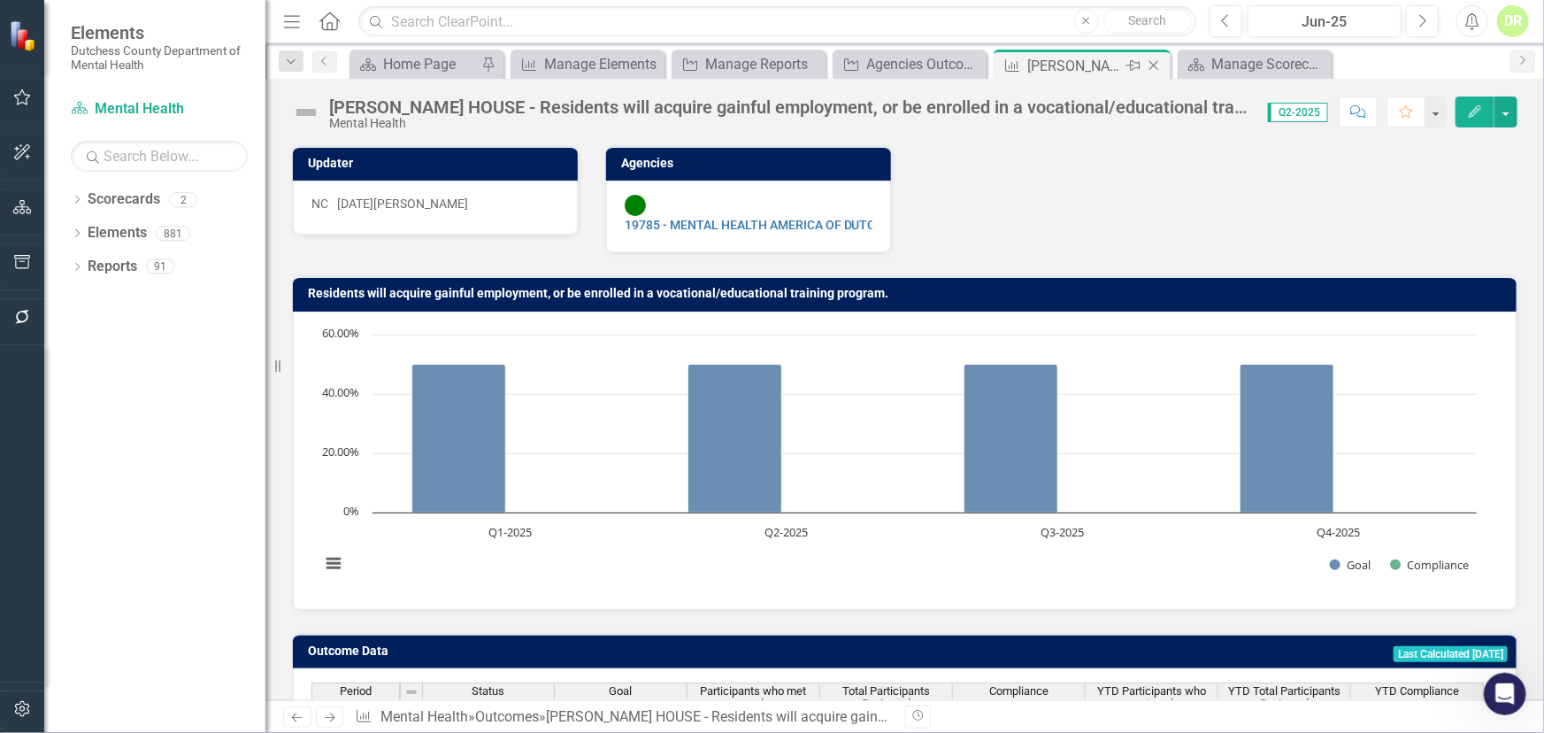
click at [1149, 63] on icon "Close" at bounding box center [1154, 65] width 18 height 14
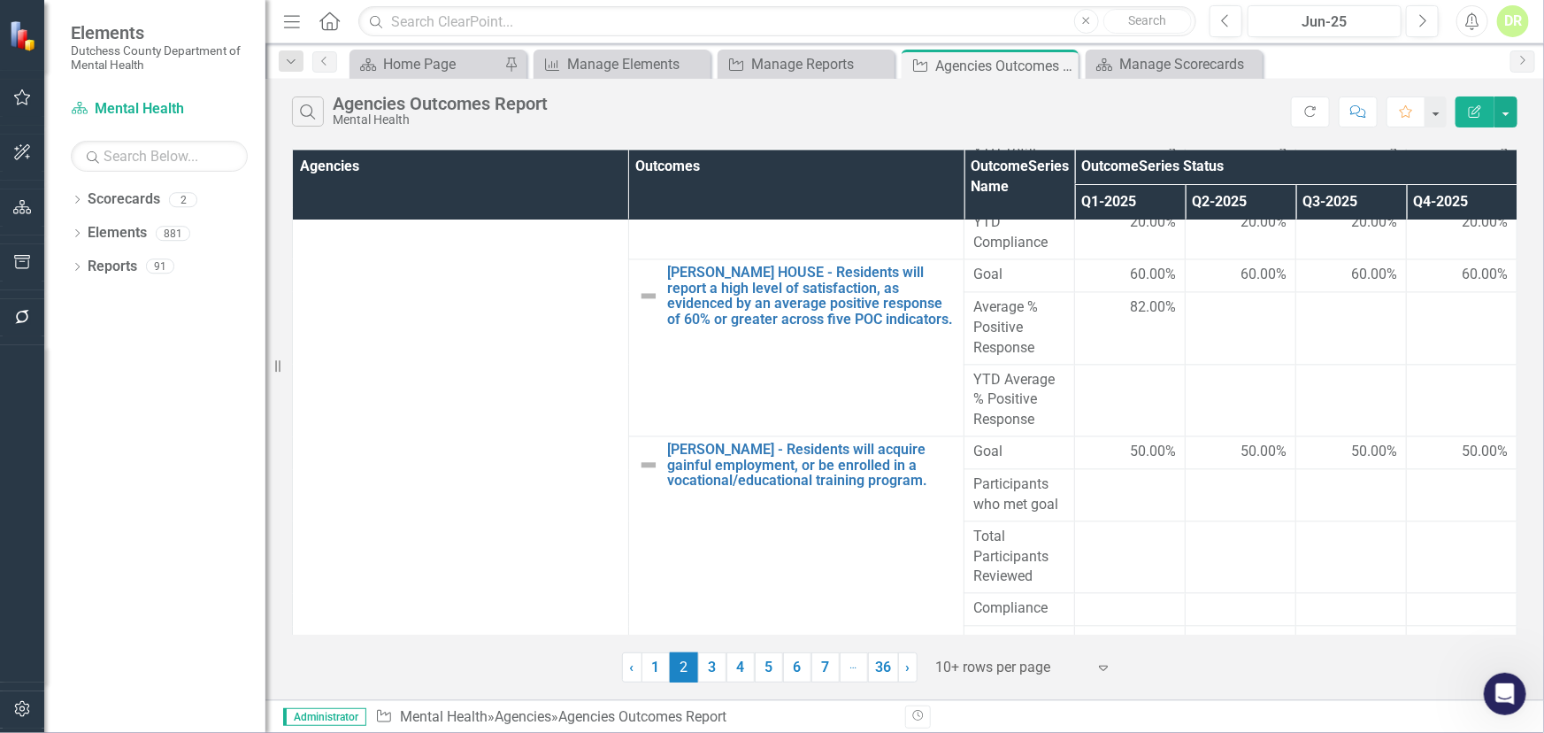
scroll to position [5275, 0]
click at [711, 661] on link "3" at bounding box center [712, 667] width 28 height 30
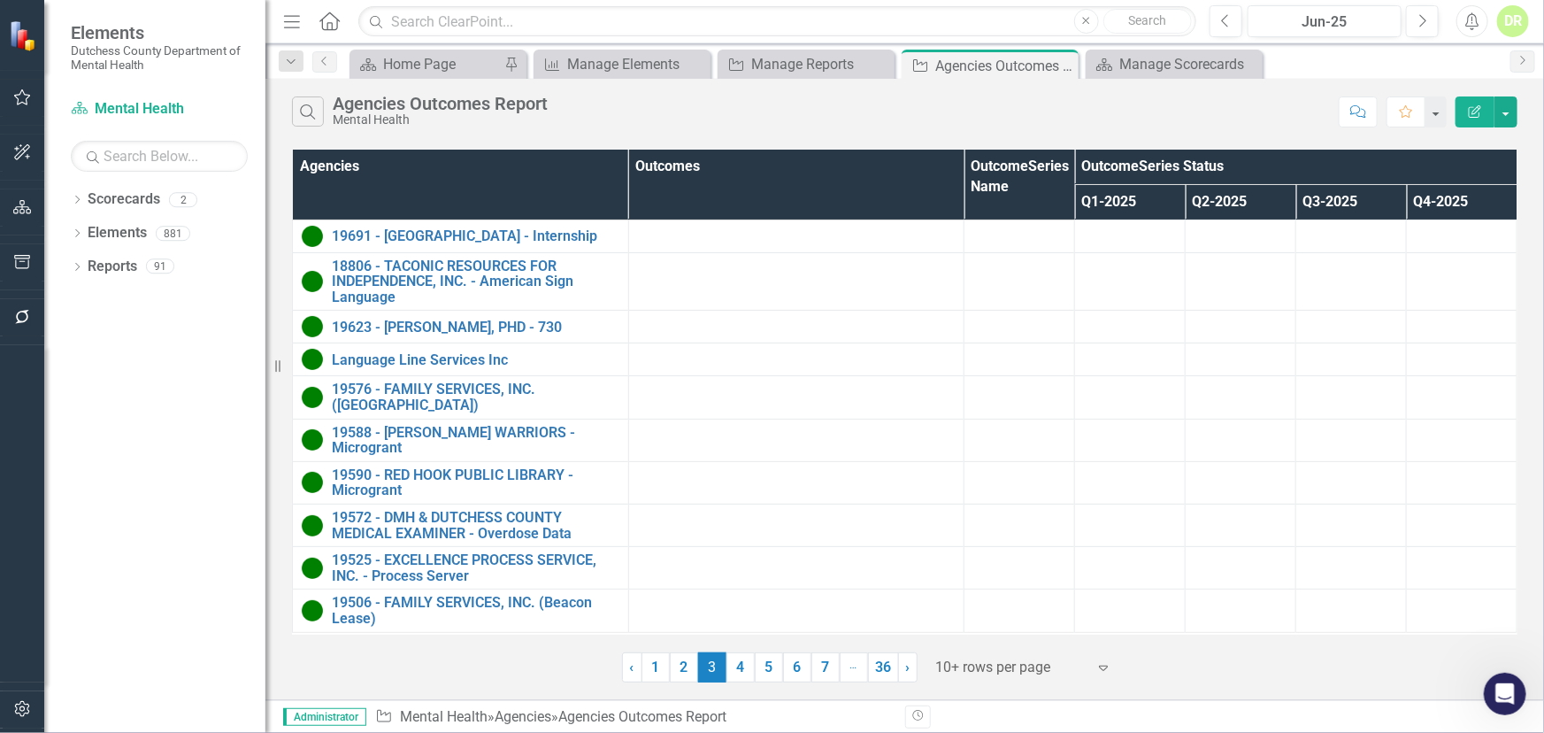
scroll to position [0, 0]
click at [736, 662] on link "4" at bounding box center [740, 667] width 28 height 30
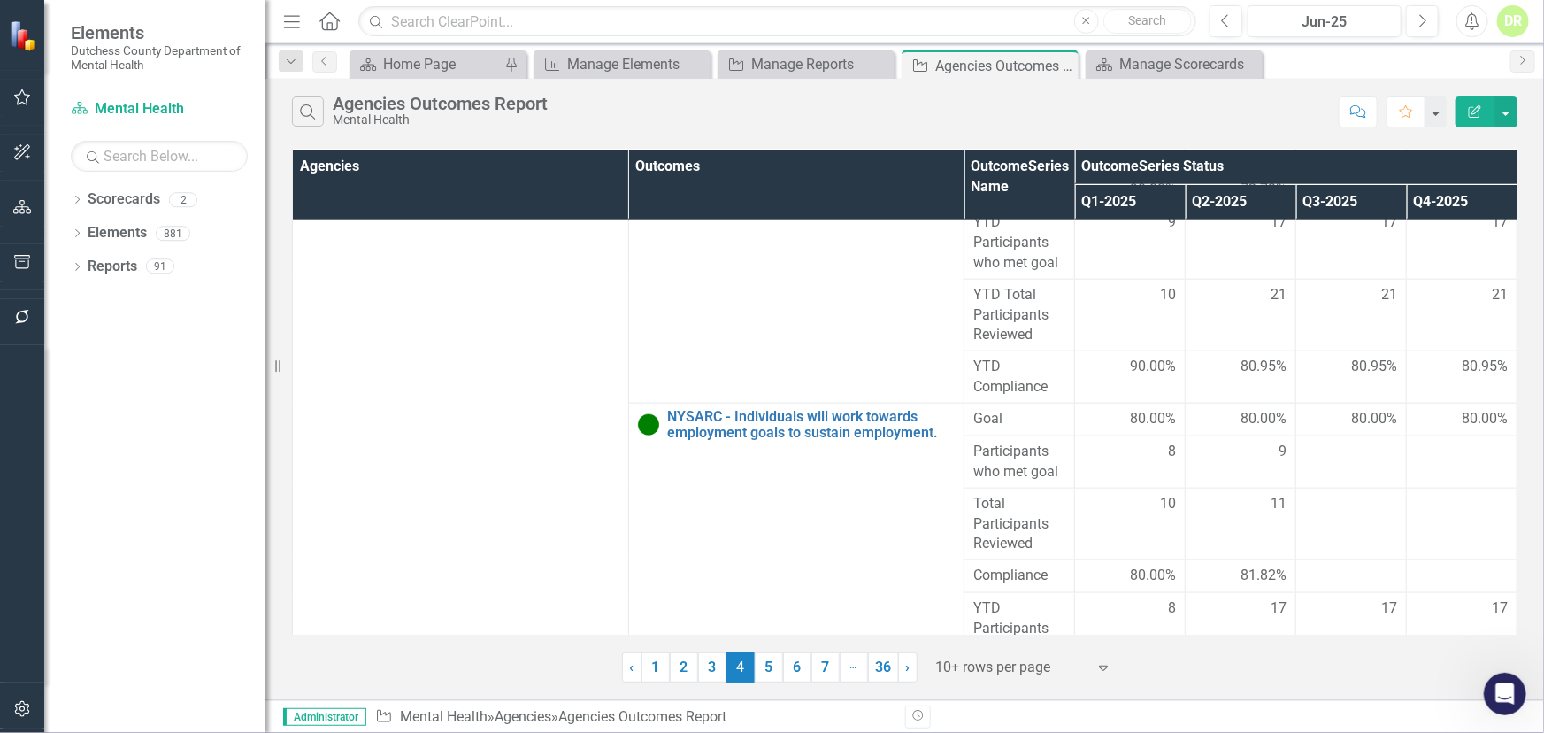
scroll to position [982, 0]
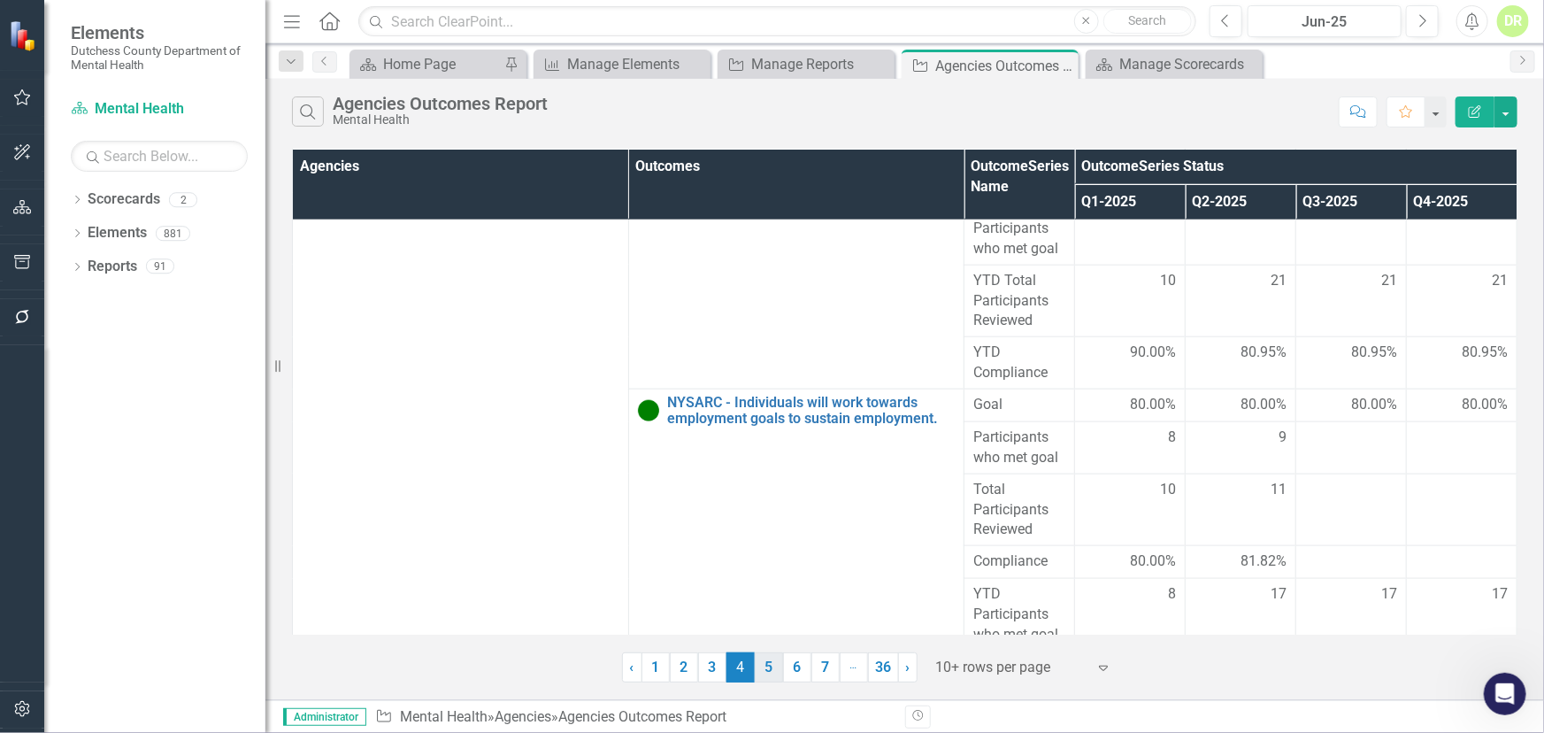
click at [767, 663] on link "5" at bounding box center [769, 667] width 28 height 30
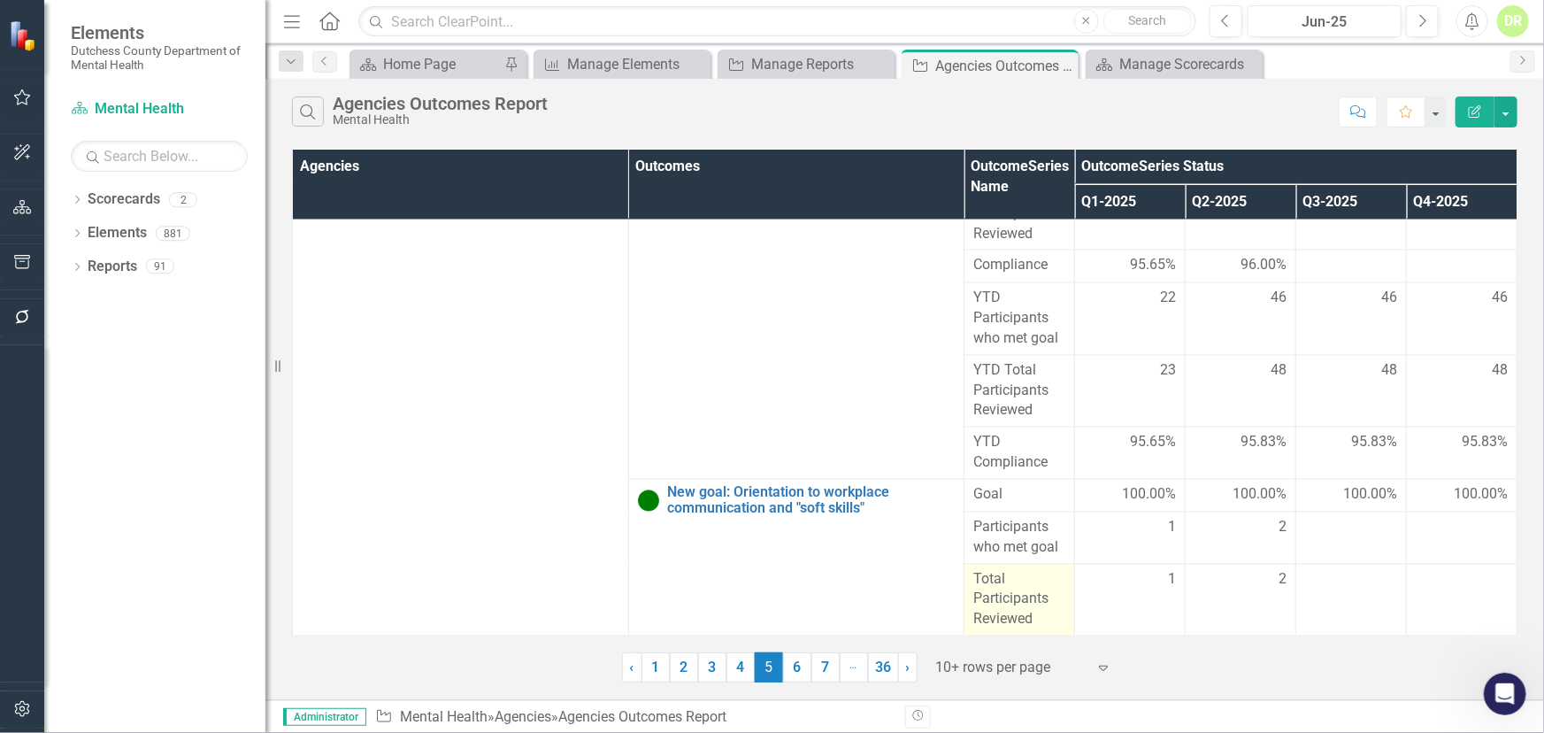
scroll to position [1645, 0]
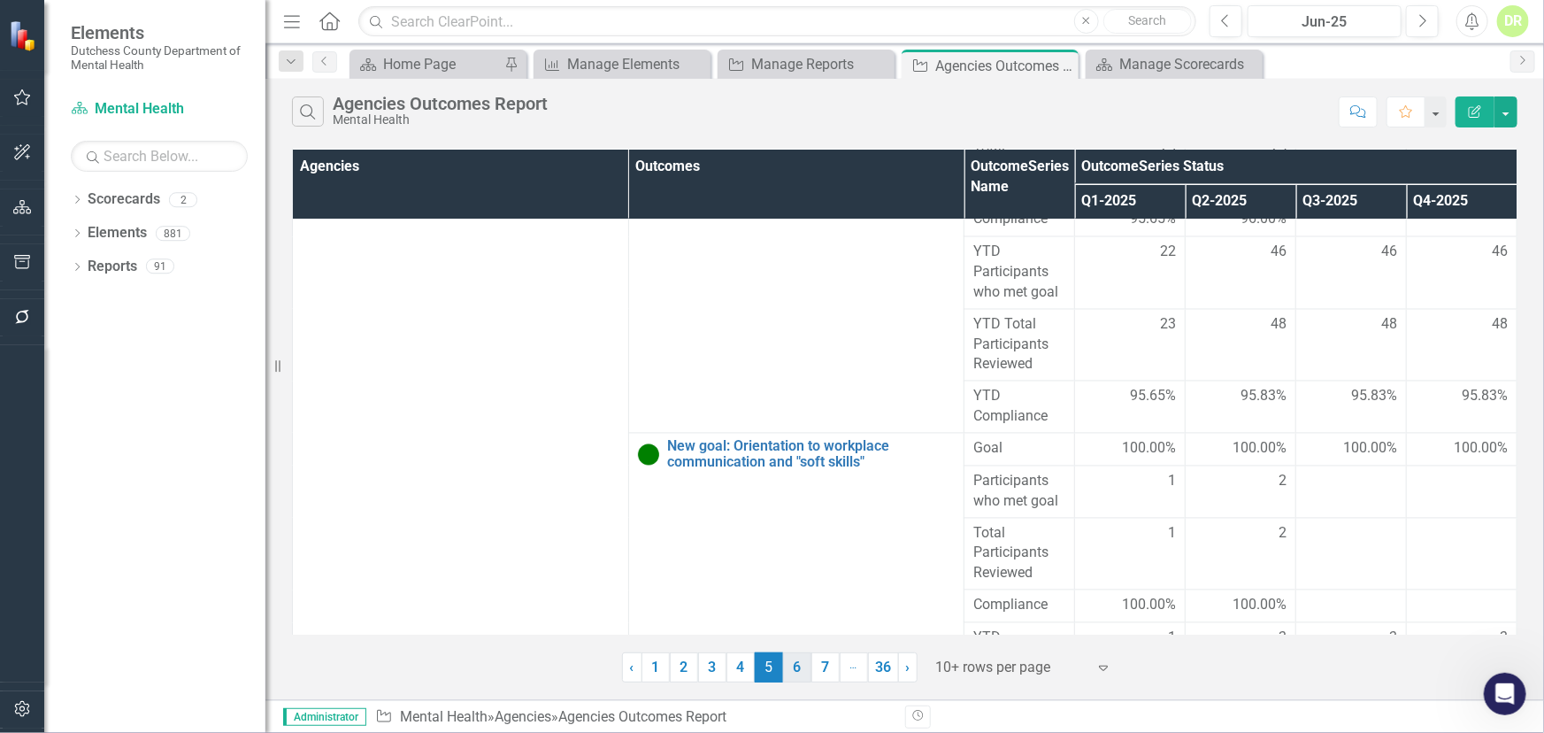
click at [801, 664] on link "6" at bounding box center [797, 667] width 28 height 30
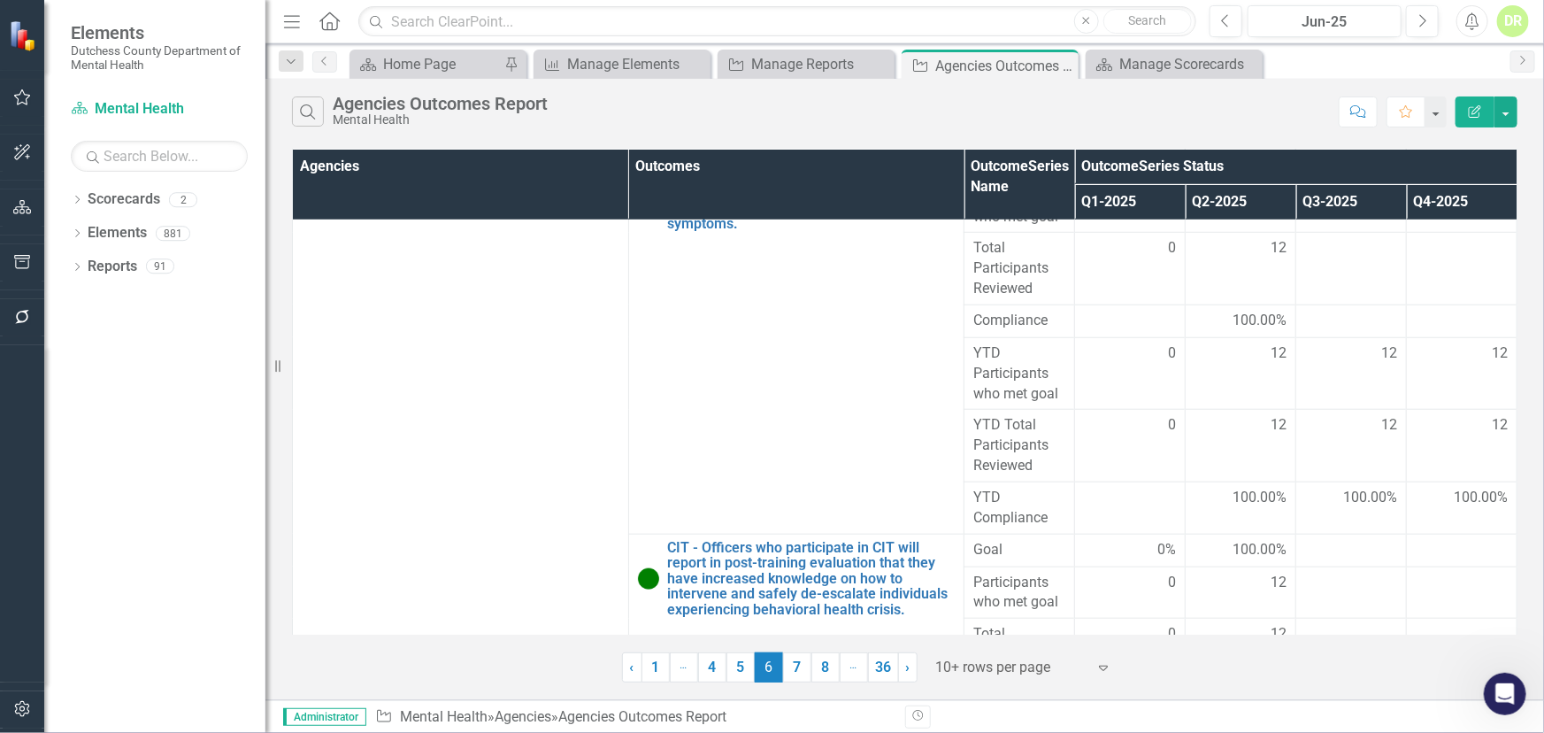
scroll to position [823, 0]
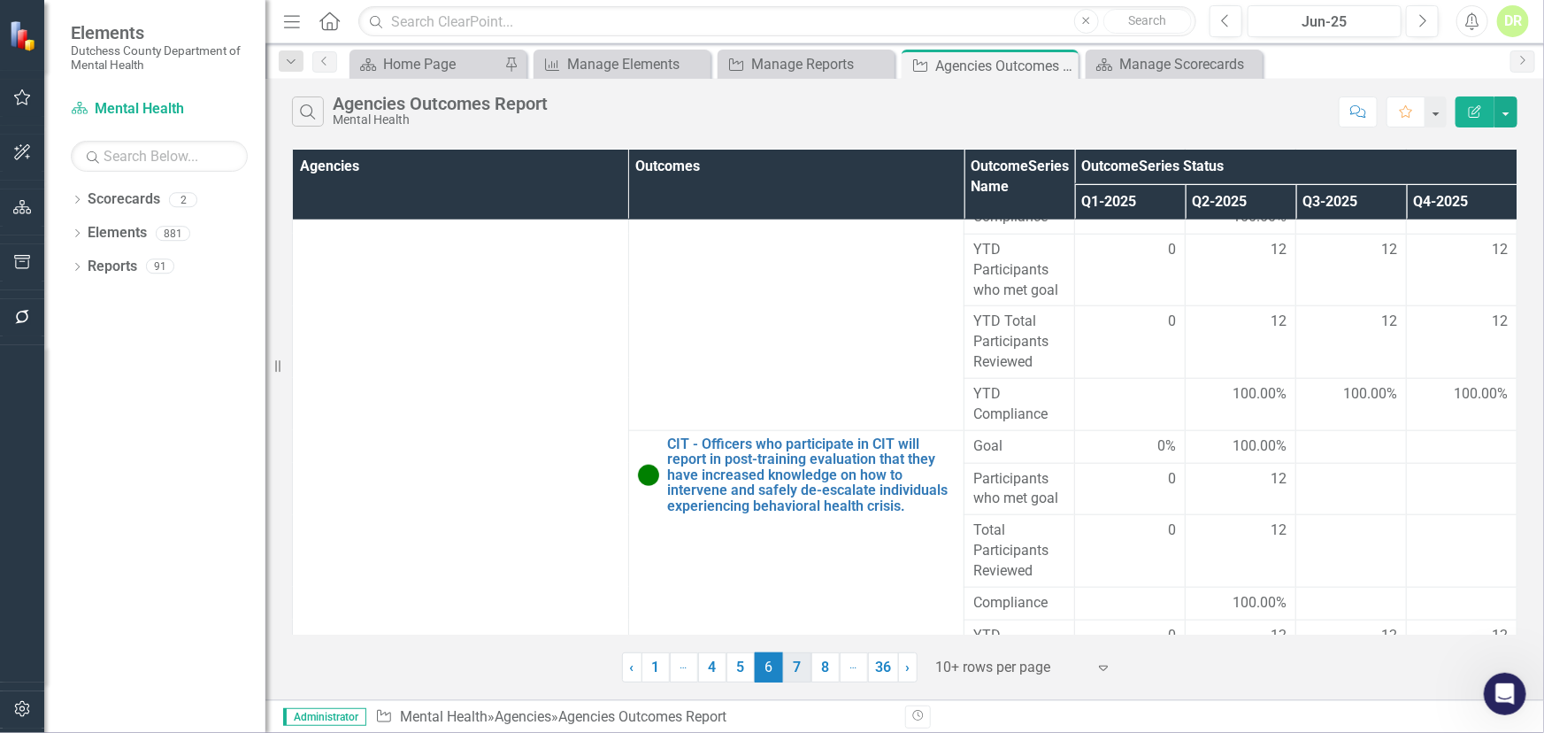
click at [795, 664] on link "7" at bounding box center [797, 667] width 28 height 30
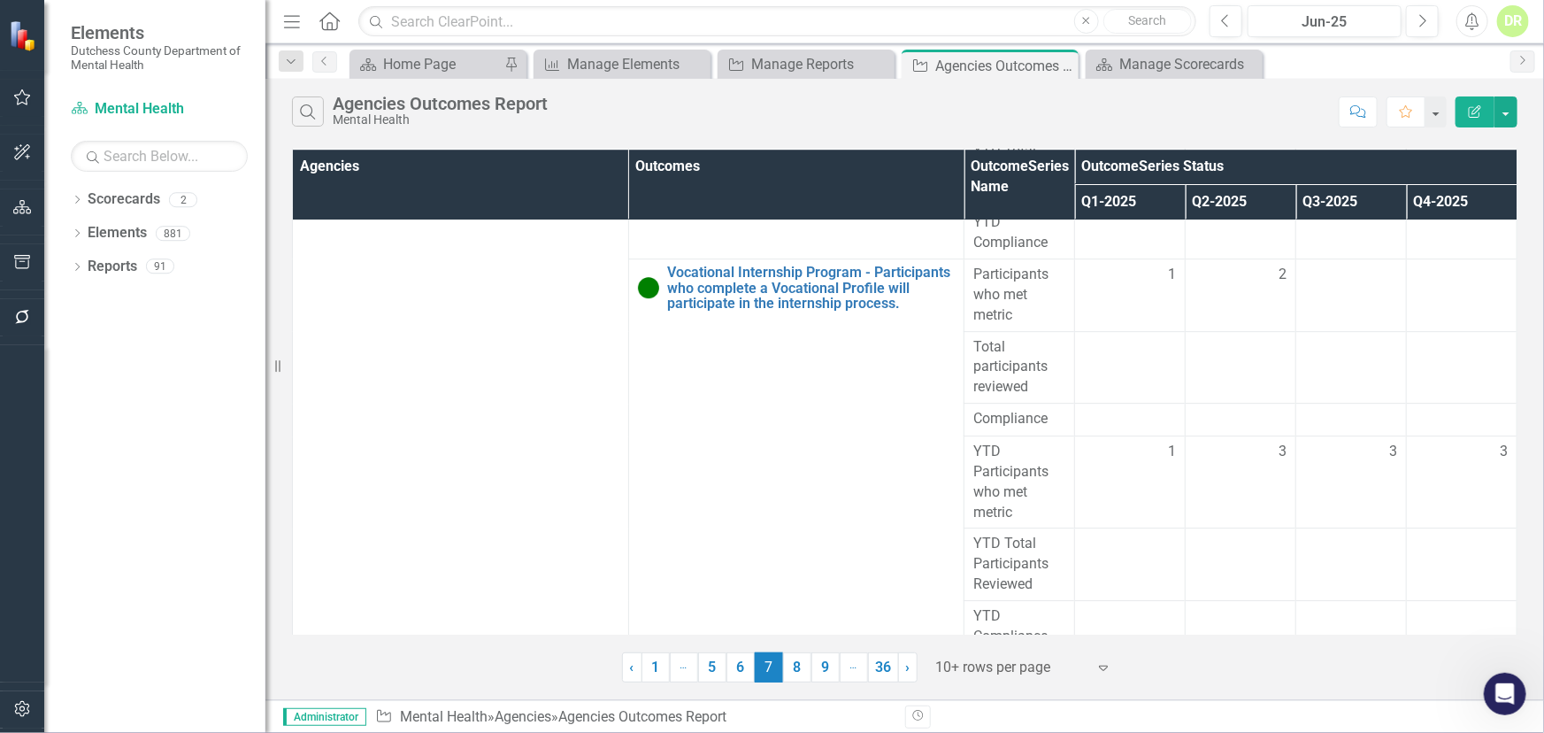
scroll to position [2655, 0]
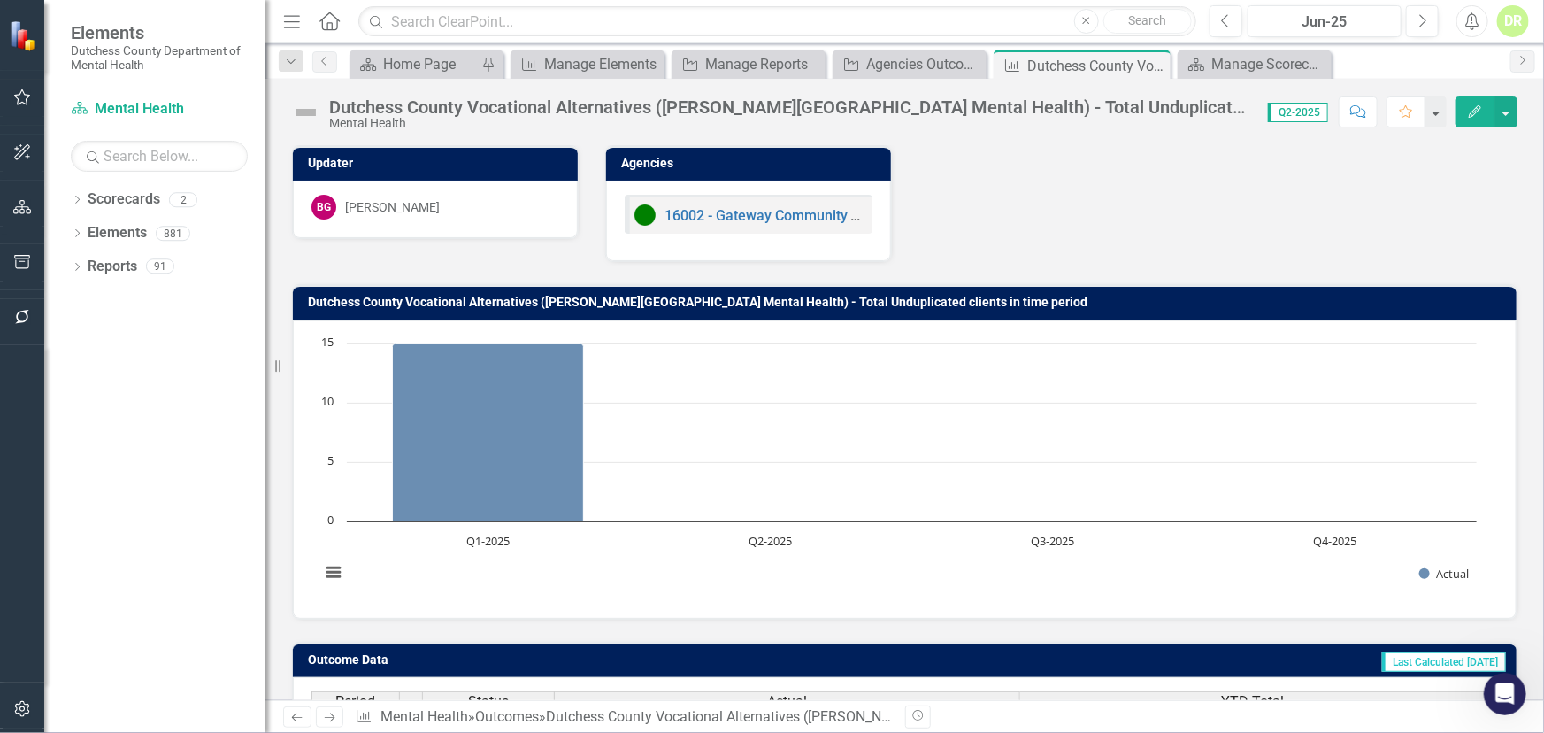
scroll to position [10310, 0]
click at [1157, 68] on icon "Close" at bounding box center [1154, 65] width 18 height 14
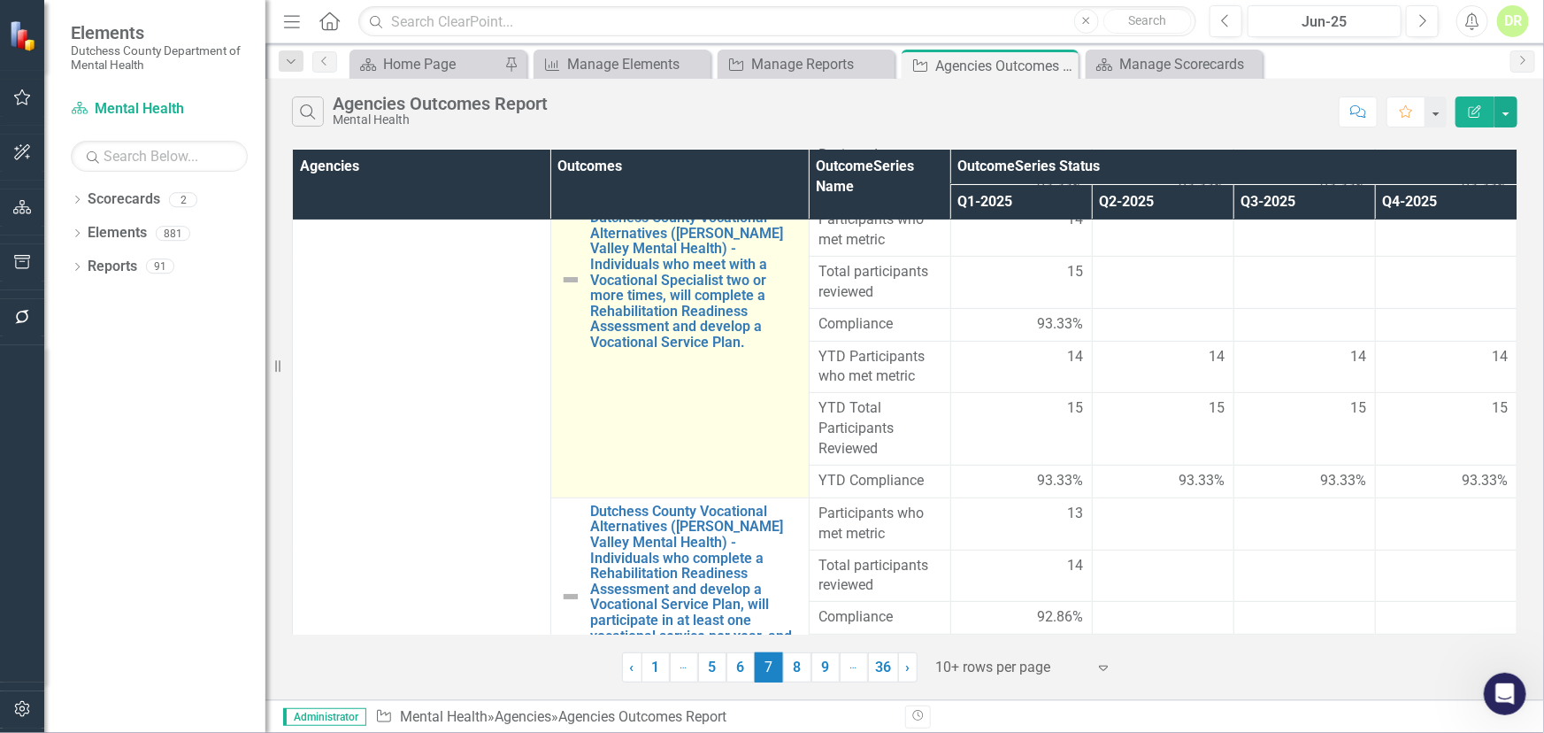
scroll to position [3691, 0]
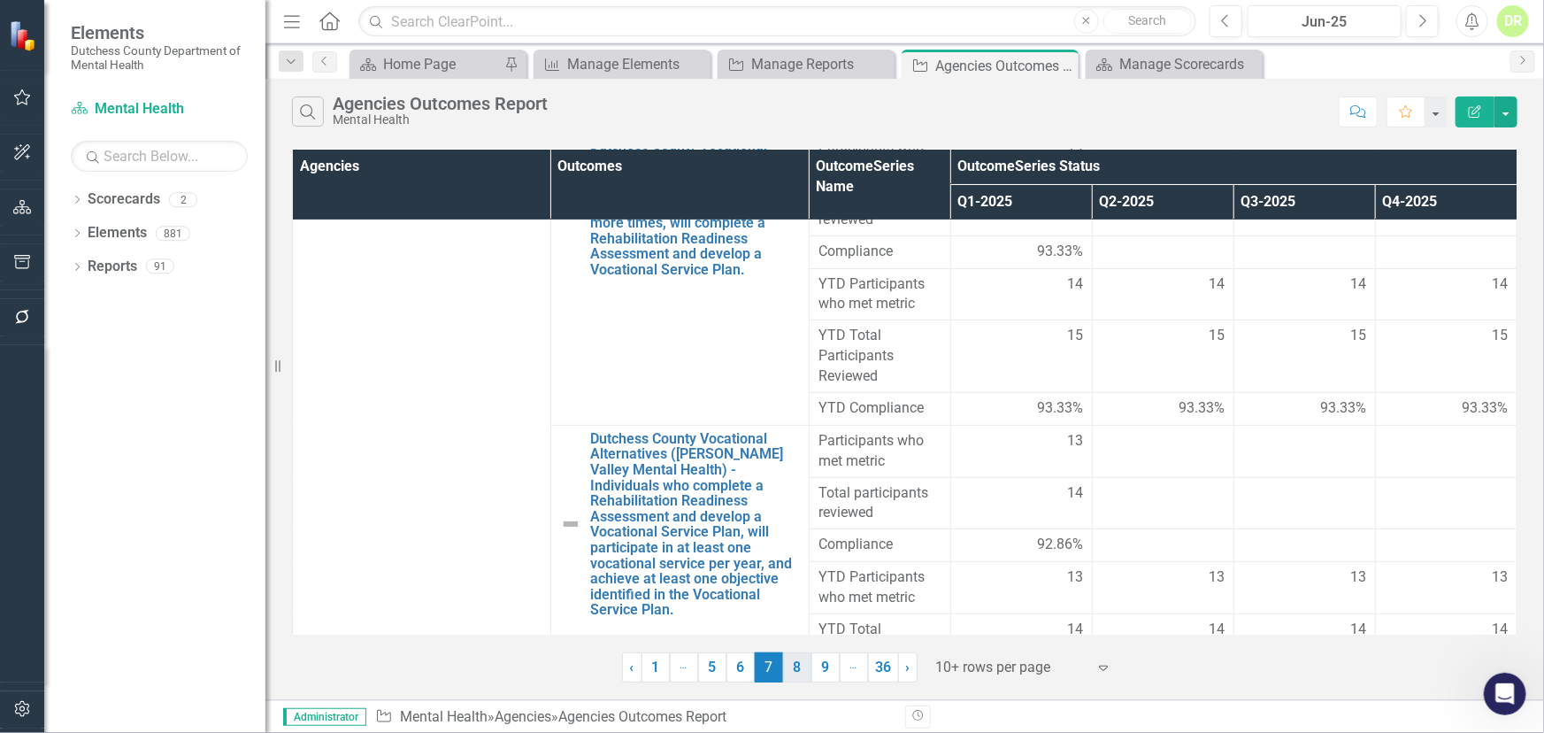
click at [799, 664] on link "8" at bounding box center [797, 667] width 28 height 30
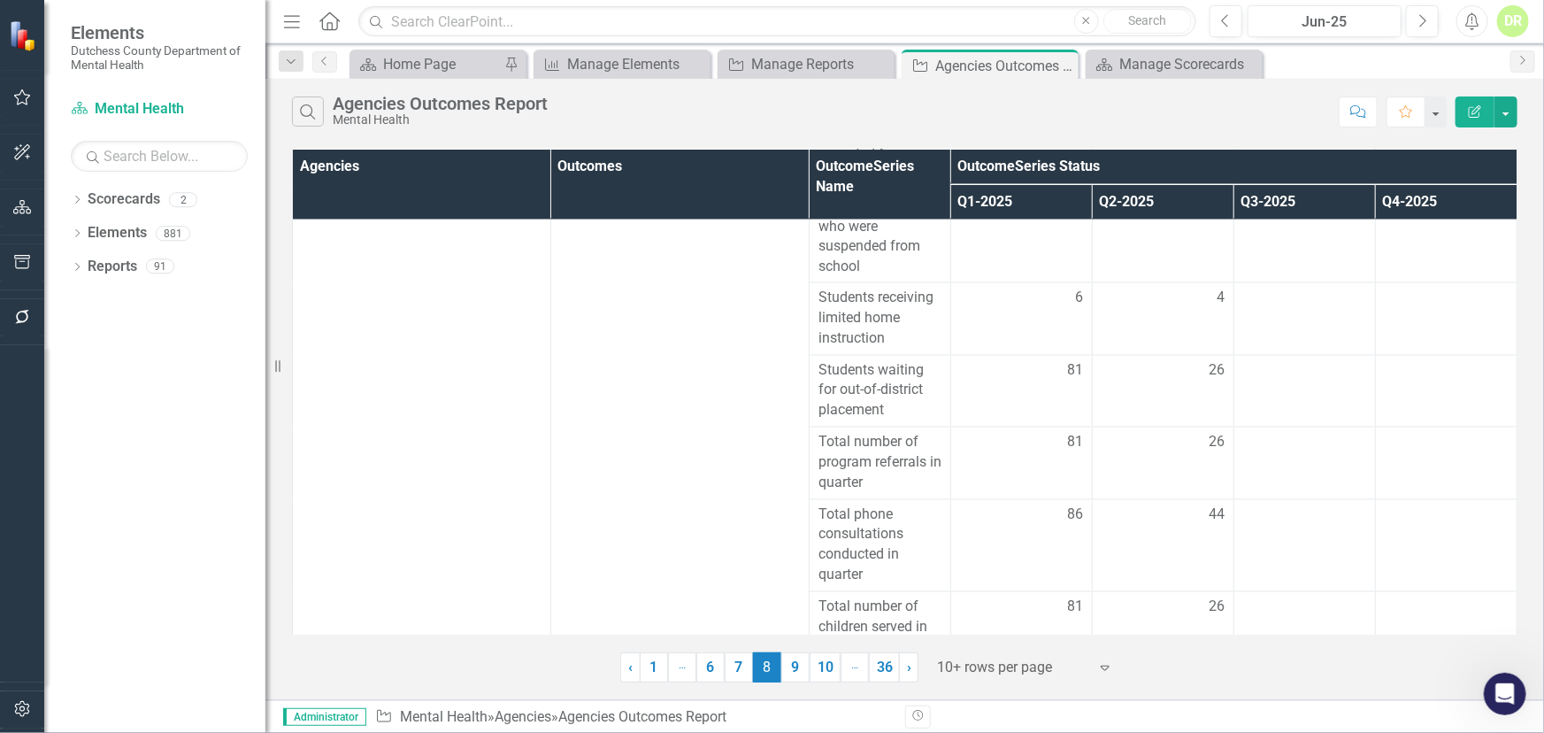
scroll to position [1603, 0]
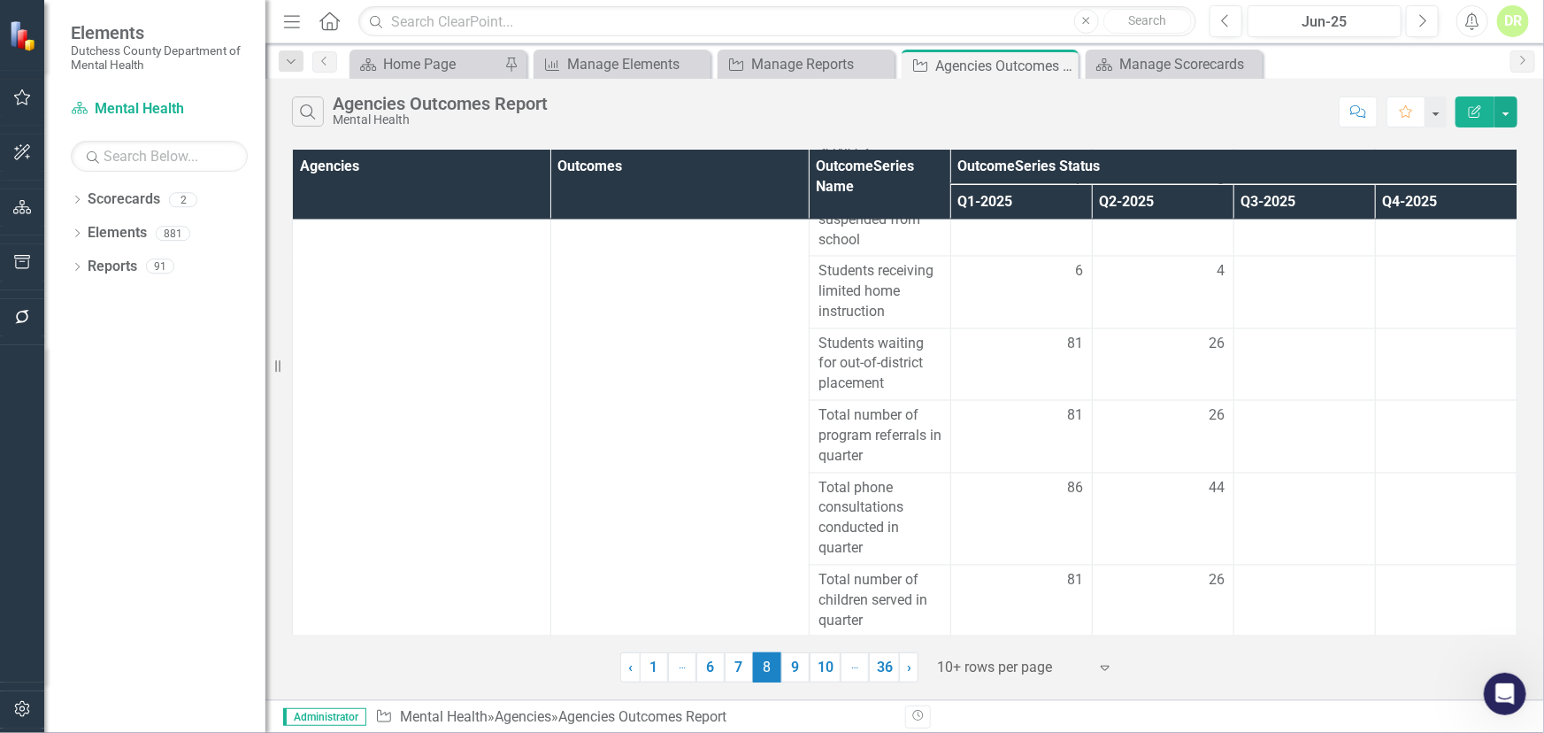
drag, startPoint x: 798, startPoint y: 667, endPoint x: 830, endPoint y: 577, distance: 95.7
click at [801, 667] on link "9" at bounding box center [795, 667] width 28 height 30
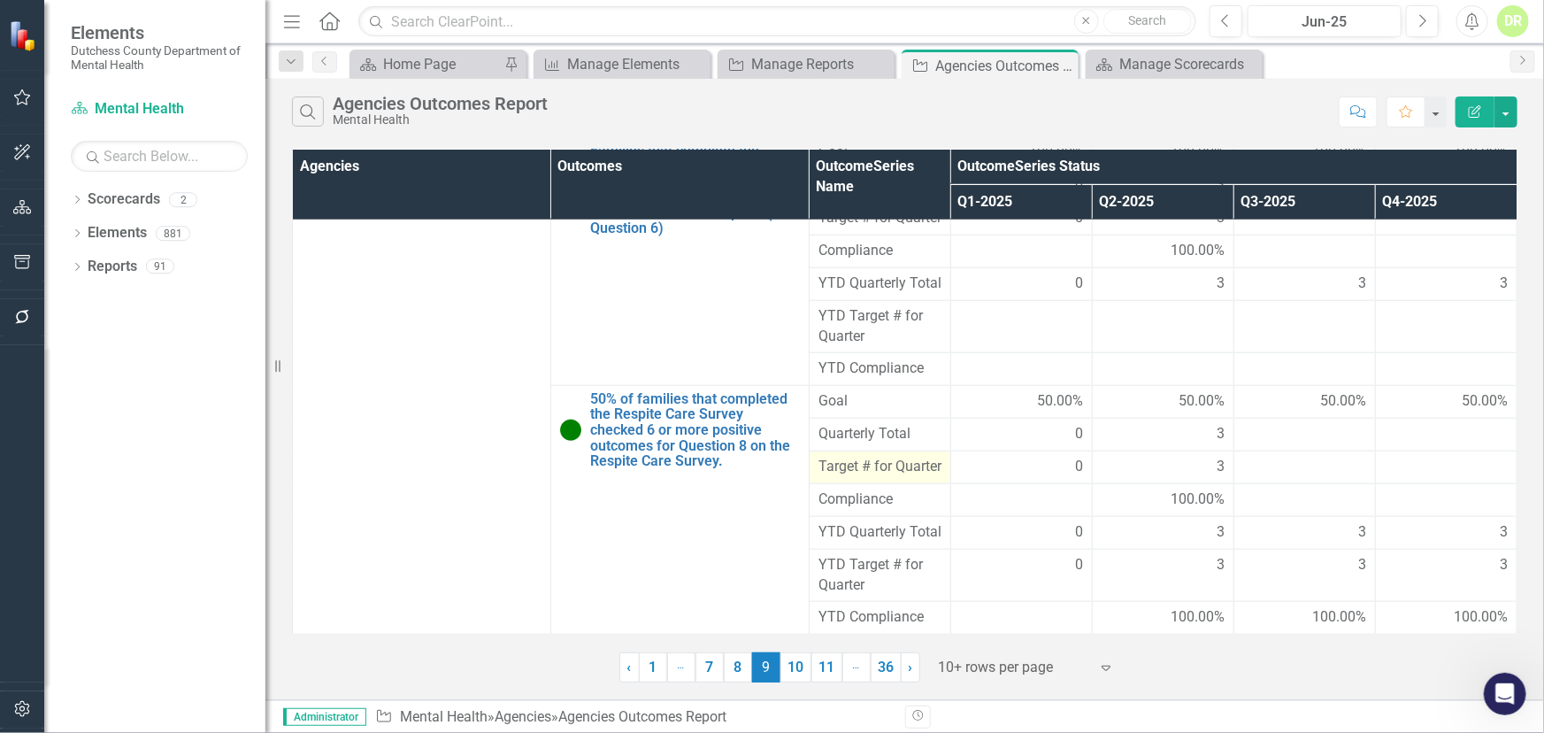
scroll to position [853, 0]
click at [791, 670] on link "10" at bounding box center [795, 667] width 31 height 30
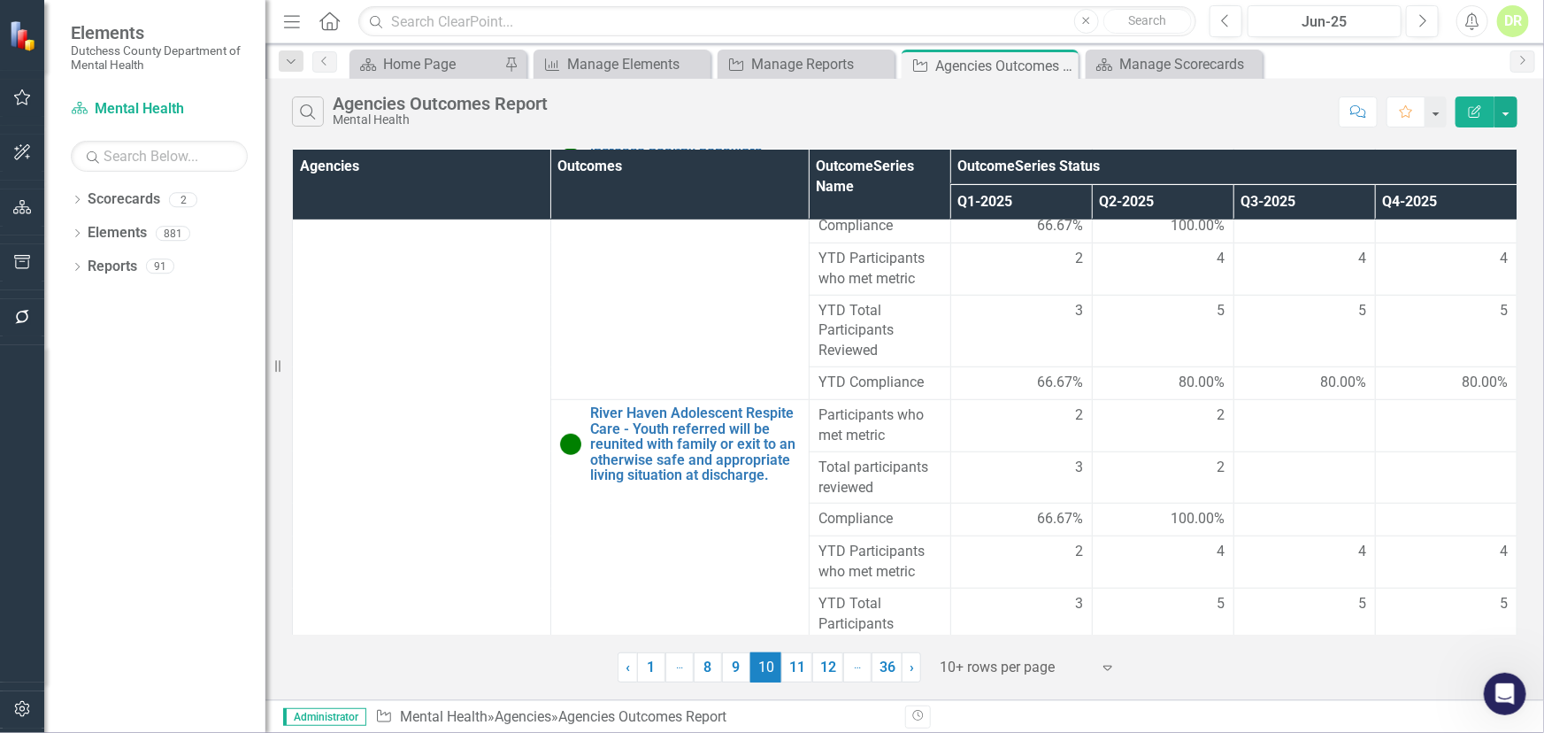
scroll to position [7329, 0]
drag, startPoint x: 805, startPoint y: 664, endPoint x: 1023, endPoint y: 528, distance: 256.3
click at [805, 664] on link "11" at bounding box center [796, 667] width 31 height 30
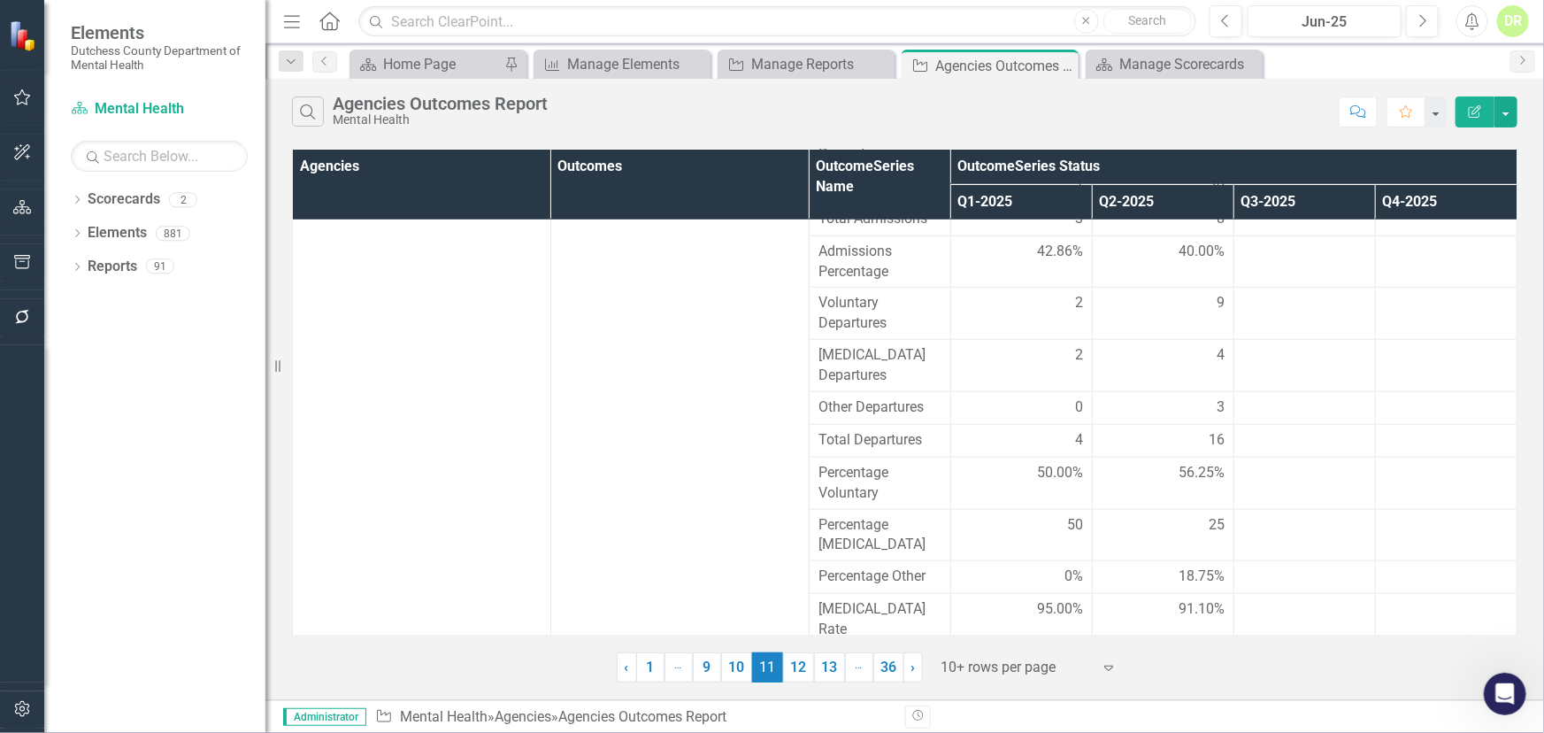
scroll to position [782, 0]
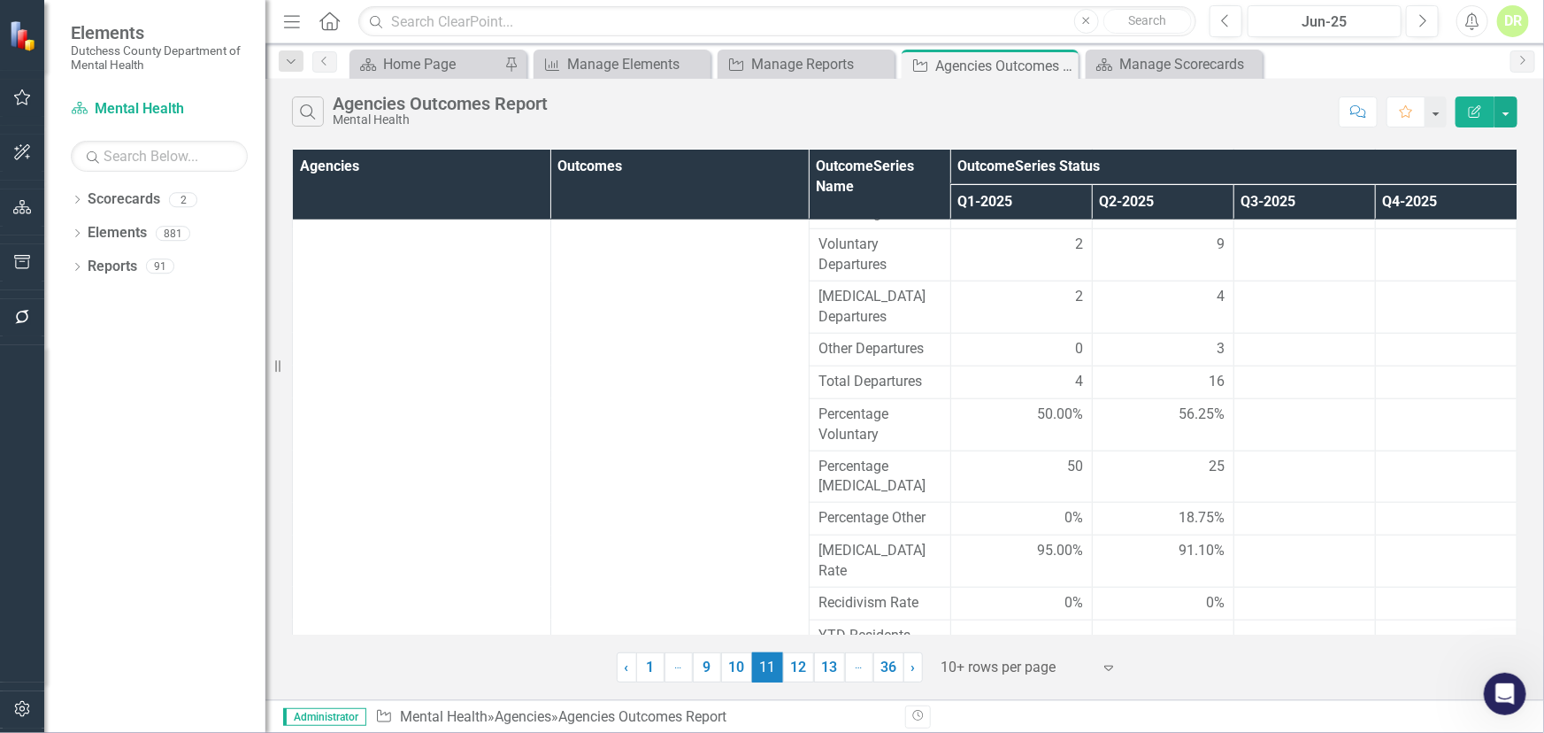
click at [803, 663] on link "12" at bounding box center [798, 667] width 31 height 30
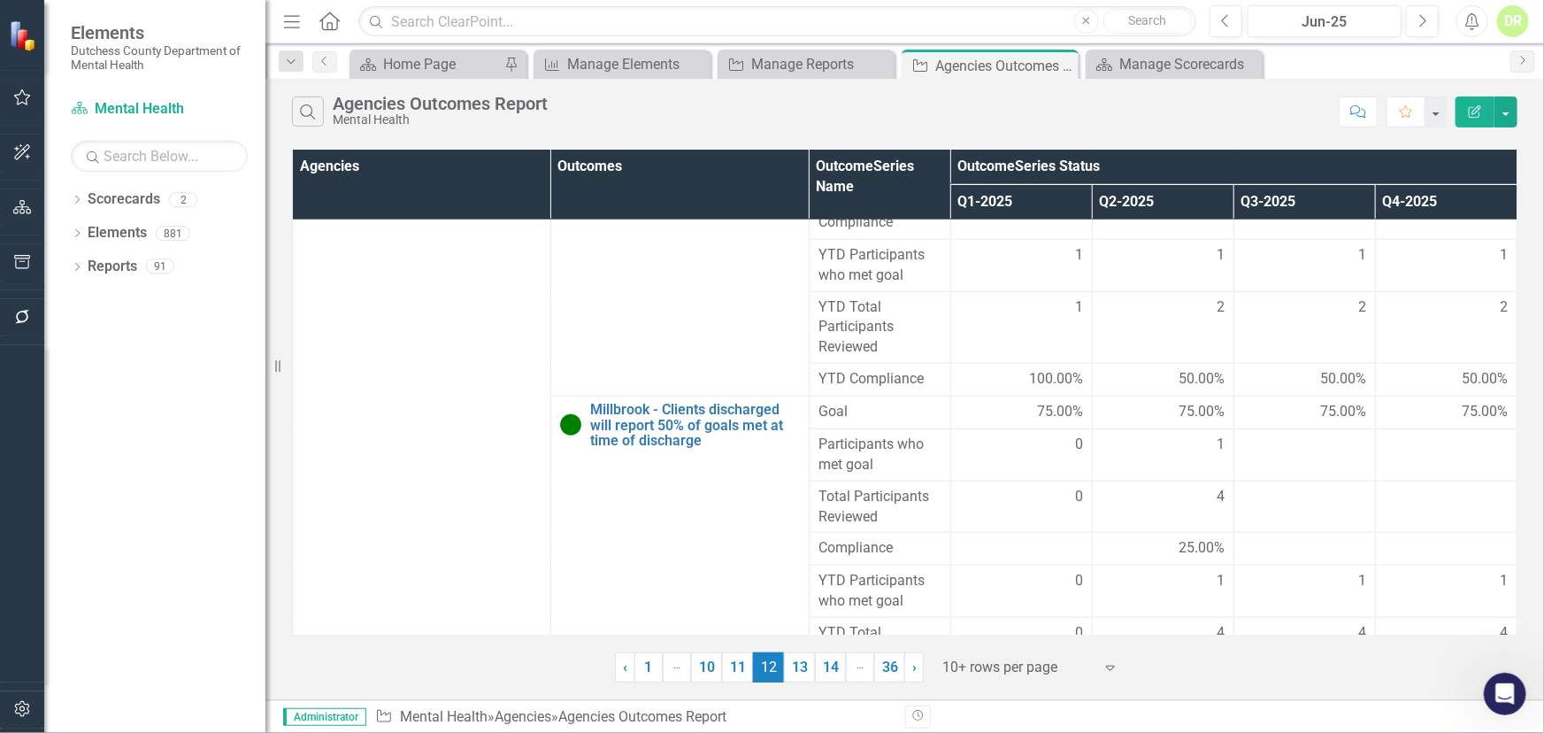
scroll to position [4256, 0]
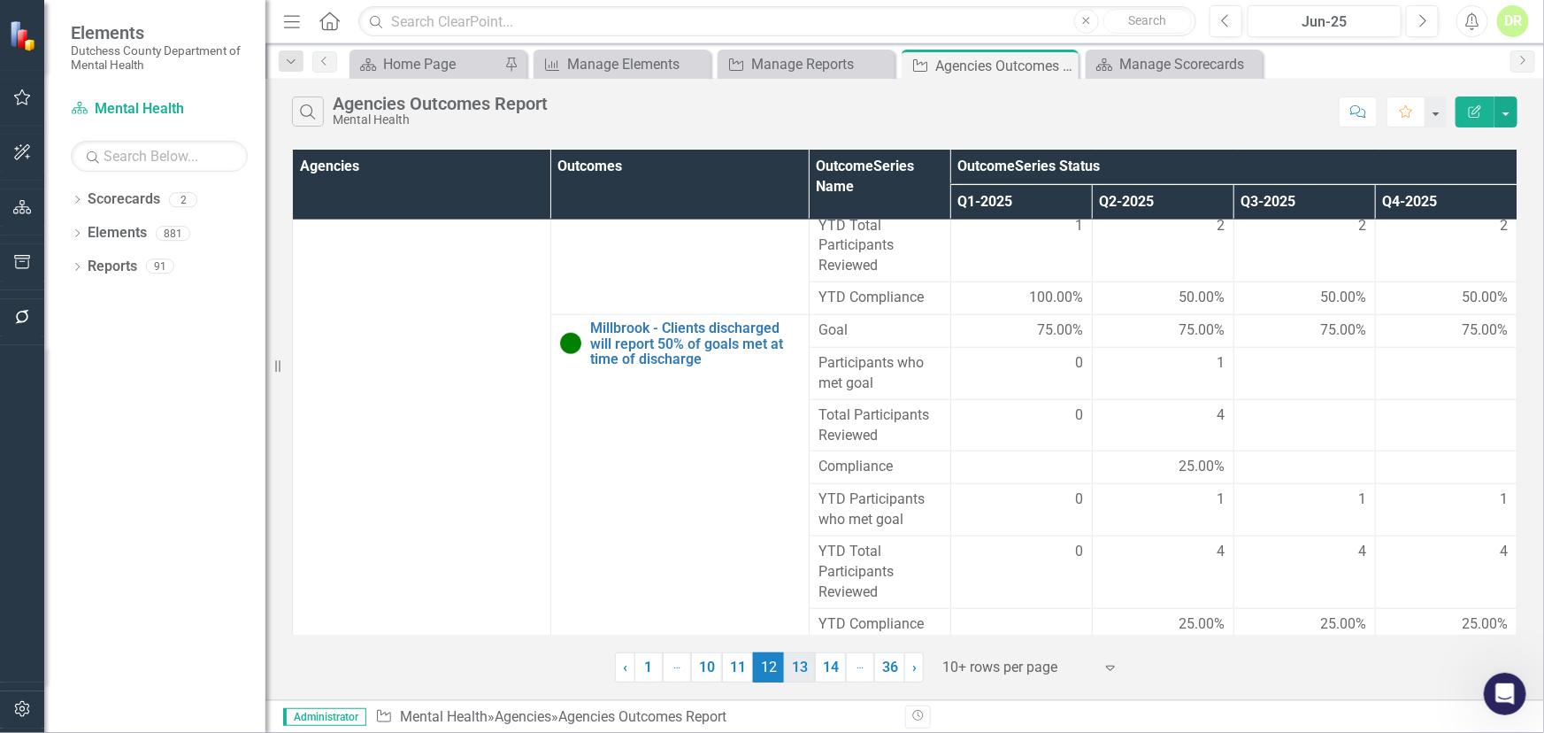
click at [807, 666] on link "13" at bounding box center [799, 667] width 31 height 30
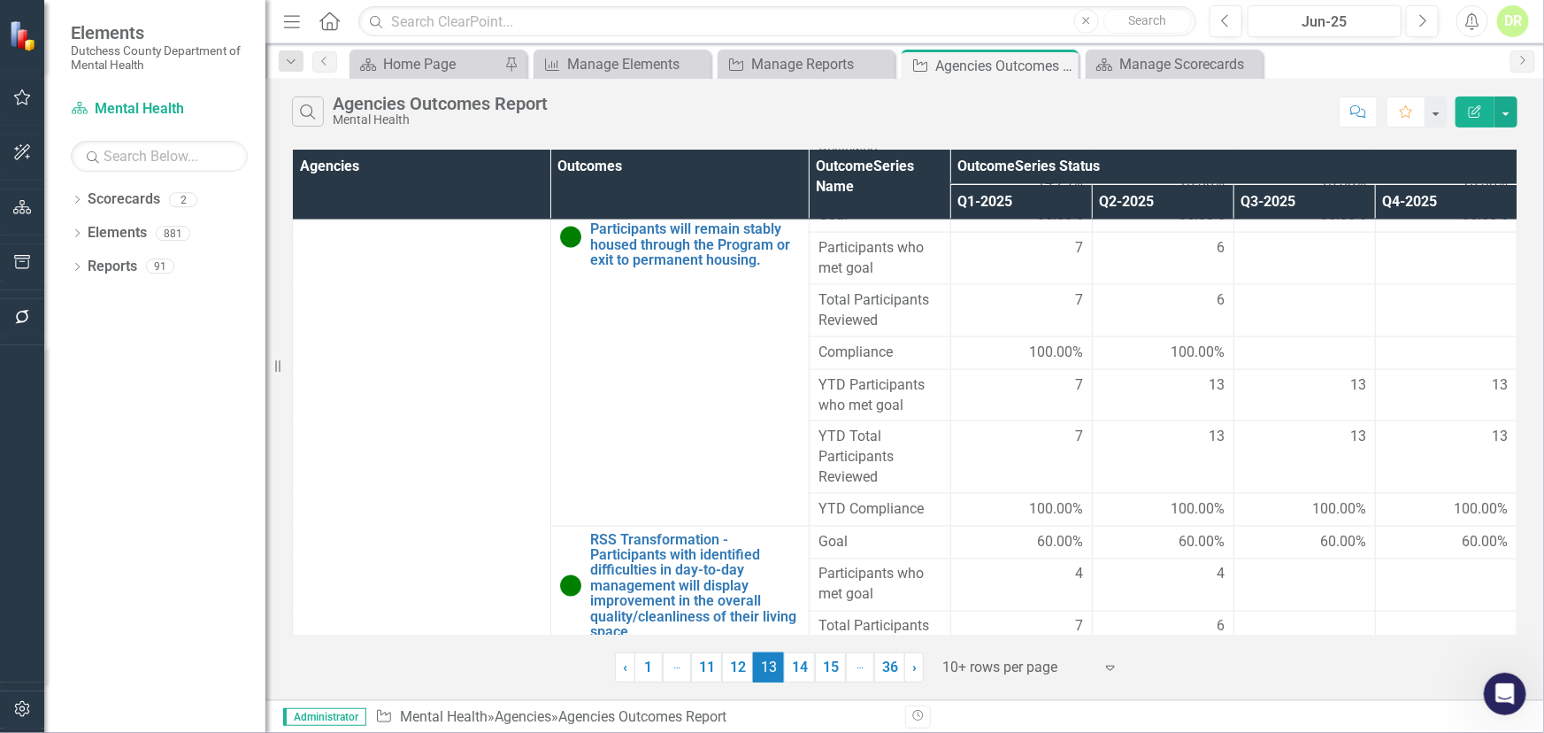
scroll to position [1512, 0]
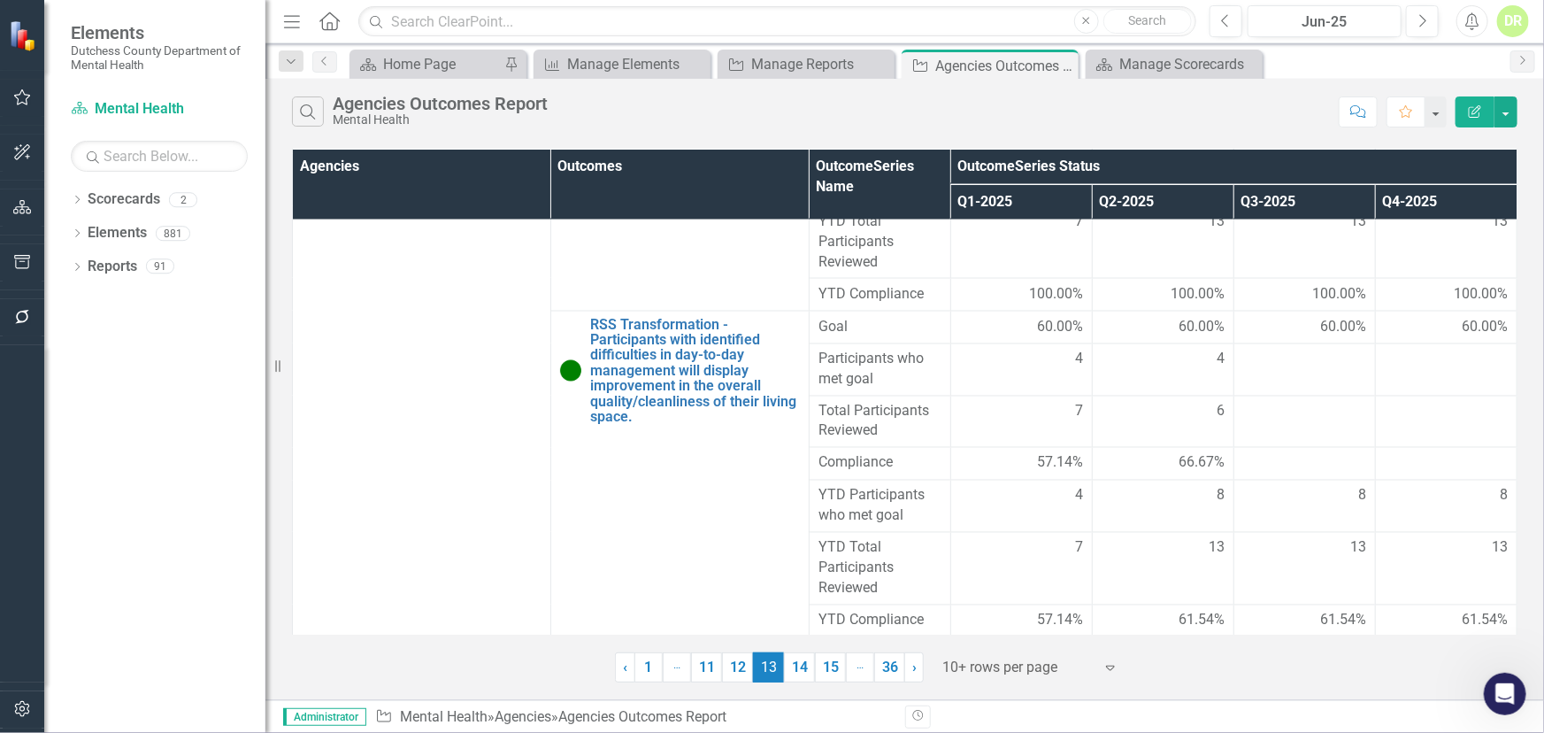
click at [798, 662] on link "14" at bounding box center [799, 667] width 31 height 30
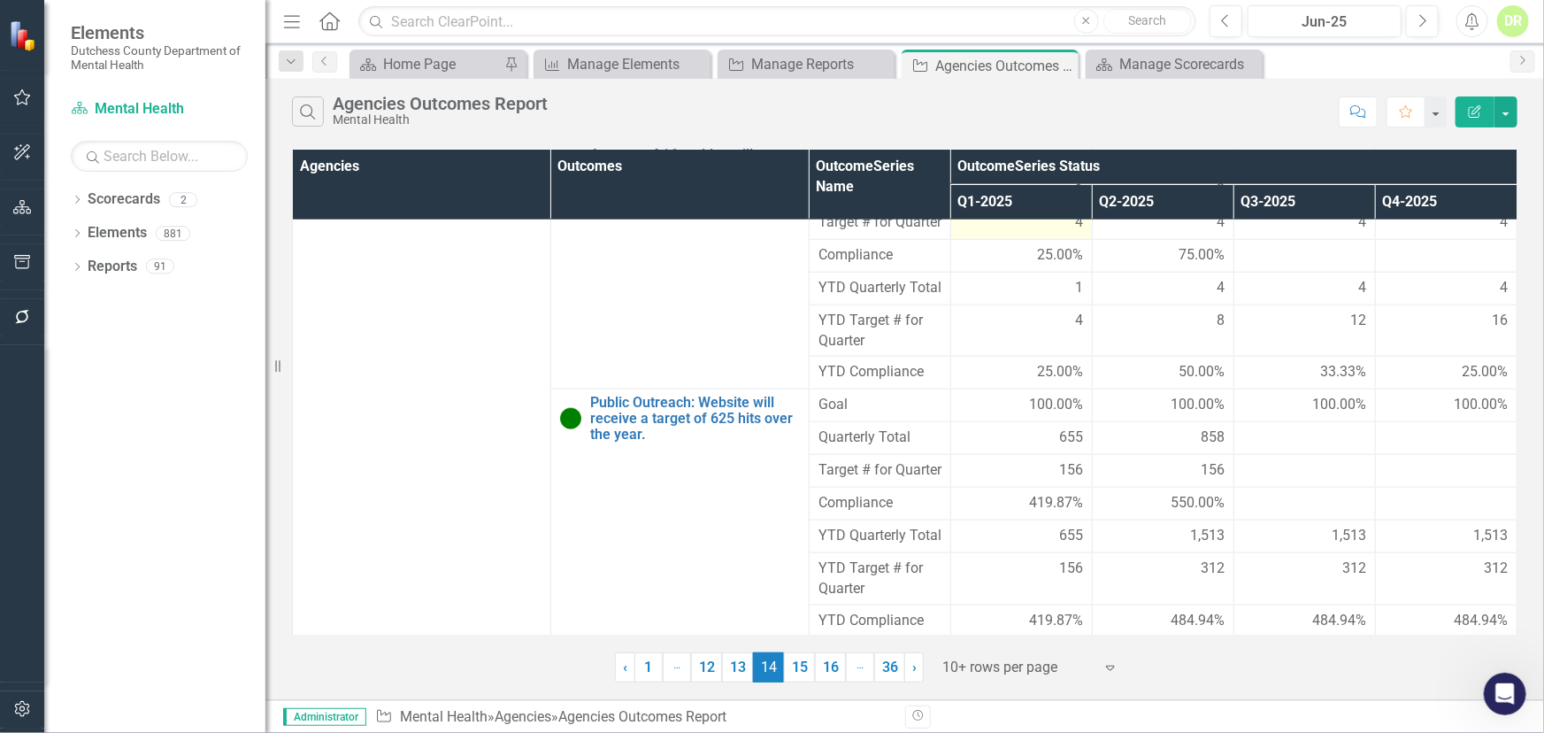
scroll to position [1032, 0]
click at [799, 664] on link "15" at bounding box center [799, 667] width 31 height 30
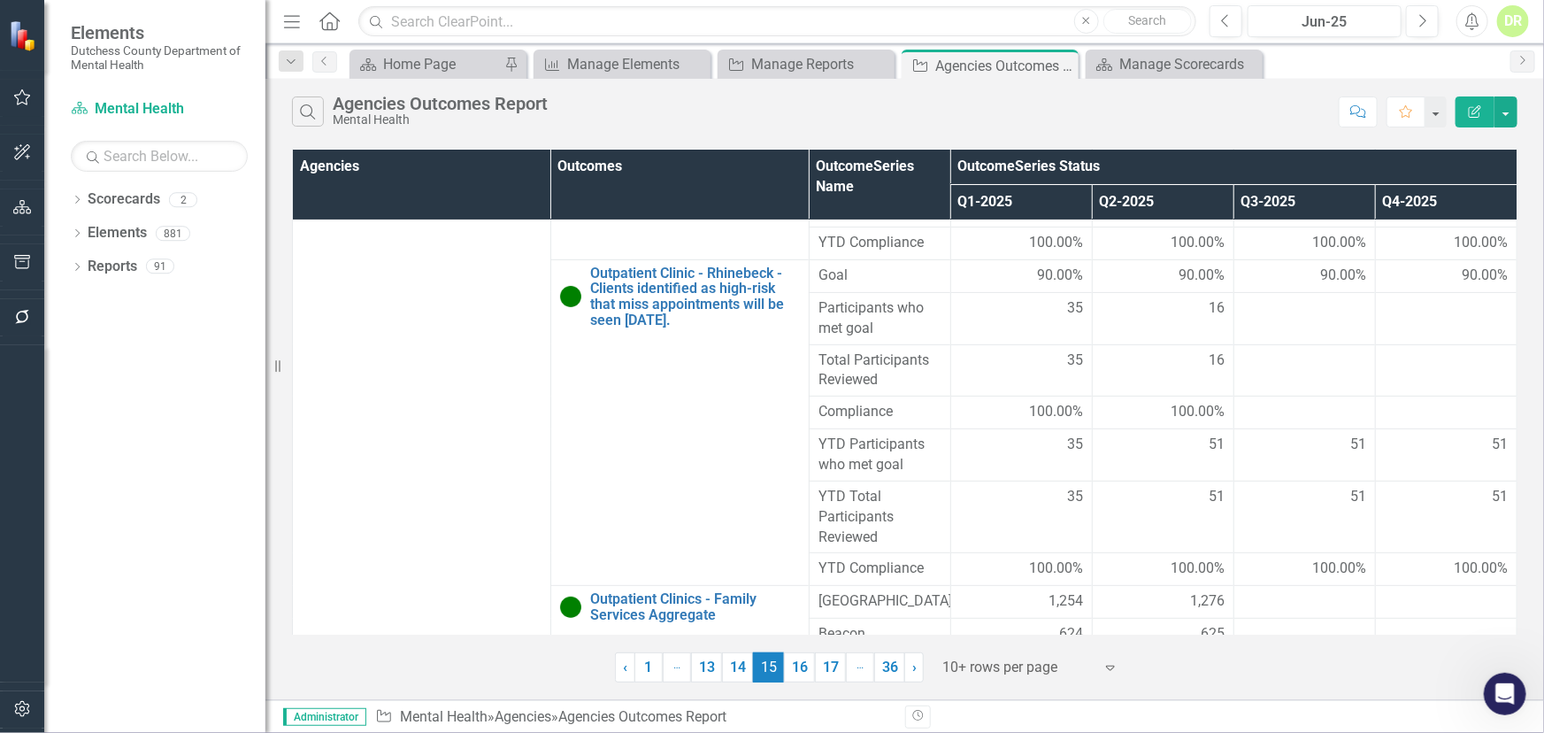
scroll to position [6972, 0]
drag, startPoint x: 802, startPoint y: 659, endPoint x: 1217, endPoint y: 292, distance: 553.4
click at [802, 659] on link "16" at bounding box center [799, 667] width 31 height 30
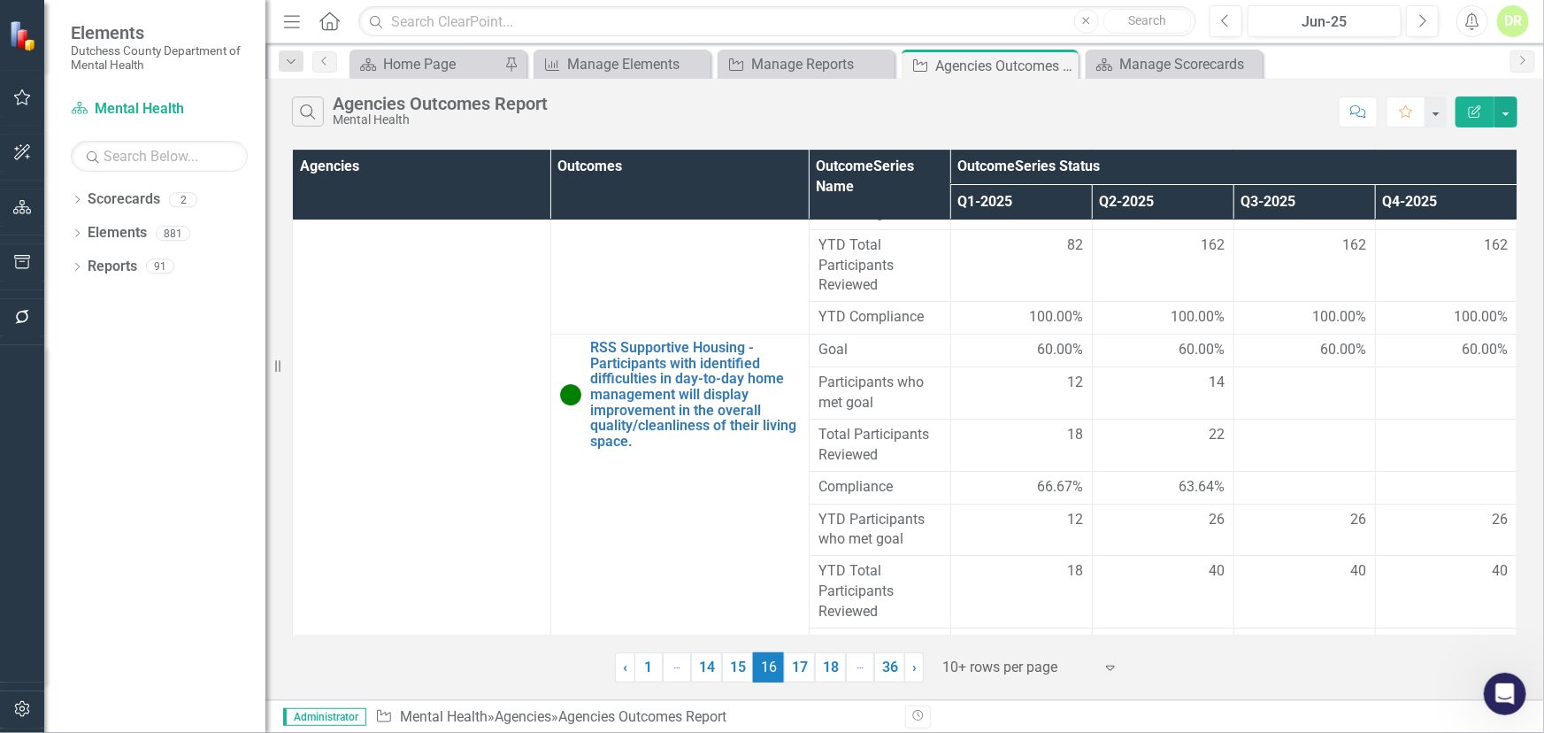
scroll to position [3034, 0]
drag, startPoint x: 797, startPoint y: 664, endPoint x: 1283, endPoint y: 368, distance: 569.0
click at [797, 664] on link "17" at bounding box center [799, 667] width 31 height 30
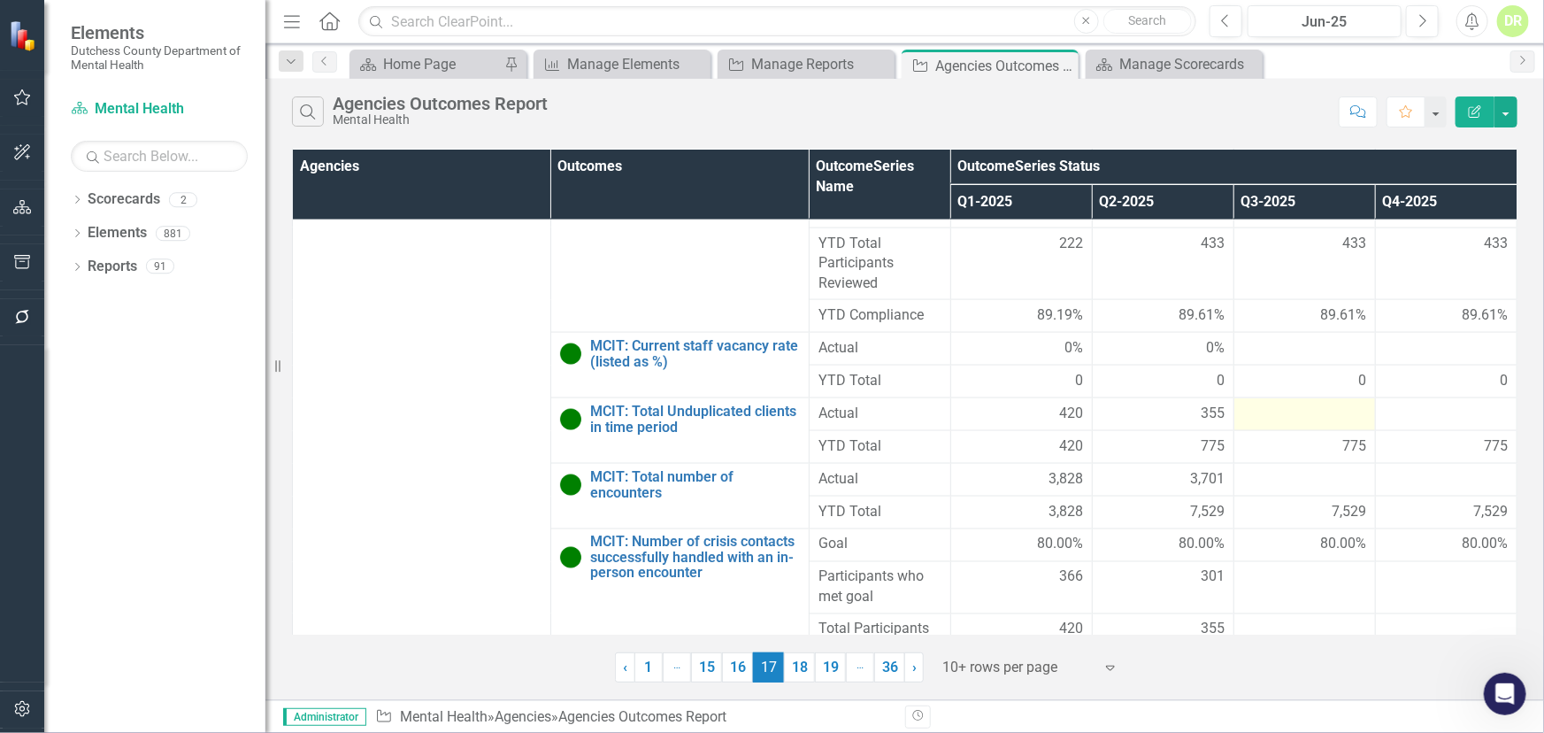
scroll to position [1521, 0]
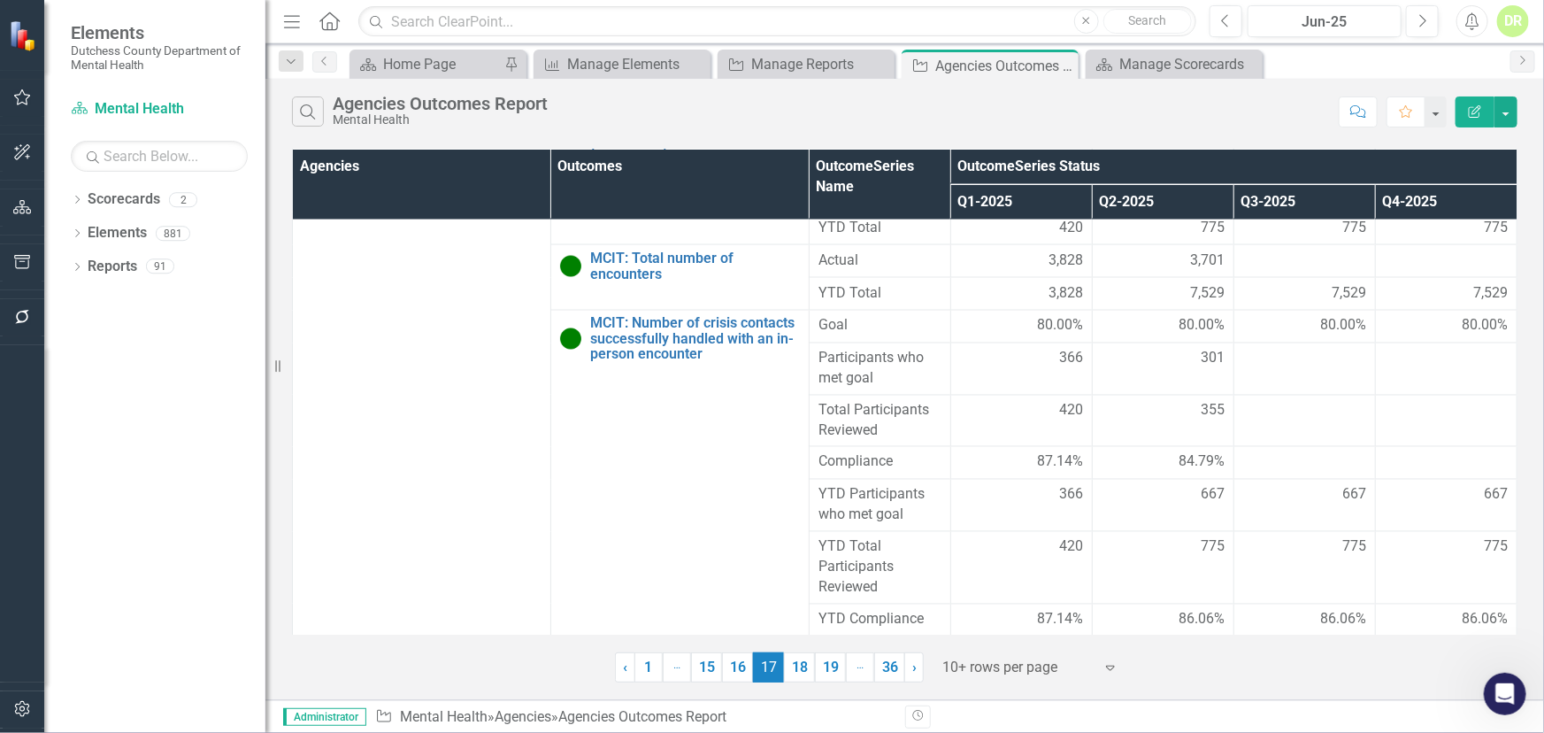
drag, startPoint x: 795, startPoint y: 667, endPoint x: 840, endPoint y: 637, distance: 53.5
click at [795, 667] on link "18" at bounding box center [799, 667] width 31 height 30
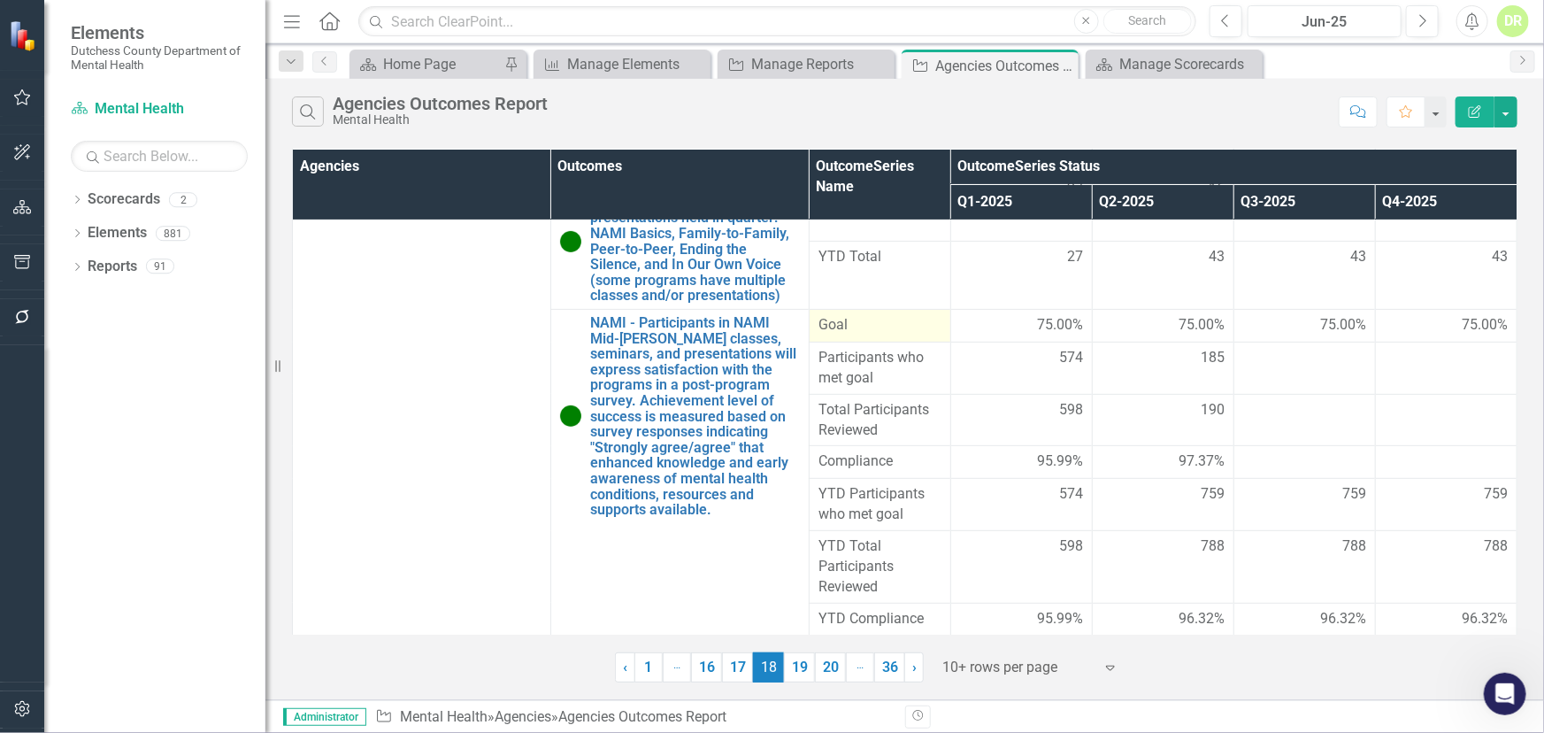
scroll to position [0, 0]
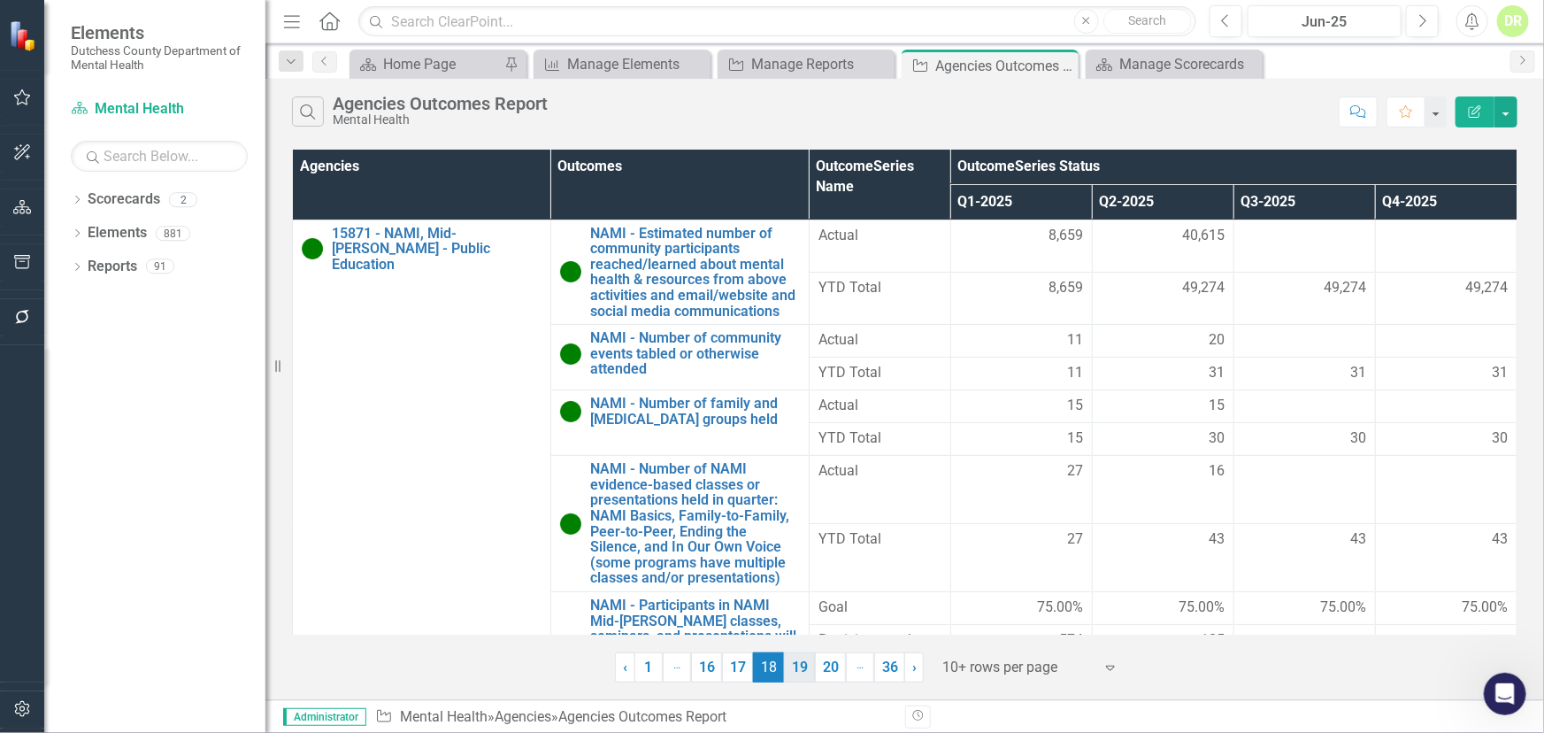
click at [798, 664] on link "19" at bounding box center [799, 667] width 31 height 30
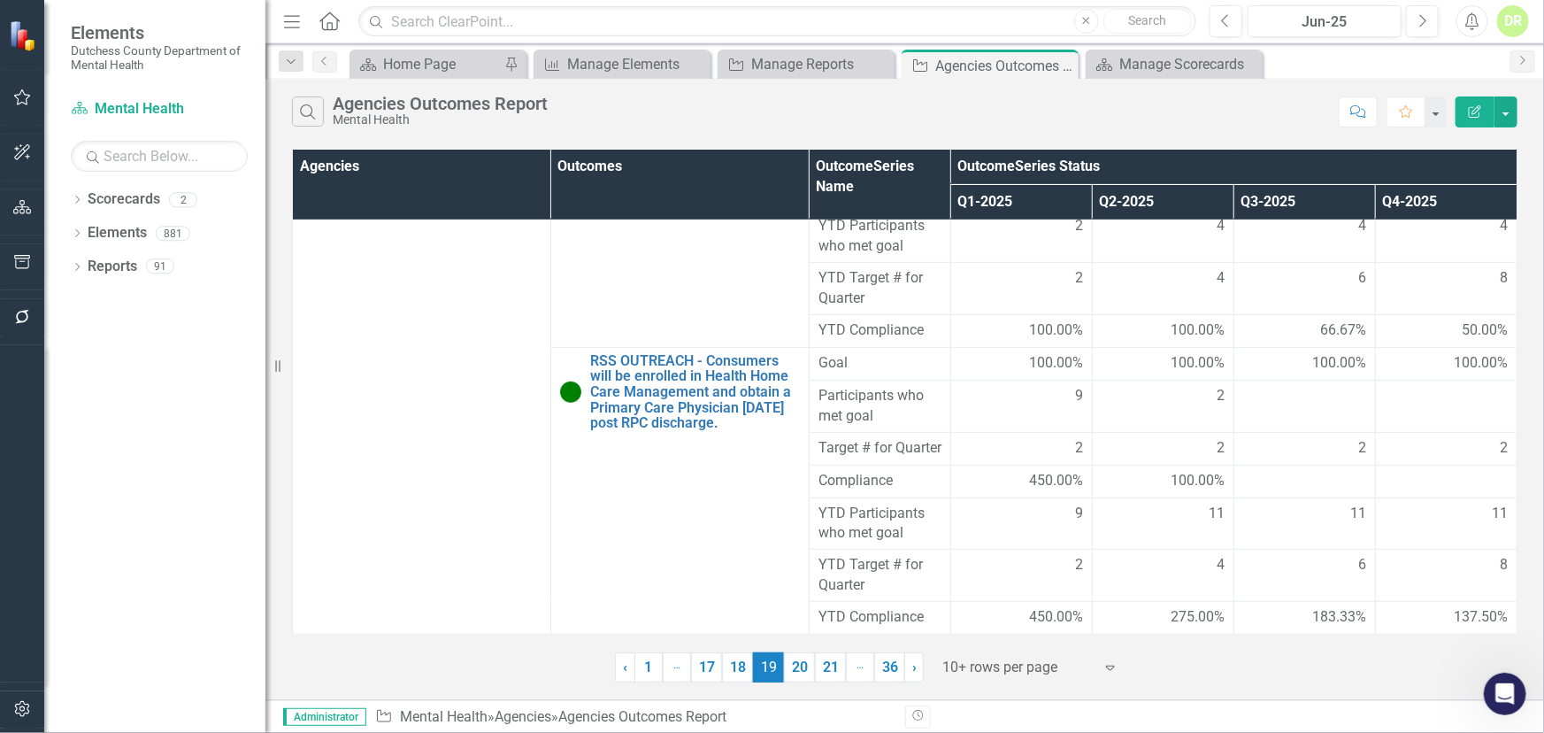
scroll to position [501, 0]
click at [804, 669] on link "20" at bounding box center [799, 667] width 31 height 30
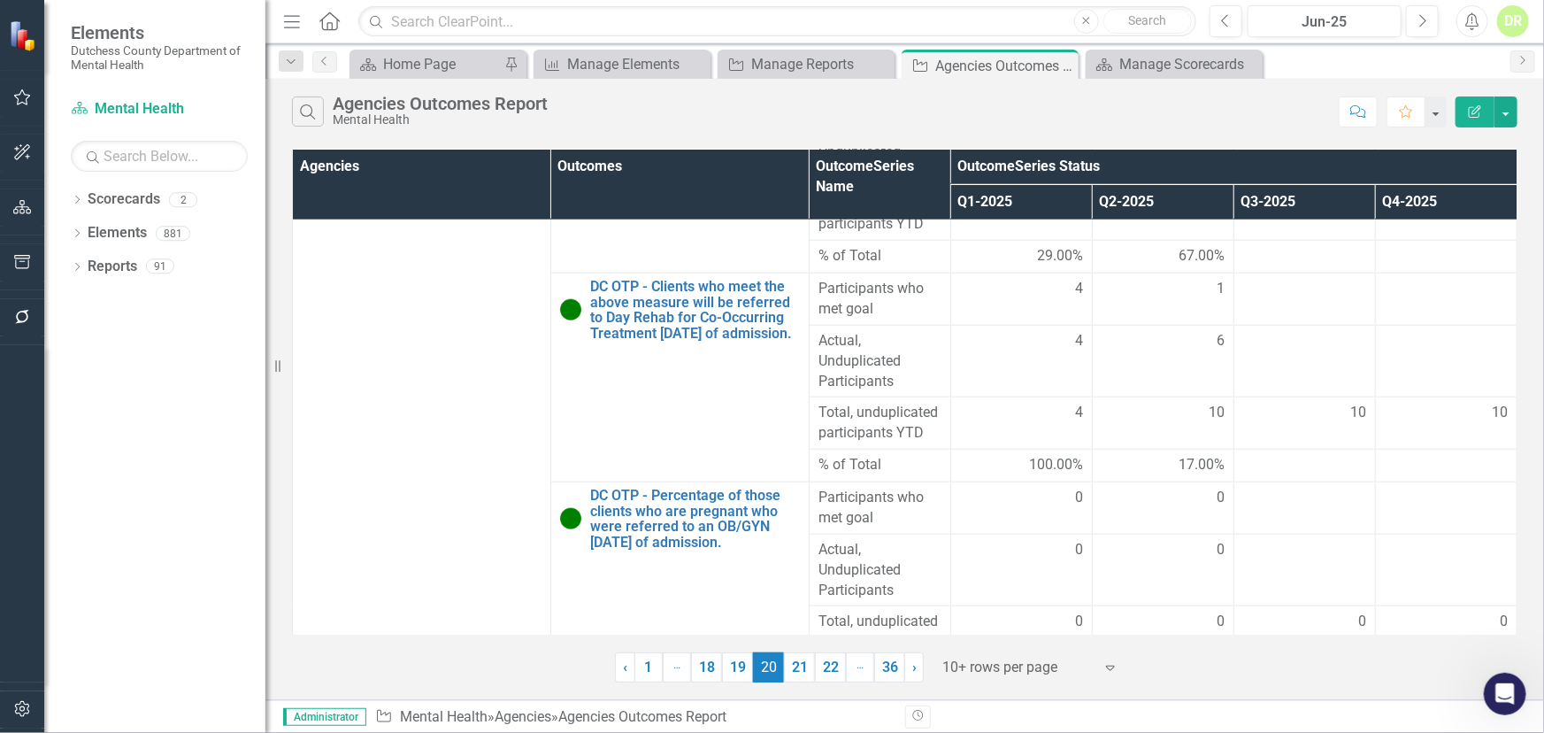
scroll to position [888, 0]
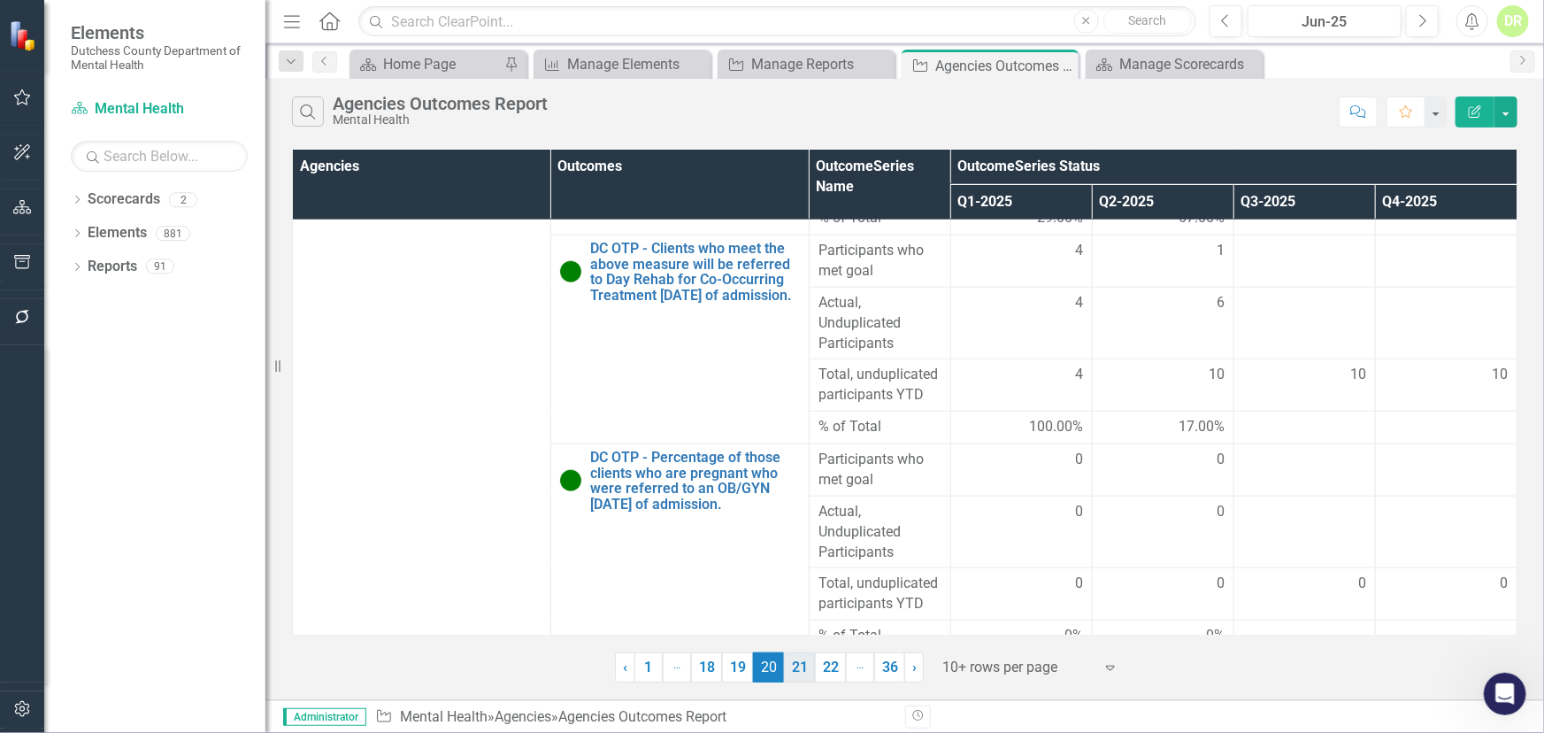
click at [801, 664] on link "21" at bounding box center [799, 667] width 31 height 30
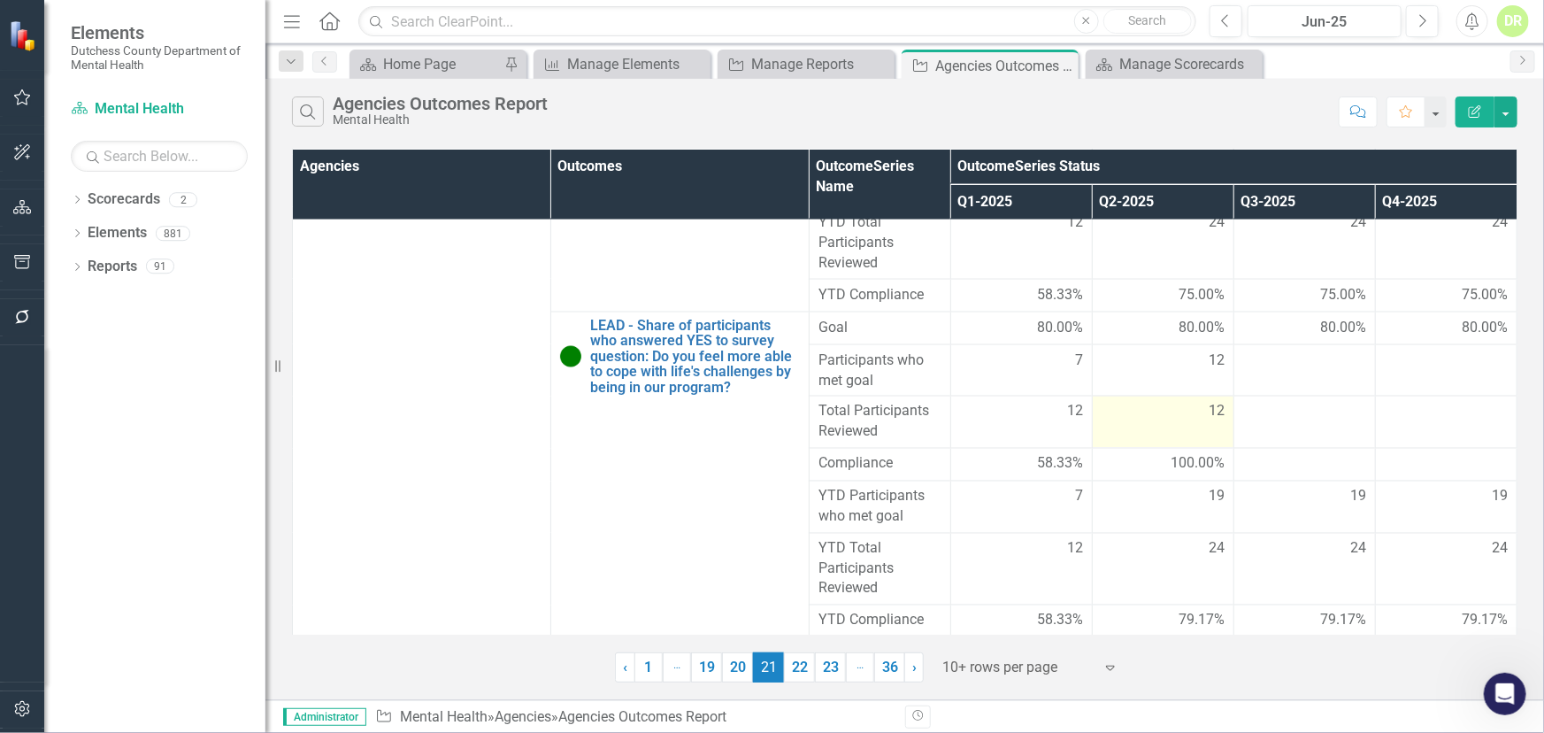
scroll to position [1454, 0]
click at [802, 671] on link "22" at bounding box center [799, 667] width 31 height 30
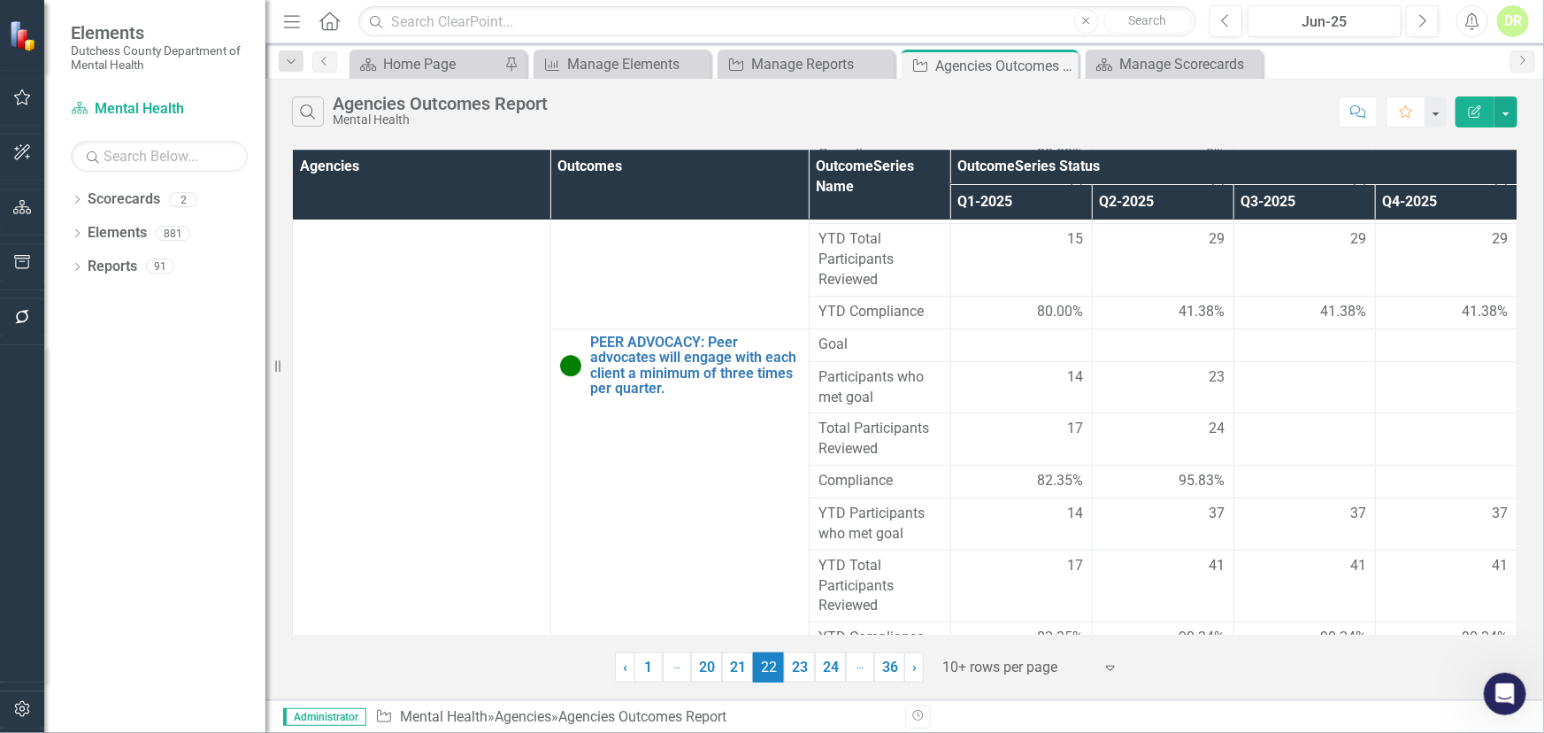
scroll to position [16195, 0]
drag, startPoint x: 796, startPoint y: 664, endPoint x: 1105, endPoint y: 371, distance: 426.2
click at [796, 664] on link "23" at bounding box center [799, 667] width 31 height 30
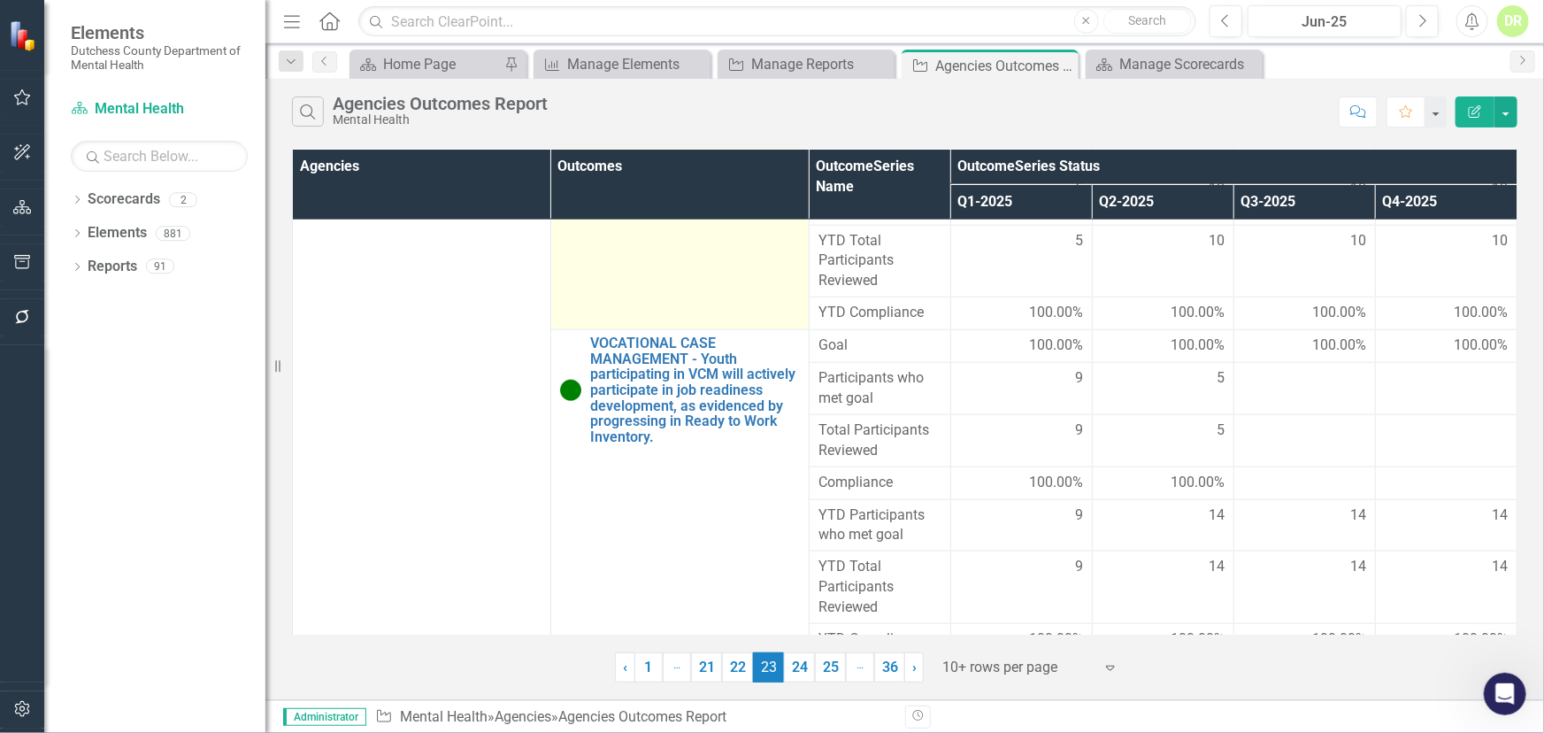
scroll to position [7681, 0]
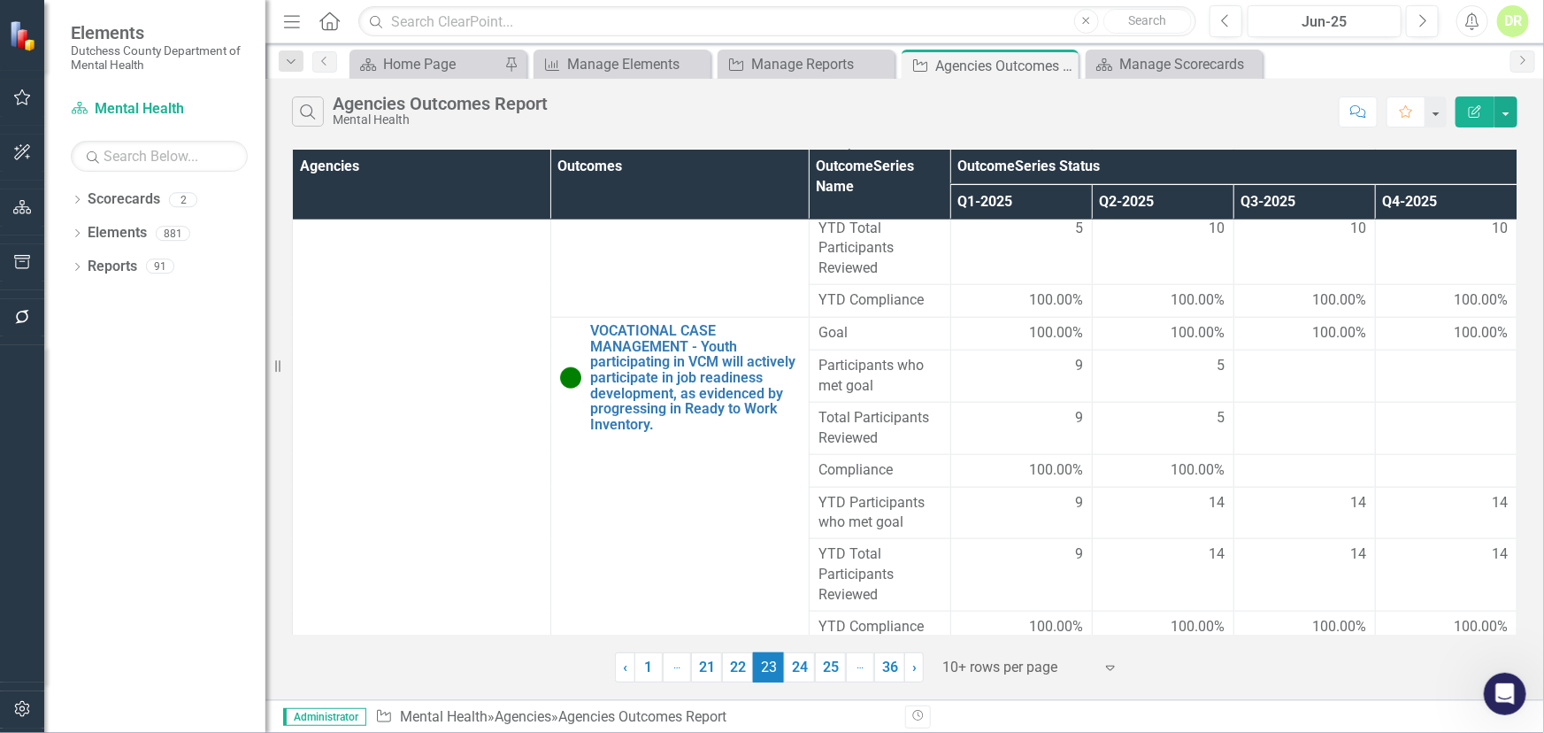
drag, startPoint x: 792, startPoint y: 666, endPoint x: 588, endPoint y: 513, distance: 254.6
click at [792, 666] on link "24" at bounding box center [799, 667] width 31 height 30
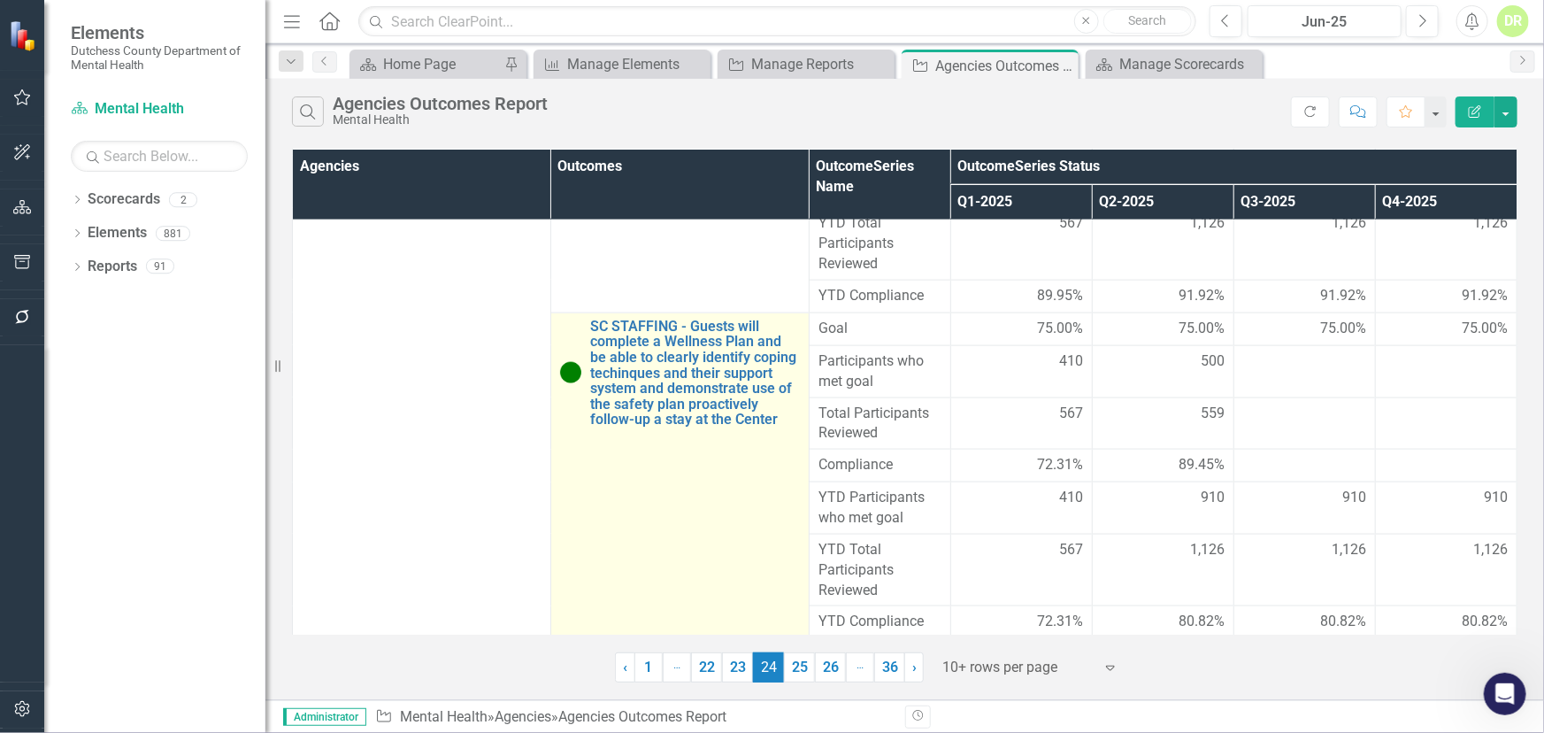
scroll to position [1157, 0]
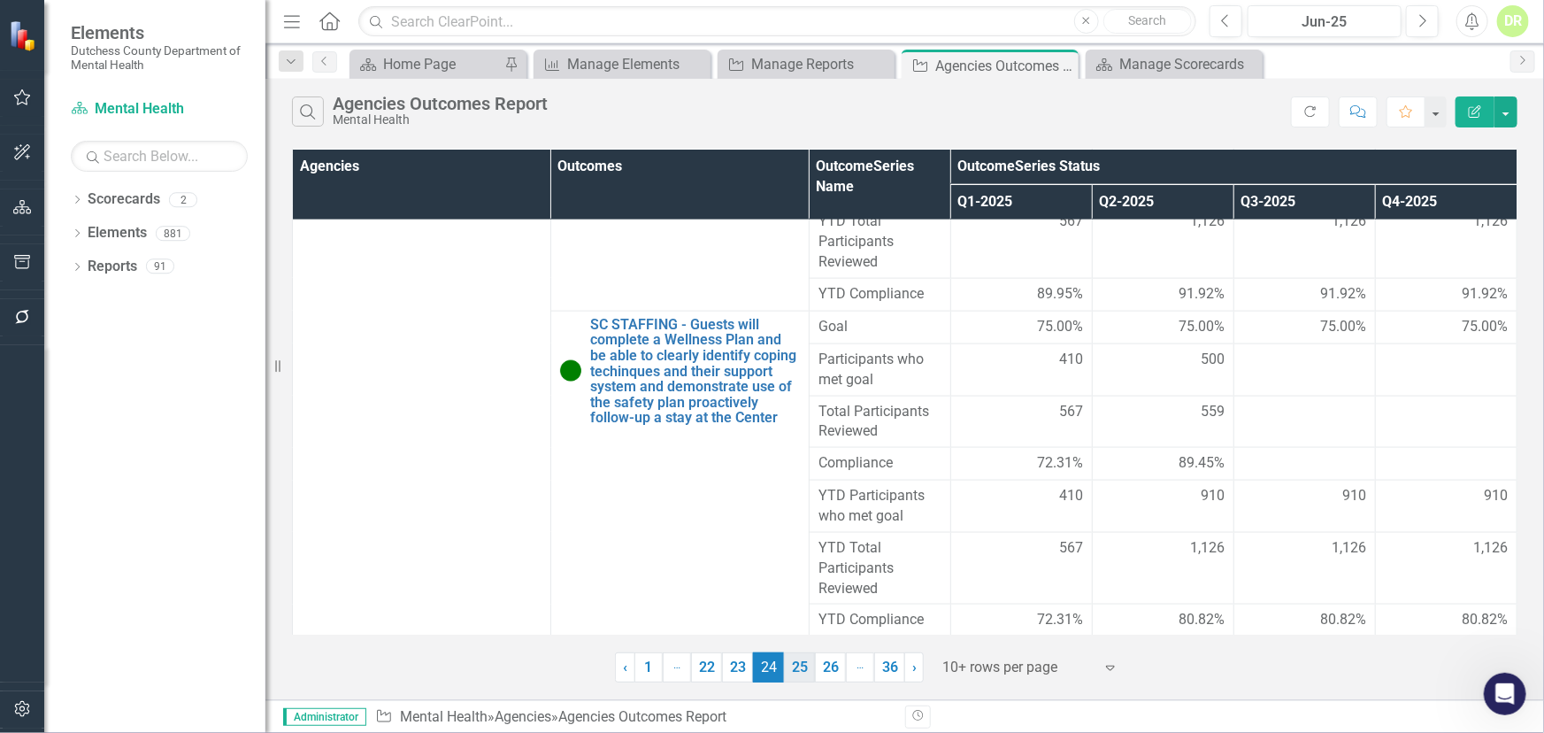
click at [802, 666] on link "25" at bounding box center [799, 667] width 31 height 30
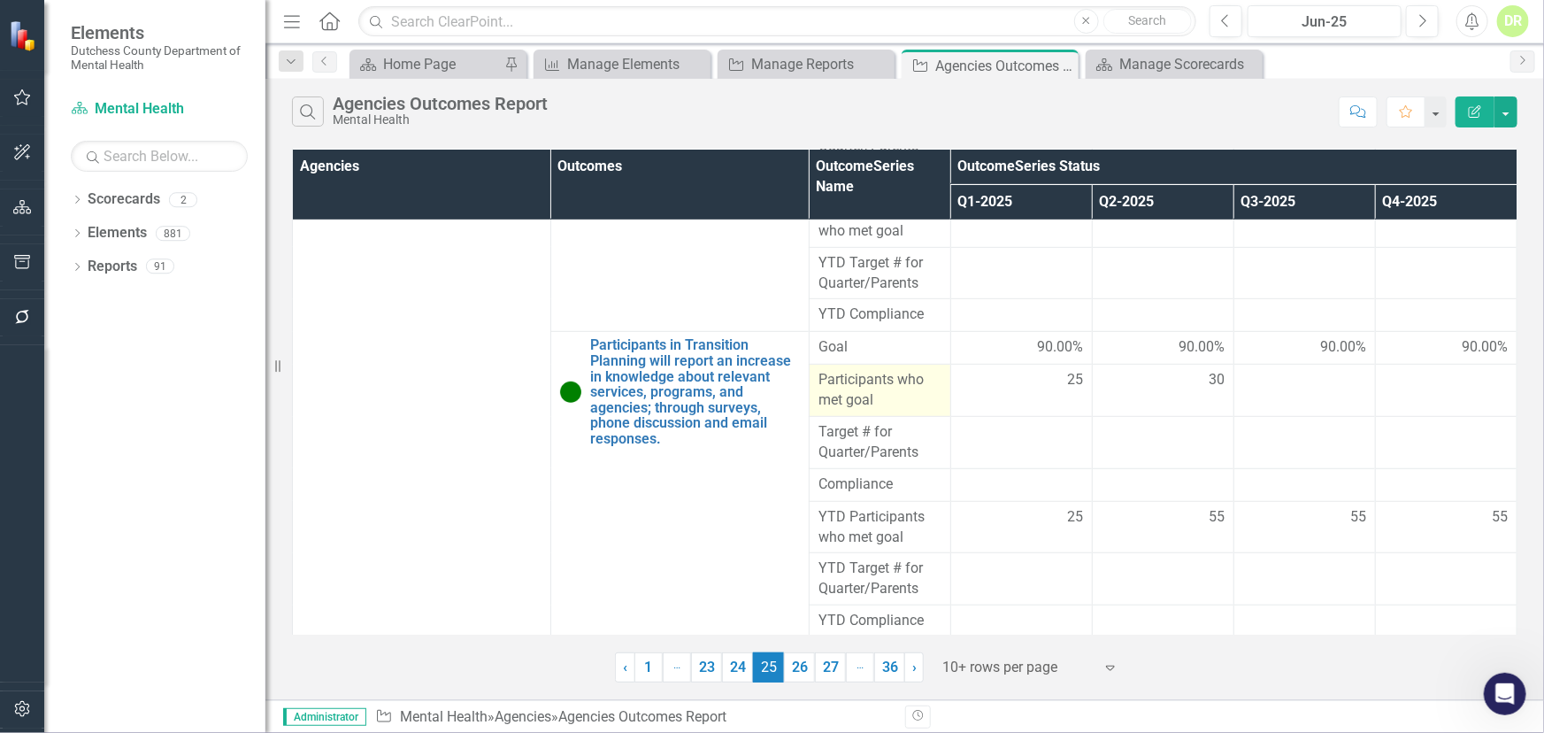
scroll to position [504, 0]
click at [794, 669] on link "26" at bounding box center [799, 667] width 31 height 30
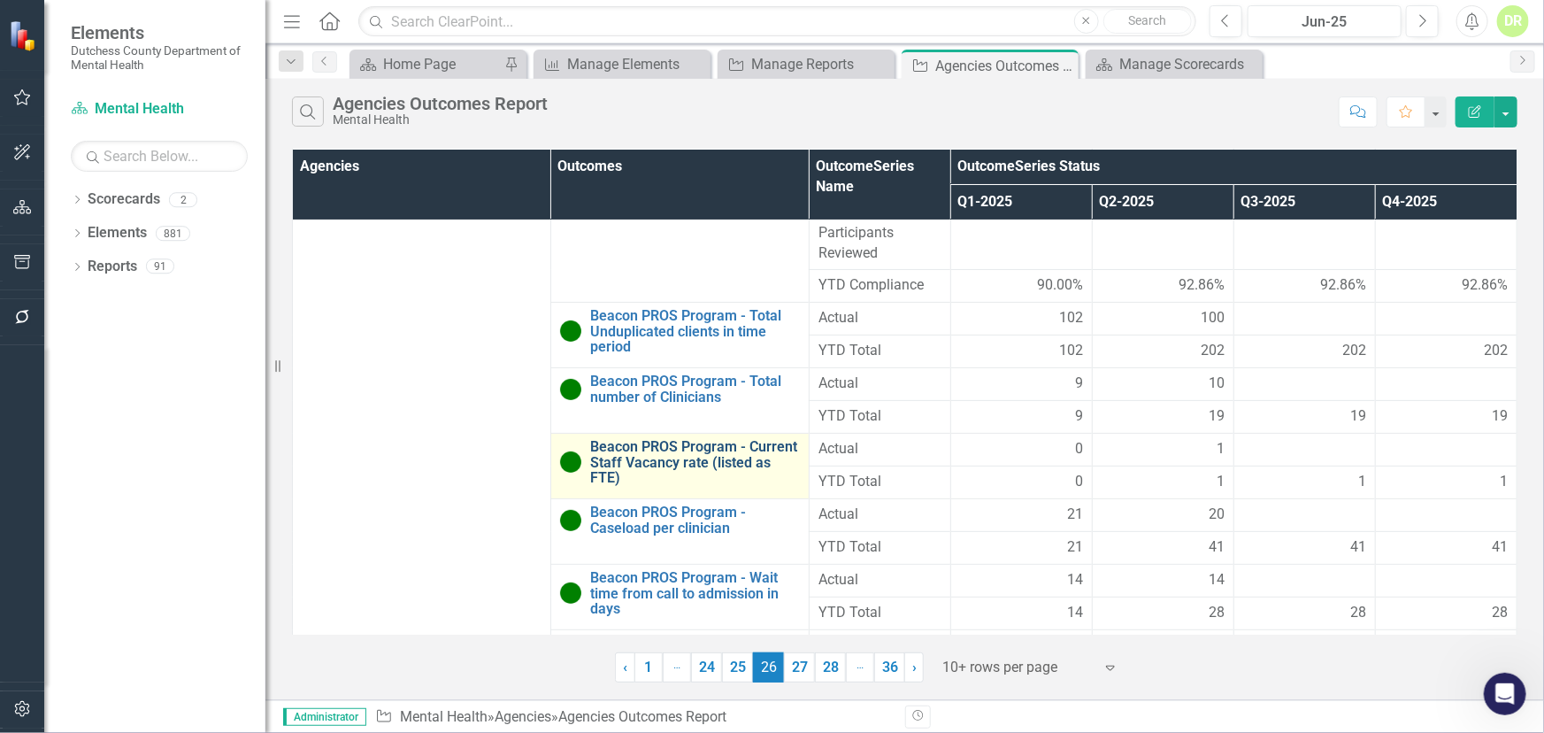
scroll to position [13795, 0]
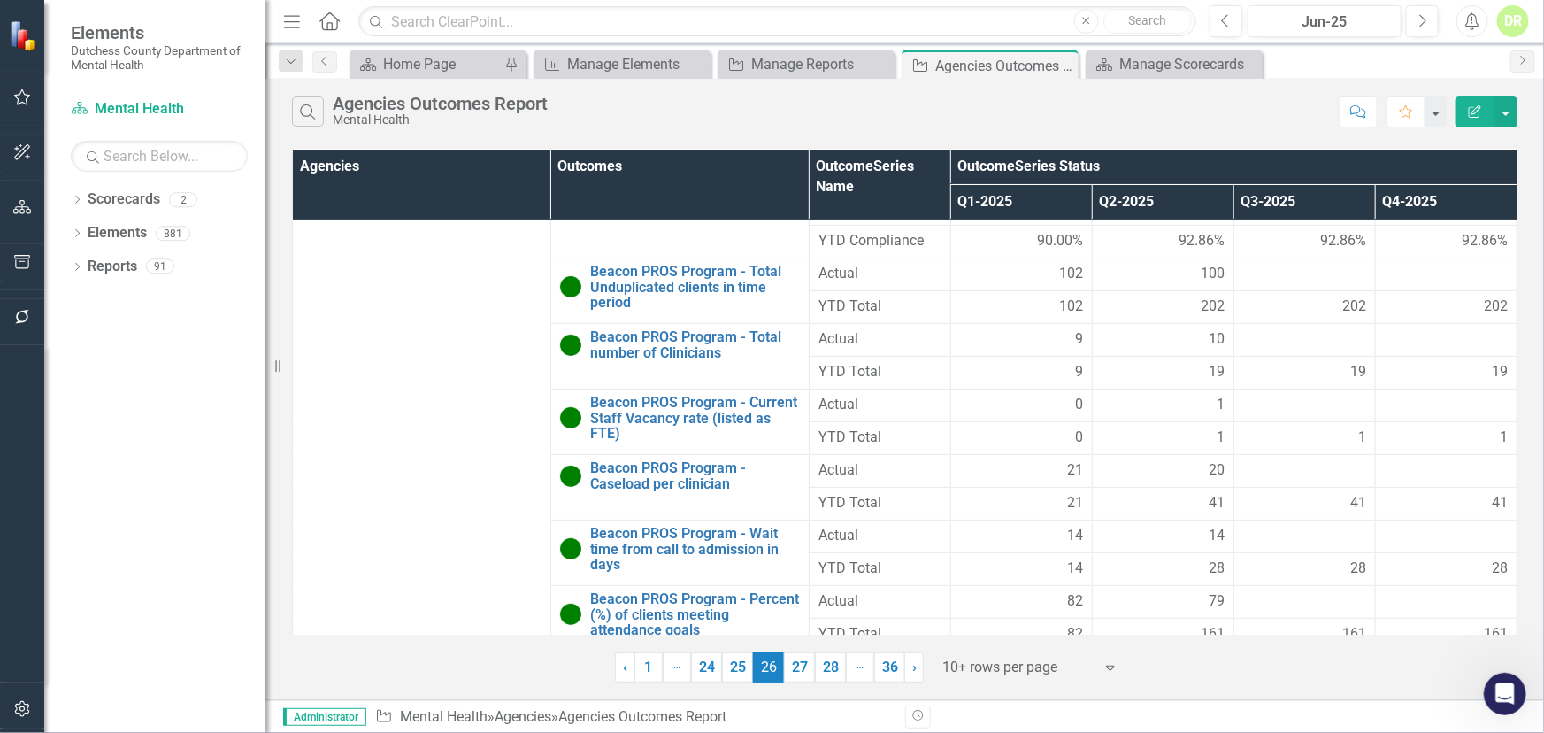
drag, startPoint x: 791, startPoint y: 661, endPoint x: 969, endPoint y: 324, distance: 381.1
click at [792, 661] on link "27" at bounding box center [799, 667] width 31 height 30
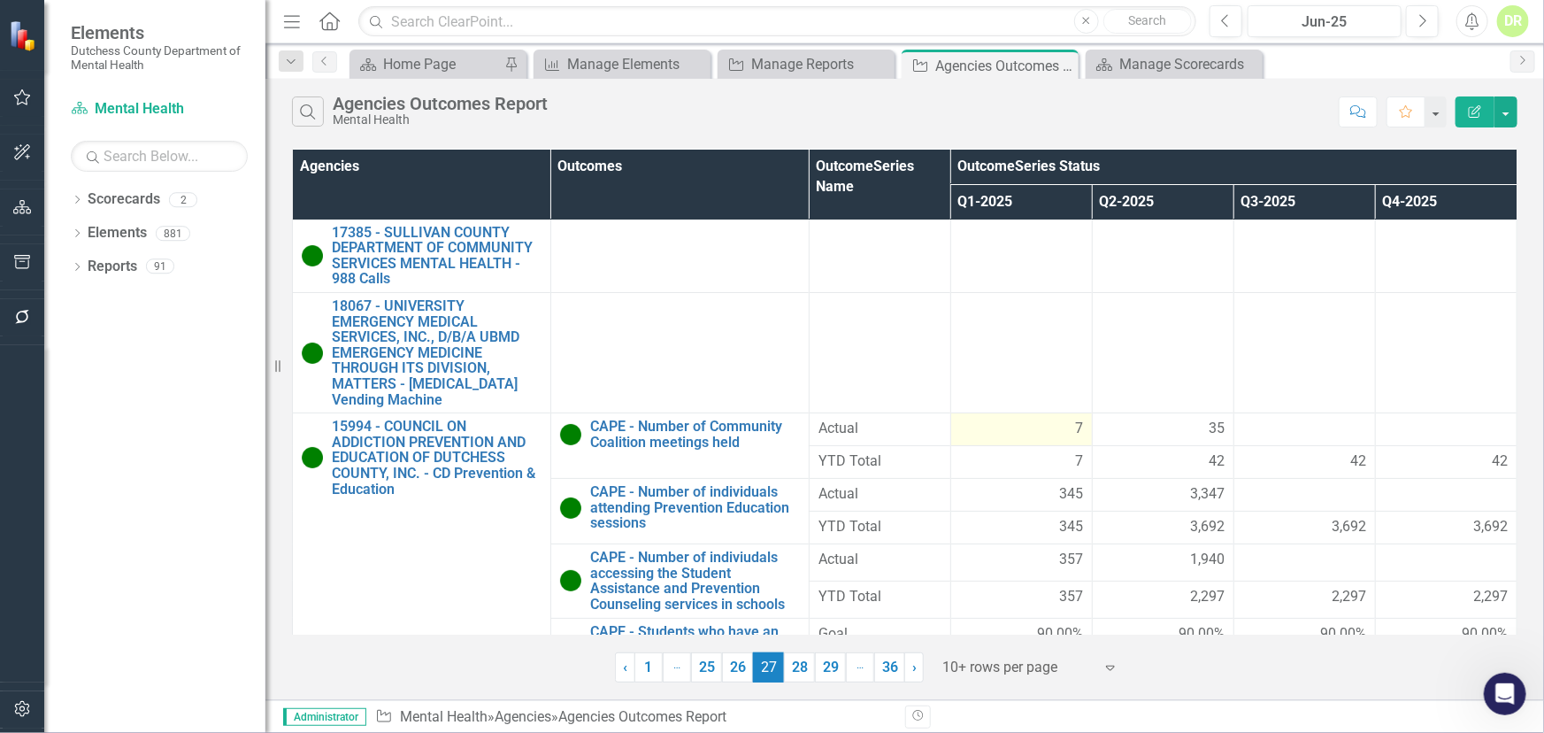
scroll to position [0, 0]
click at [795, 664] on link "28" at bounding box center [799, 667] width 31 height 30
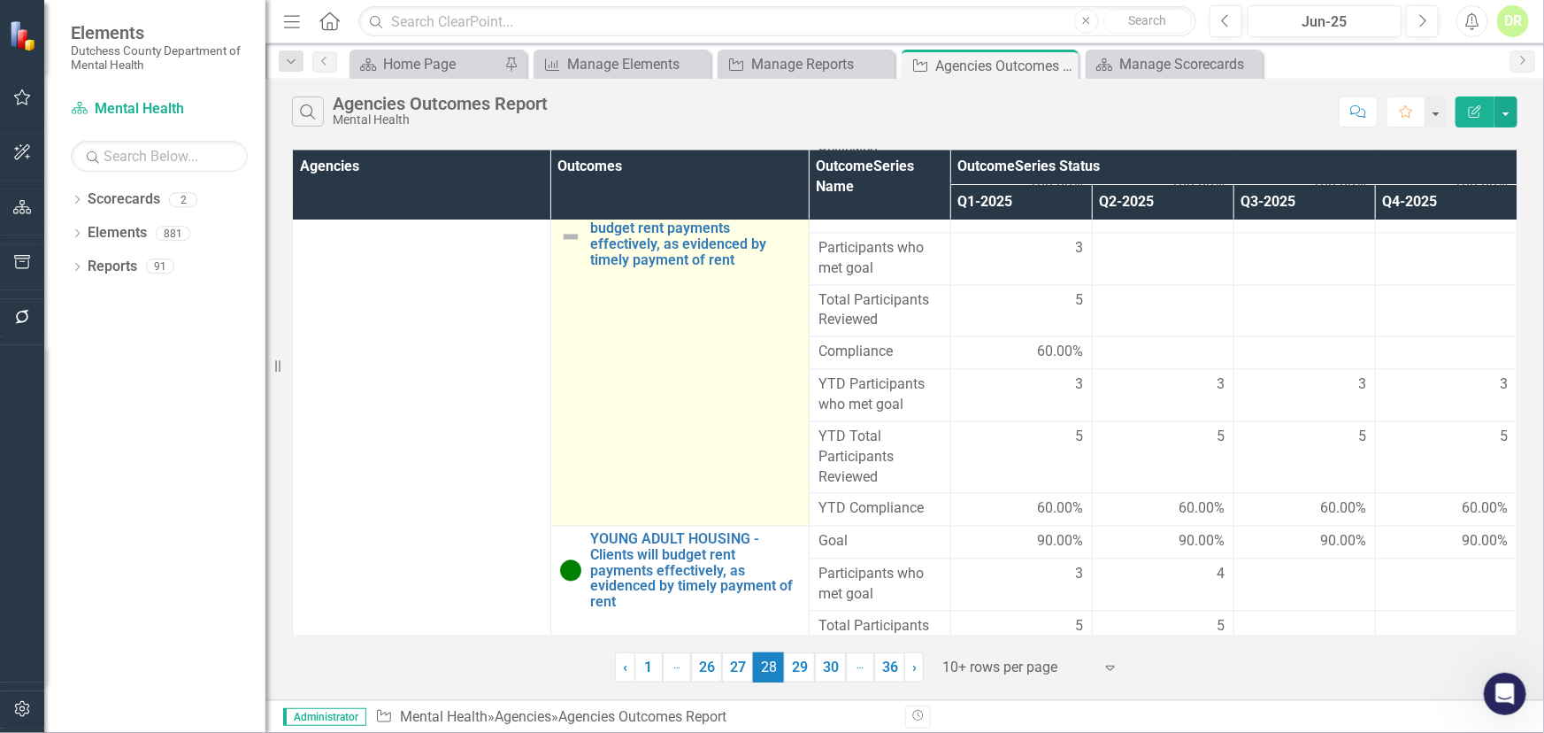
scroll to position [5519, 0]
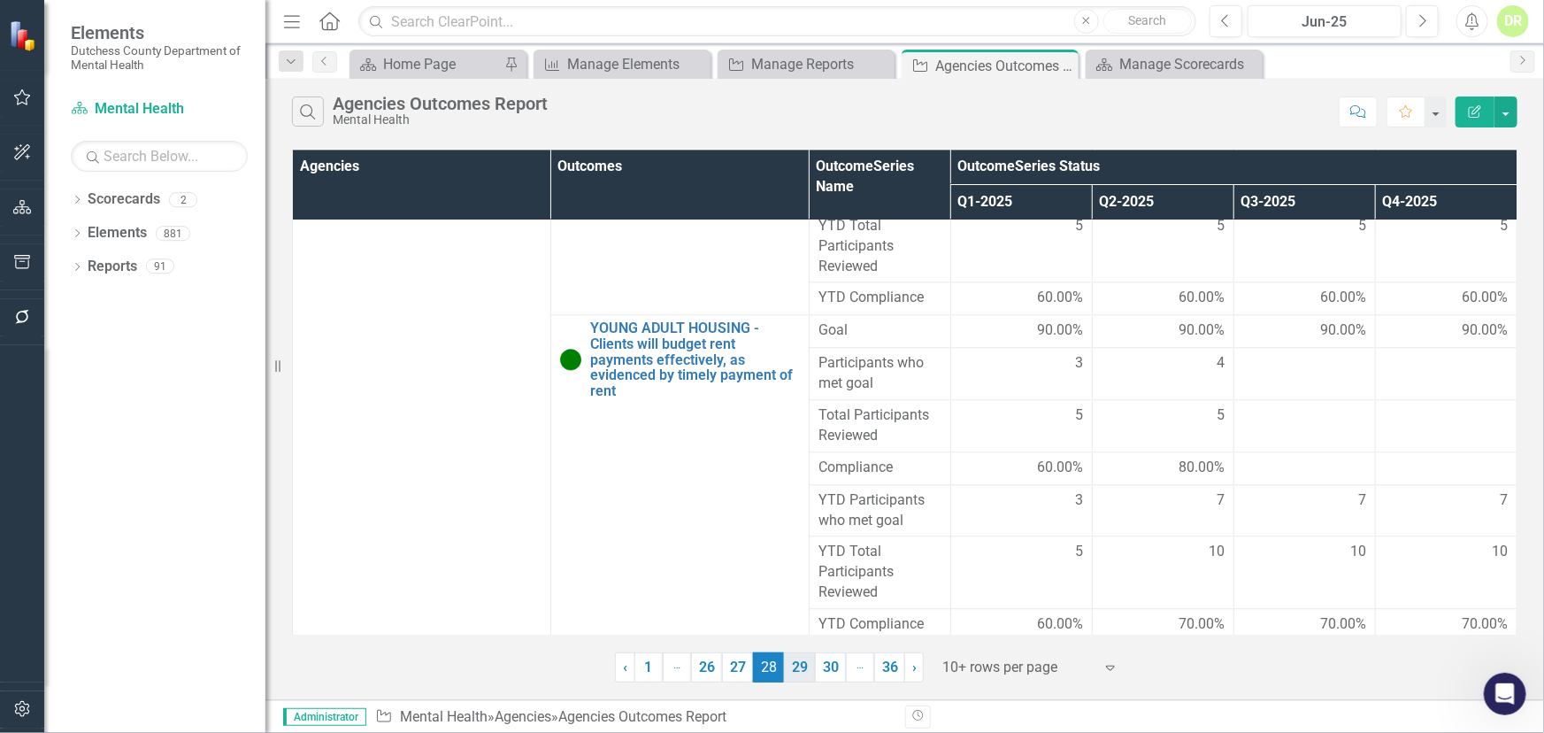
click at [802, 663] on link "29" at bounding box center [799, 667] width 31 height 30
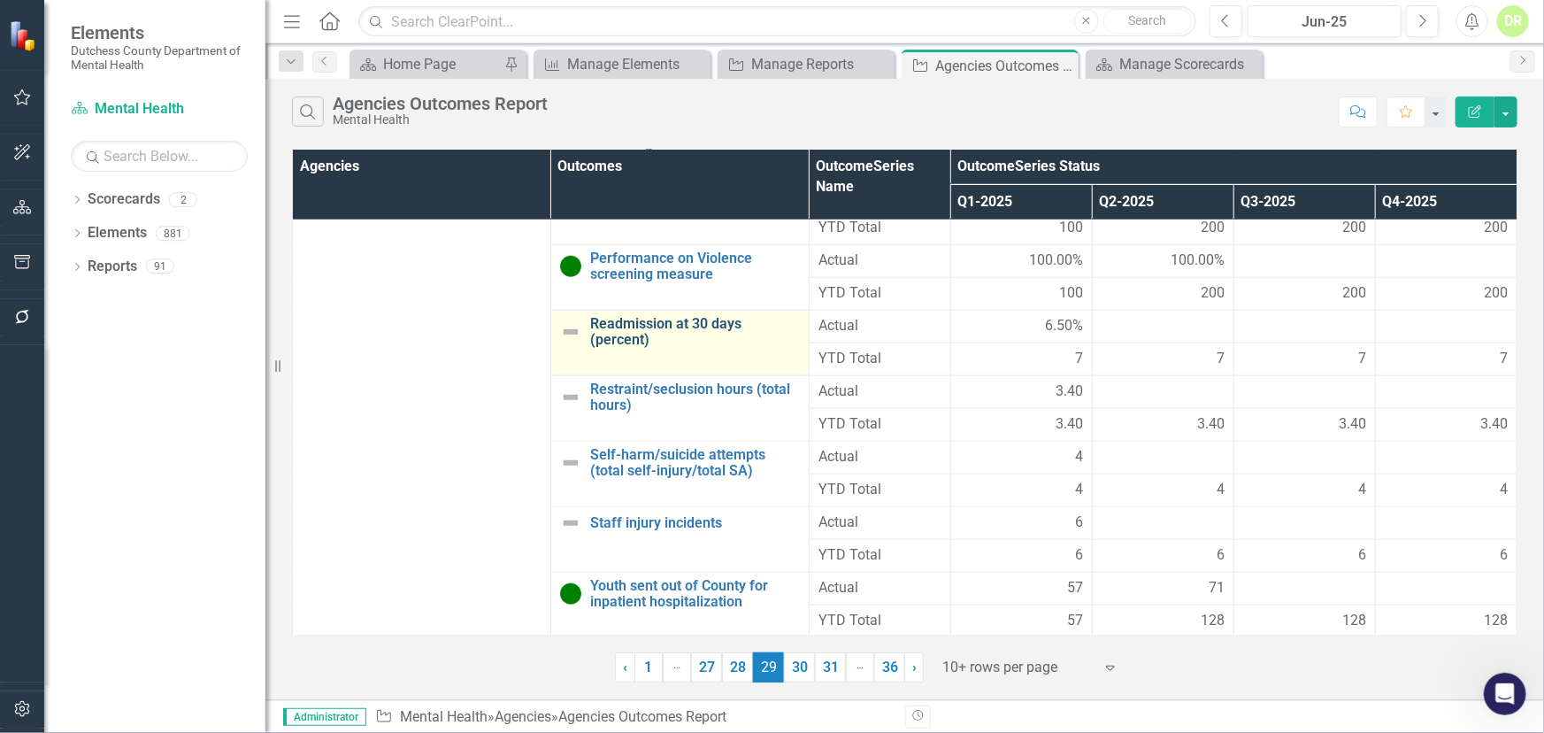
scroll to position [837, 0]
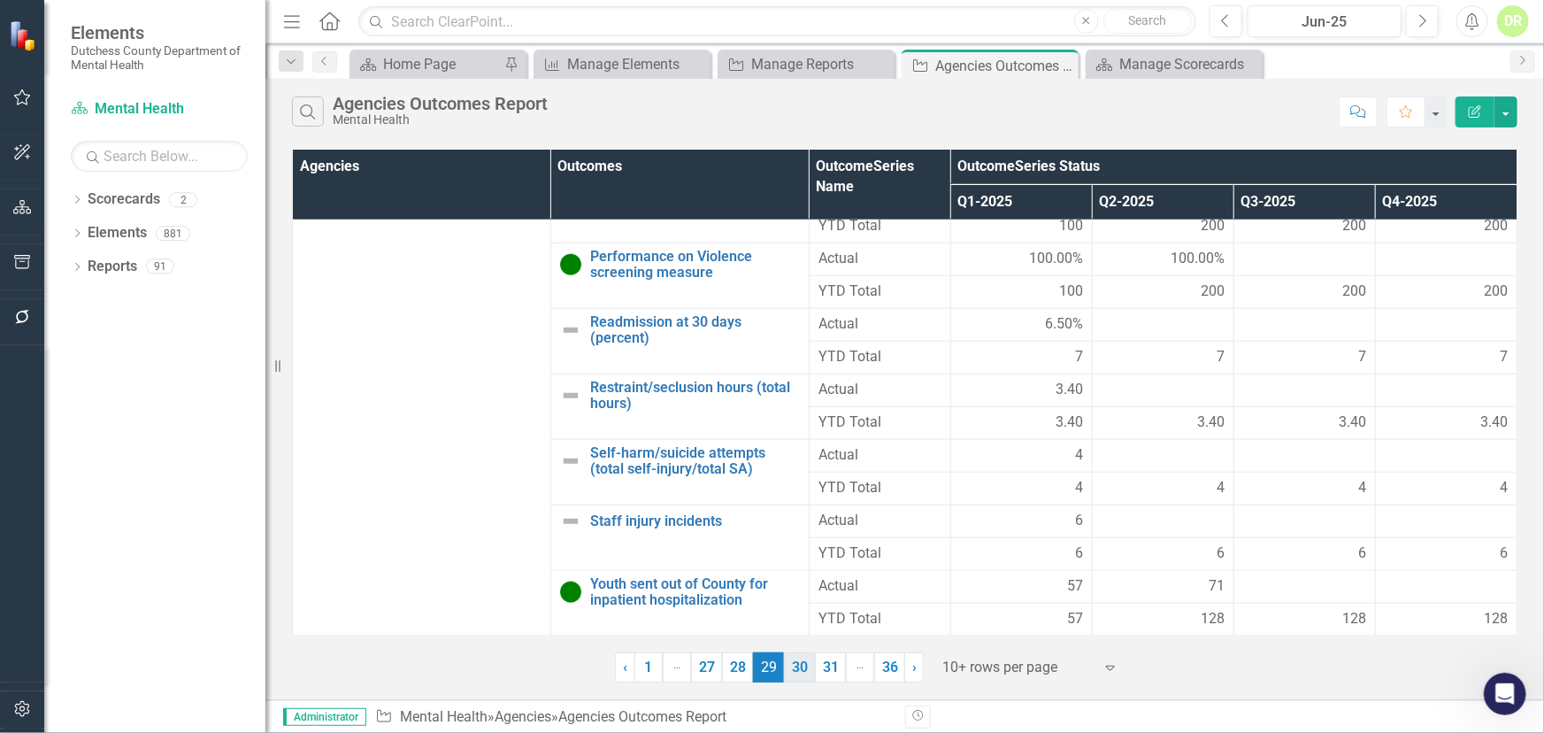
click at [797, 667] on link "30" at bounding box center [799, 667] width 31 height 30
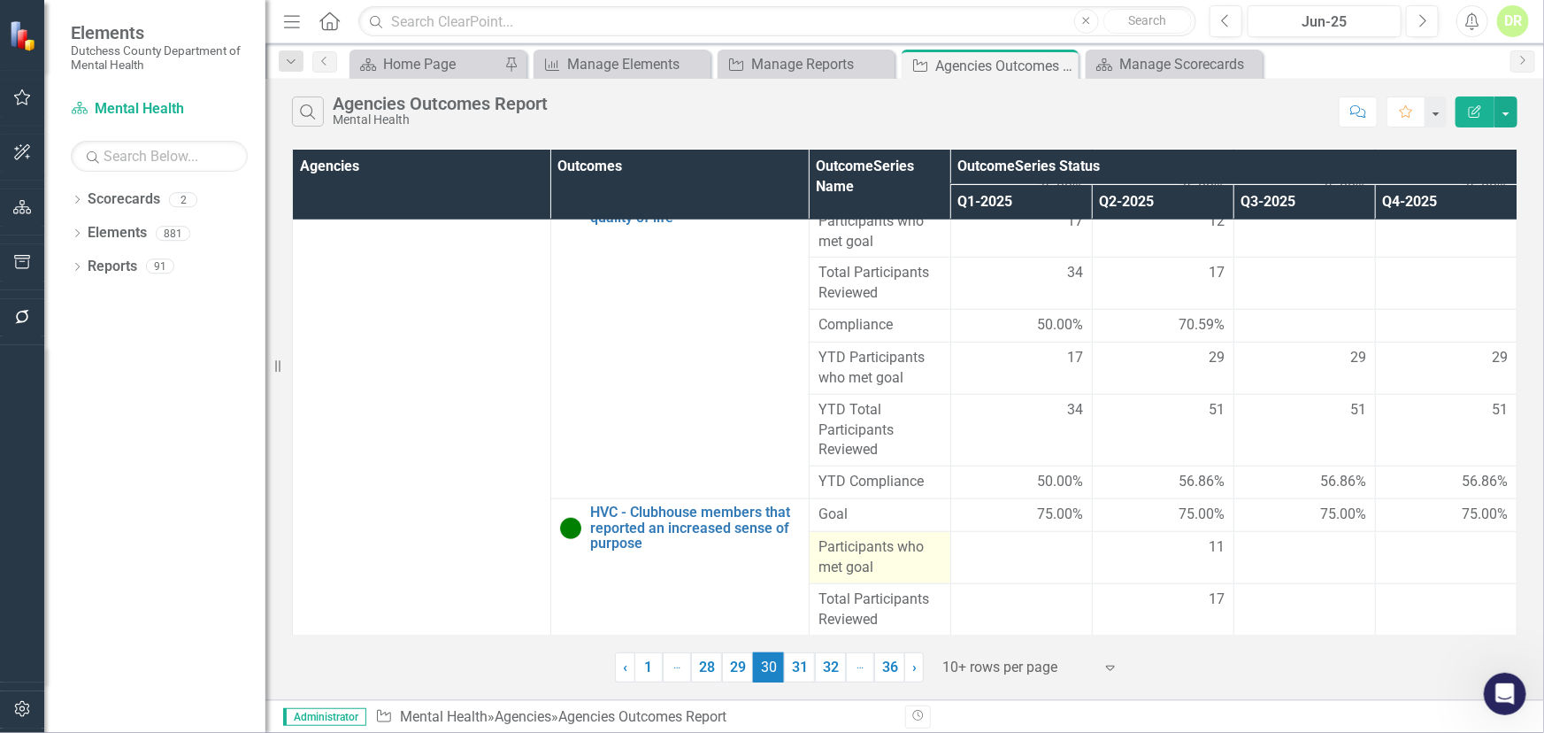
scroll to position [832, 0]
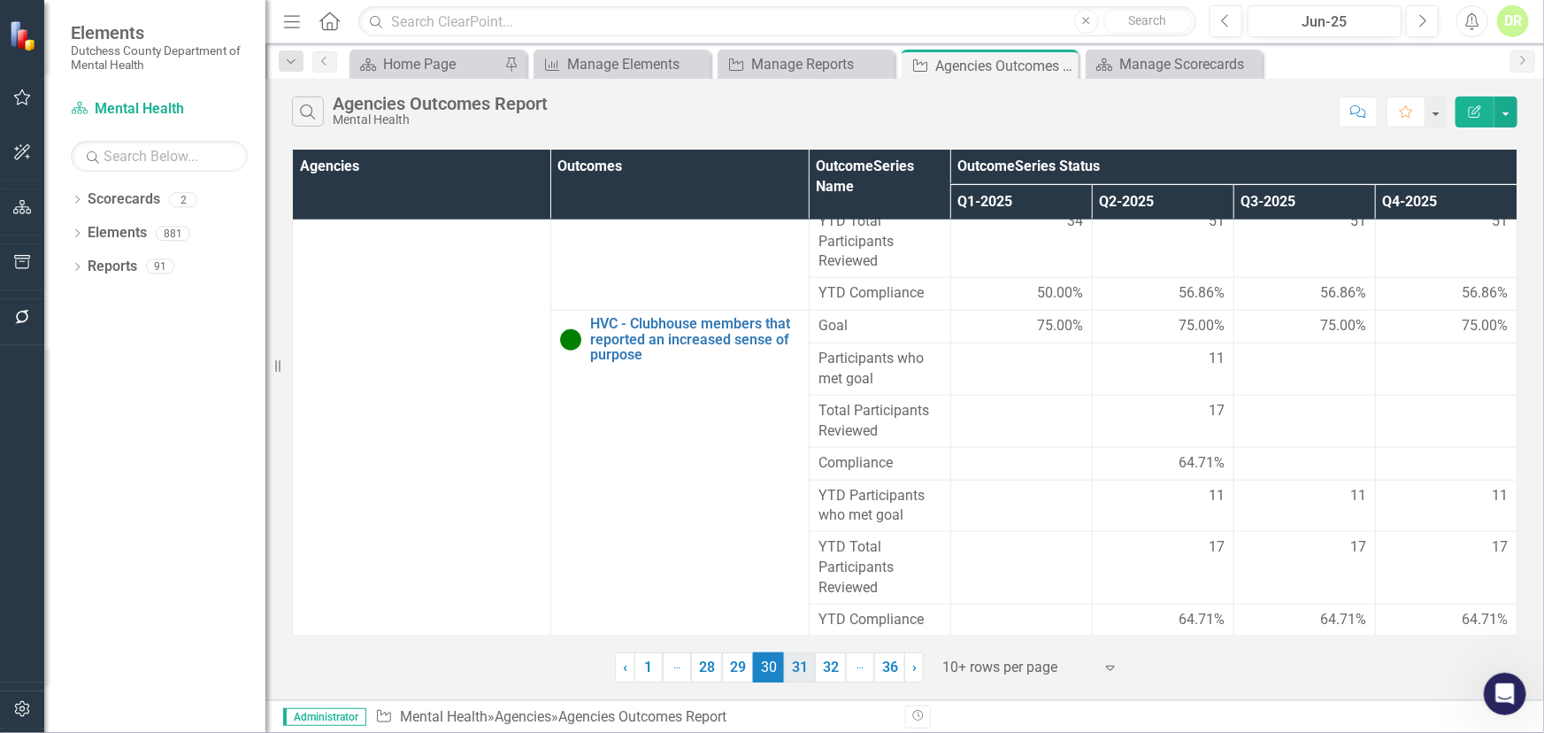
click at [799, 670] on link "31" at bounding box center [799, 667] width 31 height 30
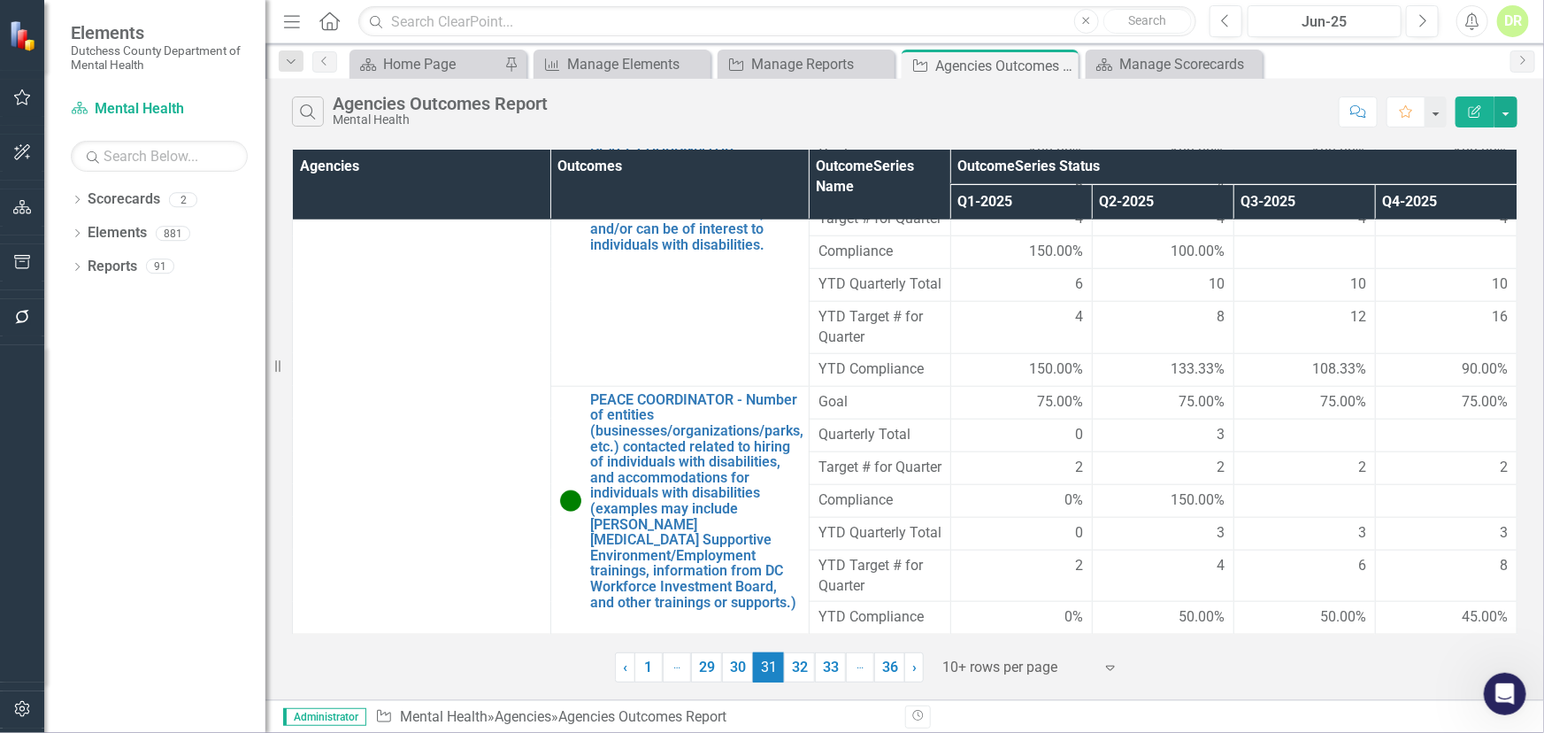
scroll to position [935, 0]
click at [795, 664] on link "32" at bounding box center [799, 667] width 31 height 30
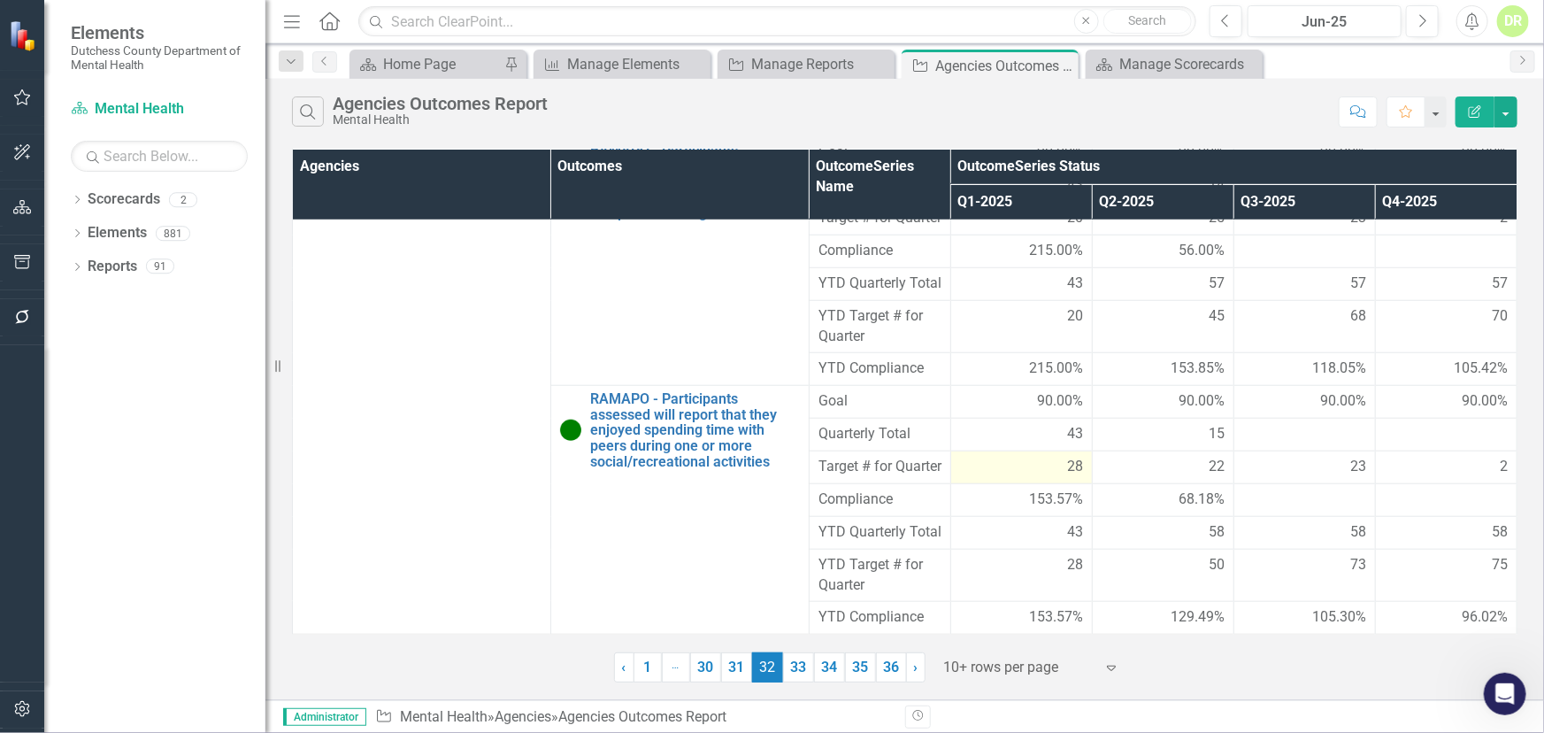
scroll to position [816, 0]
click at [794, 665] on link "33" at bounding box center [798, 667] width 31 height 30
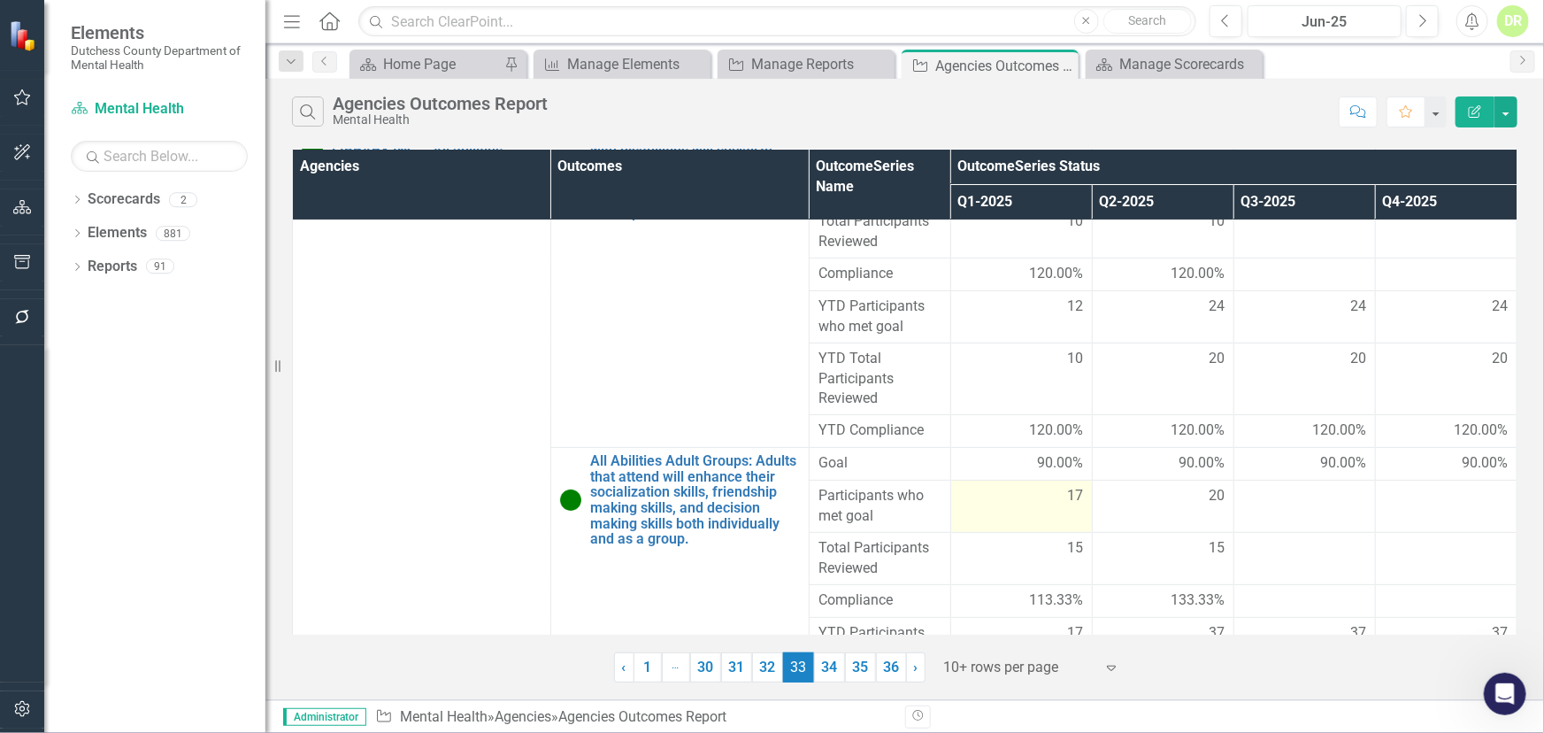
scroll to position [562, 0]
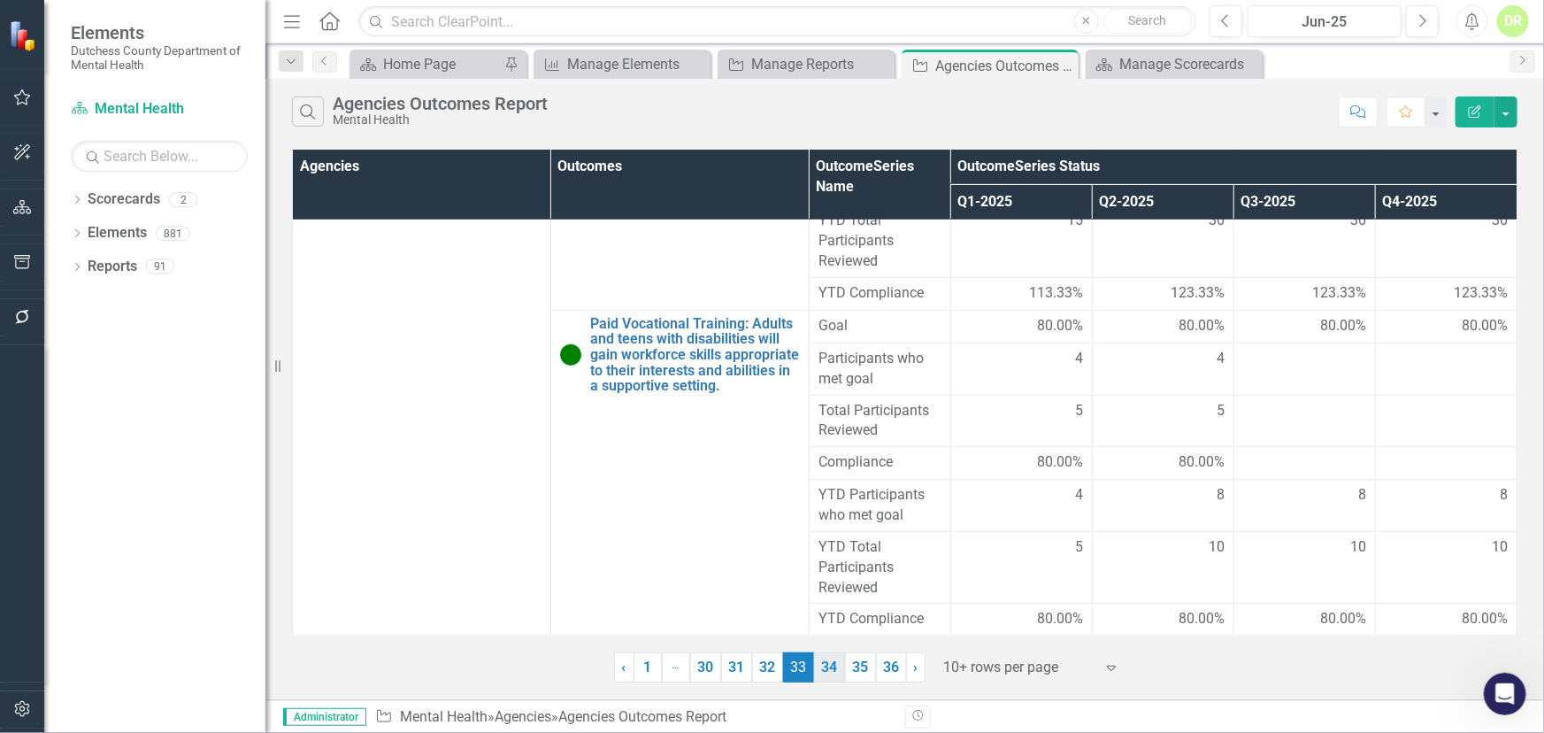
click at [841, 662] on link "34" at bounding box center [829, 667] width 31 height 30
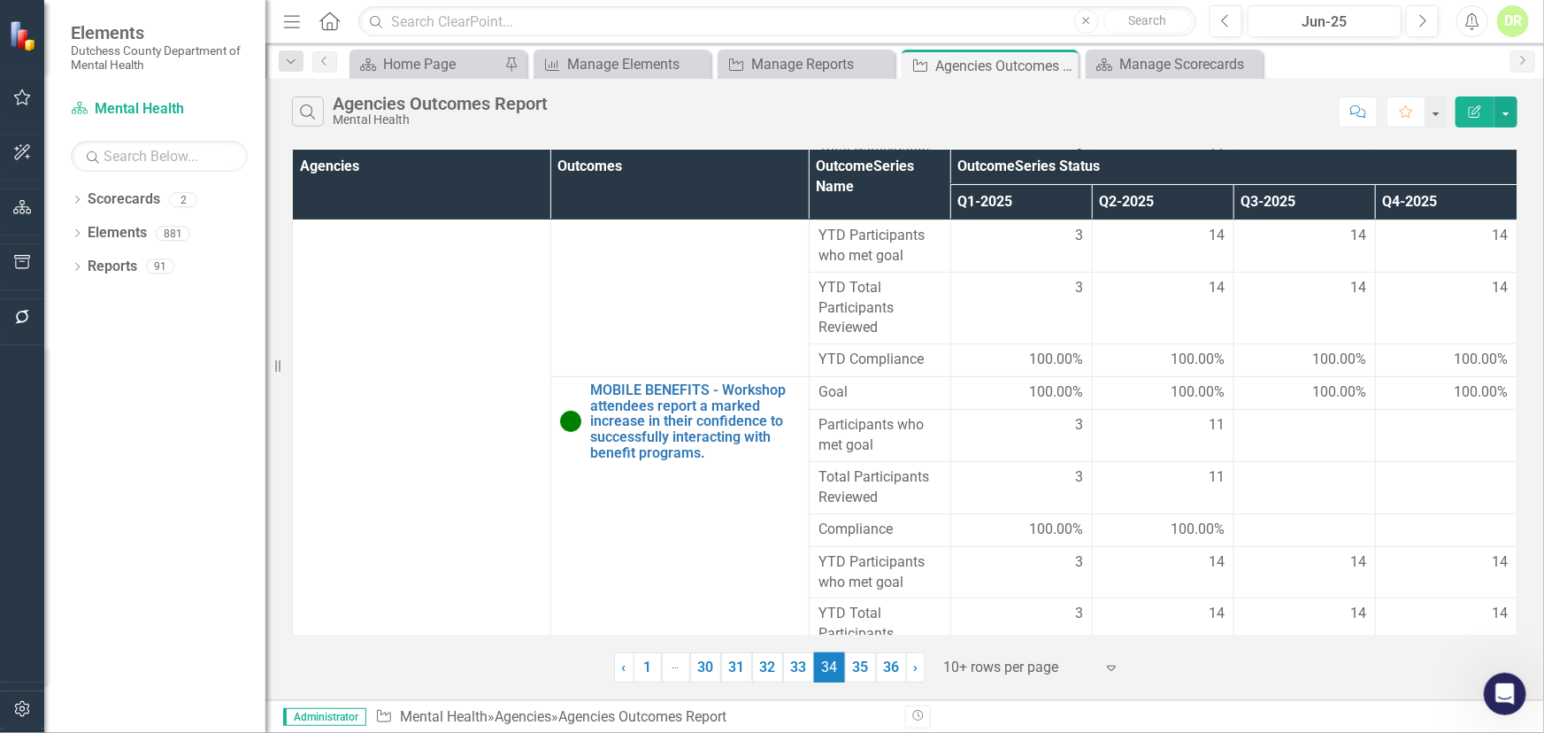
scroll to position [164, 0]
click at [857, 673] on link "35" at bounding box center [860, 667] width 31 height 30
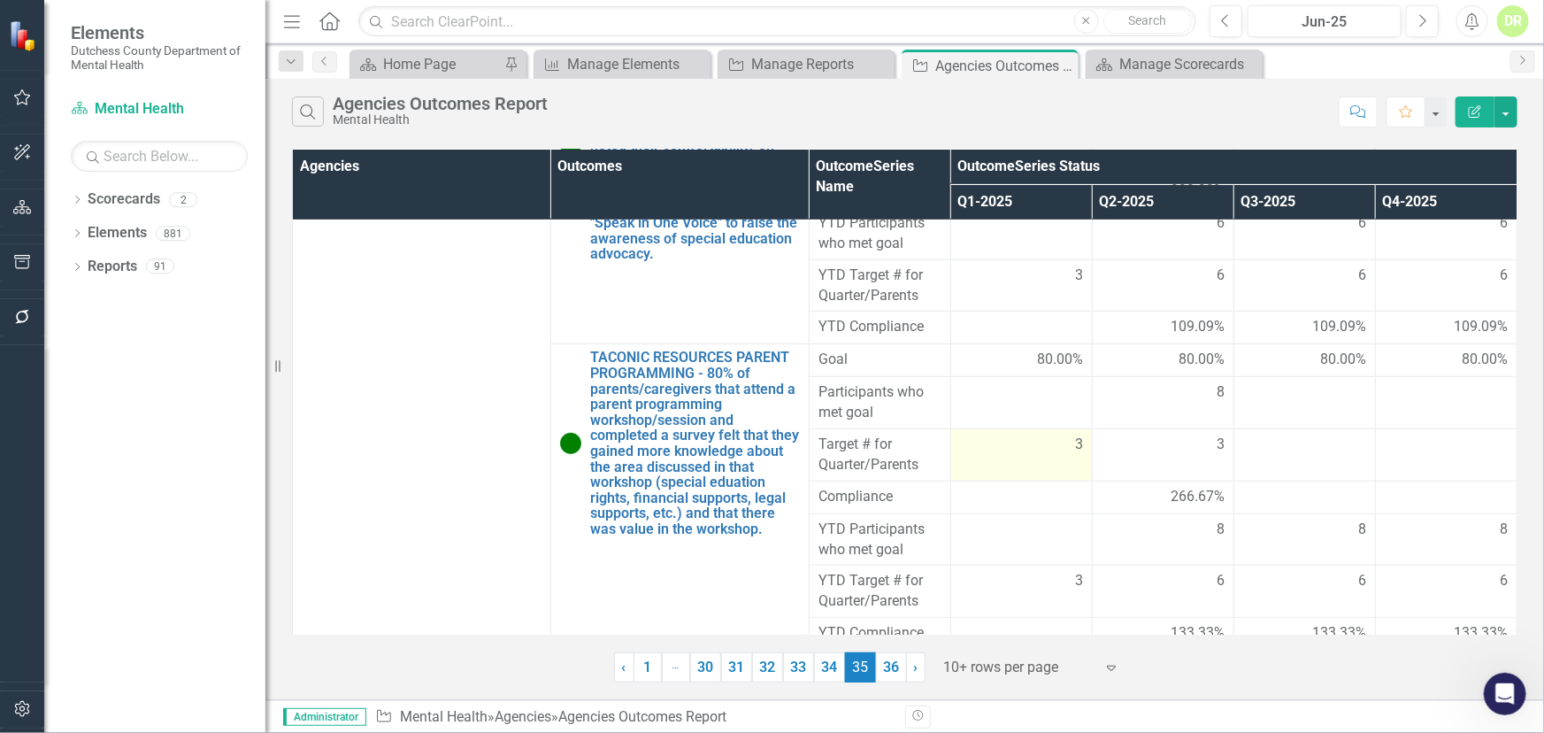
scroll to position [440, 0]
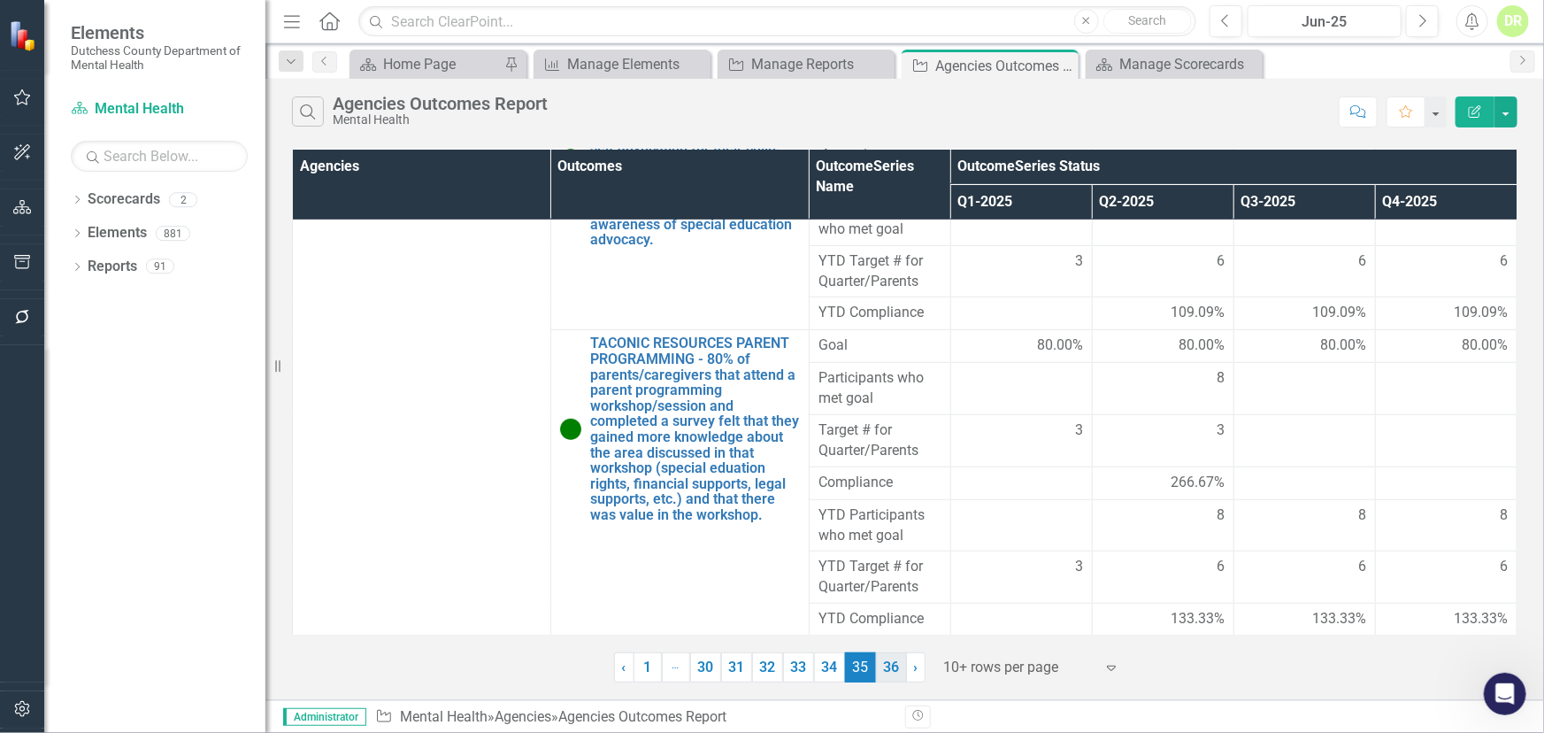
click at [887, 668] on link "36" at bounding box center [891, 667] width 31 height 30
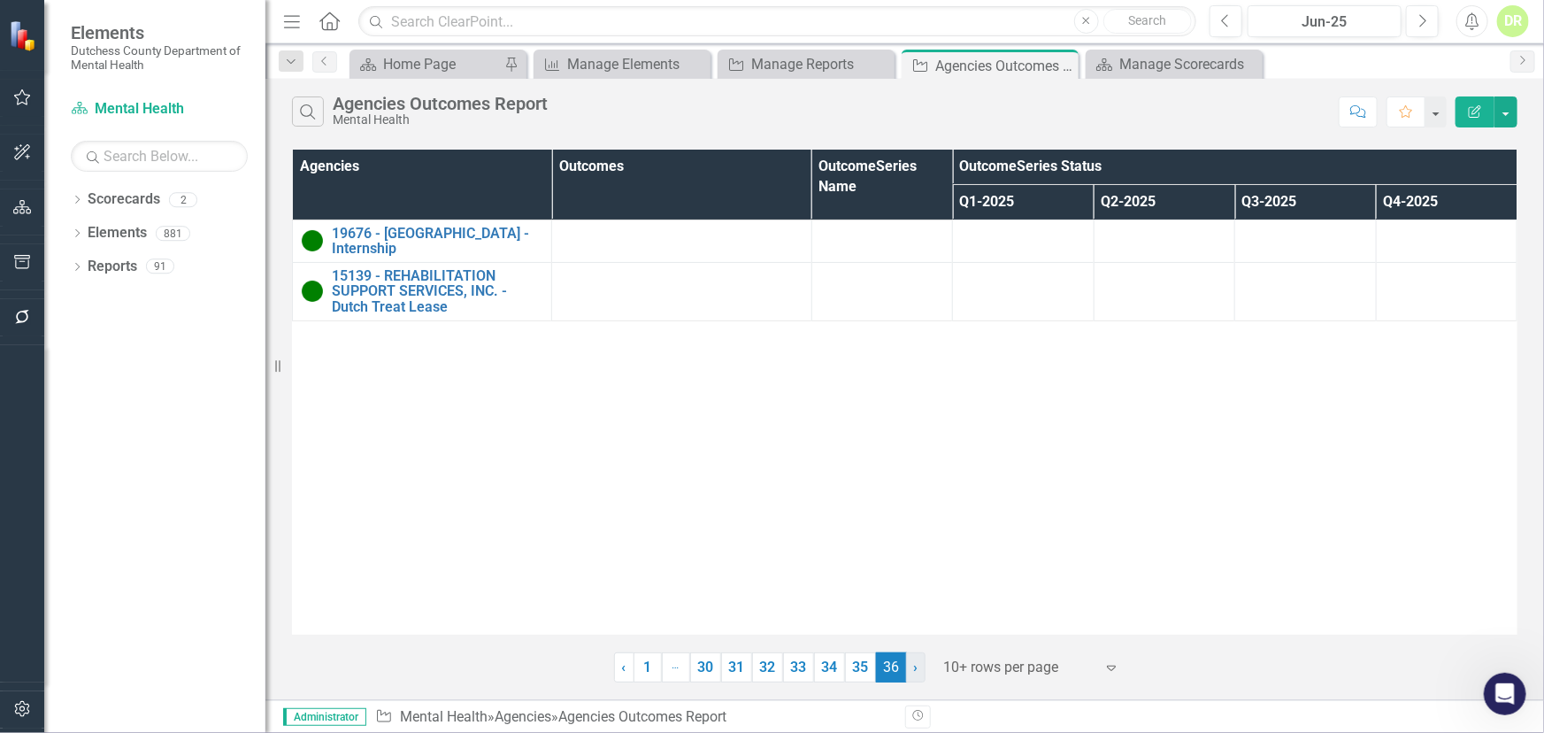
drag, startPoint x: 917, startPoint y: 664, endPoint x: 933, endPoint y: 645, distance: 25.2
click at [918, 664] on link "› Next" at bounding box center [915, 667] width 19 height 30
drag, startPoint x: 858, startPoint y: 665, endPoint x: 844, endPoint y: 638, distance: 30.9
click at [859, 665] on link "35" at bounding box center [860, 667] width 31 height 30
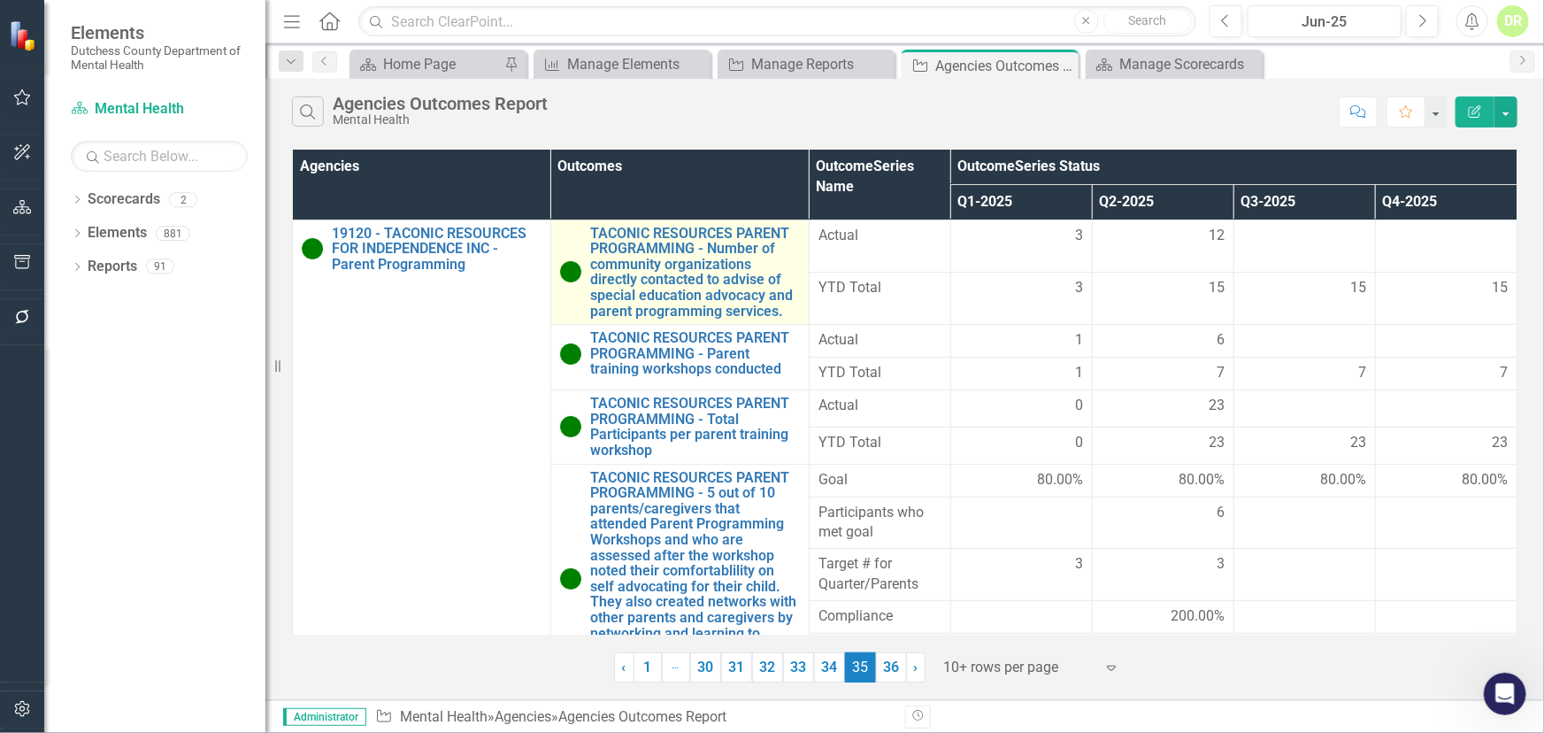
click at [577, 265] on img at bounding box center [570, 271] width 21 height 21
click at [577, 265] on td "TACONIC RESOURCES PARENT PROGRAMMING - Number of community organizations direct…" at bounding box center [679, 271] width 258 height 105
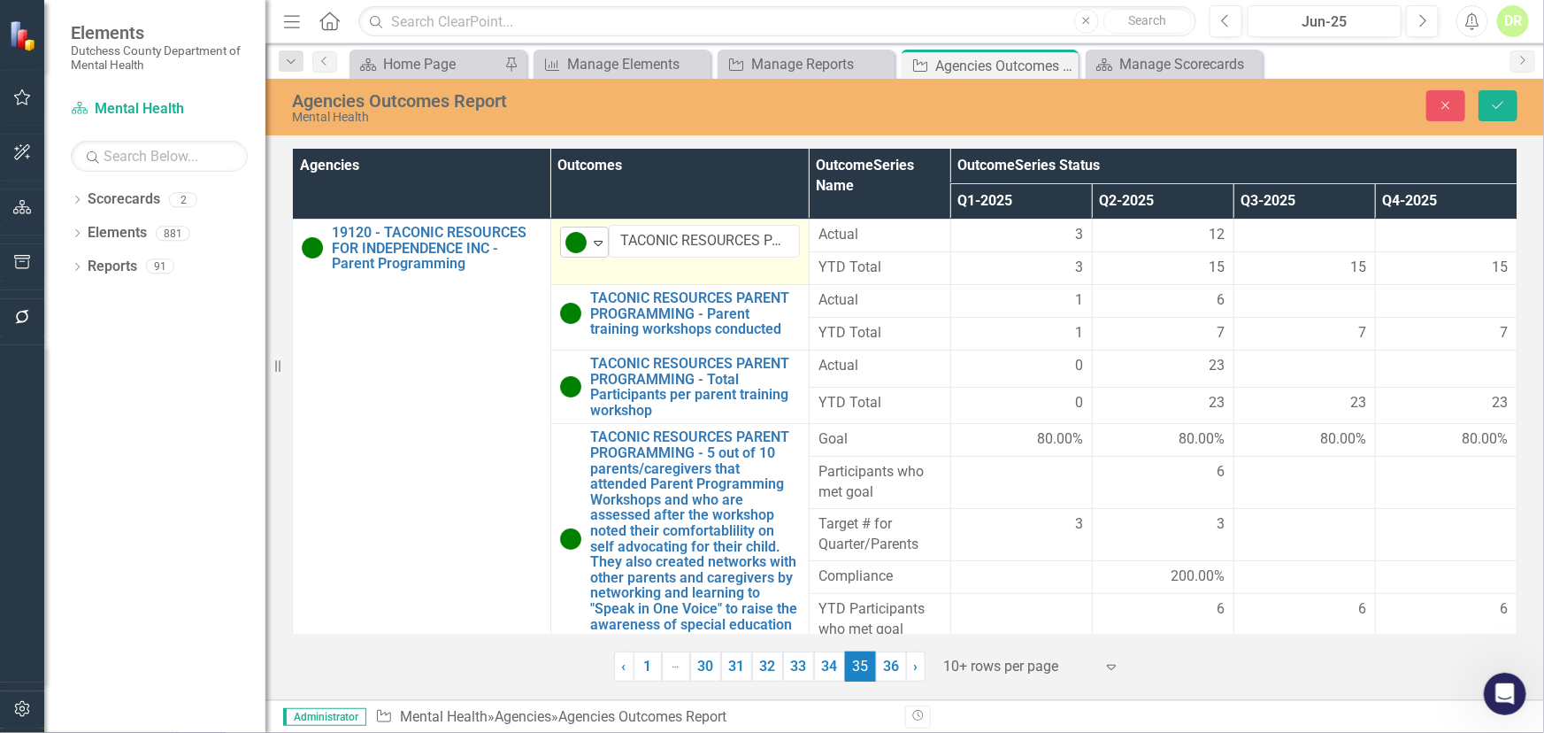
click at [599, 247] on icon "Expand" at bounding box center [598, 242] width 18 height 14
click at [1442, 100] on icon "Close" at bounding box center [1446, 105] width 16 height 12
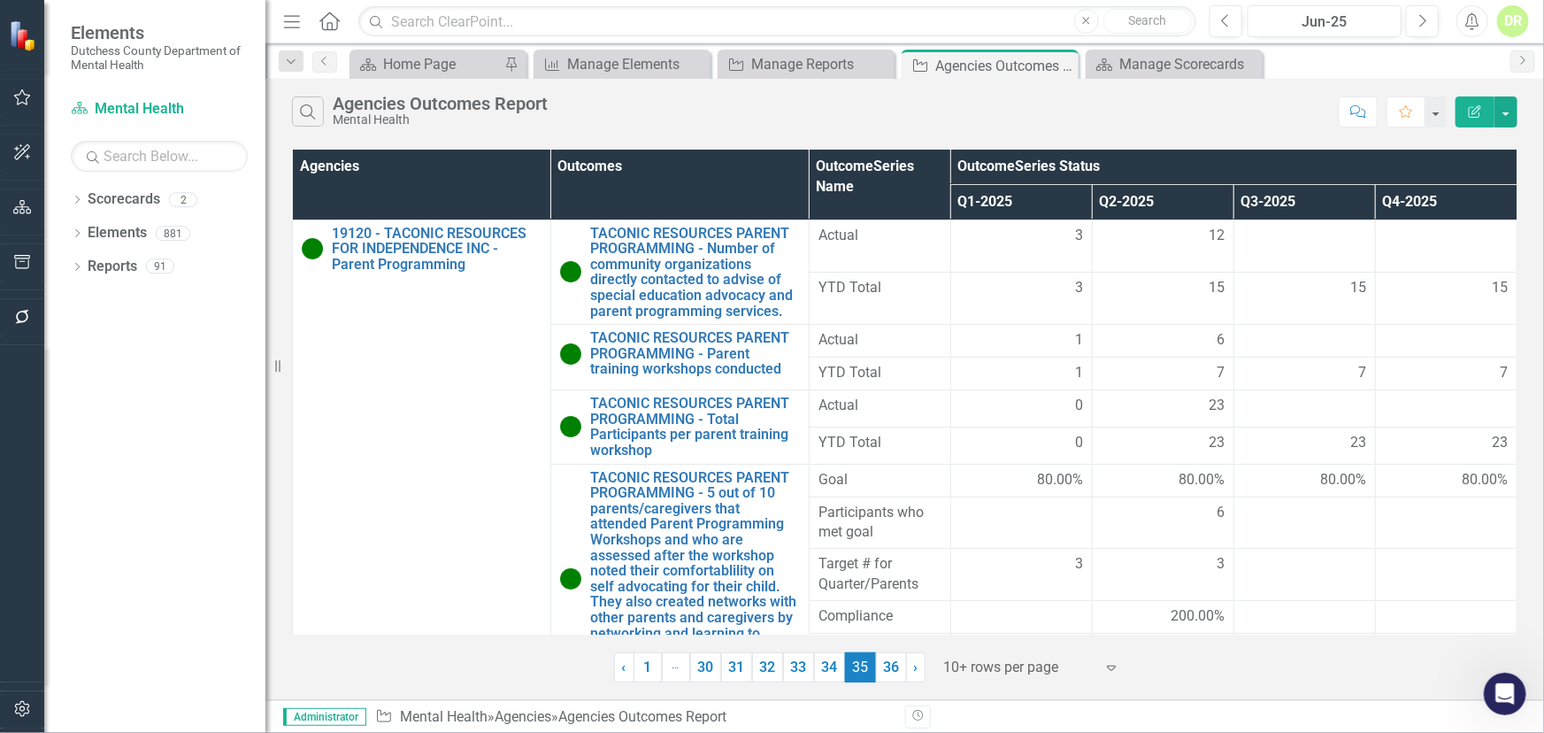
click at [879, 200] on th "Outcome Series Name" at bounding box center [880, 185] width 142 height 70
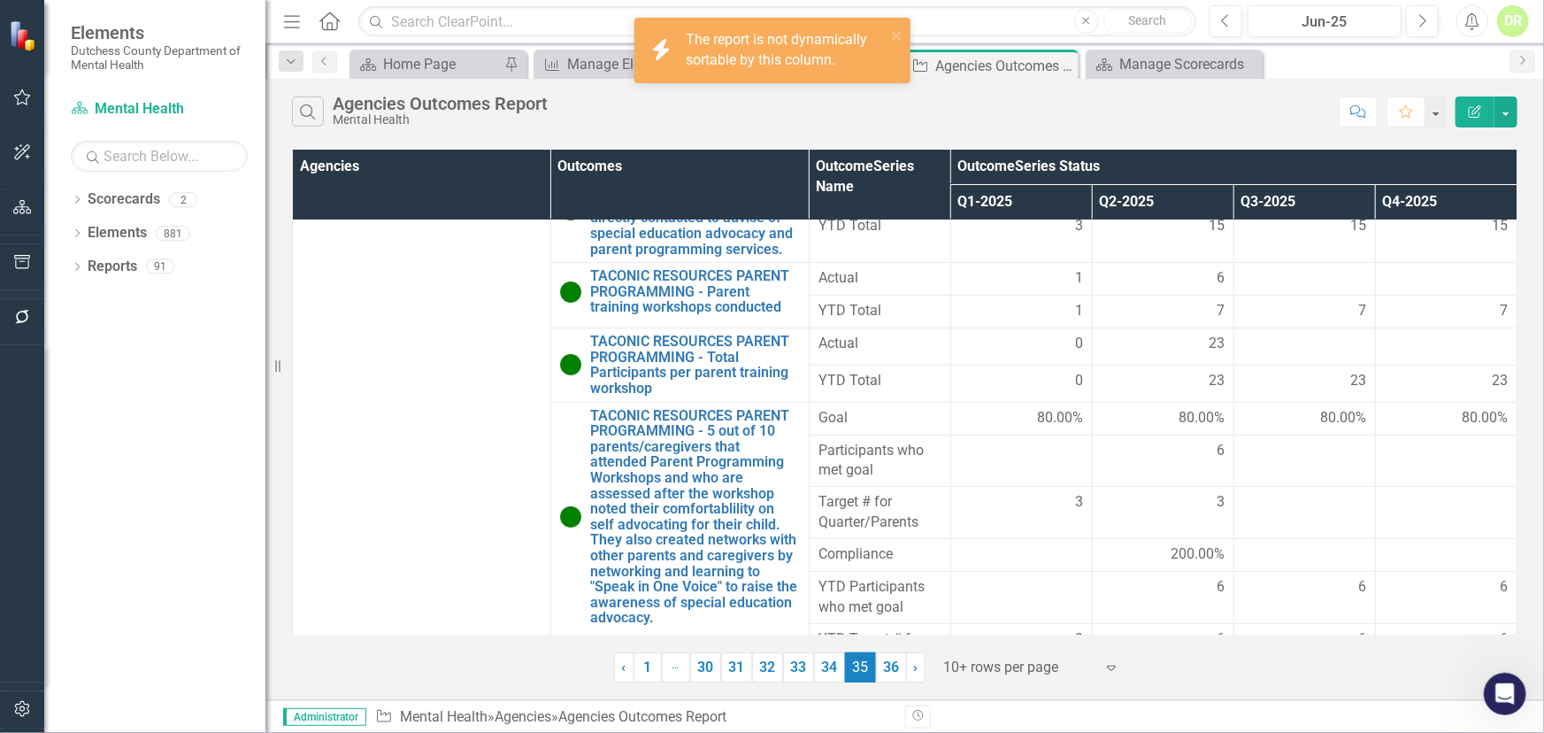
scroll to position [402, 0]
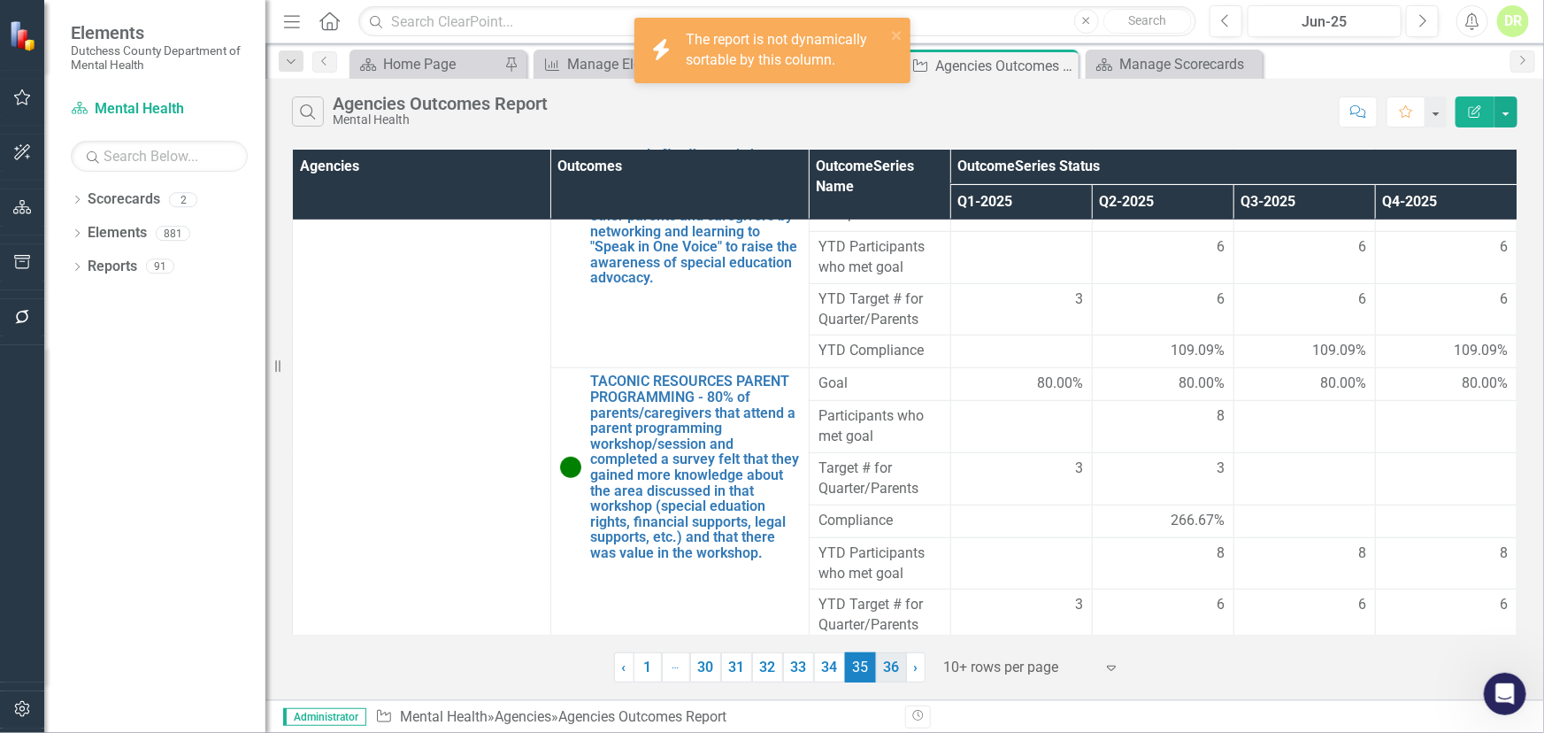
click at [886, 664] on link "36" at bounding box center [891, 667] width 31 height 30
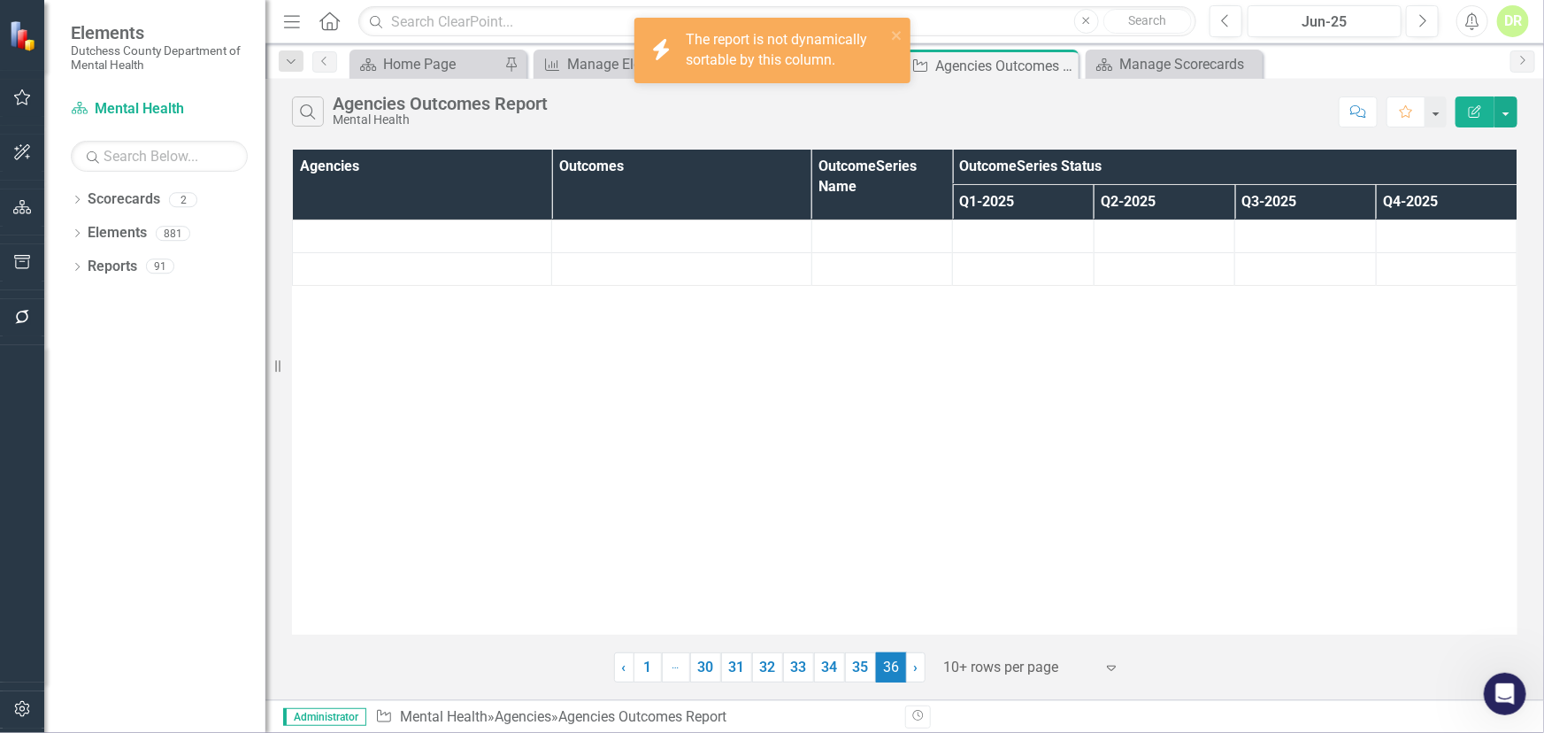
scroll to position [0, 0]
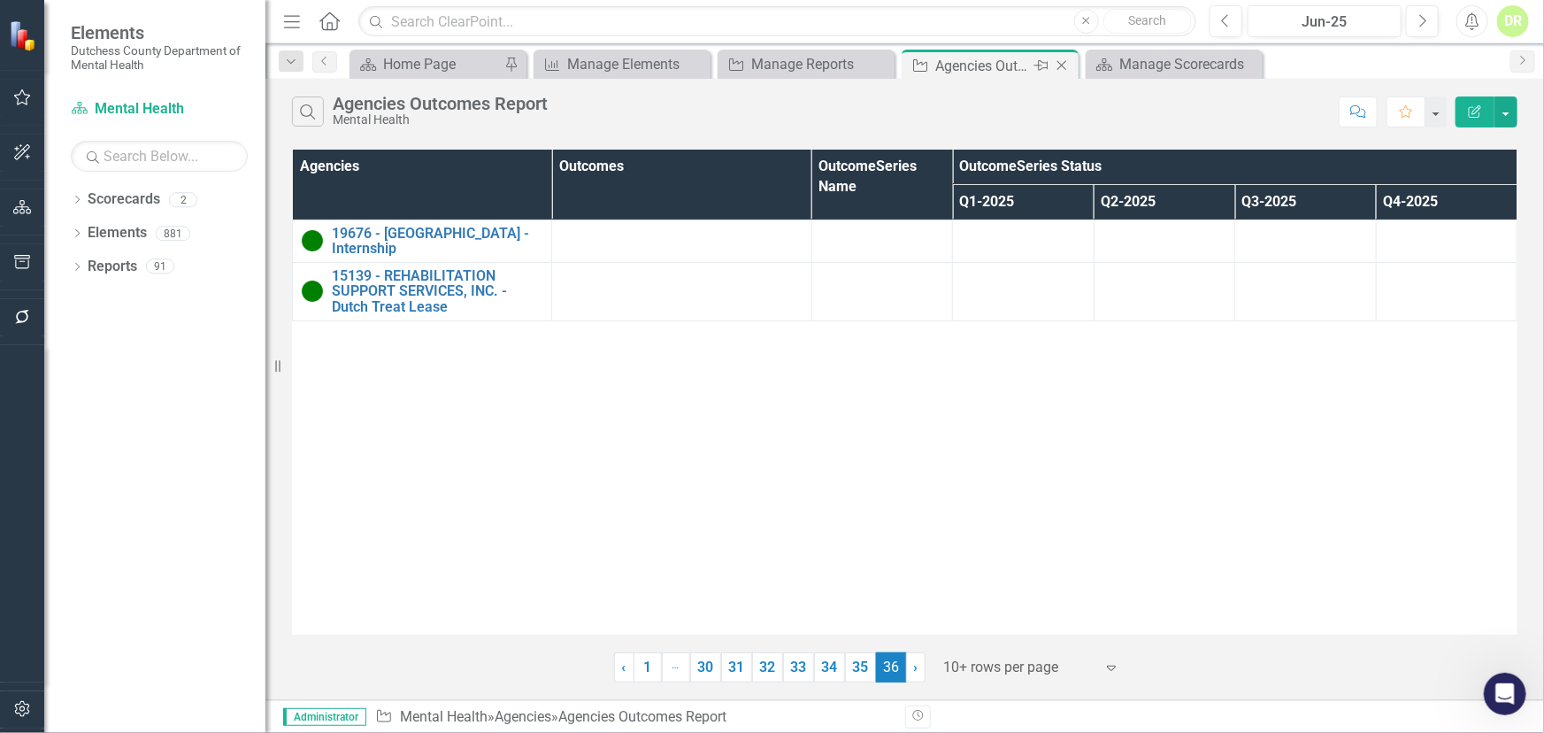
click at [1069, 59] on icon "Close" at bounding box center [1062, 65] width 18 height 14
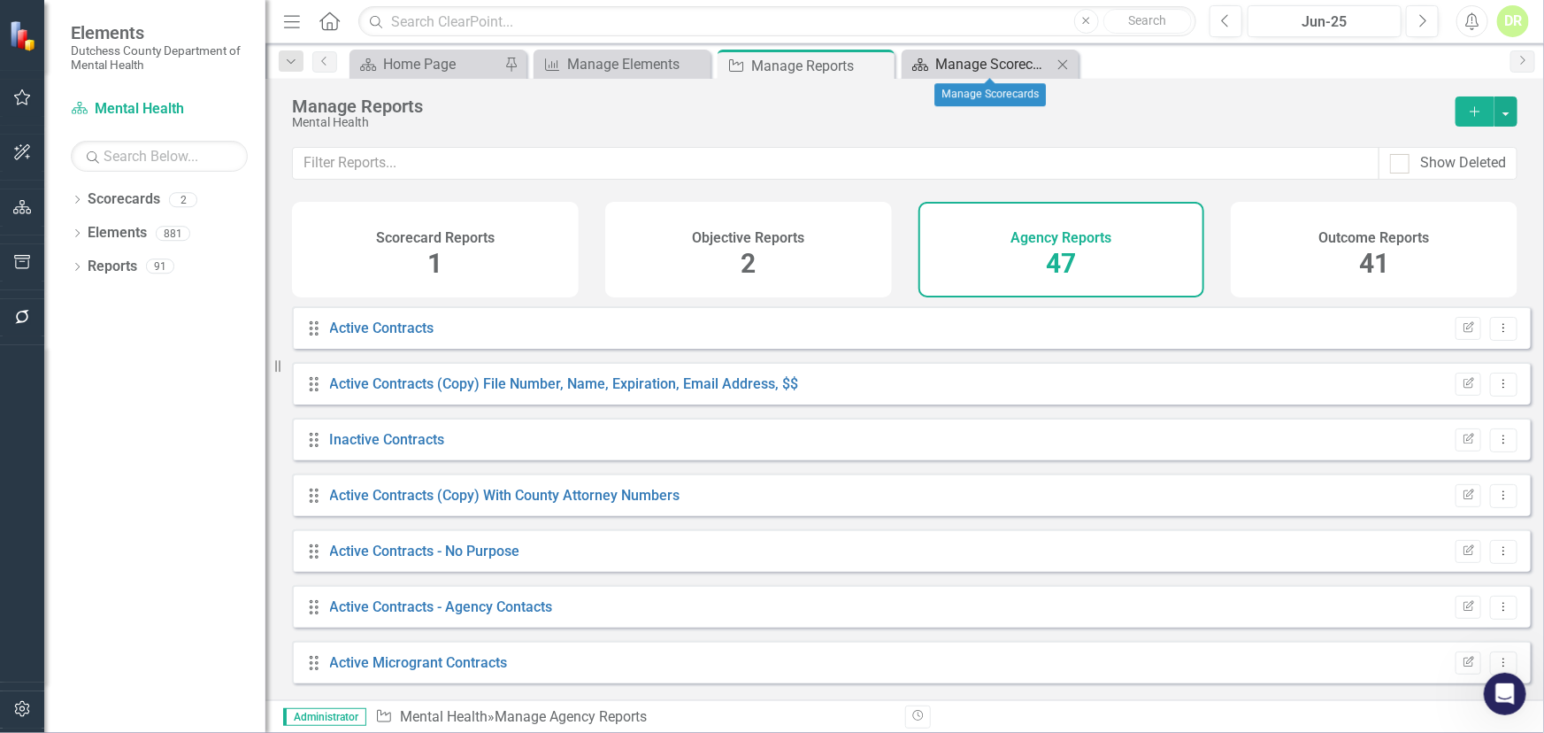
click at [952, 65] on div "Manage Scorecards" at bounding box center [993, 64] width 117 height 22
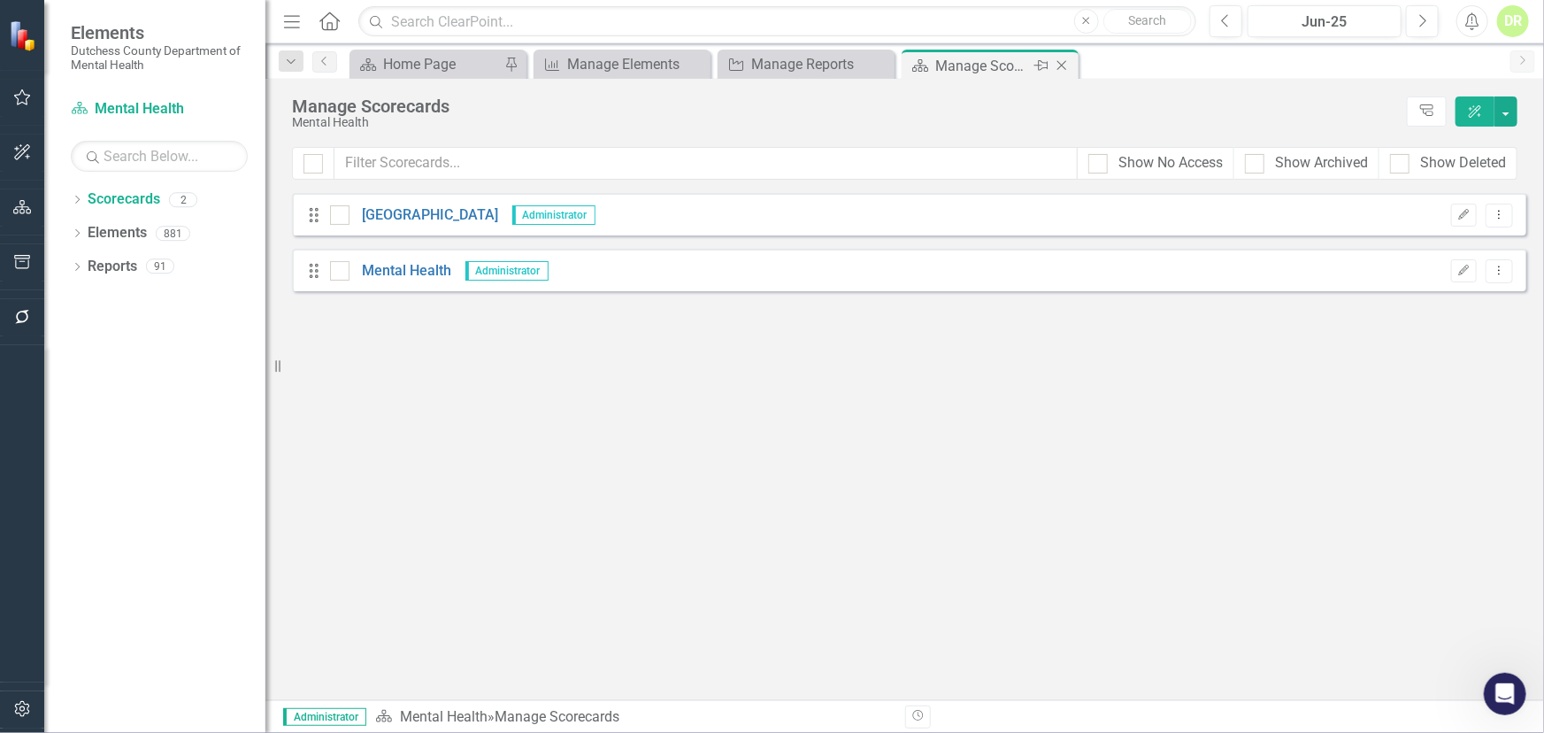
click at [1065, 59] on icon "Close" at bounding box center [1062, 65] width 18 height 14
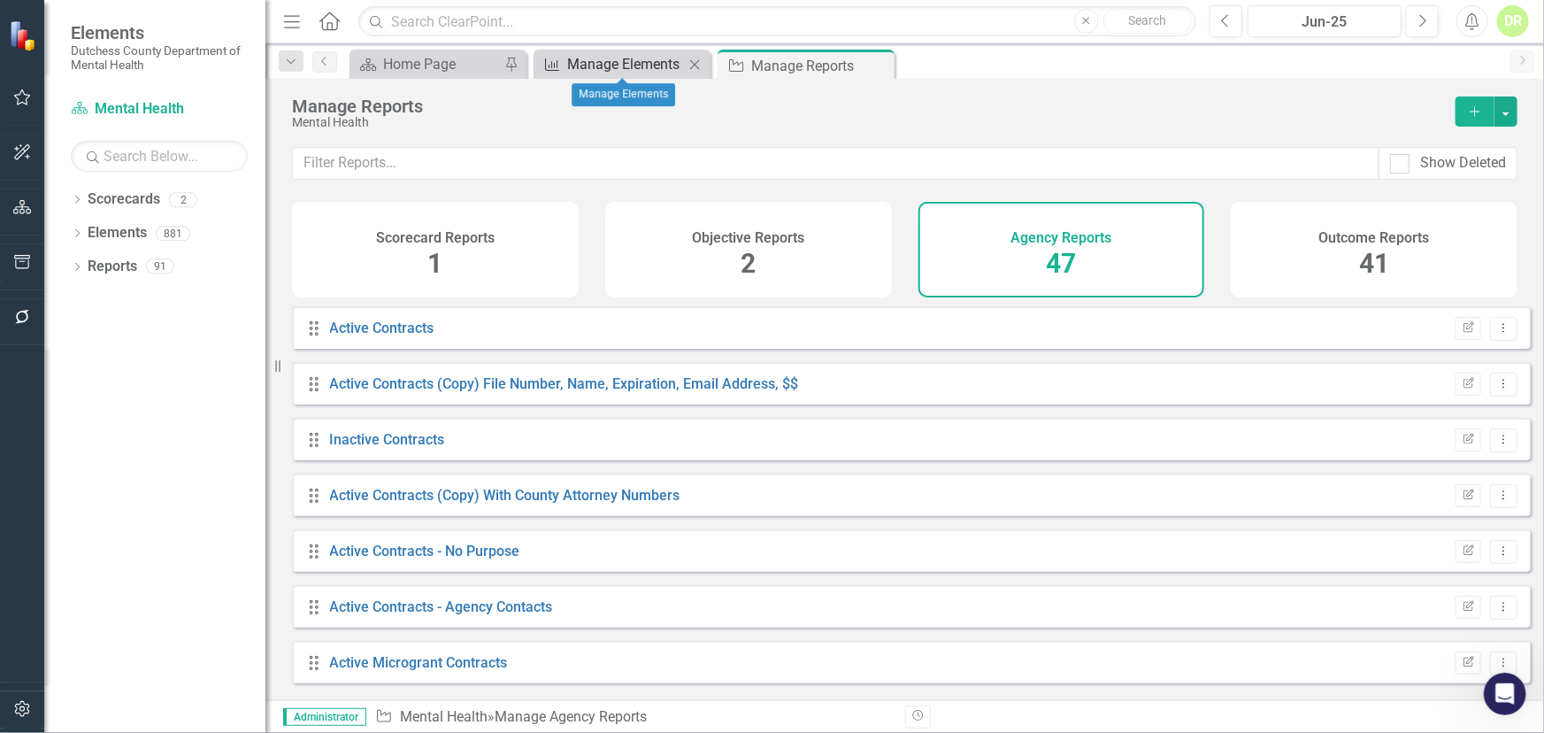
click at [646, 62] on div "Manage Elements" at bounding box center [625, 64] width 117 height 22
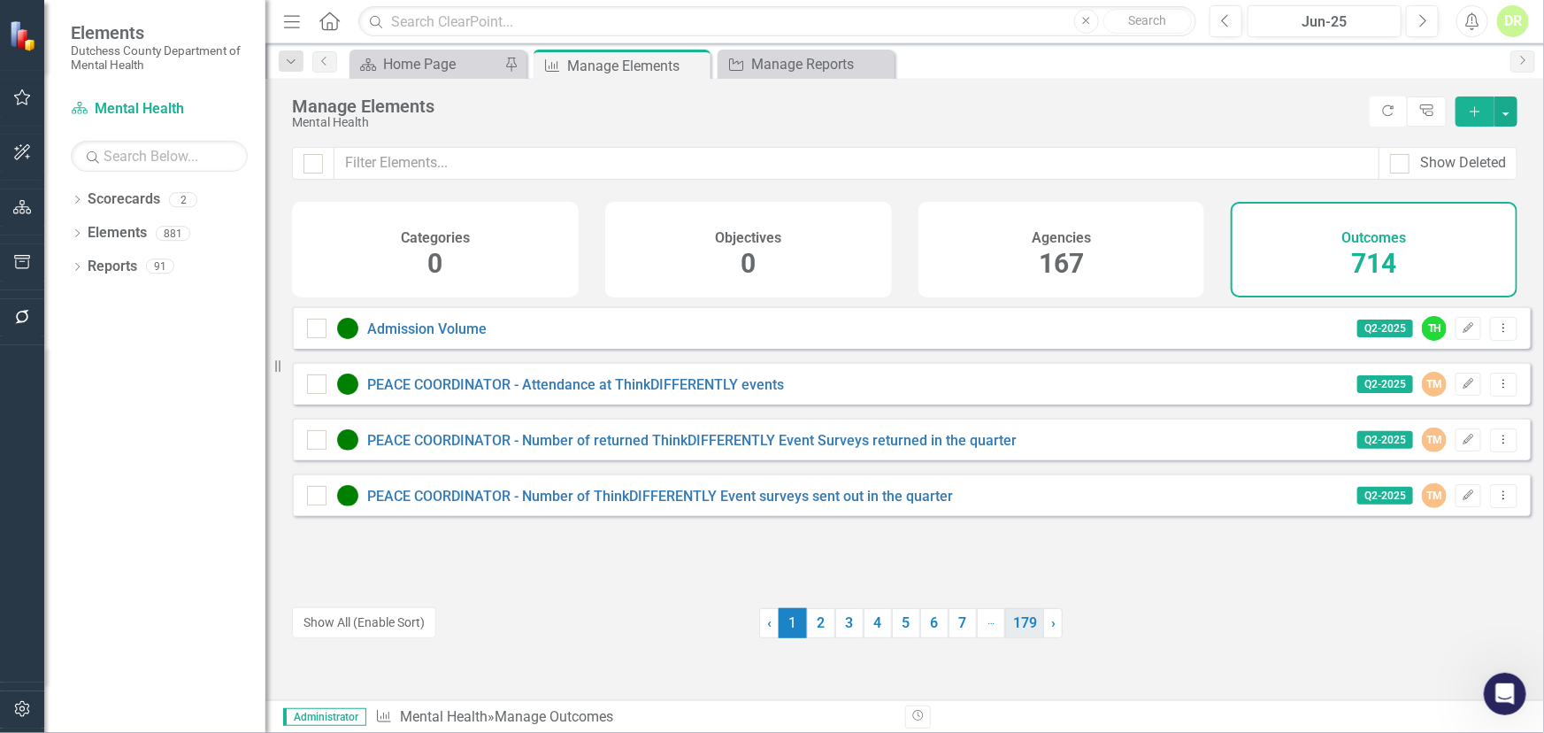
click at [1012, 621] on link "179" at bounding box center [1024, 623] width 39 height 30
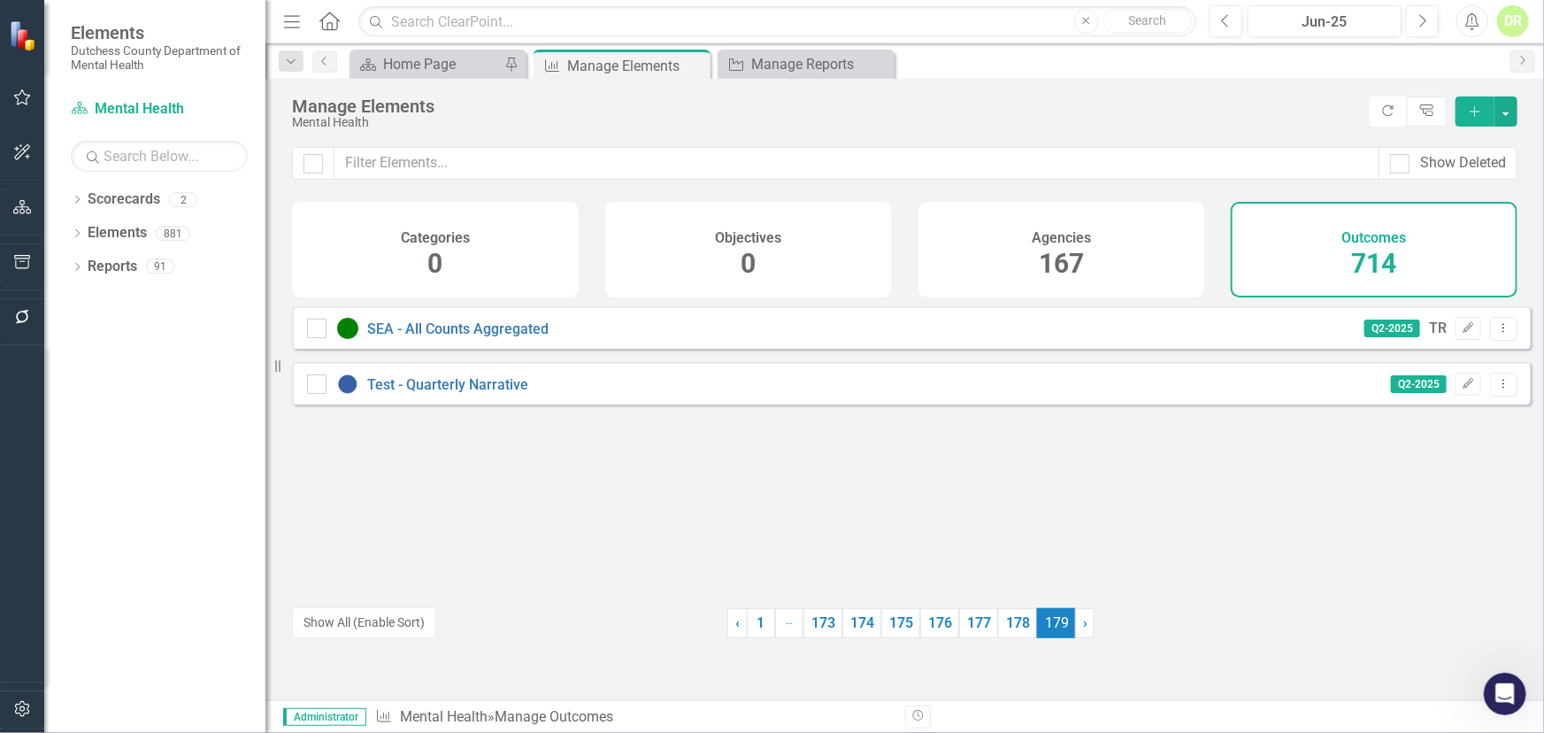
click at [1059, 255] on span "167" at bounding box center [1061, 263] width 45 height 31
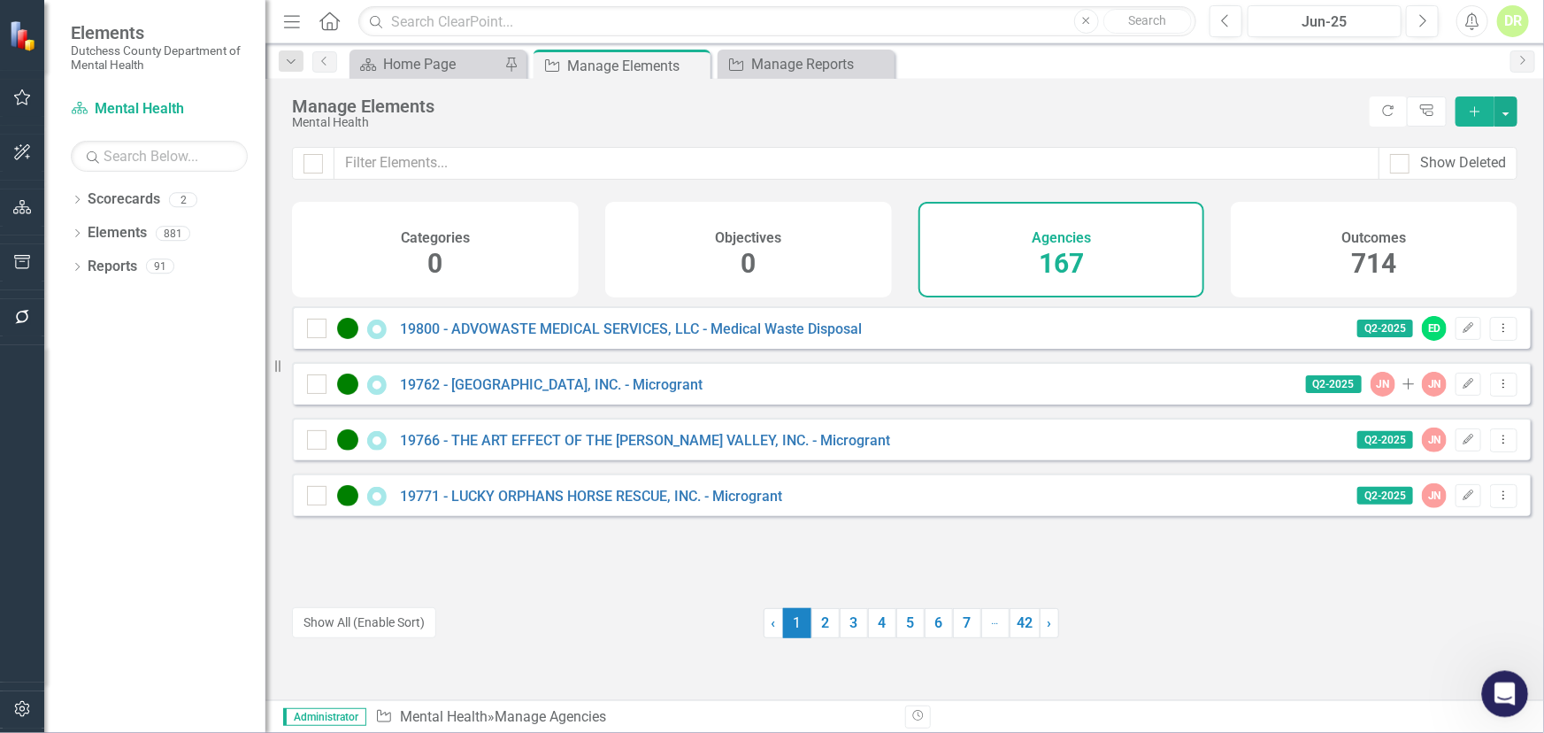
drag, startPoint x: 1507, startPoint y: 681, endPoint x: 2880, endPoint y: 1339, distance: 1522.4
click at [1507, 680] on div "Open Intercom Messenger" at bounding box center [1502, 691] width 58 height 58
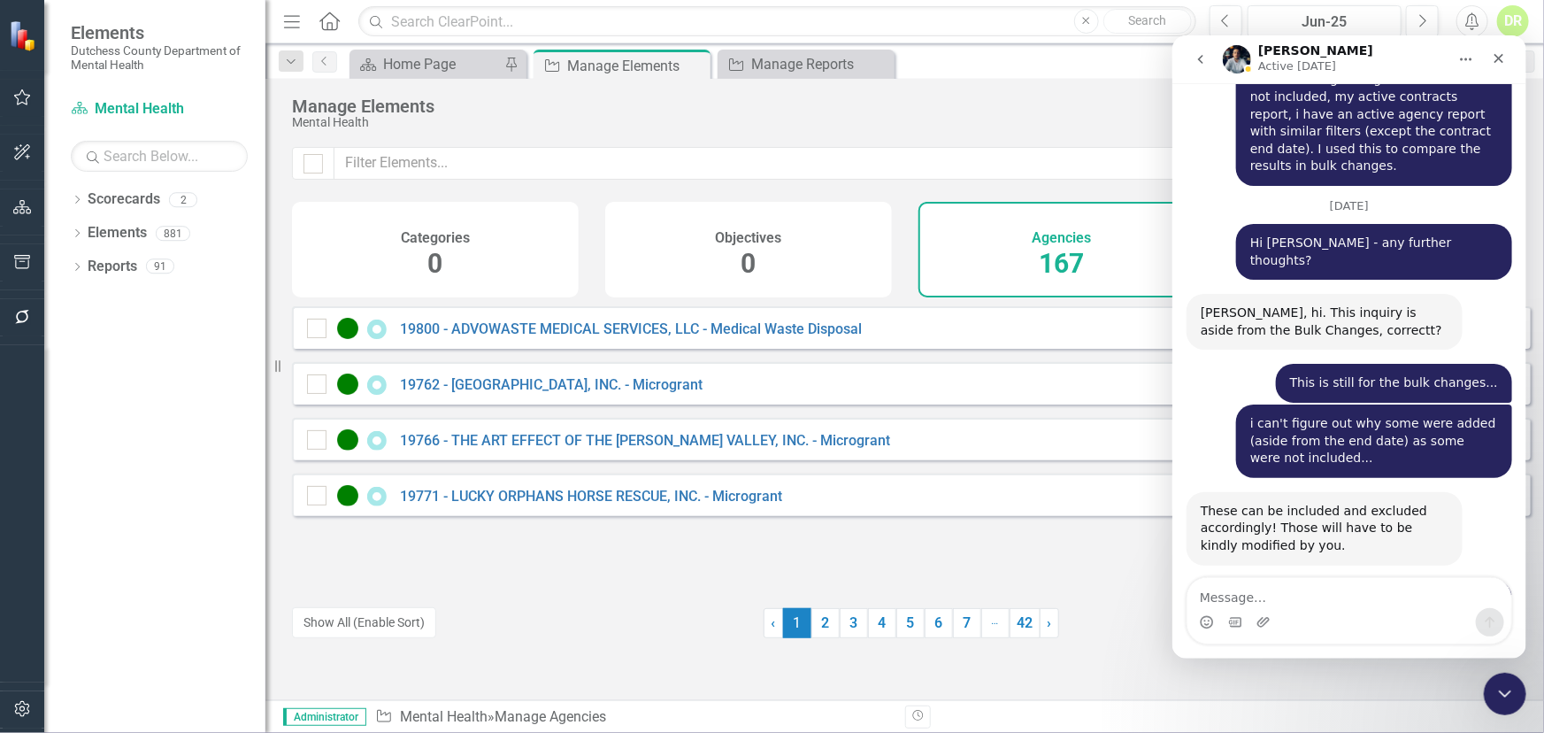
scroll to position [10310, 0]
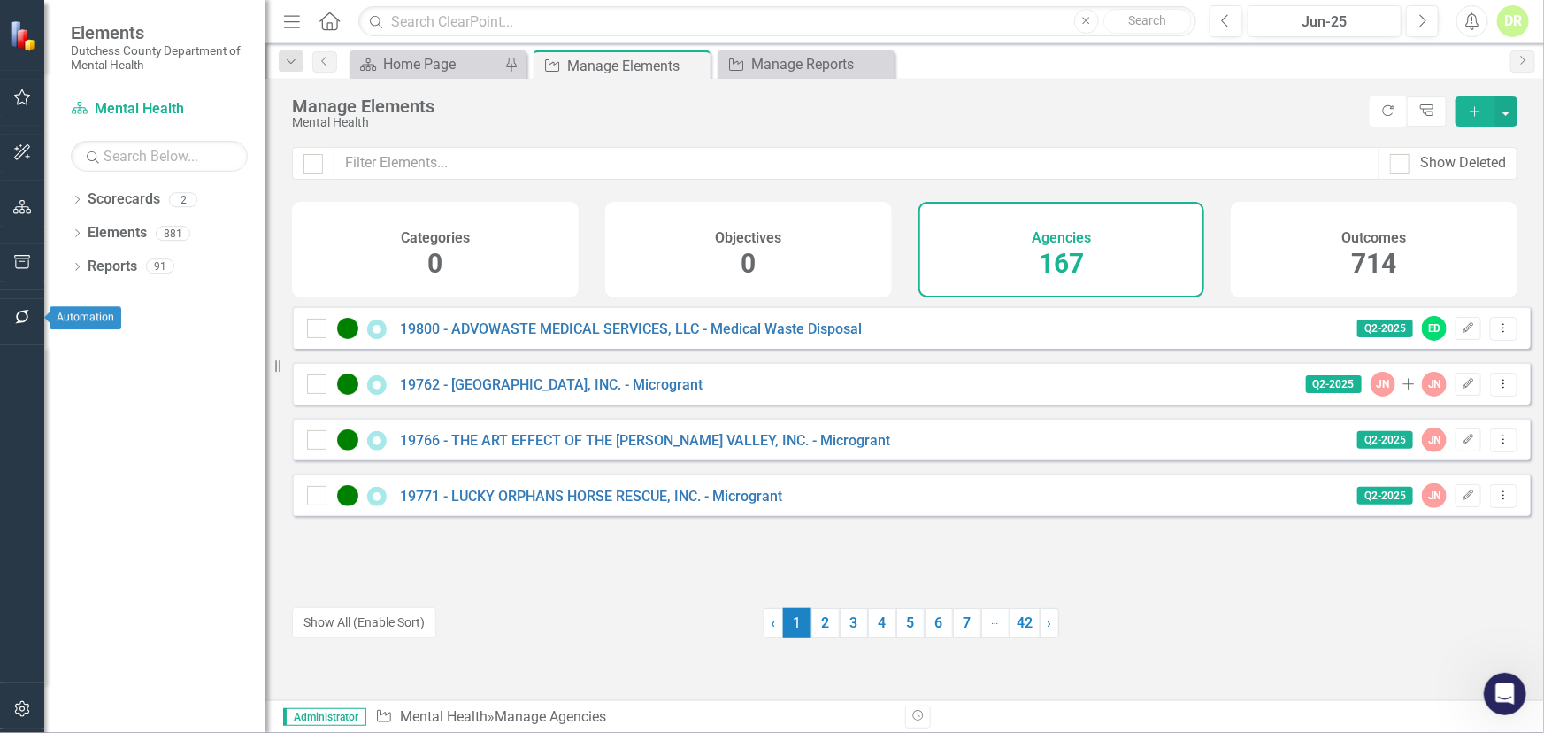
click at [31, 308] on button "button" at bounding box center [23, 317] width 40 height 37
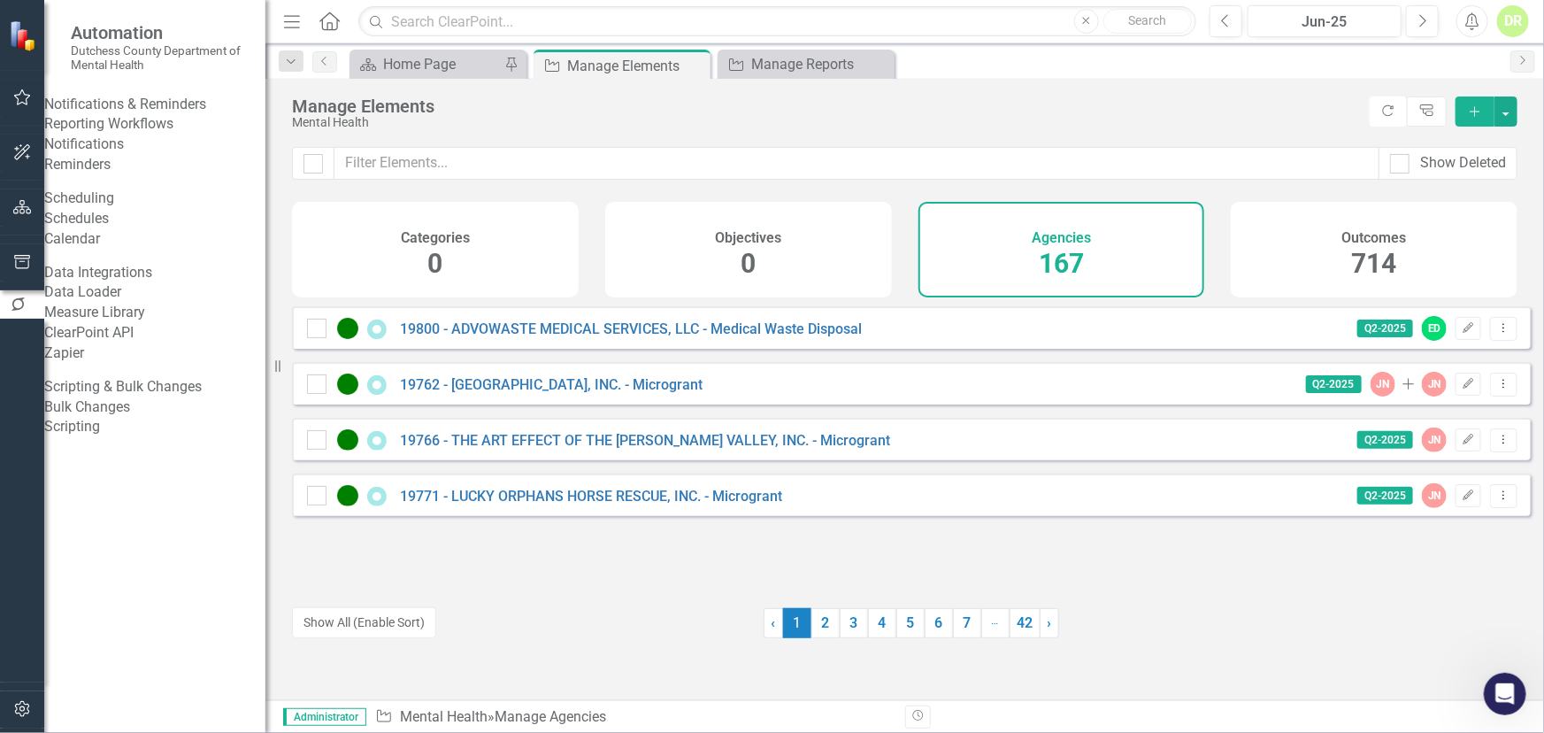
click at [81, 418] on link "Bulk Changes" at bounding box center [154, 407] width 221 height 20
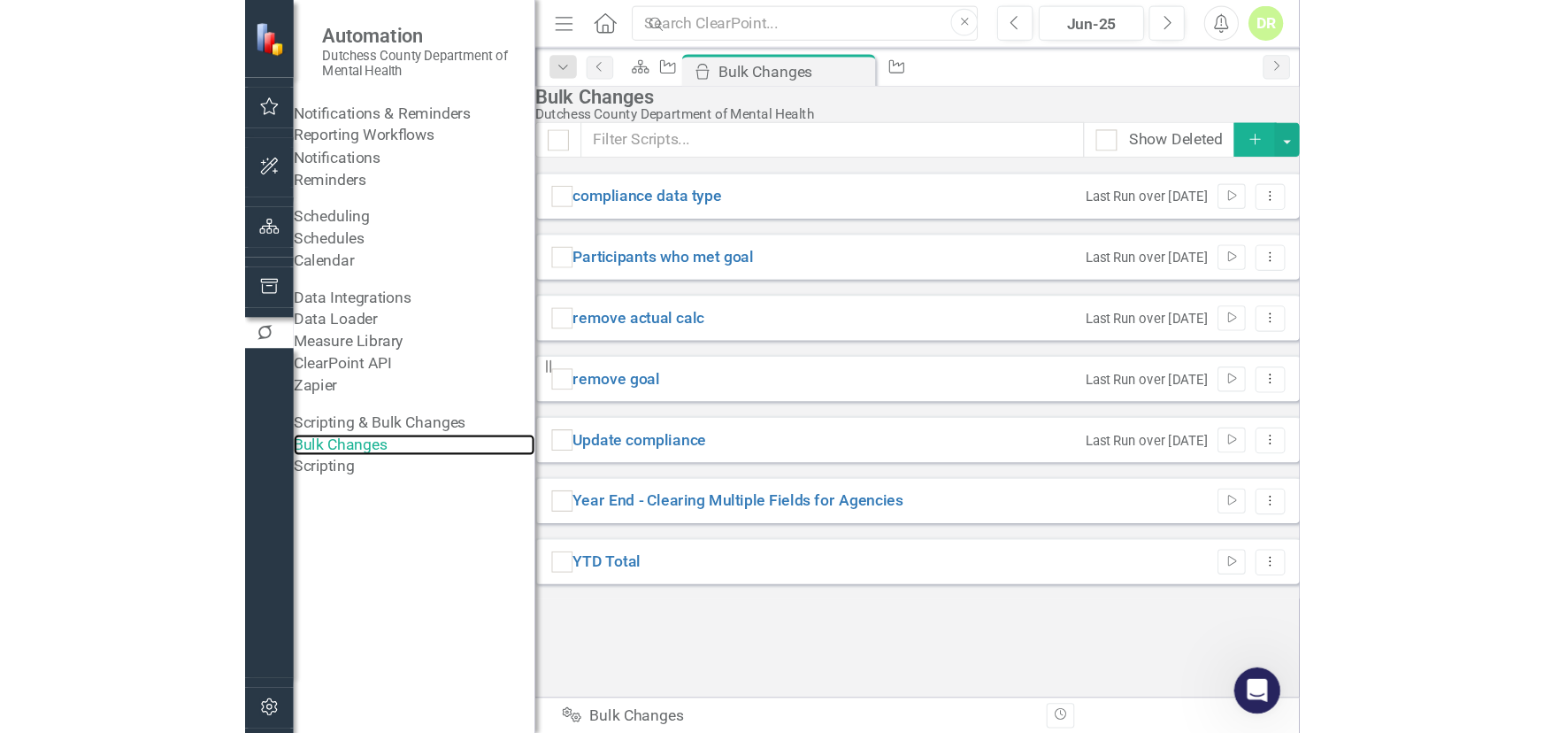
scroll to position [10354, 0]
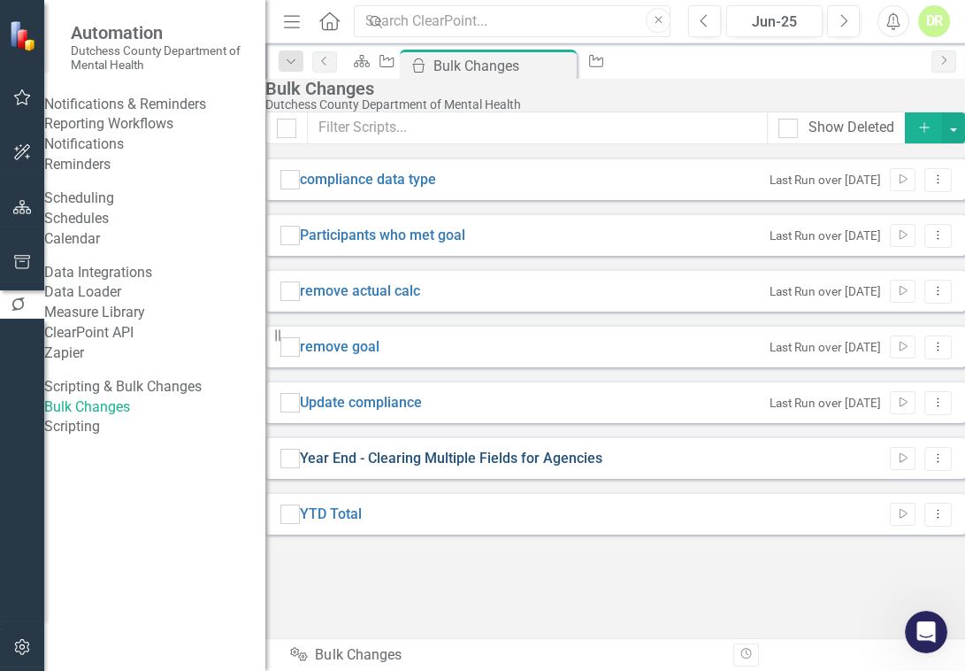
click at [386, 469] on link "Year End - Clearing Multiple Fields for Agencies" at bounding box center [451, 459] width 303 height 20
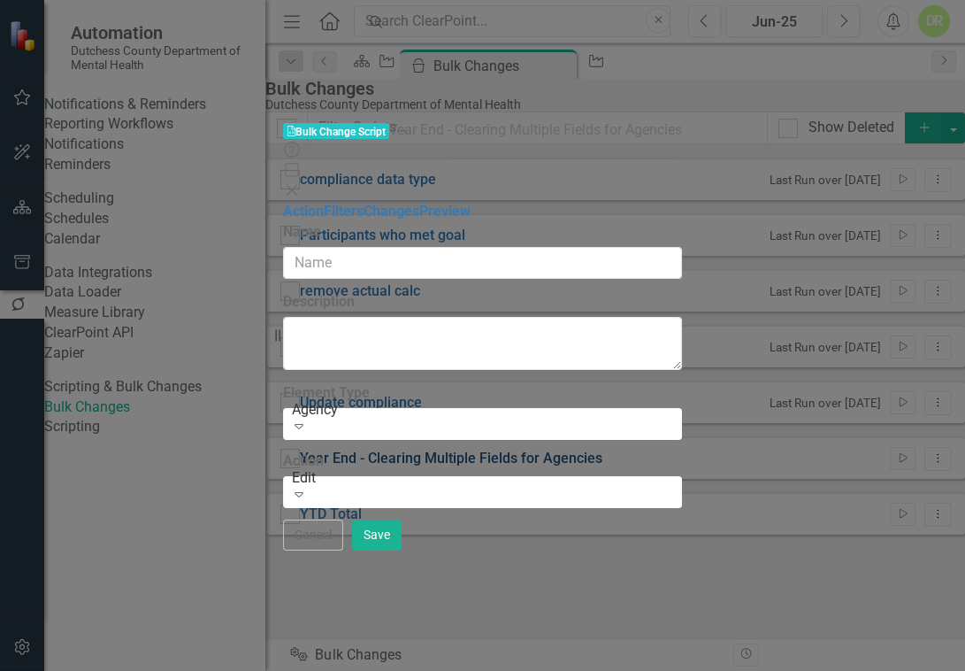
type input "Year End - Clearing Multiple Fields for Agencies"
type textarea "Preparing for a new contract year"
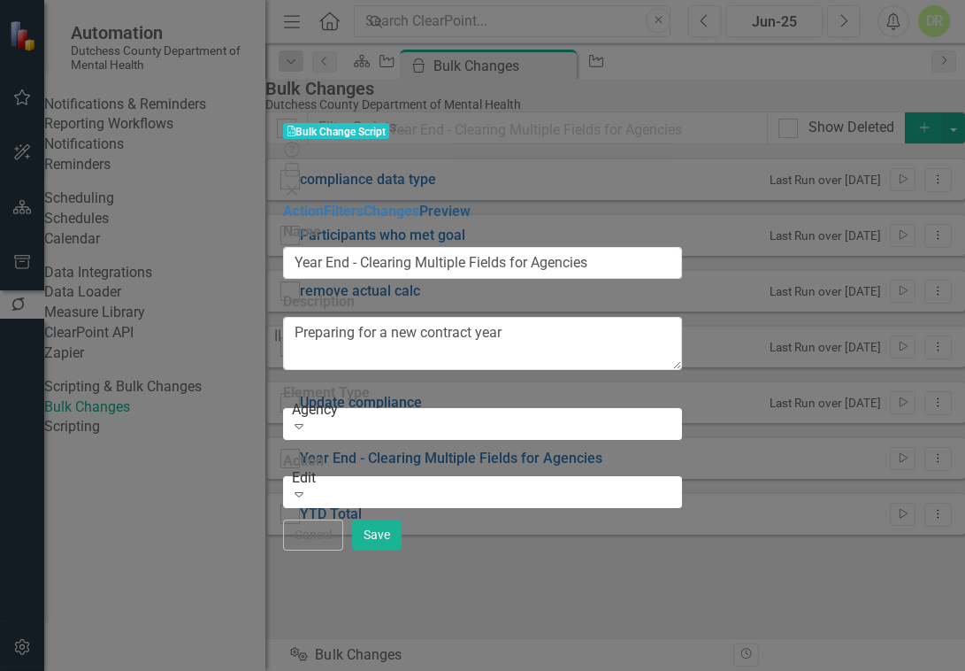
click at [419, 203] on link "Preview" at bounding box center [444, 211] width 51 height 17
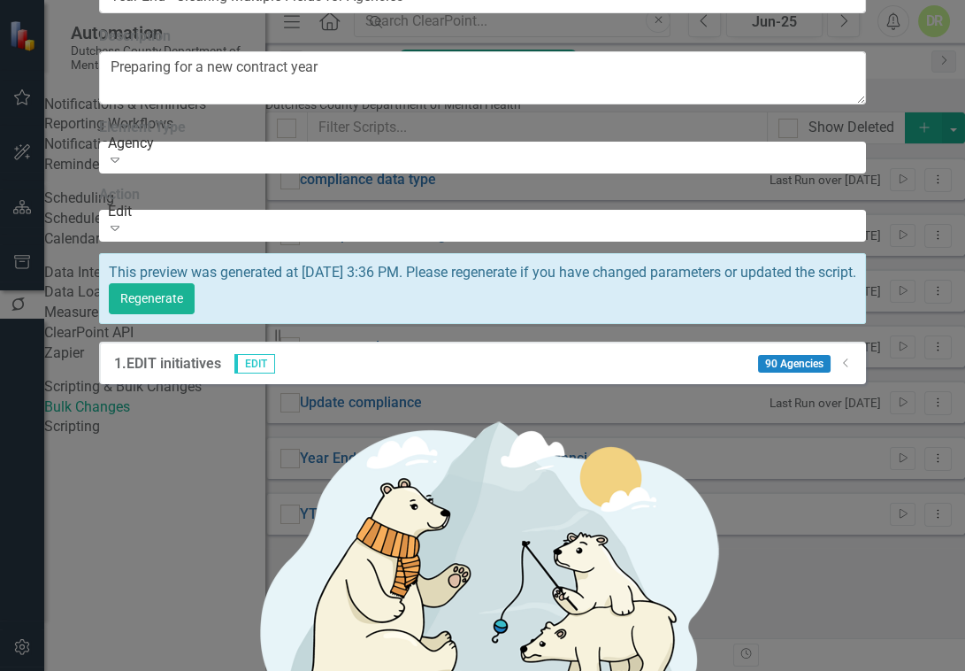
click at [853, 357] on icon "Dropdown" at bounding box center [846, 362] width 13 height 11
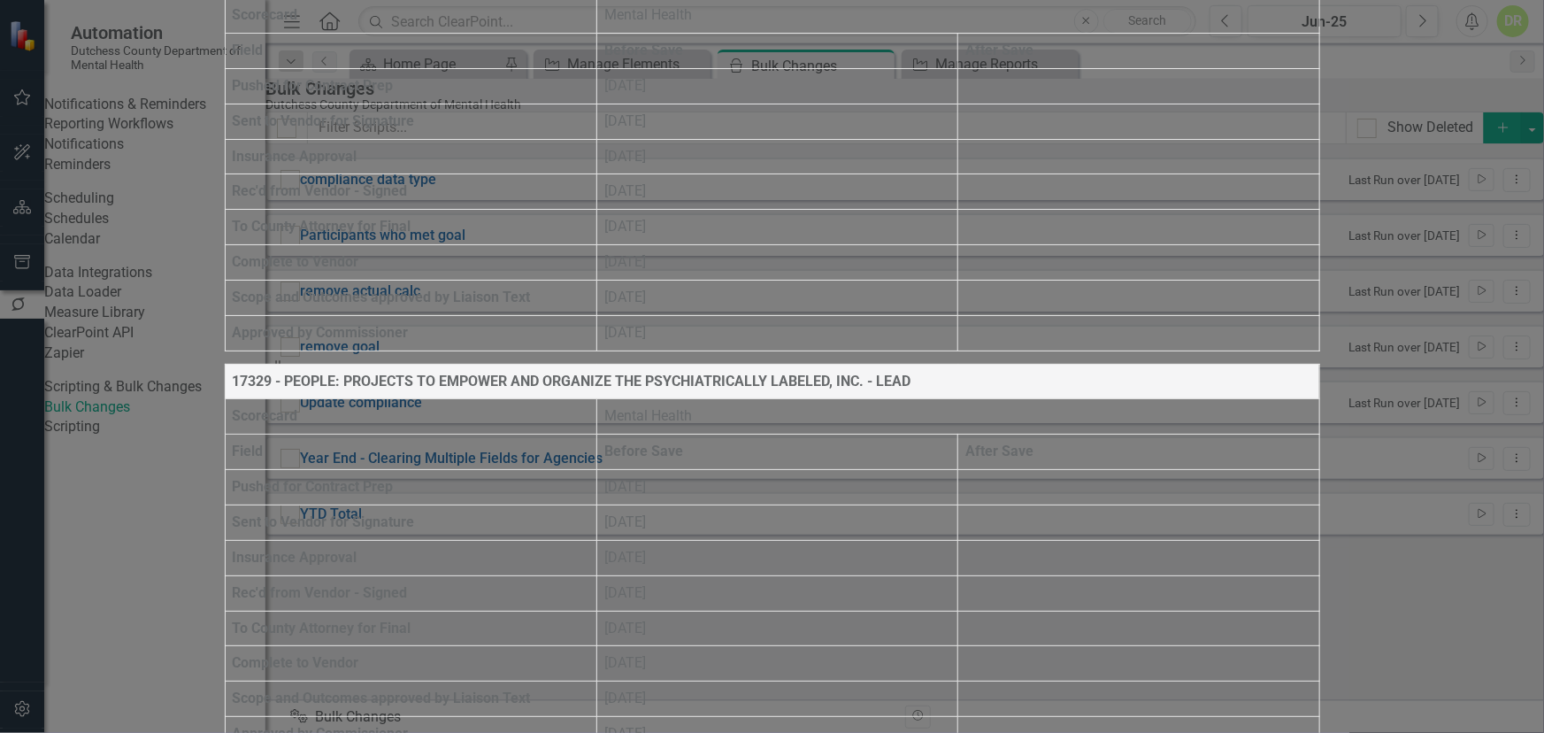
scroll to position [4462, 0]
